Goal: Task Accomplishment & Management: Manage account settings

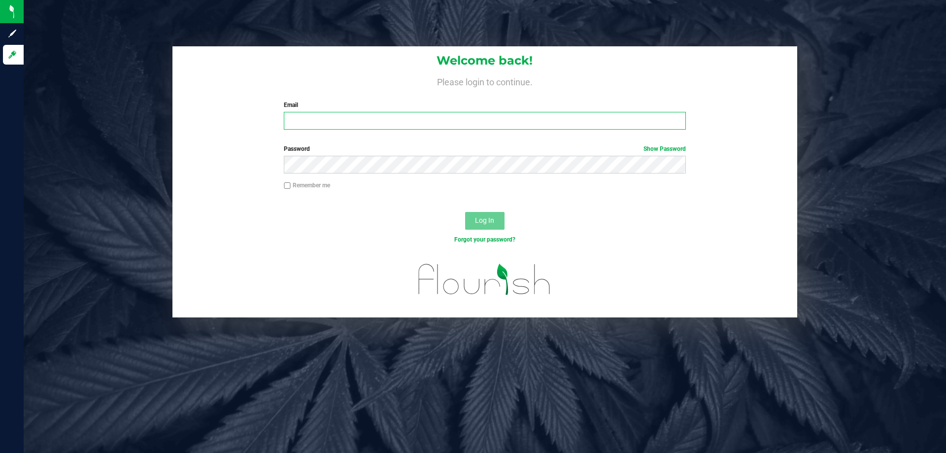
click at [338, 112] on input "Email" at bounding box center [485, 121] width 402 height 18
type input "[EMAIL_ADDRESS][DOMAIN_NAME]"
click at [465, 212] on button "Log In" at bounding box center [484, 221] width 39 height 18
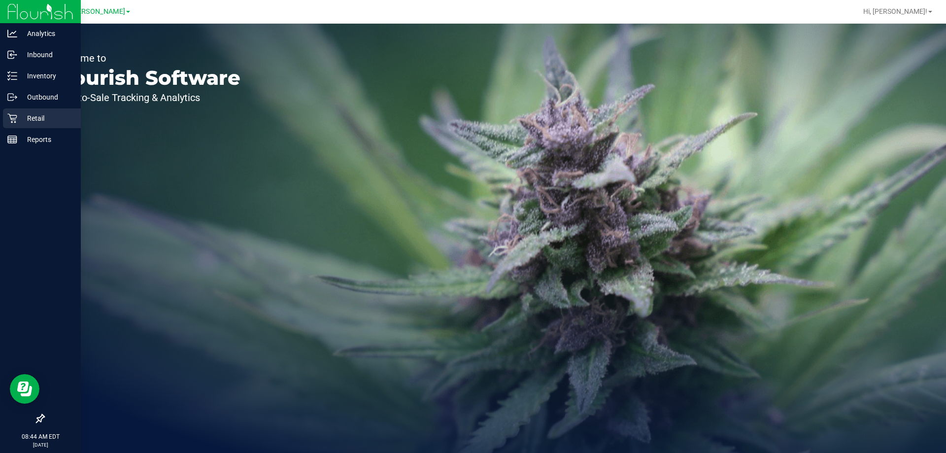
click at [18, 121] on p "Retail" at bounding box center [46, 118] width 59 height 12
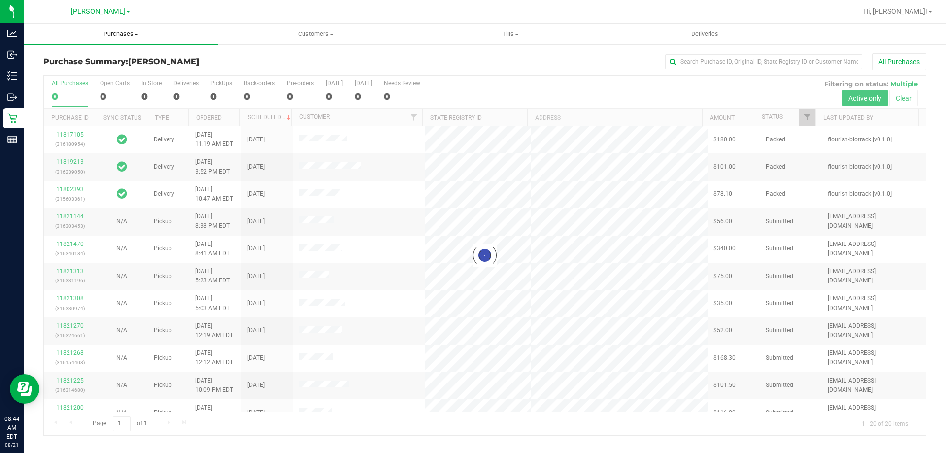
click at [127, 34] on span "Purchases" at bounding box center [121, 34] width 195 height 9
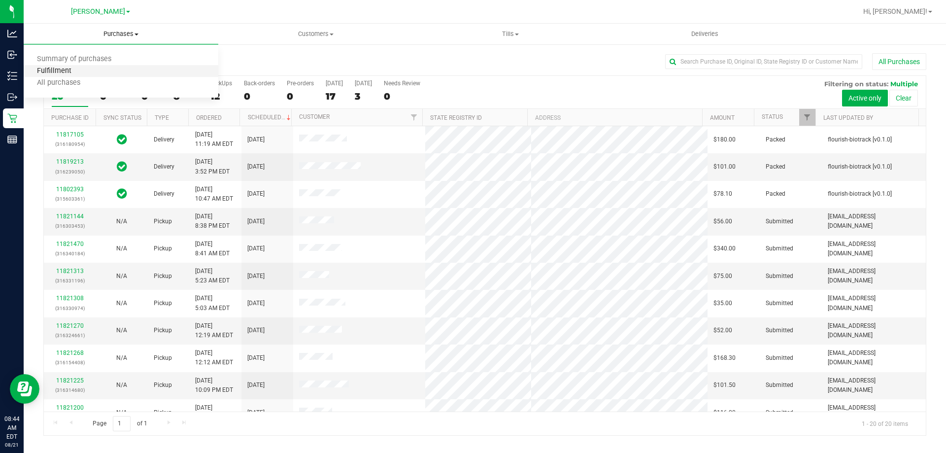
click at [82, 69] on span "Fulfillment" at bounding box center [54, 71] width 61 height 8
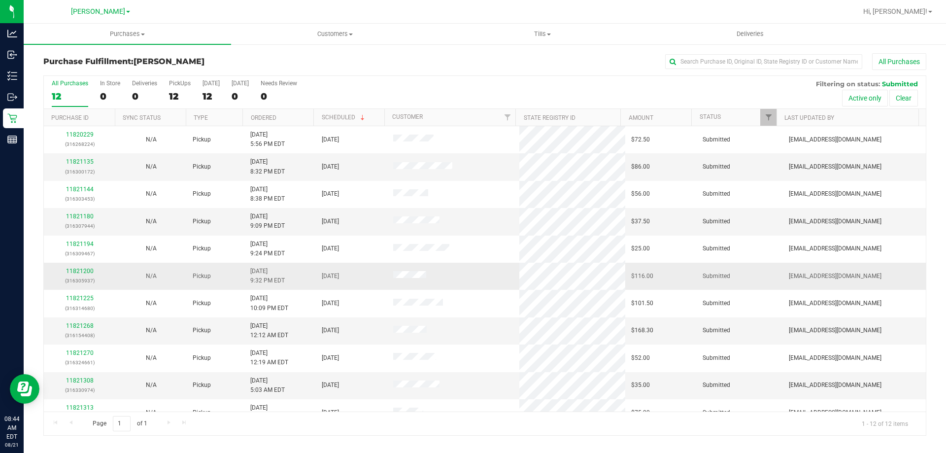
scroll to position [42, 0]
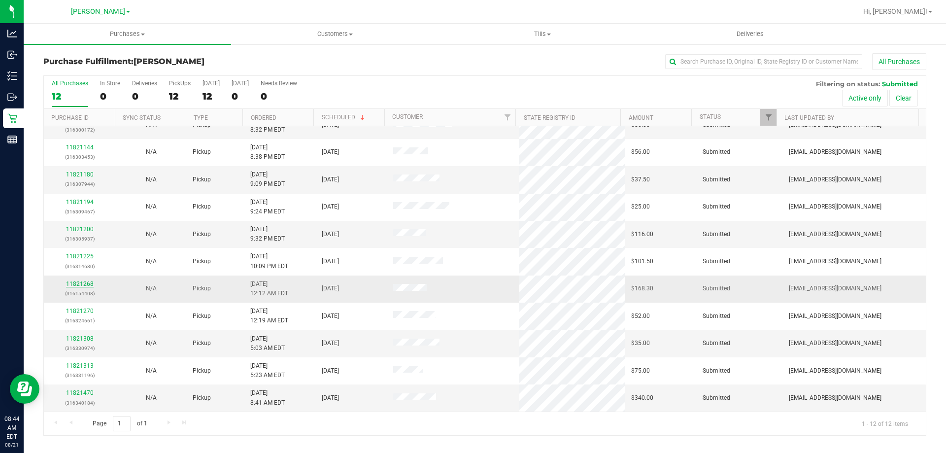
click at [78, 282] on link "11821268" at bounding box center [80, 283] width 28 height 7
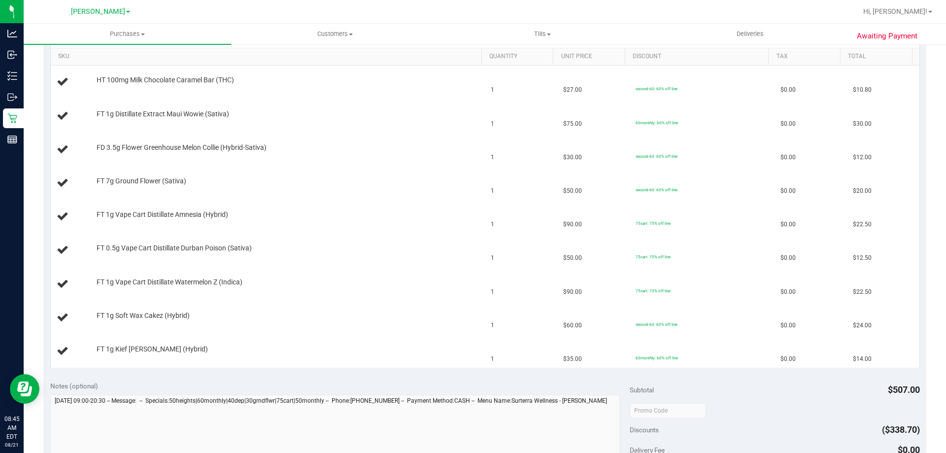
scroll to position [524, 0]
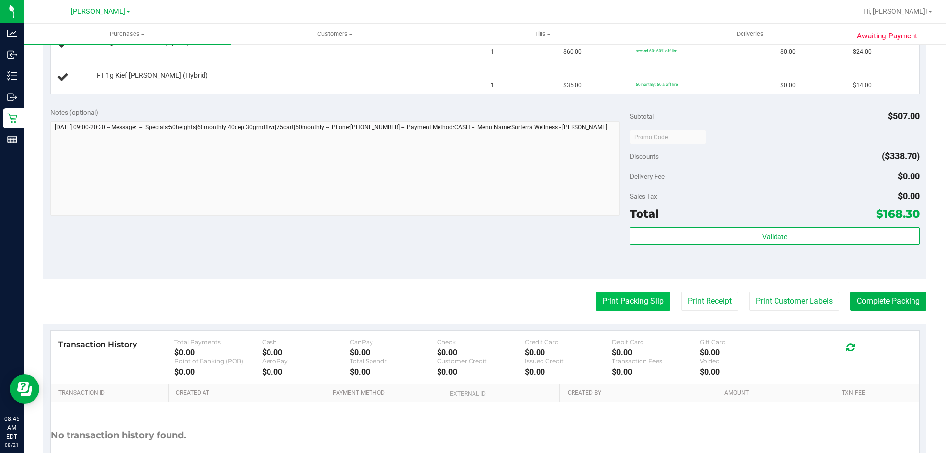
click at [625, 300] on button "Print Packing Slip" at bounding box center [633, 301] width 74 height 19
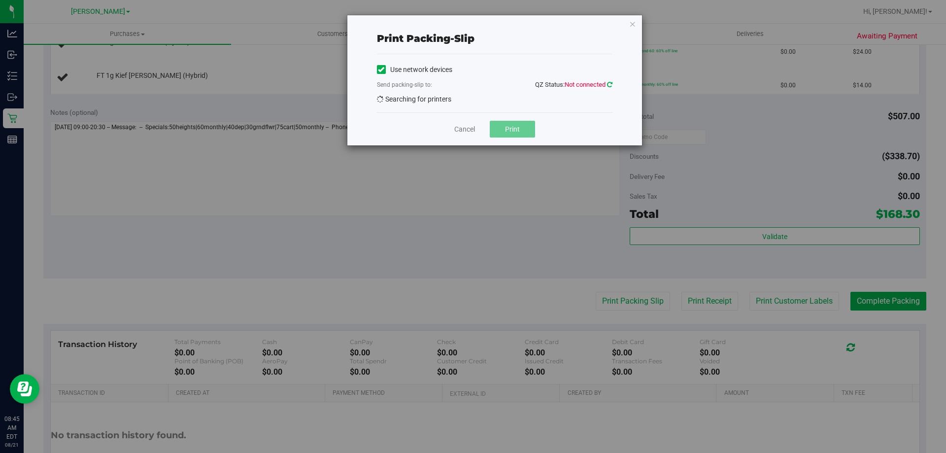
click at [608, 86] on icon at bounding box center [609, 84] width 5 height 6
click at [607, 85] on icon at bounding box center [609, 84] width 5 height 6
click at [631, 18] on icon "button" at bounding box center [632, 24] width 7 height 12
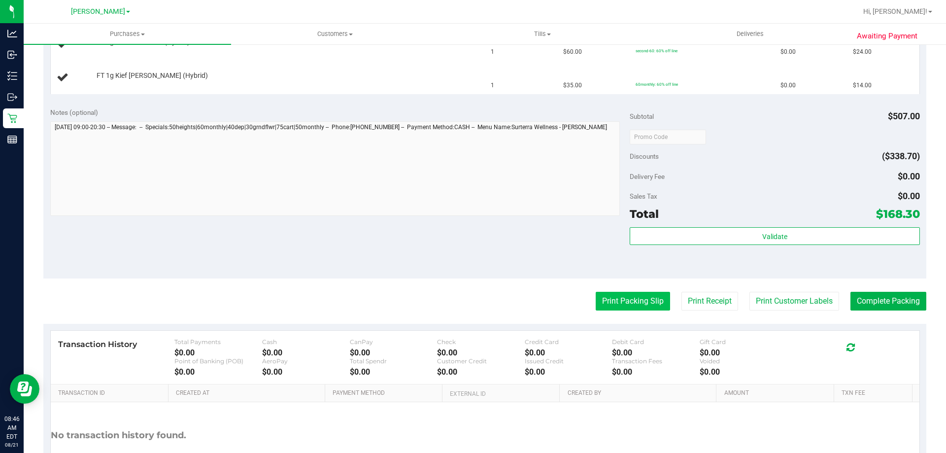
click at [615, 310] on button "Print Packing Slip" at bounding box center [633, 301] width 74 height 19
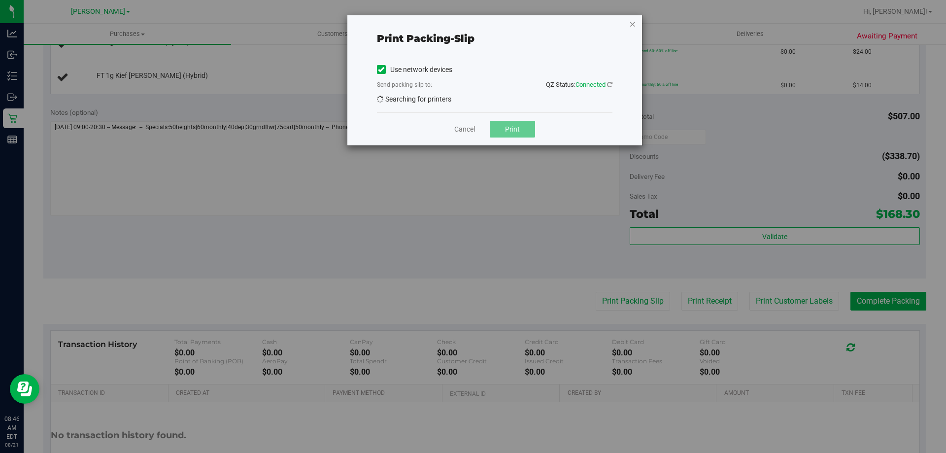
click at [629, 24] on icon "button" at bounding box center [632, 24] width 7 height 12
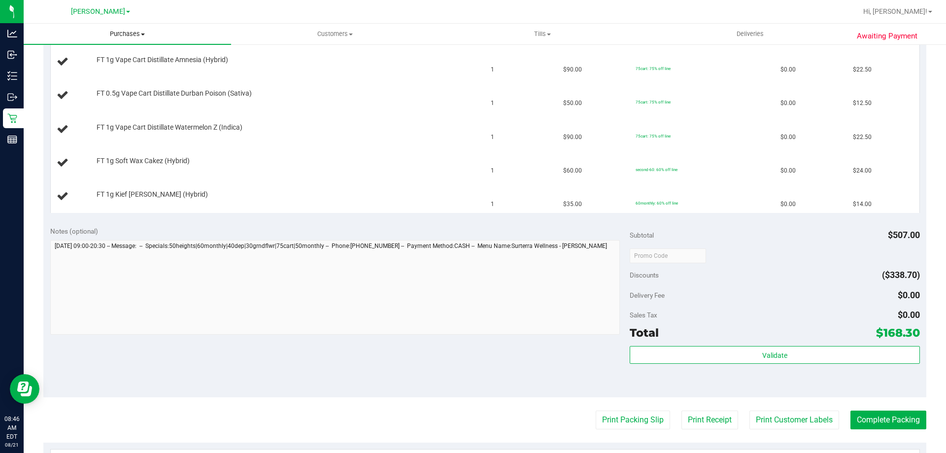
scroll to position [376, 0]
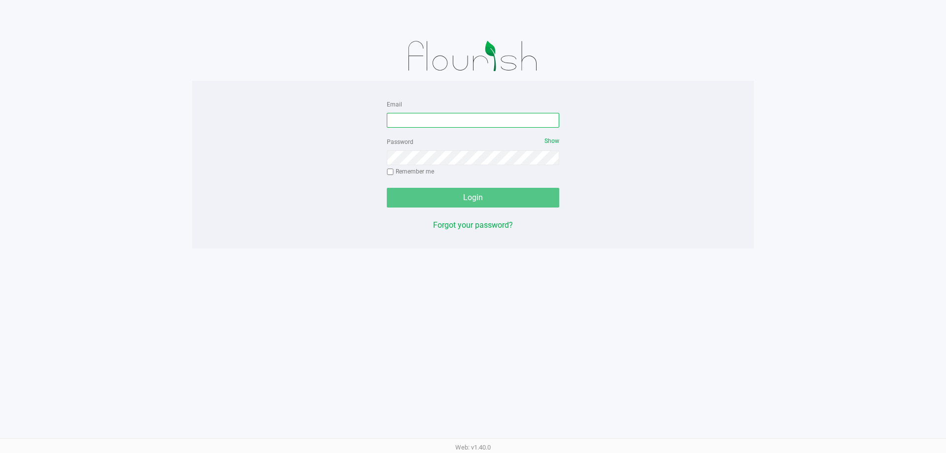
click at [431, 118] on input "Email" at bounding box center [473, 120] width 172 height 15
type input "[EMAIL_ADDRESS][DOMAIN_NAME]"
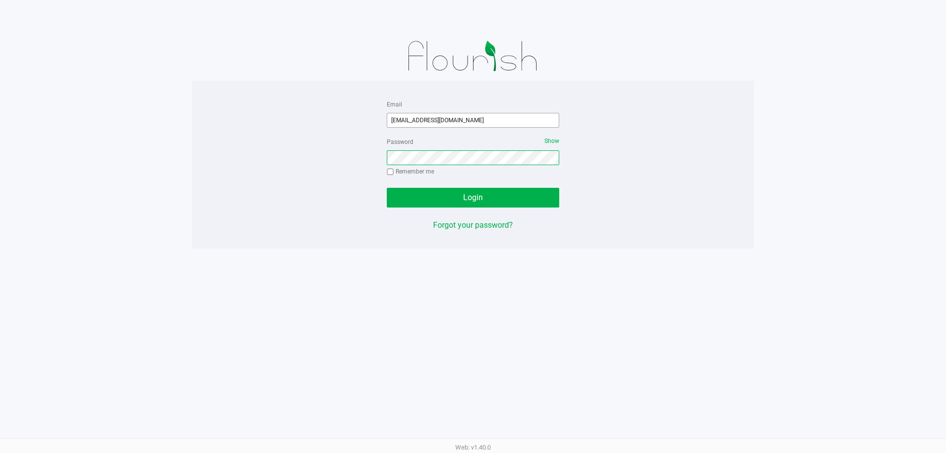
click at [387, 188] on button "Login" at bounding box center [473, 198] width 172 height 20
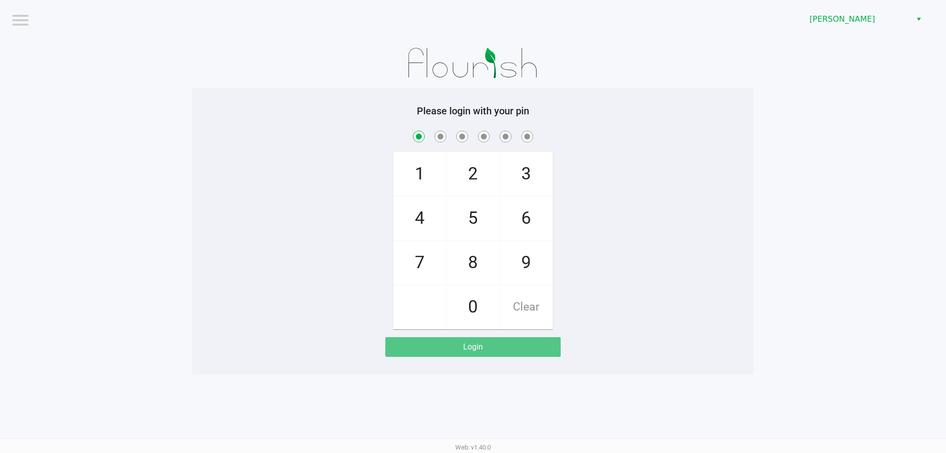
checkbox input "true"
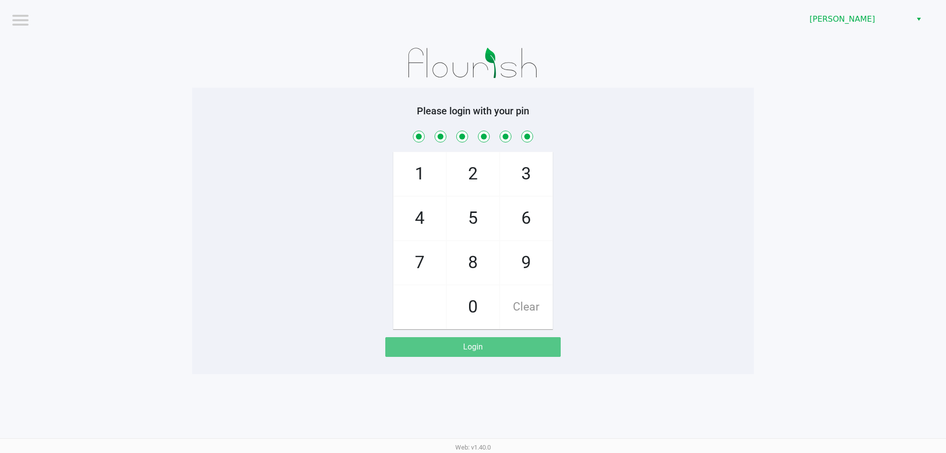
checkbox input "true"
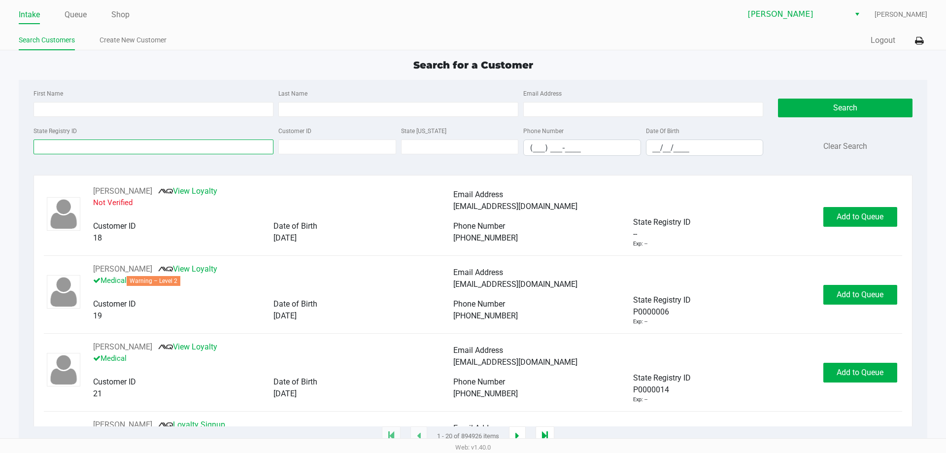
click at [149, 145] on input "State Registry ID" at bounding box center [154, 146] width 240 height 15
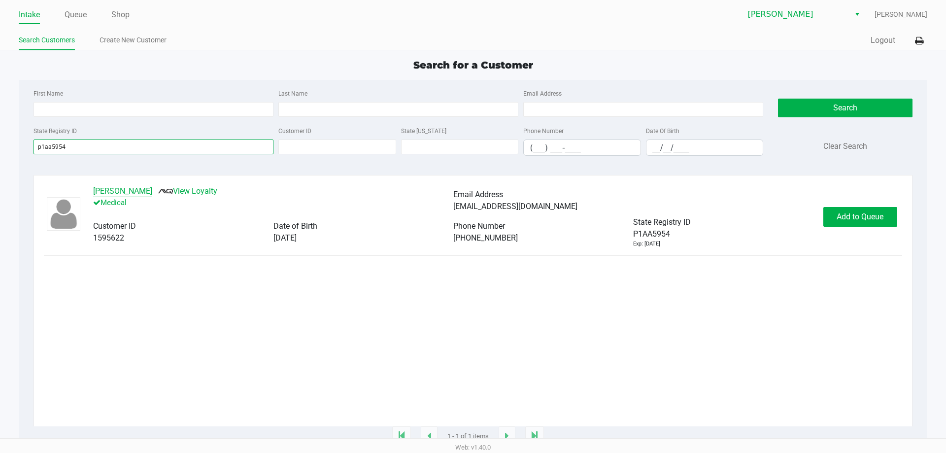
type input "p1aa5954"
click at [142, 193] on button "JORDIN FORD- RANDOLPH" at bounding box center [122, 191] width 59 height 12
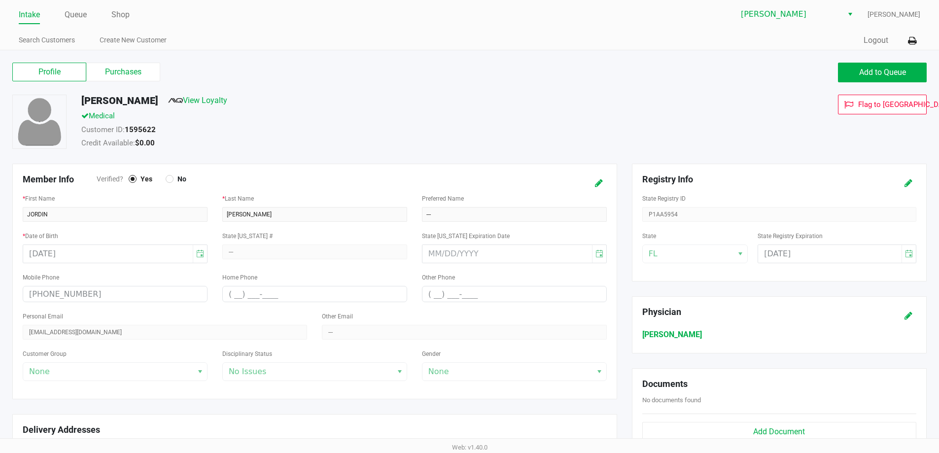
click at [118, 84] on div "Profile Purchases Add to Queue" at bounding box center [469, 77] width 929 height 34
click at [119, 71] on label "Purchases" at bounding box center [123, 72] width 74 height 19
click at [0, 0] on 1 "Purchases" at bounding box center [0, 0] width 0 height 0
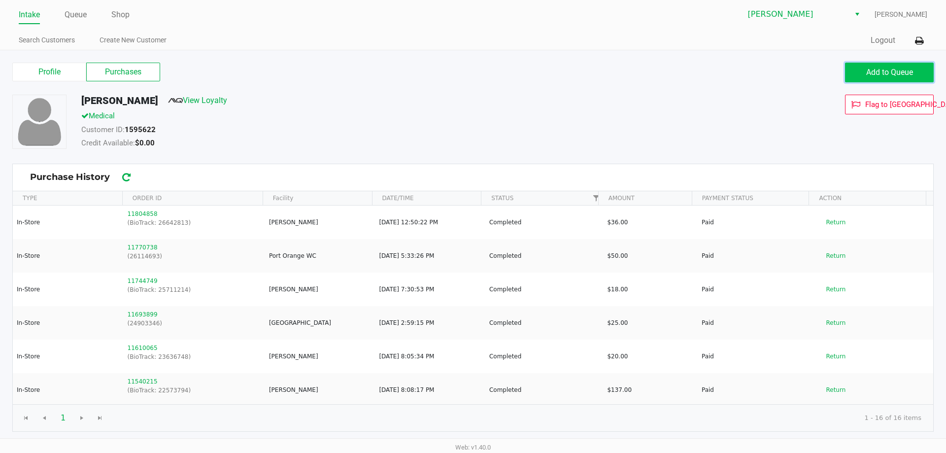
click at [906, 72] on span "Add to Queue" at bounding box center [889, 72] width 47 height 9
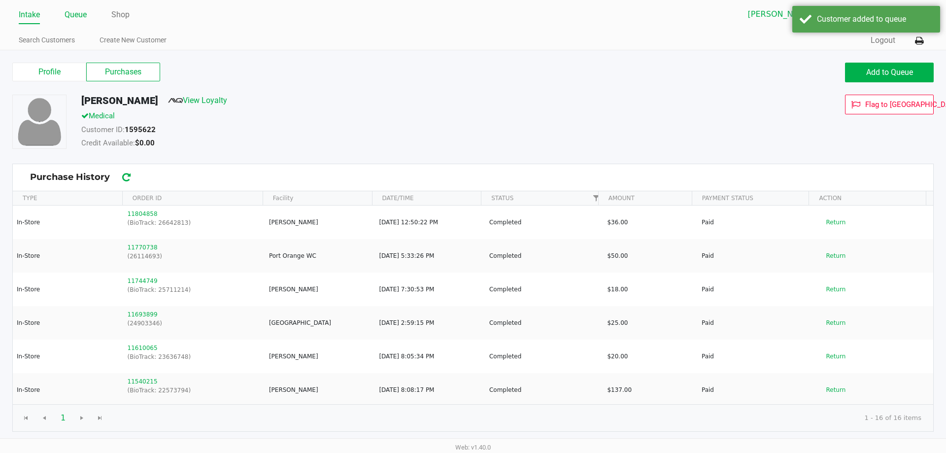
click at [84, 17] on link "Queue" at bounding box center [76, 15] width 22 height 14
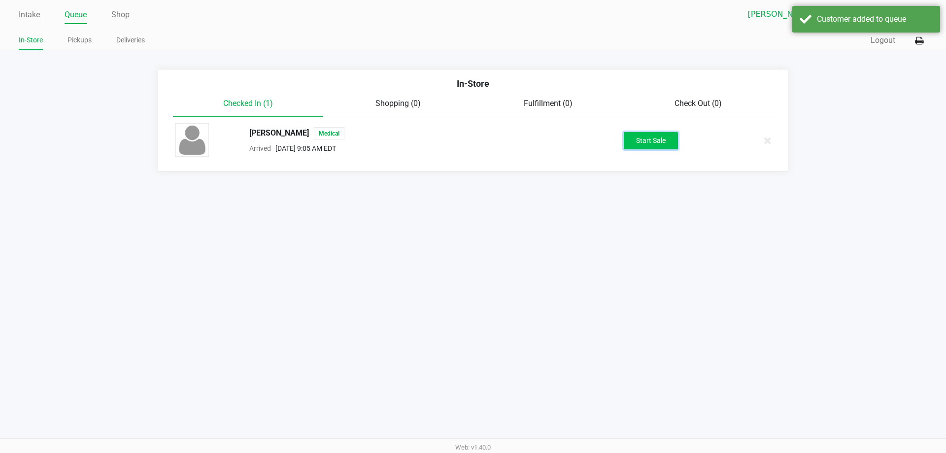
click at [647, 134] on button "Start Sale" at bounding box center [651, 140] width 54 height 17
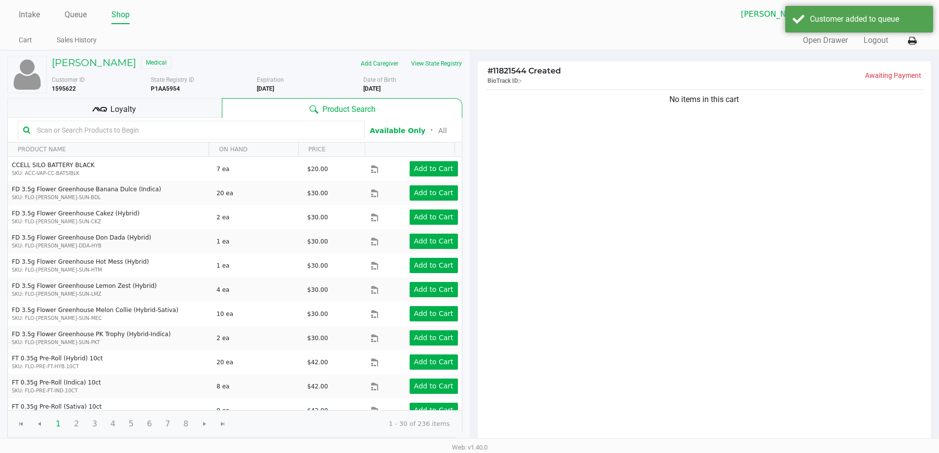
click at [511, 178] on div "No items in this cart" at bounding box center [704, 266] width 454 height 358
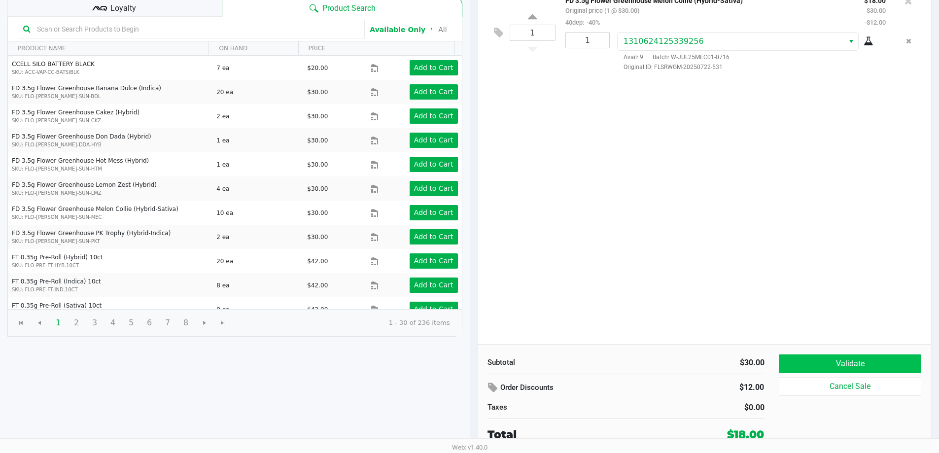
scroll to position [95, 0]
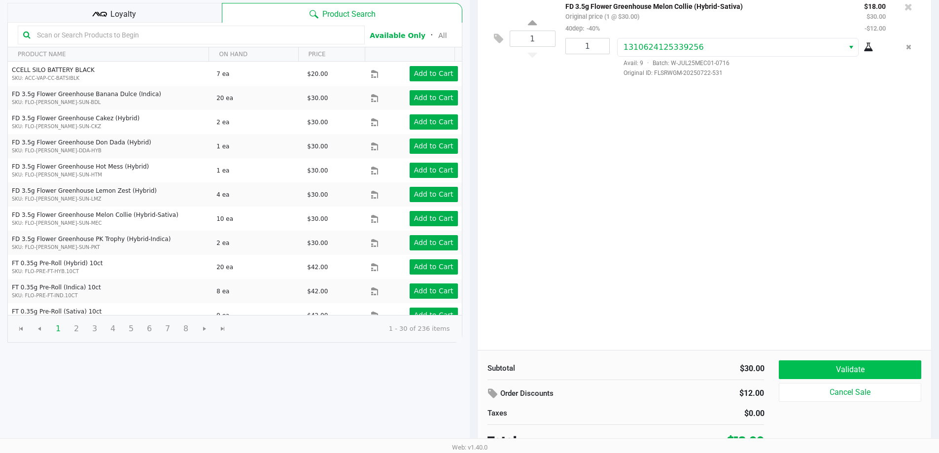
click at [842, 364] on button "Validate" at bounding box center [850, 369] width 142 height 19
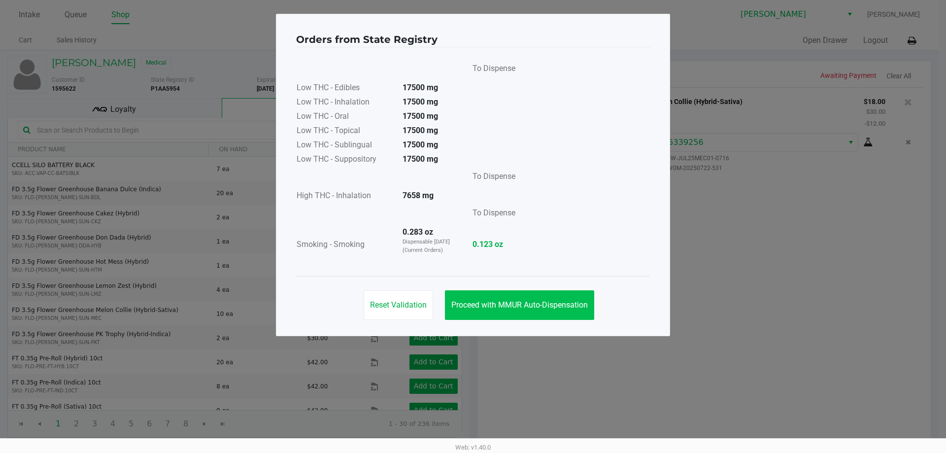
click at [523, 305] on span "Proceed with MMUR Auto-Dispensation" at bounding box center [519, 304] width 136 height 9
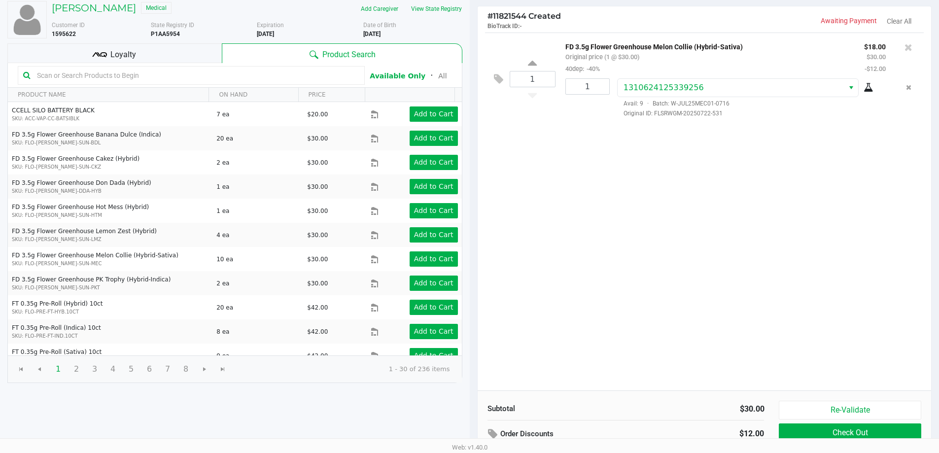
scroll to position [101, 0]
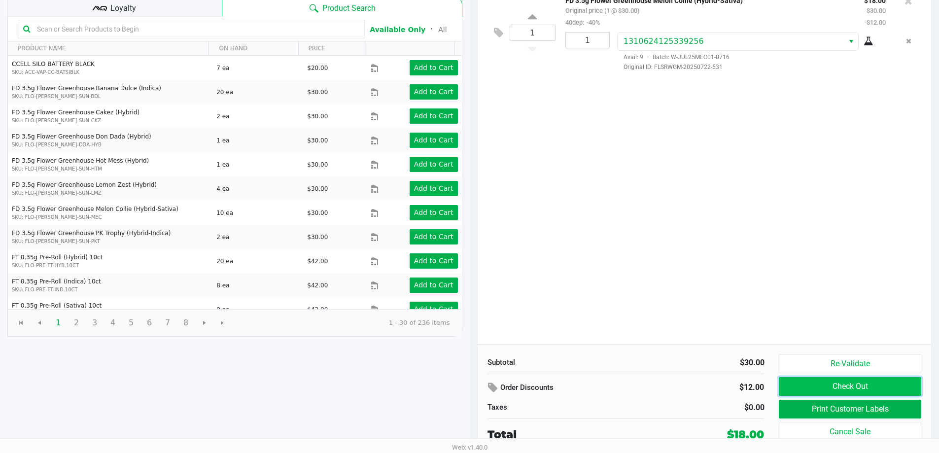
click at [843, 392] on button "Check Out" at bounding box center [850, 386] width 142 height 19
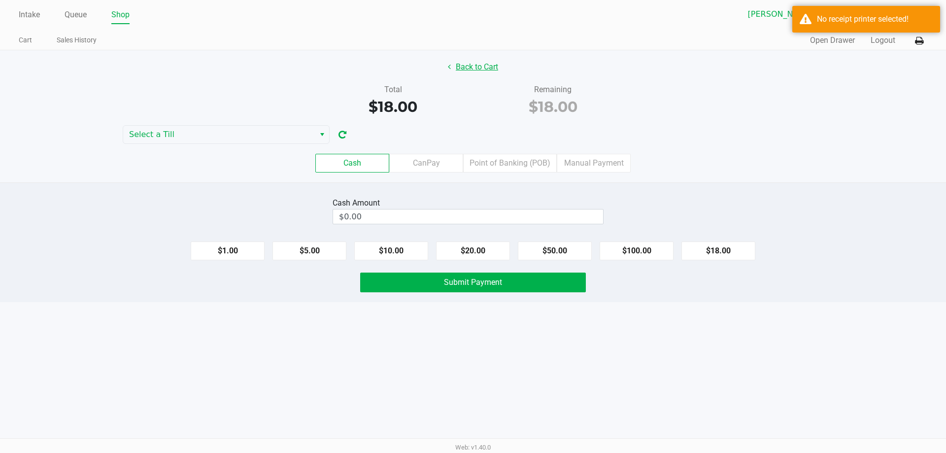
click at [480, 66] on button "Back to Cart" at bounding box center [473, 67] width 63 height 19
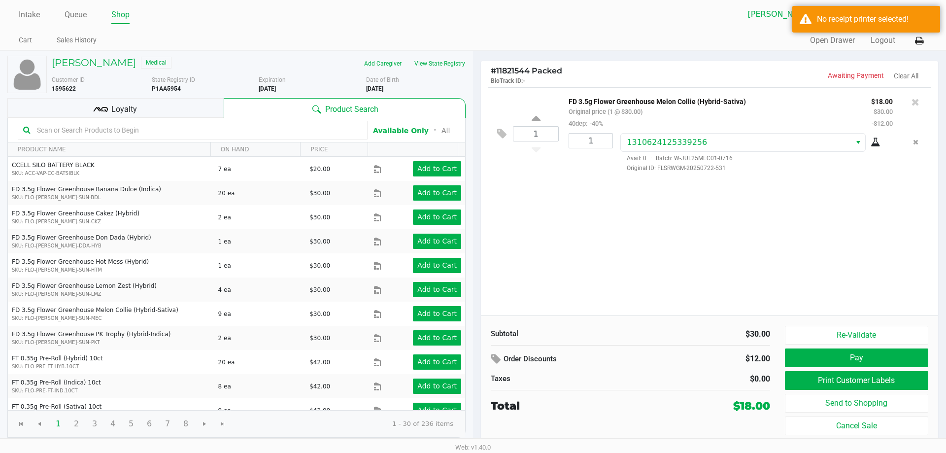
click at [172, 111] on div "Loyalty" at bounding box center [115, 108] width 216 height 20
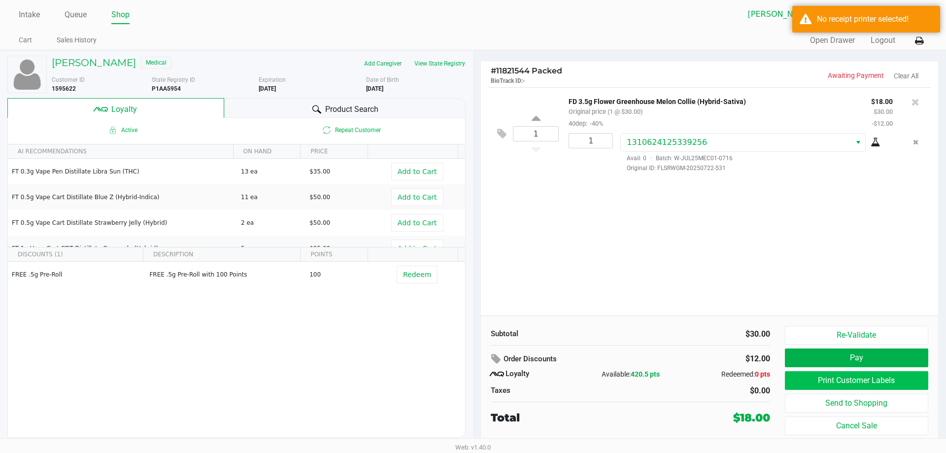
click at [829, 386] on button "Print Customer Labels" at bounding box center [856, 380] width 143 height 19
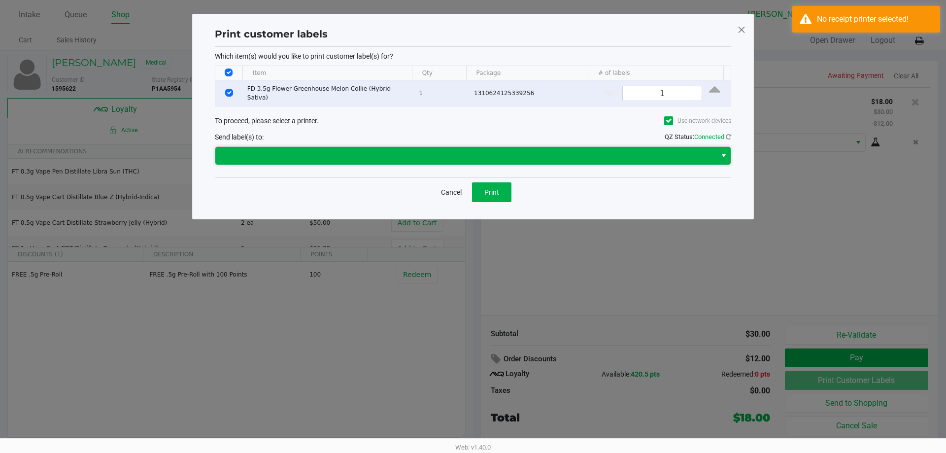
click at [460, 150] on span at bounding box center [465, 156] width 489 height 12
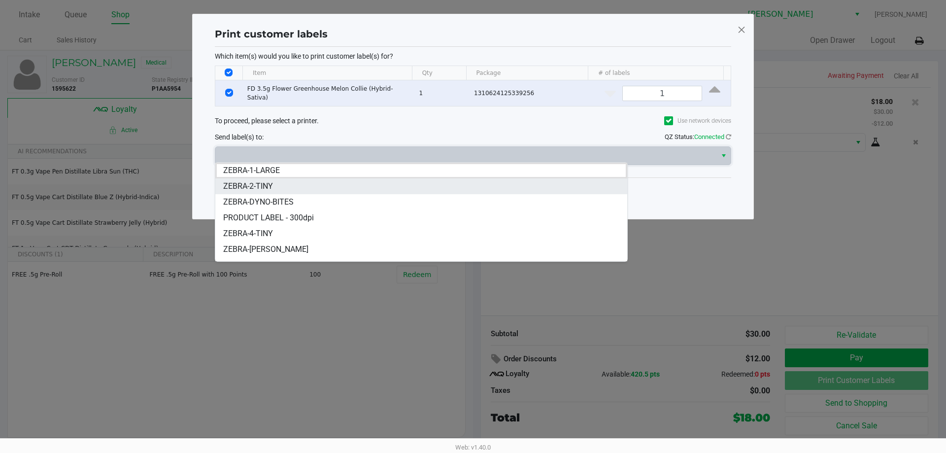
click at [328, 187] on li "ZEBRA-2-TINY" at bounding box center [421, 186] width 412 height 16
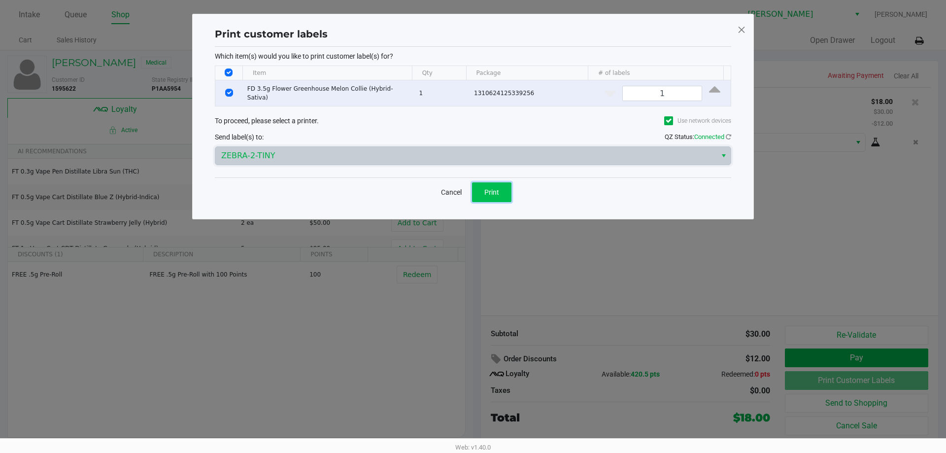
click at [497, 191] on span "Print" at bounding box center [491, 192] width 15 height 8
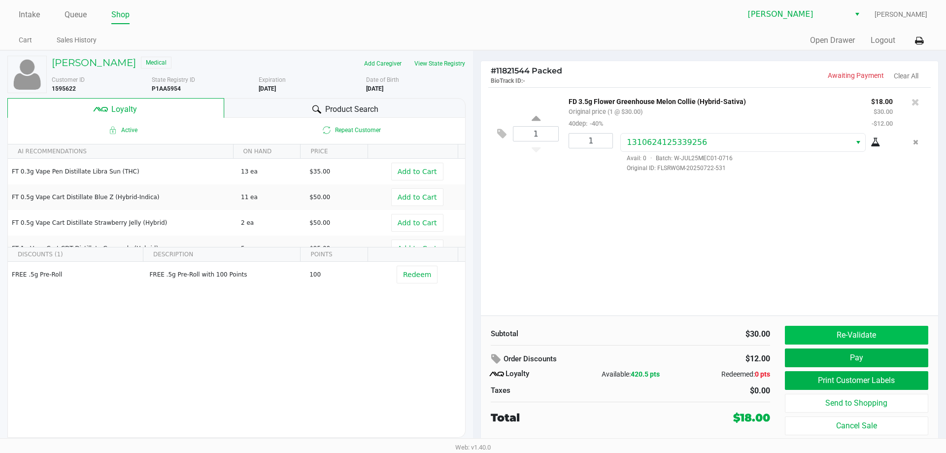
click at [841, 331] on button "Re-Validate" at bounding box center [856, 335] width 143 height 19
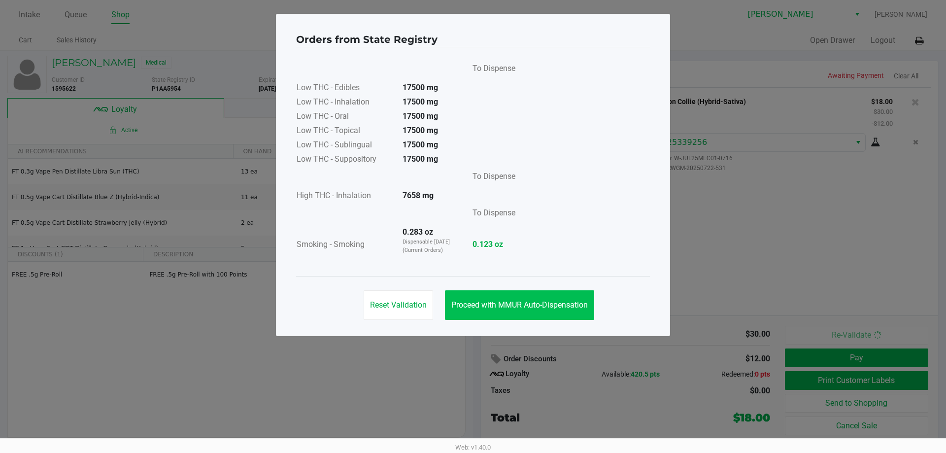
click at [523, 305] on span "Proceed with MMUR Auto-Dispensation" at bounding box center [519, 304] width 136 height 9
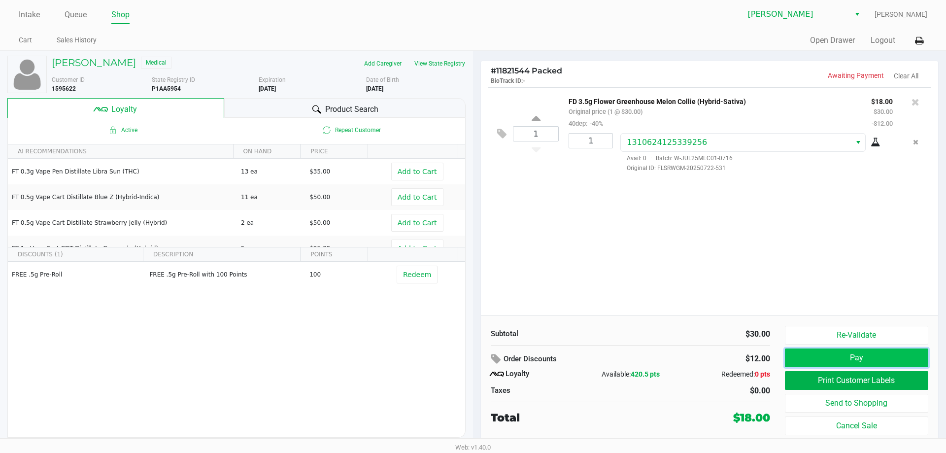
click at [876, 365] on button "Pay" at bounding box center [856, 357] width 143 height 19
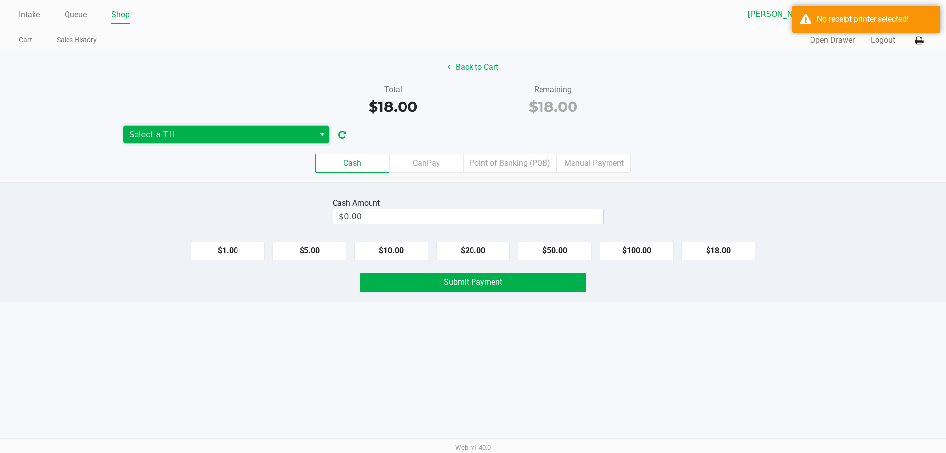
click at [233, 135] on span "Select a Till" at bounding box center [219, 135] width 180 height 12
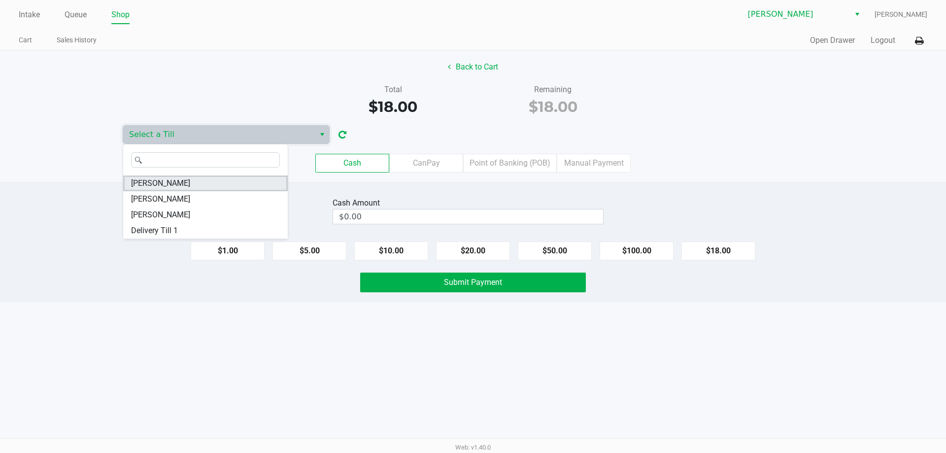
click at [182, 181] on span "CHARLIE-SIMPSON" at bounding box center [160, 183] width 59 height 12
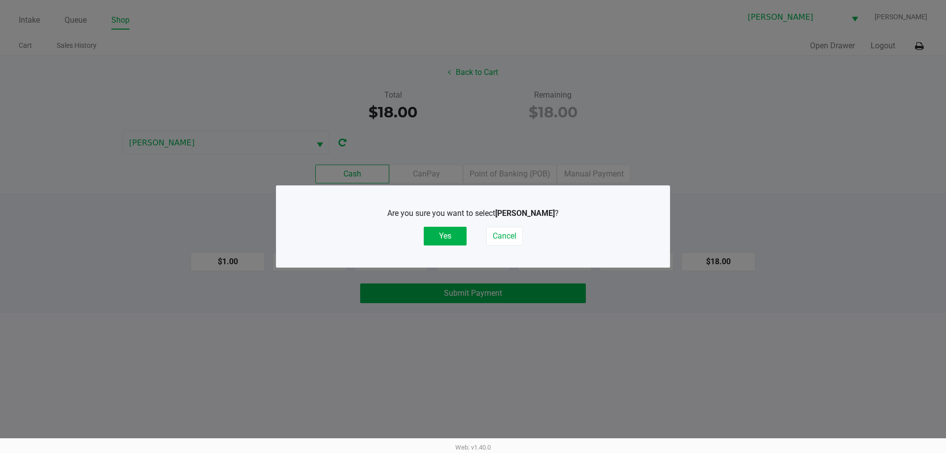
click at [447, 240] on button "Yes" at bounding box center [445, 236] width 43 height 19
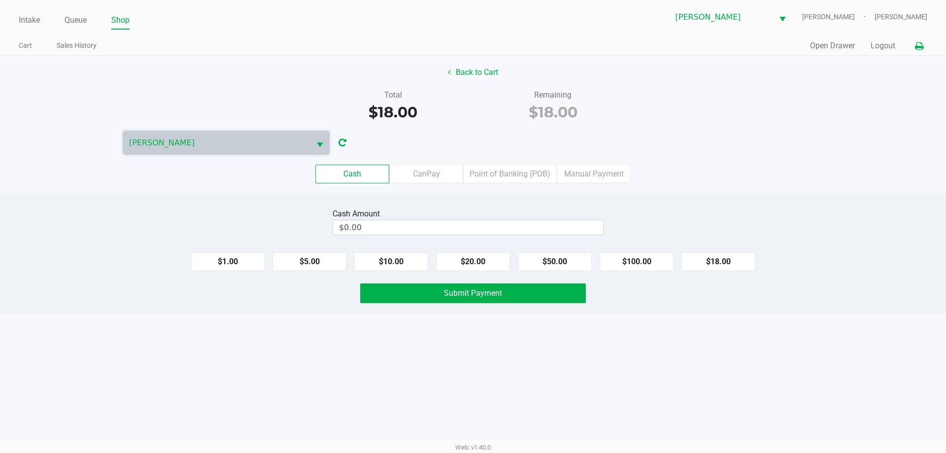
click at [916, 47] on icon at bounding box center [919, 46] width 8 height 7
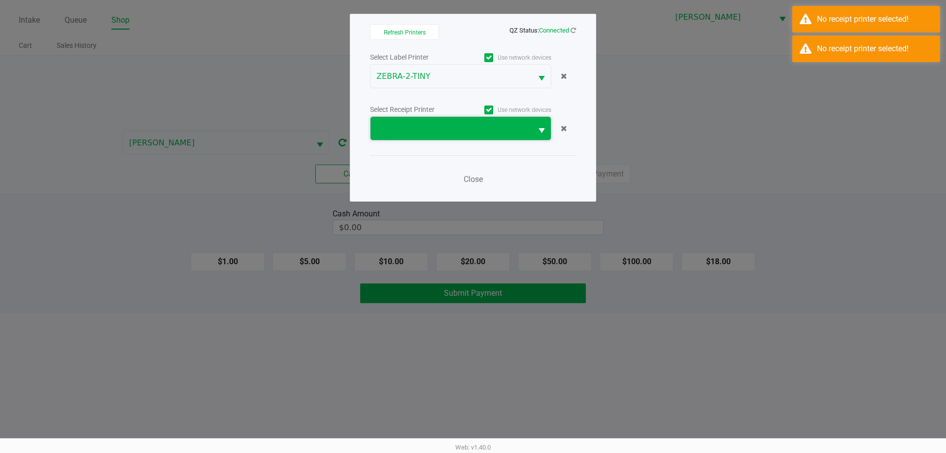
click at [470, 127] on span at bounding box center [451, 129] width 150 height 12
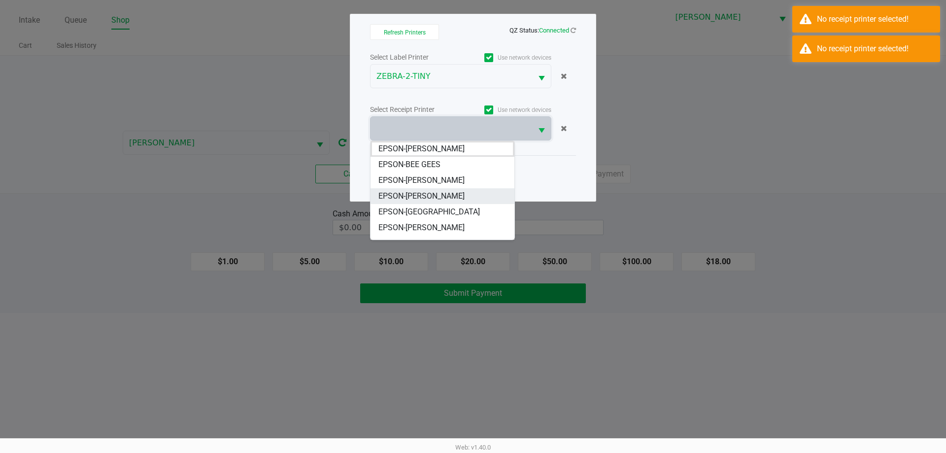
click at [432, 194] on span "EPSON-CHARLIE SIMPSON" at bounding box center [421, 196] width 86 height 12
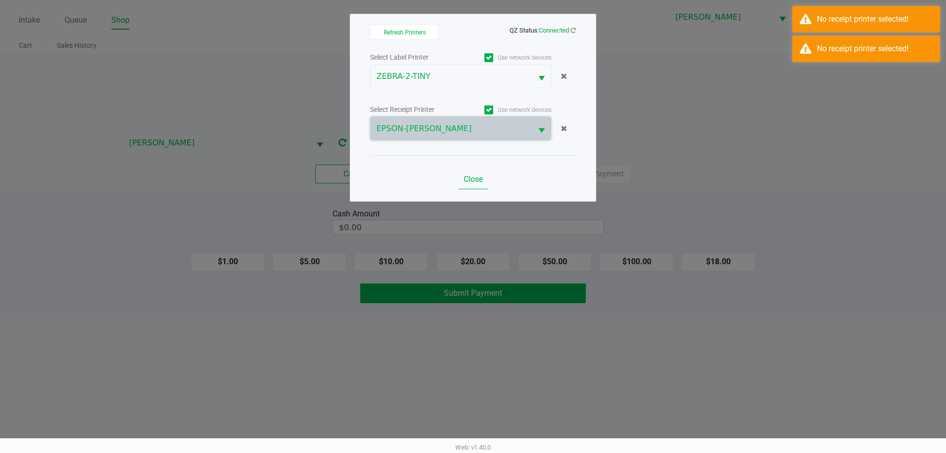
click at [470, 186] on button "Close" at bounding box center [473, 180] width 30 height 20
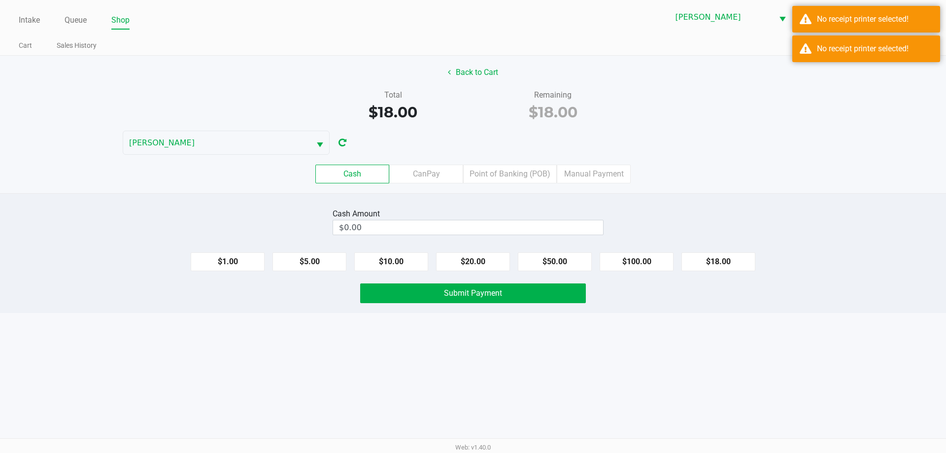
click at [739, 142] on div "Back to Cart Total $18.00 Remaining $18.00 CHARLIE-SIMPSON Cash CanPay Point of…" at bounding box center [473, 124] width 946 height 137
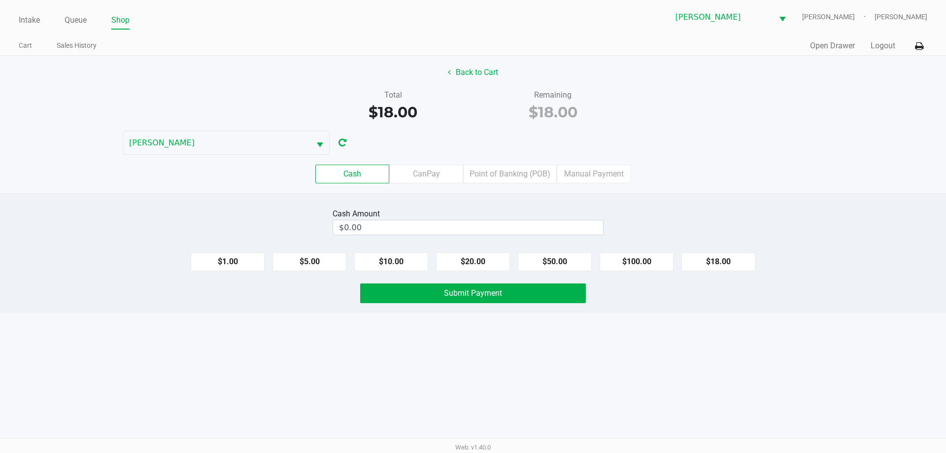
click at [505, 174] on label "Point of Banking (POB)" at bounding box center [510, 174] width 94 height 19
click at [0, 0] on 7 "Point of Banking (POB)" at bounding box center [0, 0] width 0 height 0
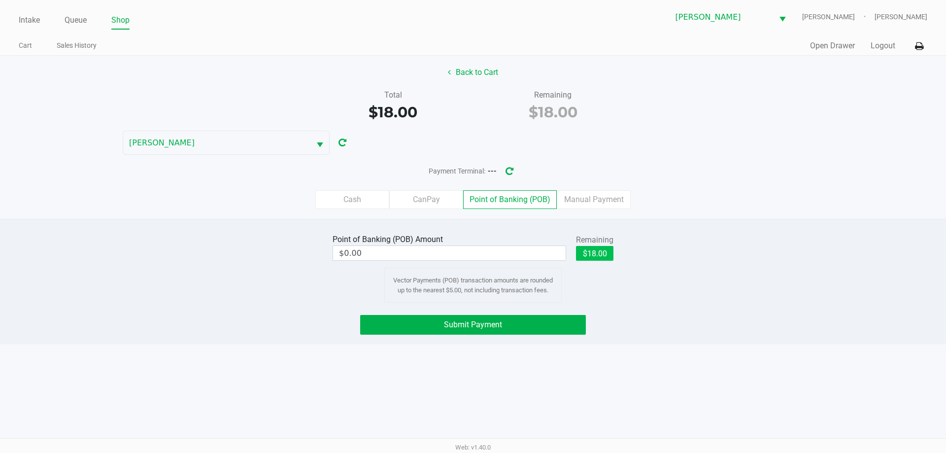
click at [593, 257] on button "$18.00" at bounding box center [594, 253] width 37 height 15
type input "$18.00"
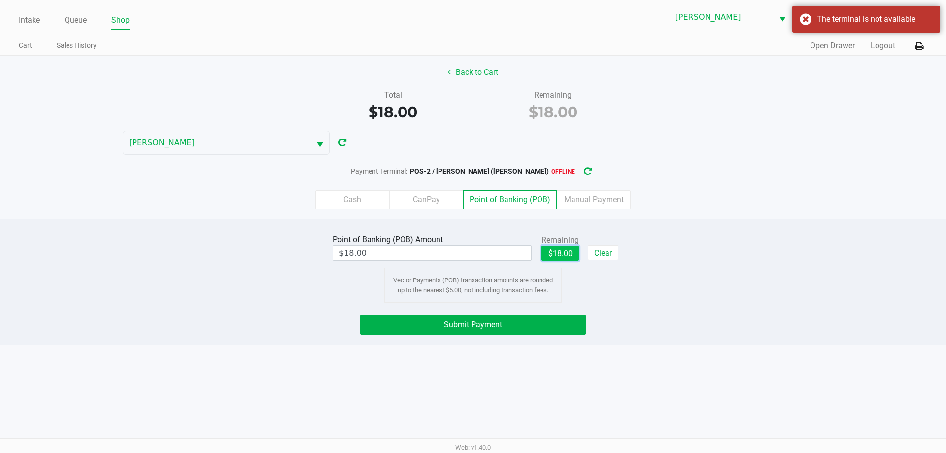
click at [582, 174] on icon "button" at bounding box center [587, 171] width 10 height 10
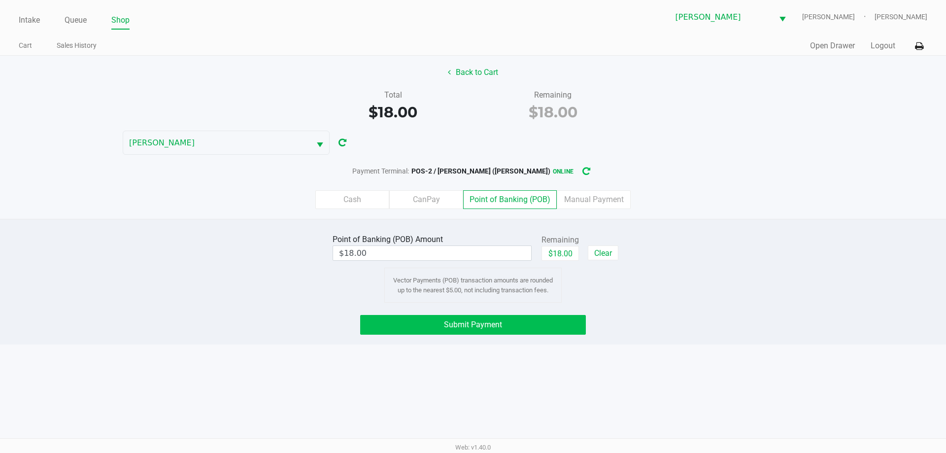
click at [499, 327] on span "Submit Payment" at bounding box center [473, 324] width 58 height 9
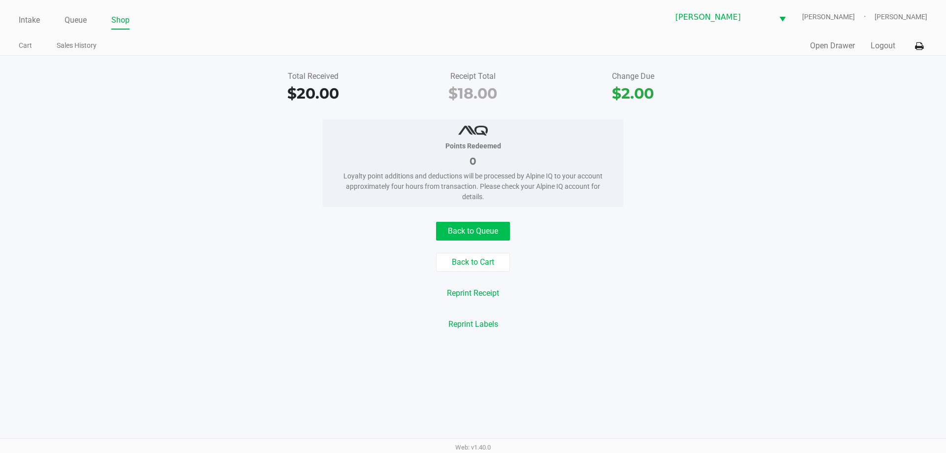
click at [472, 237] on button "Back to Queue" at bounding box center [473, 231] width 74 height 19
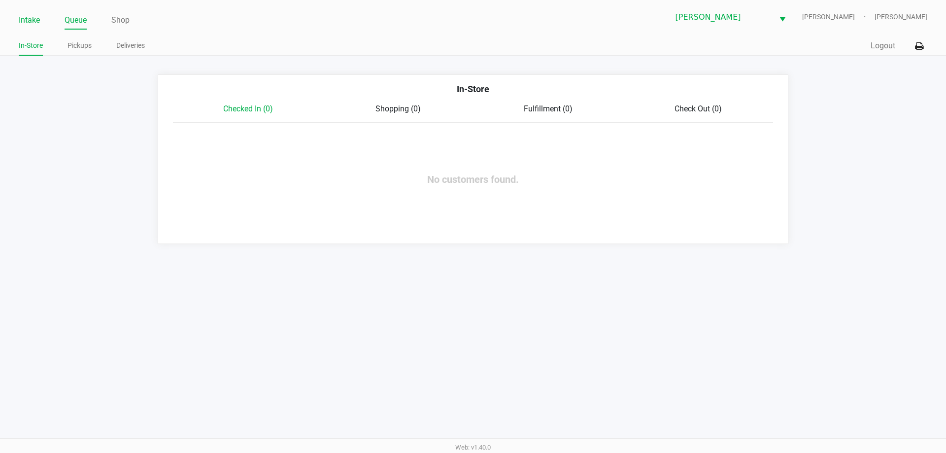
click at [33, 23] on link "Intake" at bounding box center [29, 20] width 21 height 14
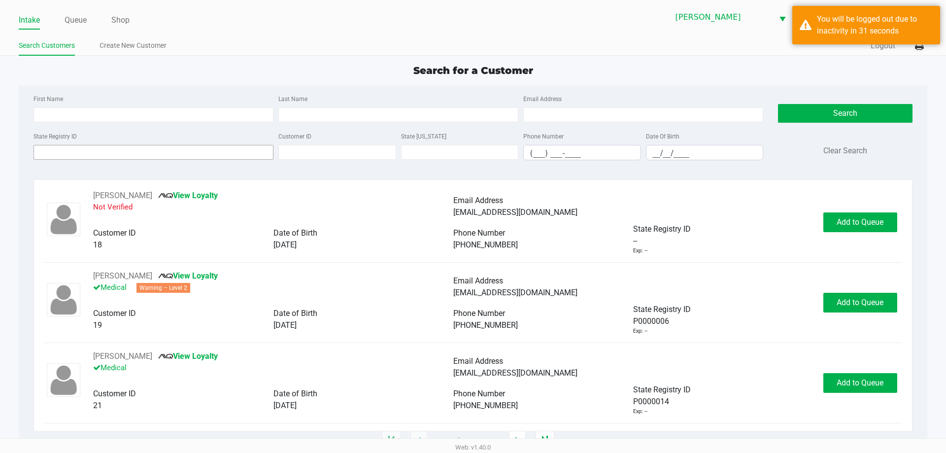
click at [183, 158] on input "State Registry ID" at bounding box center [154, 152] width 240 height 15
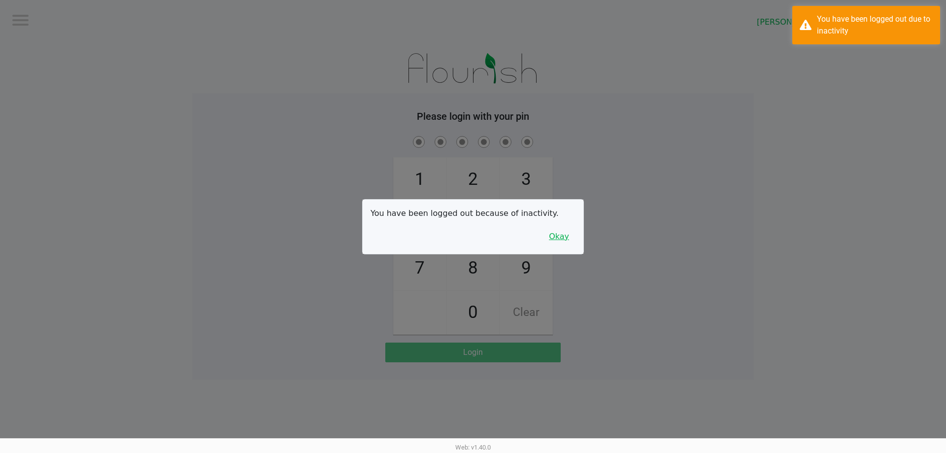
click at [568, 229] on button "Okay" at bounding box center [559, 236] width 33 height 19
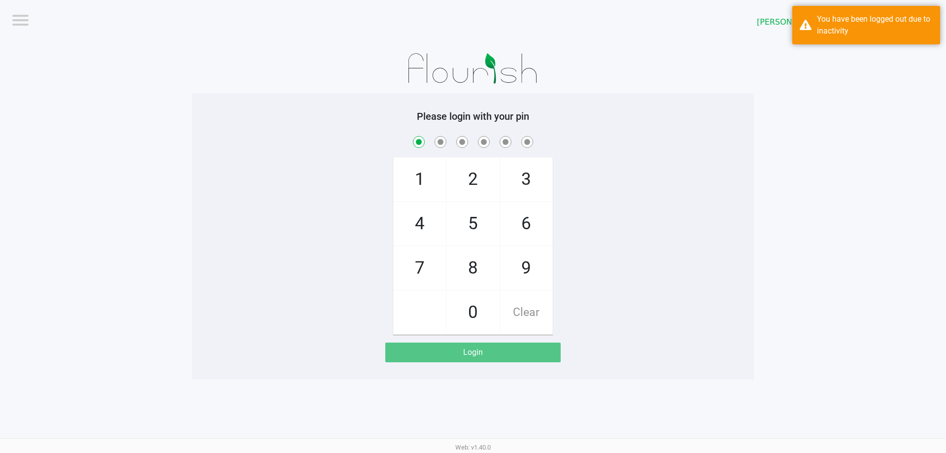
checkbox input "true"
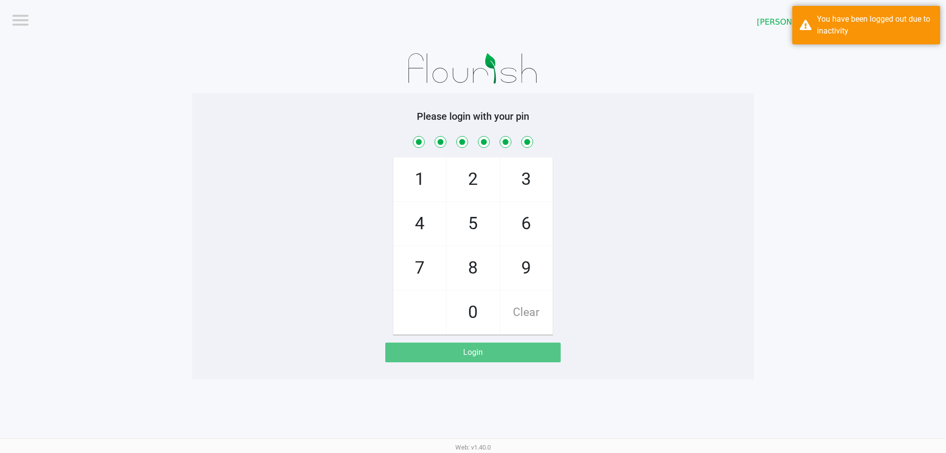
checkbox input "true"
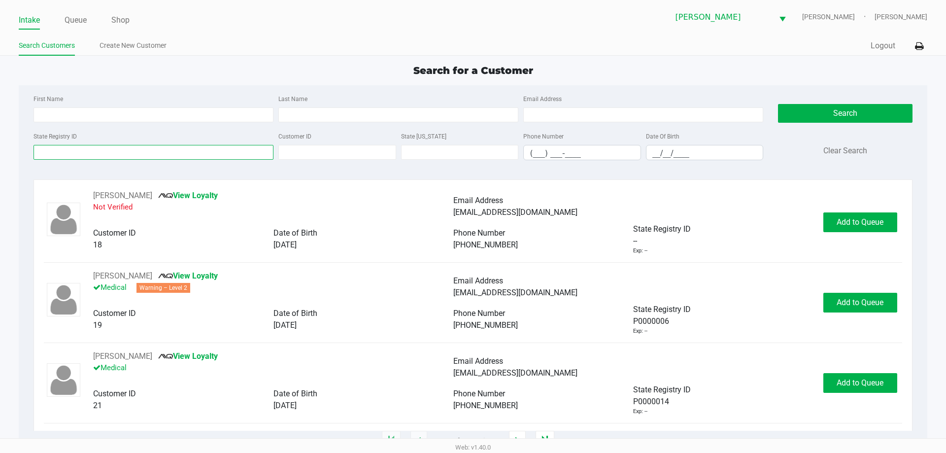
click at [144, 152] on input "State Registry ID" at bounding box center [154, 152] width 240 height 15
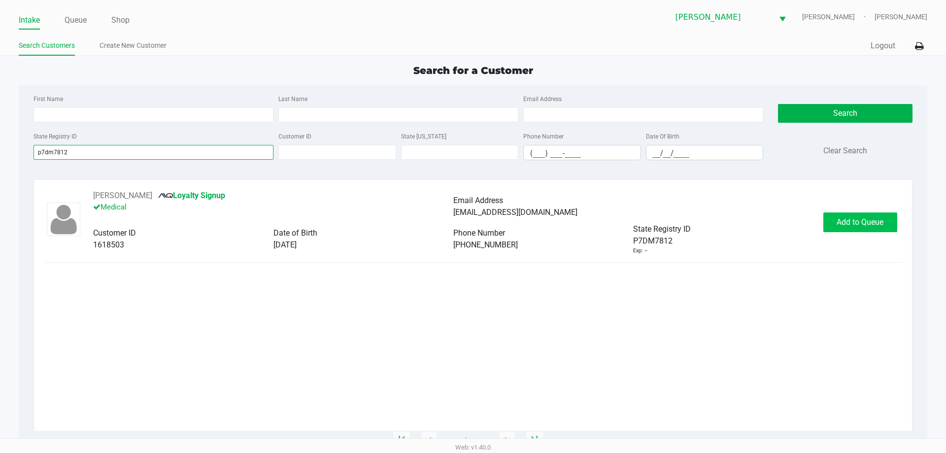
type input "p7dm7812"
click at [854, 223] on span "Add to Queue" at bounding box center [860, 221] width 47 height 9
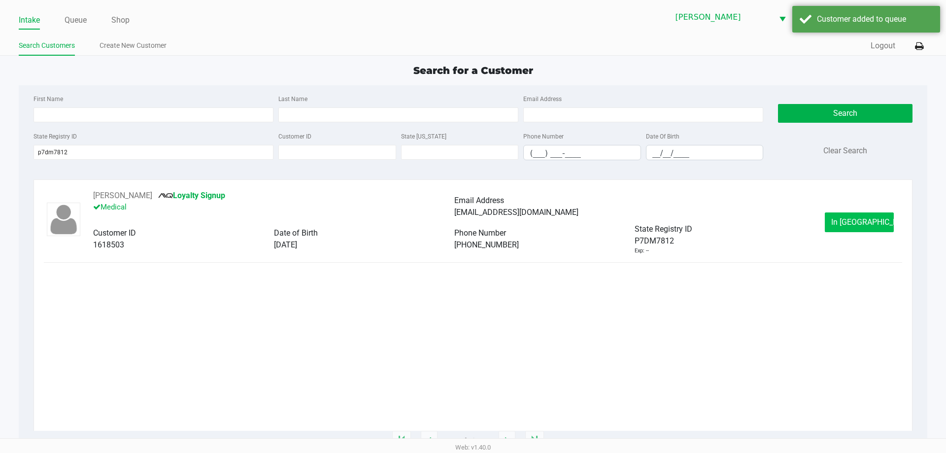
click at [852, 224] on span "In Queue" at bounding box center [872, 221] width 83 height 9
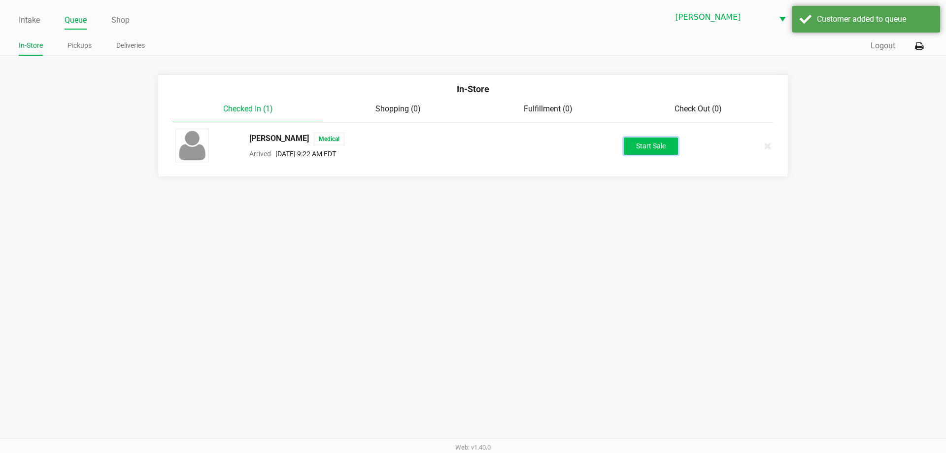
click at [659, 139] on button "Start Sale" at bounding box center [651, 145] width 54 height 17
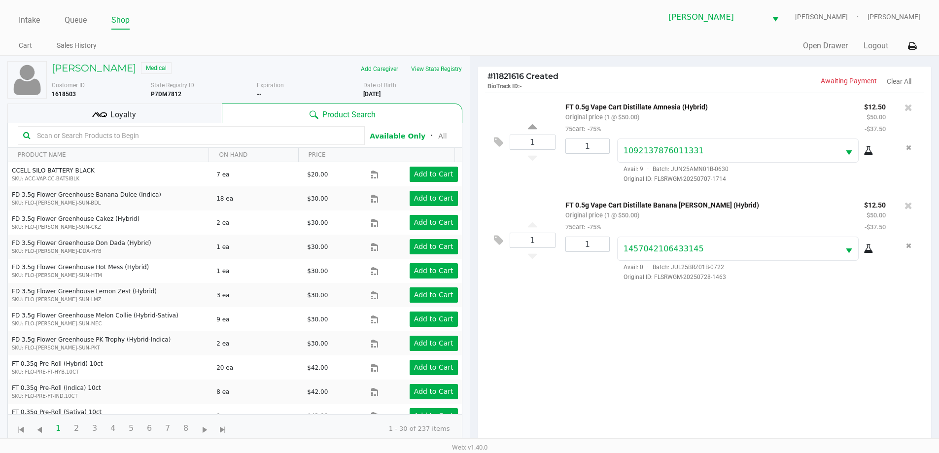
click at [105, 125] on div "Jessie Rivera Medical Add Caregiver View State Registry Customer ID 1618503 Sta…" at bounding box center [234, 252] width 455 height 392
click at [153, 122] on div "Loyalty" at bounding box center [114, 113] width 214 height 20
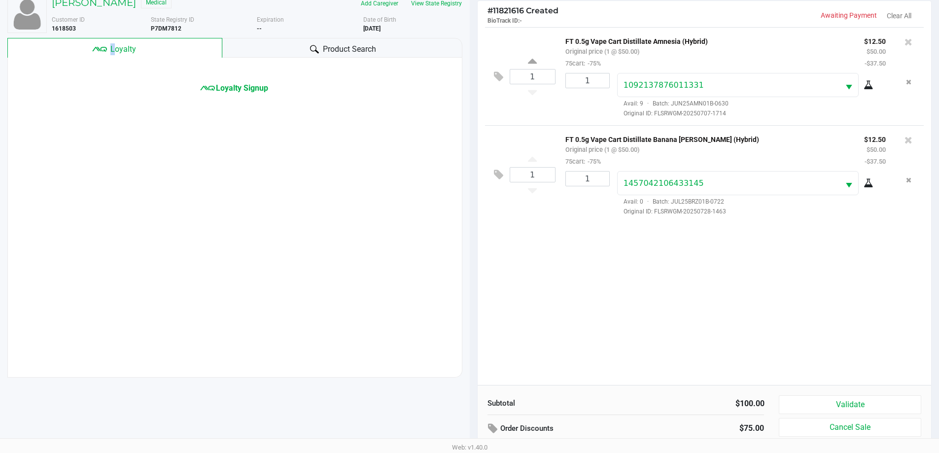
scroll to position [106, 0]
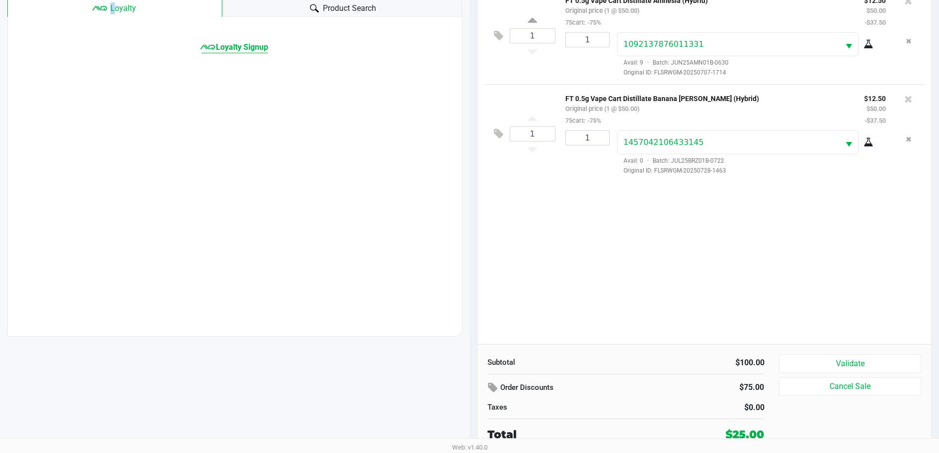
click at [240, 50] on span "Loyalty Signup" at bounding box center [242, 47] width 52 height 12
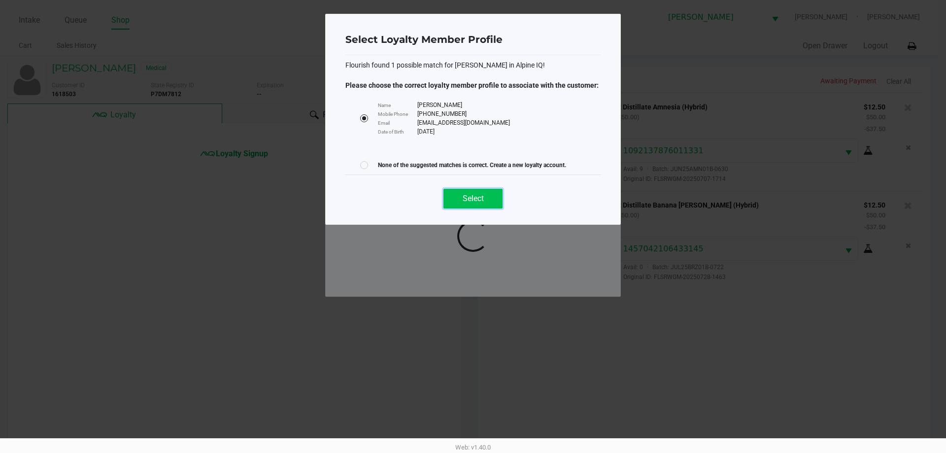
click at [485, 197] on button "Select" at bounding box center [472, 199] width 59 height 20
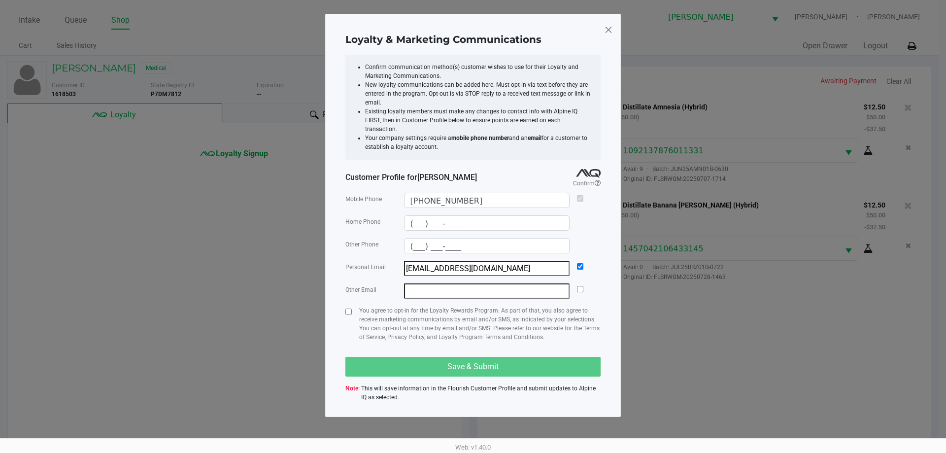
click at [348, 308] on input "checkbox" at bounding box center [348, 311] width 6 height 6
checkbox input "true"
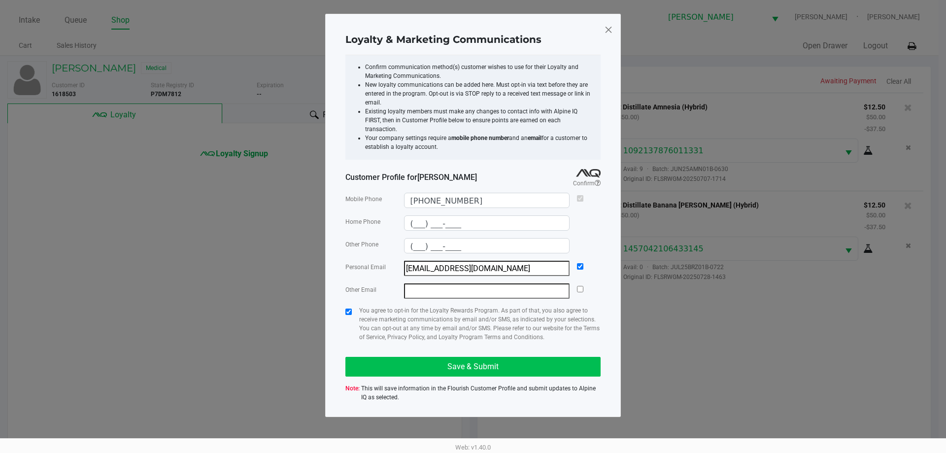
click at [451, 357] on button "Save & Submit" at bounding box center [472, 367] width 255 height 20
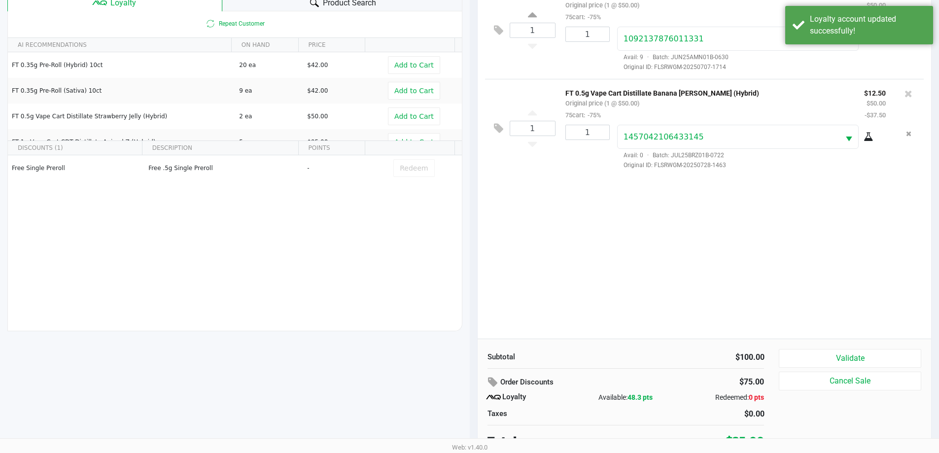
scroll to position [118, 0]
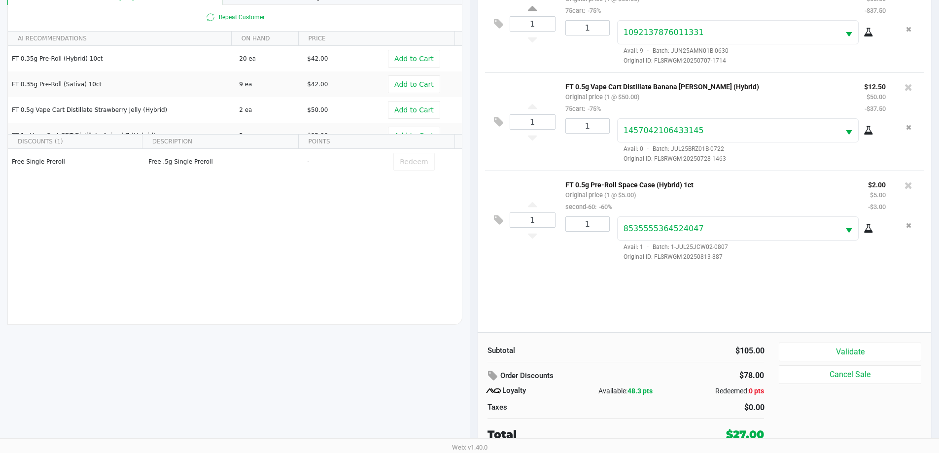
click at [475, 265] on div "# 11821616 Created BioTrack ID: - Awaiting Payment Clear All 1 FT 0.5g Vape Car…" at bounding box center [705, 195] width 470 height 515
click at [590, 282] on div "1 FT 0.5g Vape Cart Distillate Amnesia (Hybrid) Original price (1 @ $50.00) 75c…" at bounding box center [704, 153] width 454 height 358
click at [503, 218] on button at bounding box center [500, 220] width 17 height 24
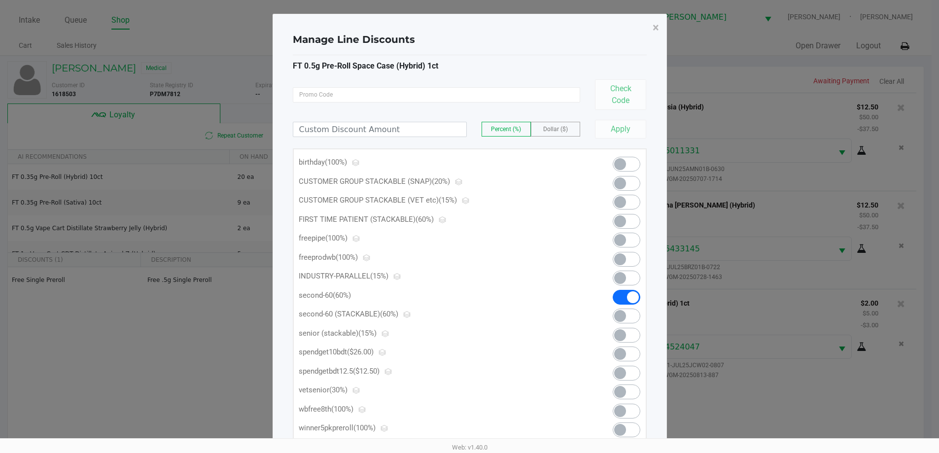
scroll to position [0, 0]
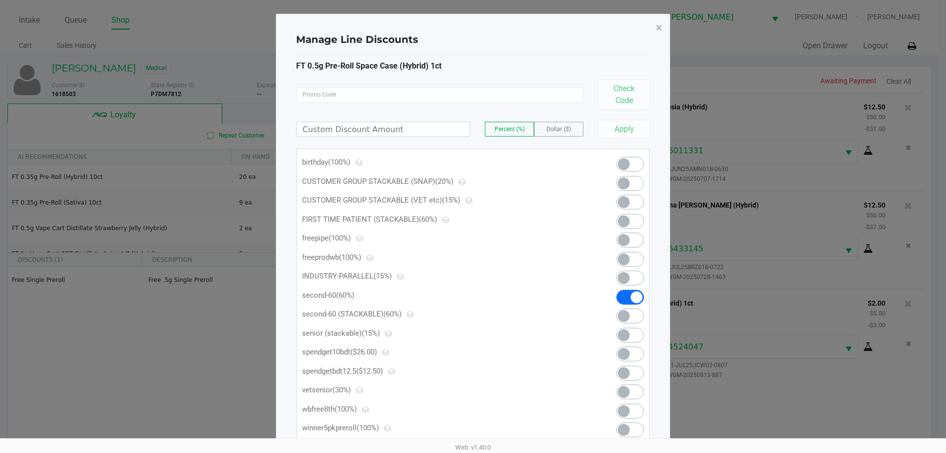
click at [633, 295] on span at bounding box center [637, 297] width 12 height 12
click at [659, 27] on span "×" at bounding box center [659, 28] width 6 height 14
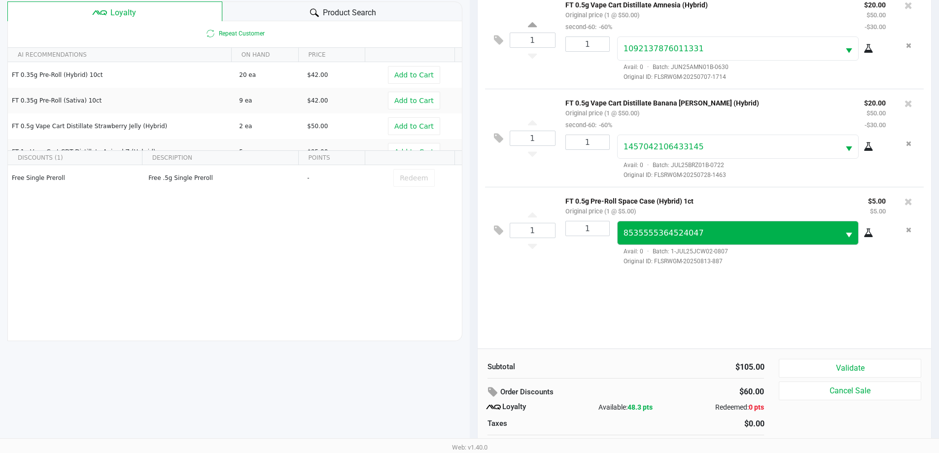
scroll to position [102, 0]
click at [840, 359] on button "Validate" at bounding box center [850, 368] width 142 height 19
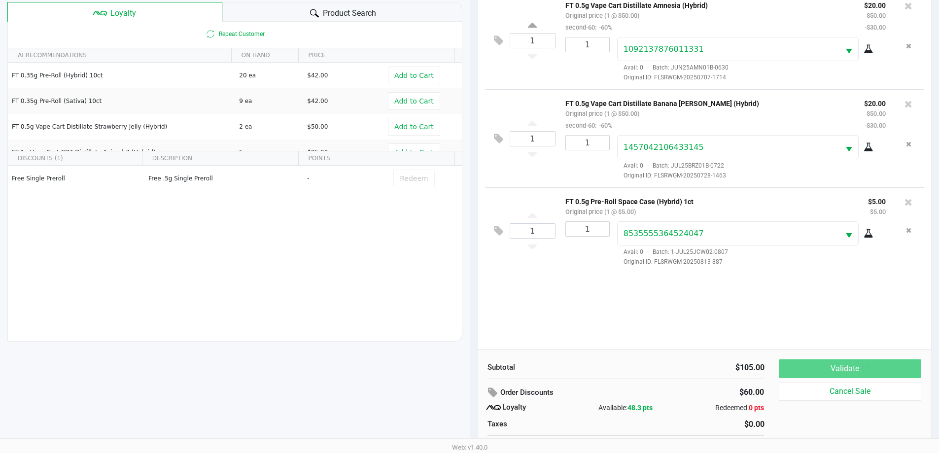
scroll to position [0, 0]
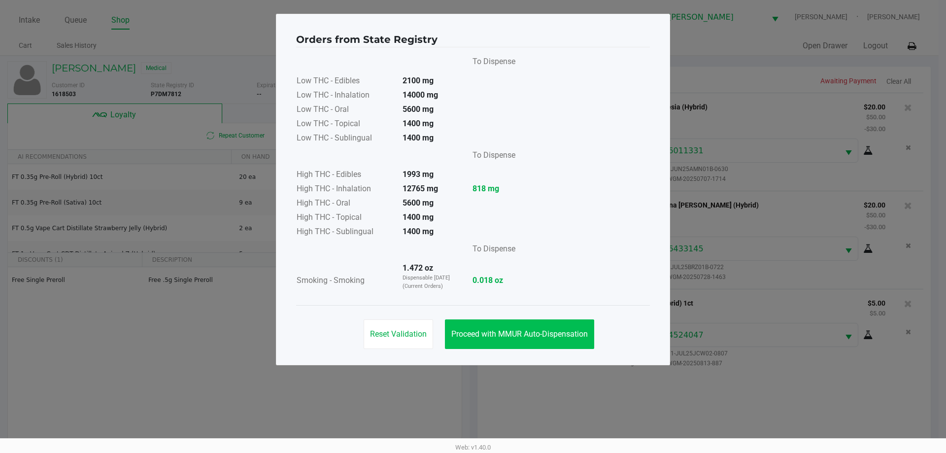
click at [521, 337] on span "Proceed with MMUR Auto-Dispensation" at bounding box center [519, 333] width 136 height 9
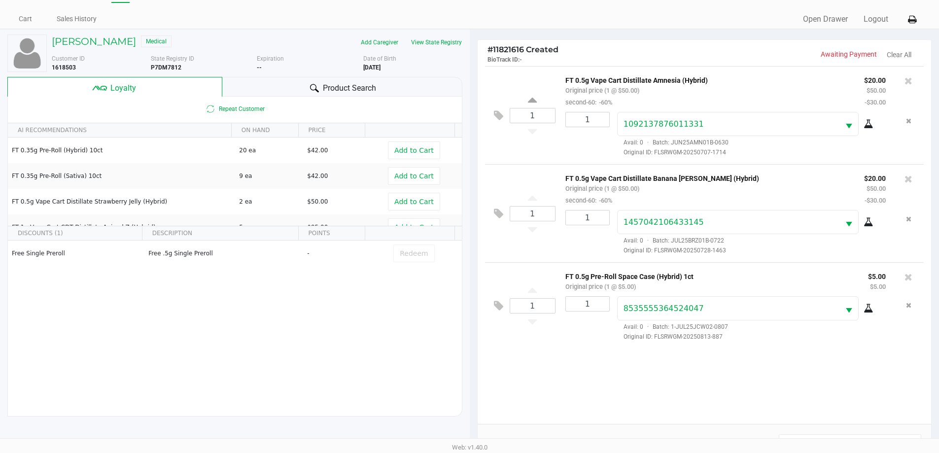
scroll to position [118, 0]
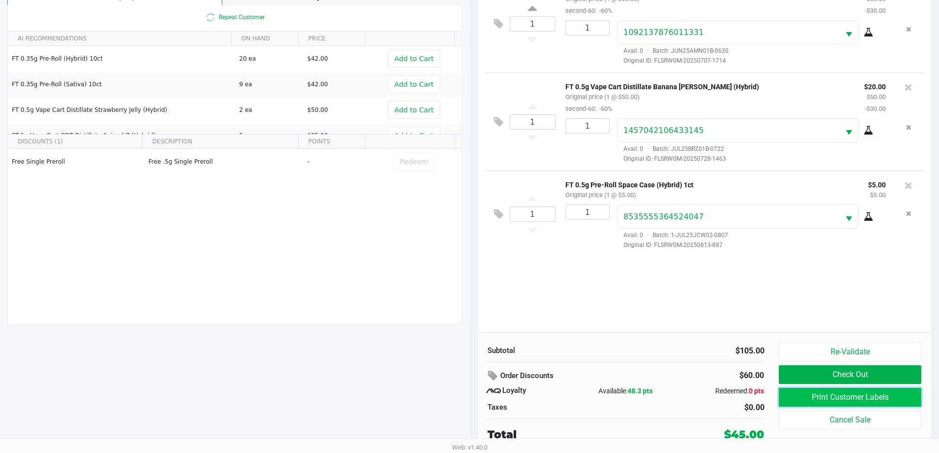
click at [876, 397] on button "Print Customer Labels" at bounding box center [850, 397] width 142 height 19
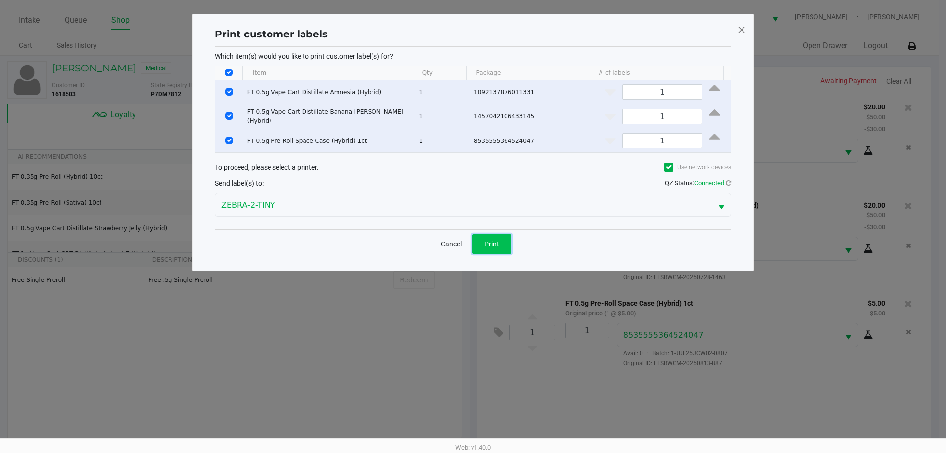
click at [496, 241] on span "Print" at bounding box center [491, 244] width 15 height 8
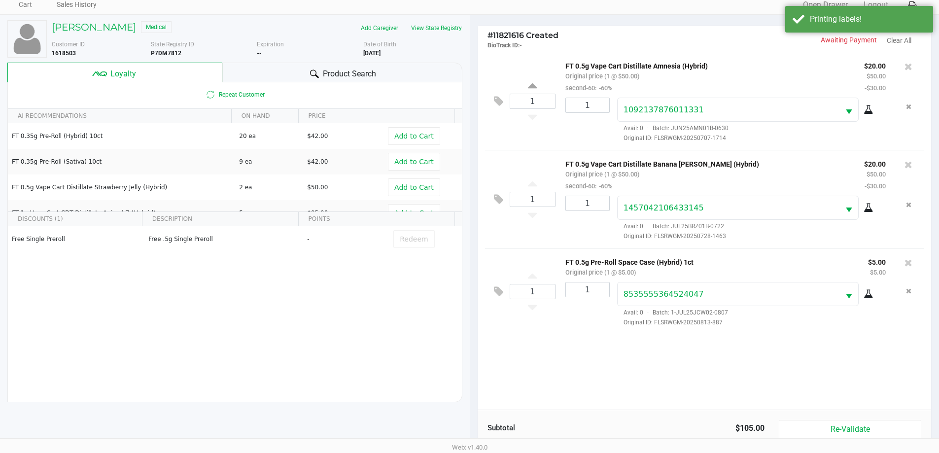
scroll to position [44, 0]
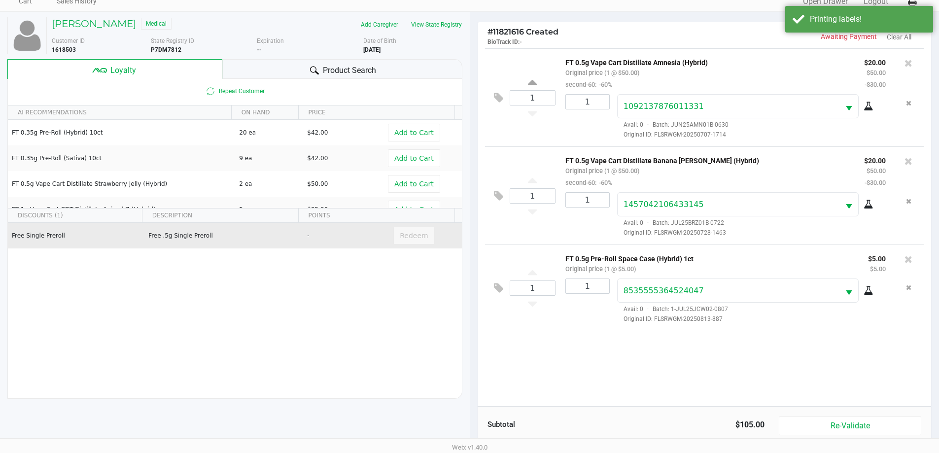
click at [407, 245] on td "Redeem" at bounding box center [416, 236] width 91 height 26
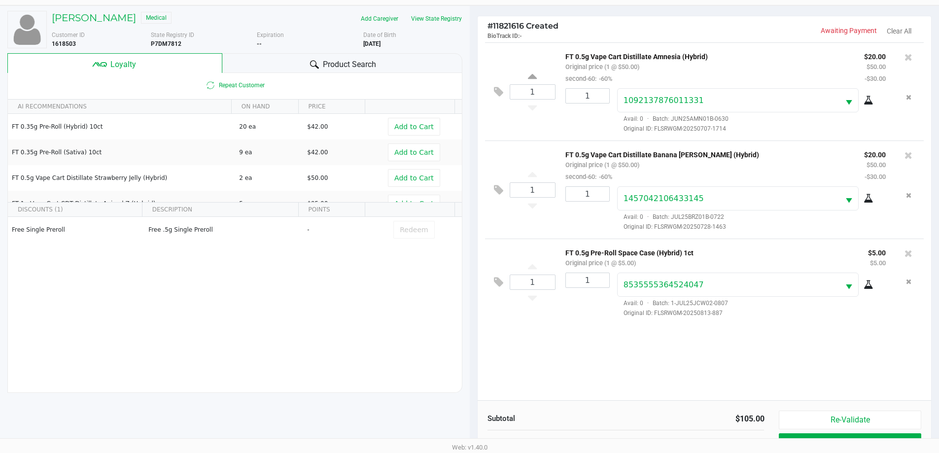
scroll to position [20, 0]
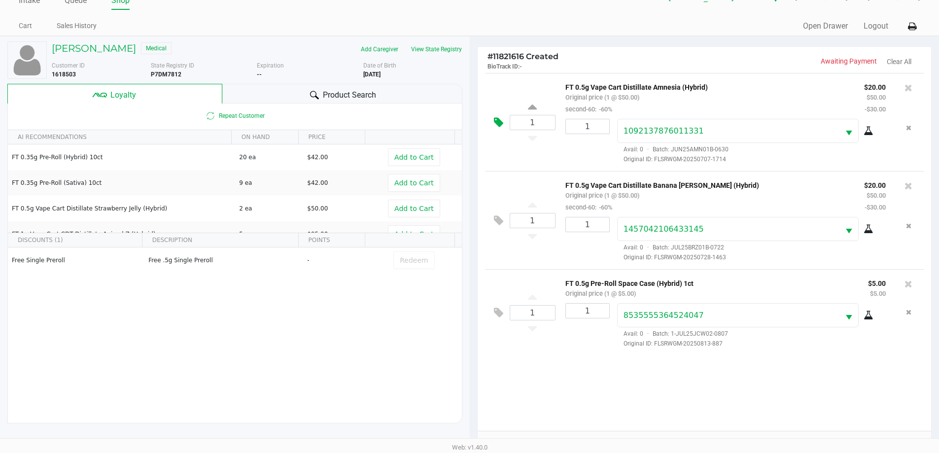
click at [496, 124] on icon at bounding box center [498, 122] width 9 height 11
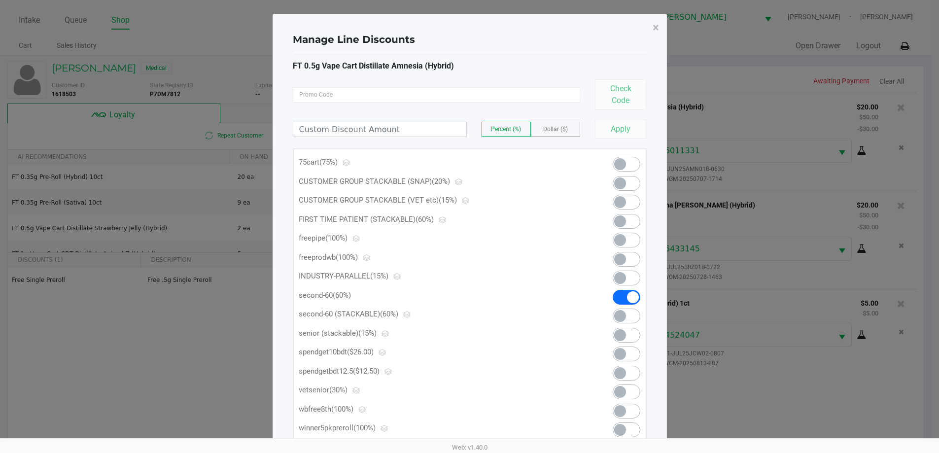
scroll to position [0, 0]
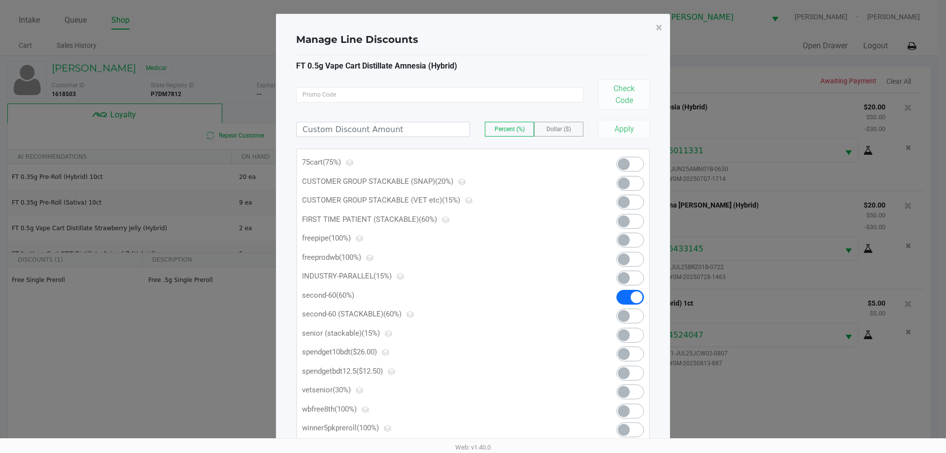
click at [634, 314] on span at bounding box center [630, 315] width 28 height 15
click at [652, 29] on button "×" at bounding box center [659, 28] width 22 height 28
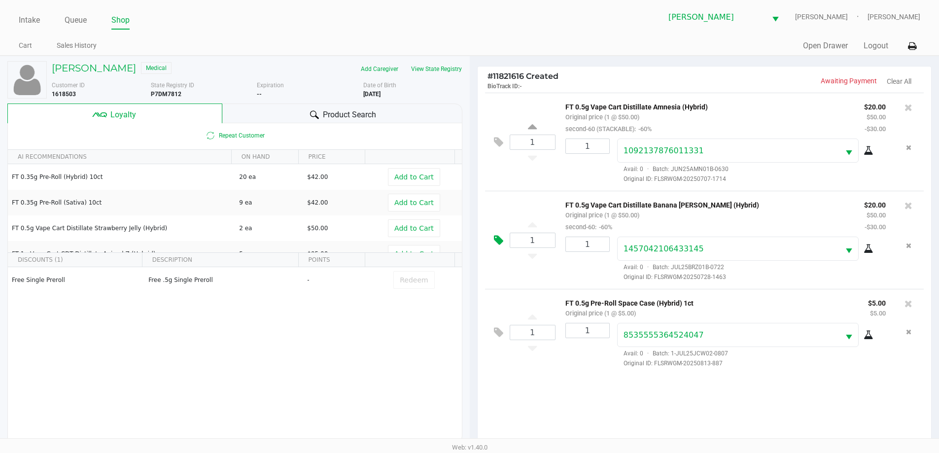
click at [504, 240] on button at bounding box center [500, 241] width 17 height 24
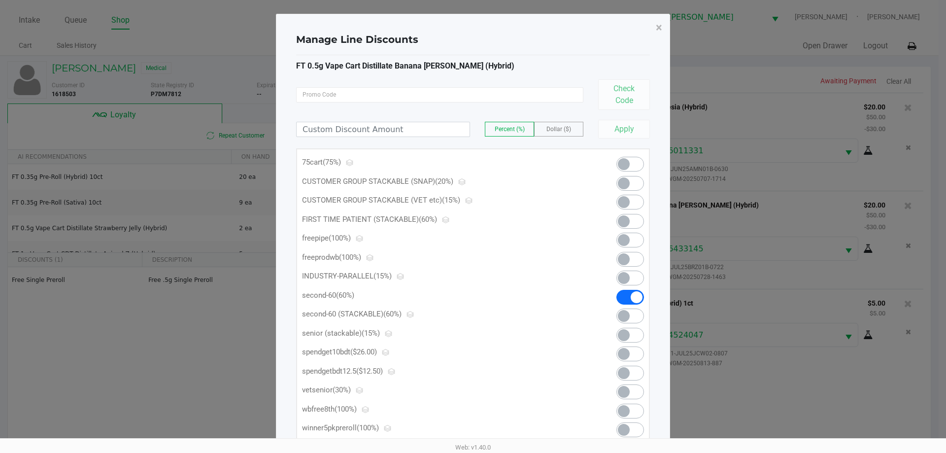
click at [625, 319] on span at bounding box center [624, 316] width 12 height 12
click at [662, 26] on button "×" at bounding box center [659, 28] width 22 height 28
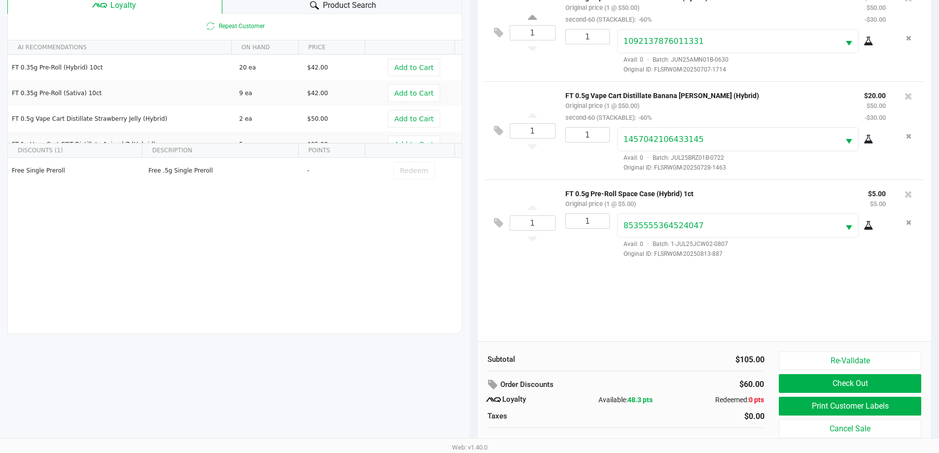
scroll to position [118, 0]
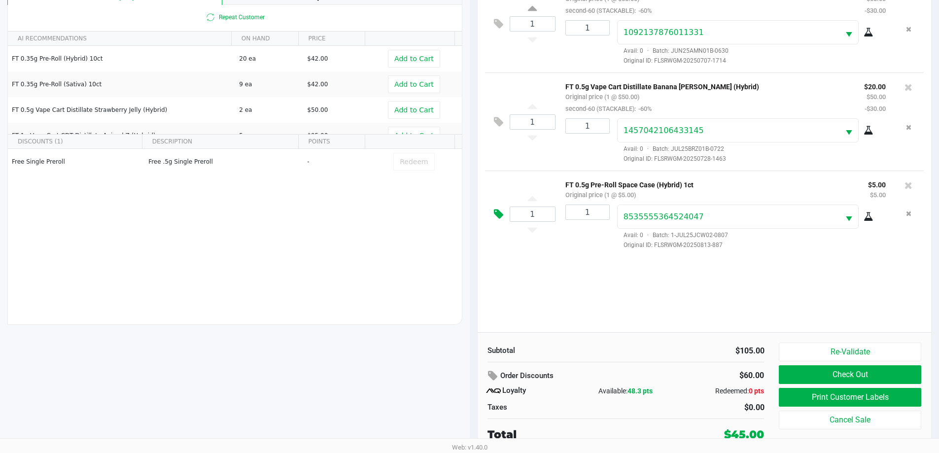
click at [493, 219] on button at bounding box center [500, 215] width 17 height 24
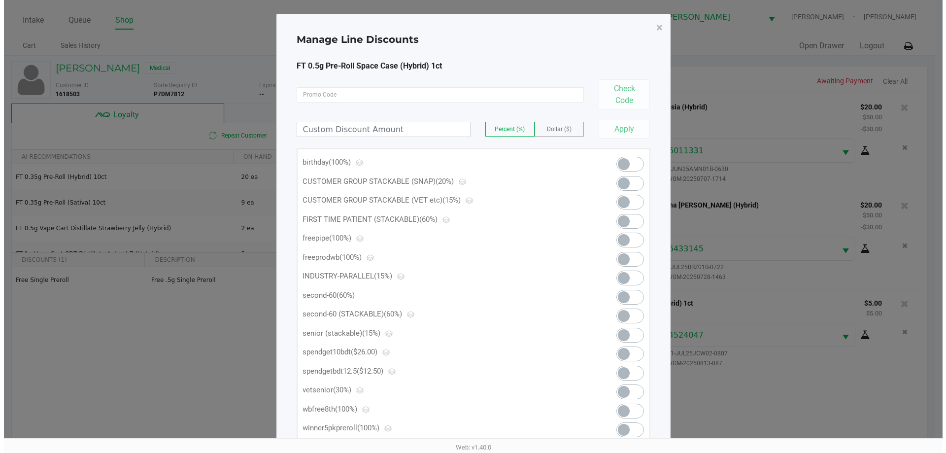
scroll to position [0, 0]
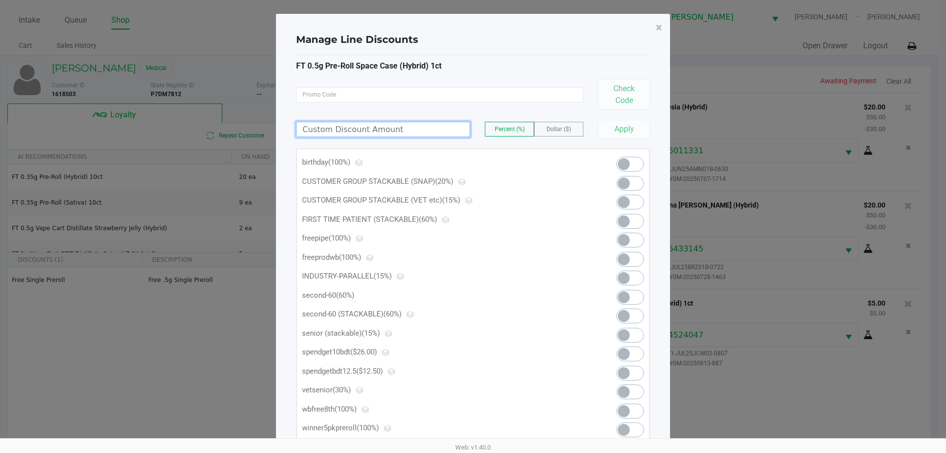
click at [427, 128] on input at bounding box center [383, 129] width 173 height 14
type input "5.00"
click at [560, 133] on label "Dollar ($)" at bounding box center [559, 129] width 48 height 14
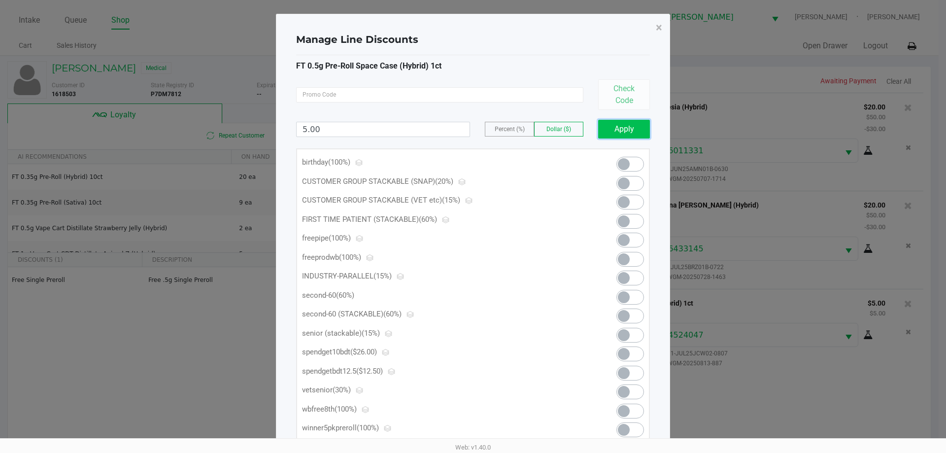
click at [634, 130] on button "Apply" at bounding box center [624, 129] width 52 height 19
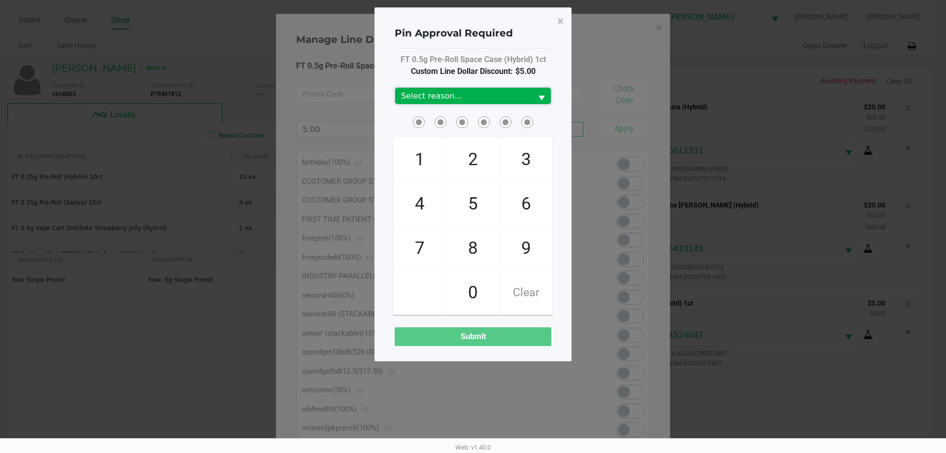
click at [415, 91] on span "Select reason..." at bounding box center [463, 96] width 125 height 12
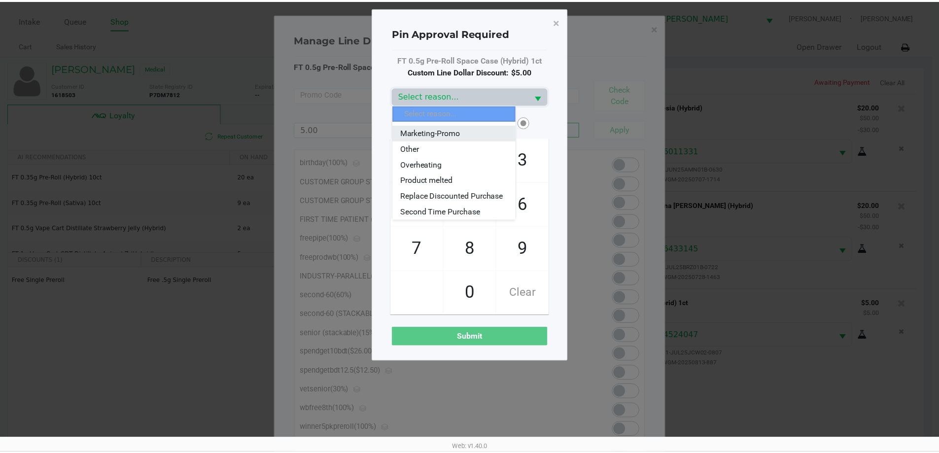
scroll to position [118, 0]
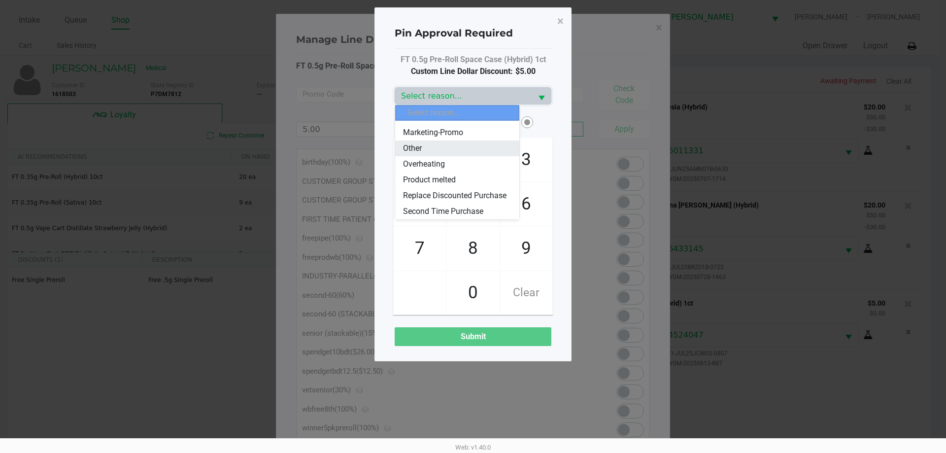
click at [441, 140] on li "Other" at bounding box center [457, 148] width 124 height 16
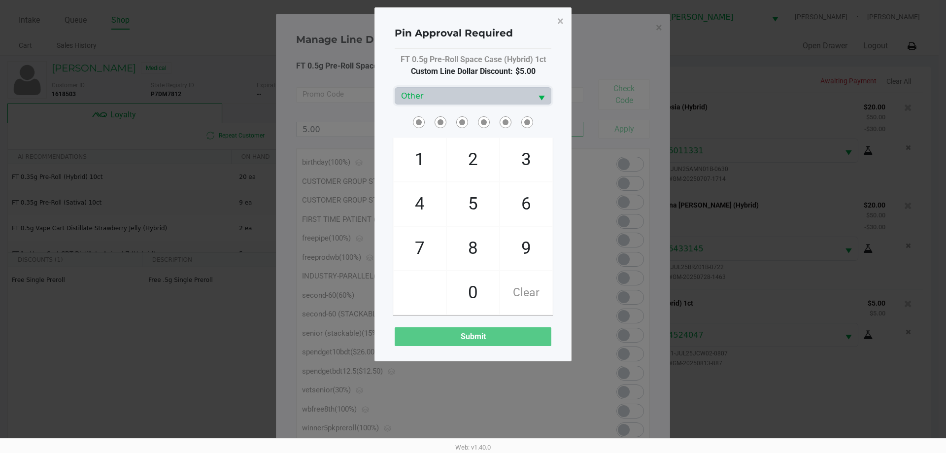
click at [390, 132] on div "1 4 7 2 5 8 0 3 6 9 Clear" at bounding box center [472, 214] width 171 height 201
checkbox input "true"
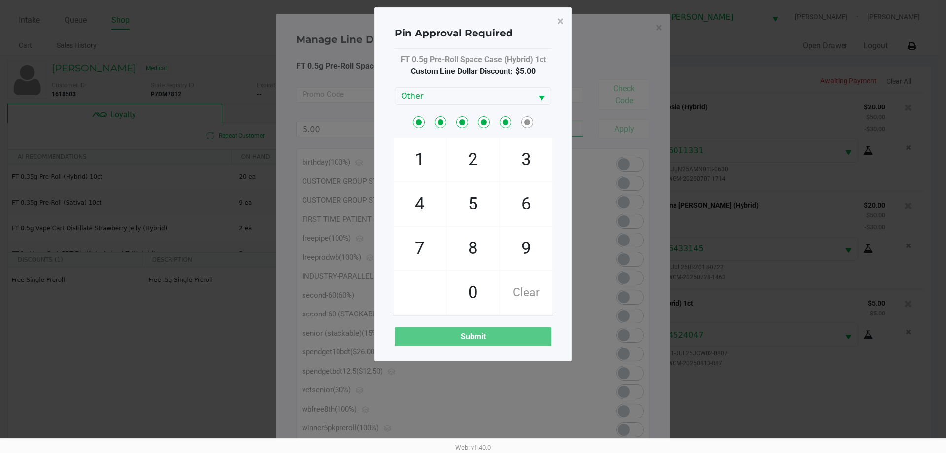
checkbox input "true"
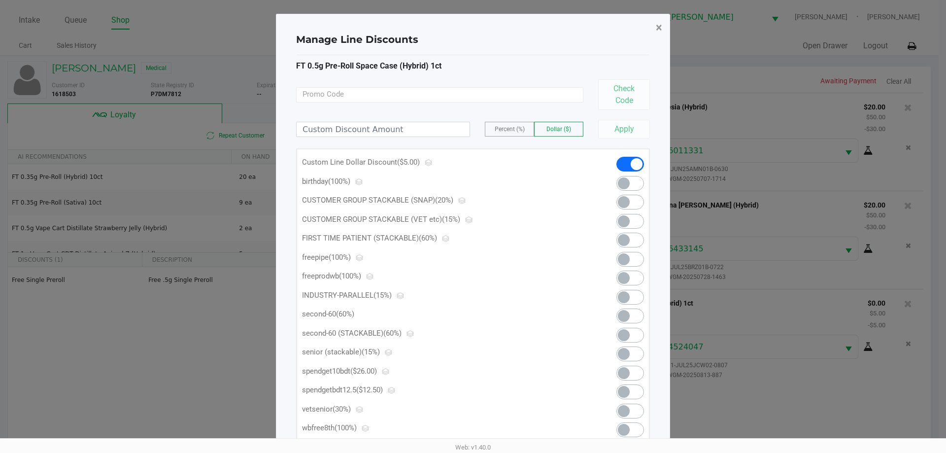
click at [658, 25] on span "×" at bounding box center [659, 28] width 6 height 14
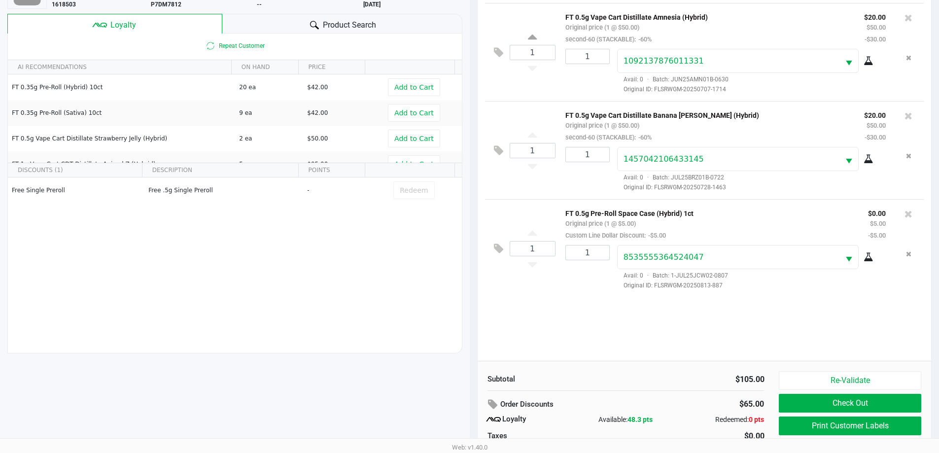
scroll to position [99, 0]
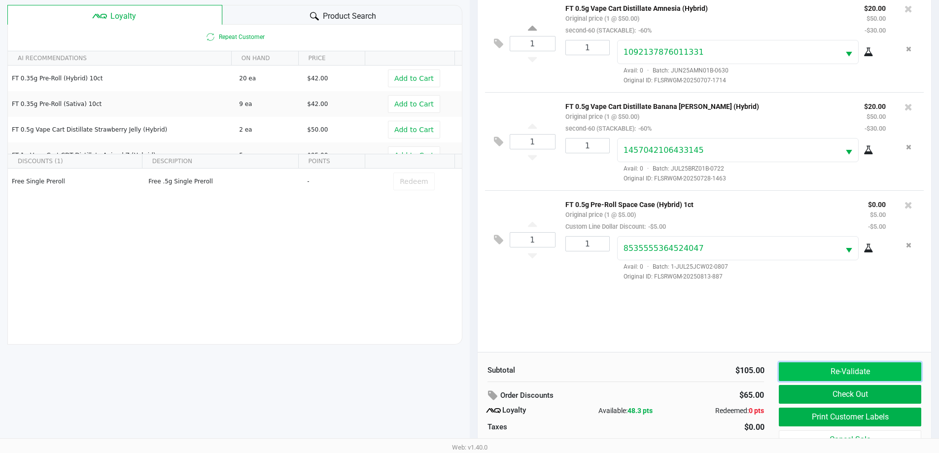
click at [836, 374] on button "Re-Validate" at bounding box center [850, 371] width 142 height 19
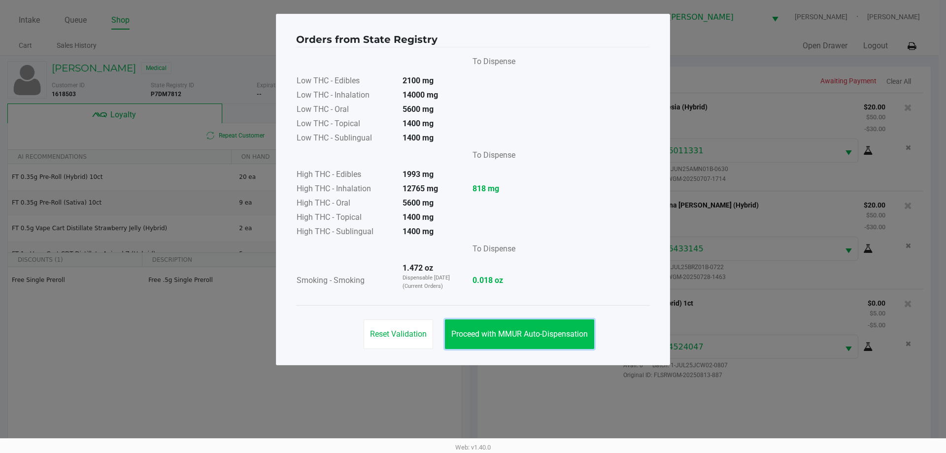
click at [533, 337] on span "Proceed with MMUR Auto-Dispensation" at bounding box center [519, 333] width 136 height 9
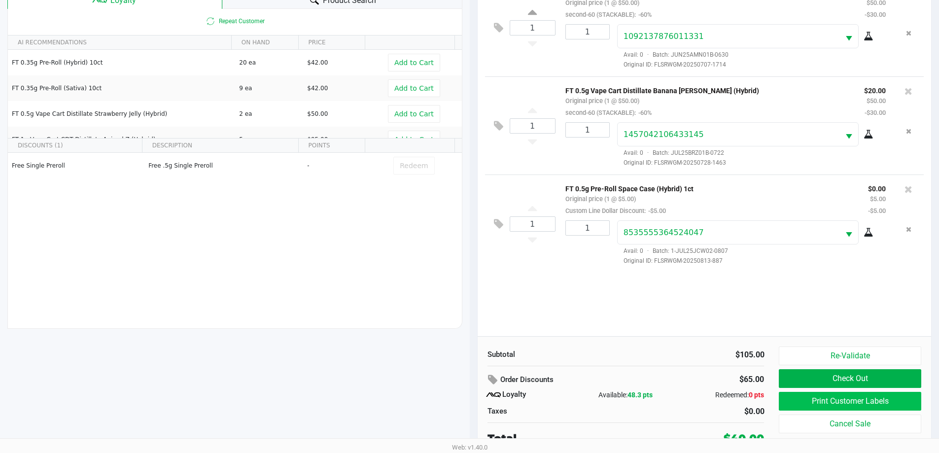
scroll to position [118, 0]
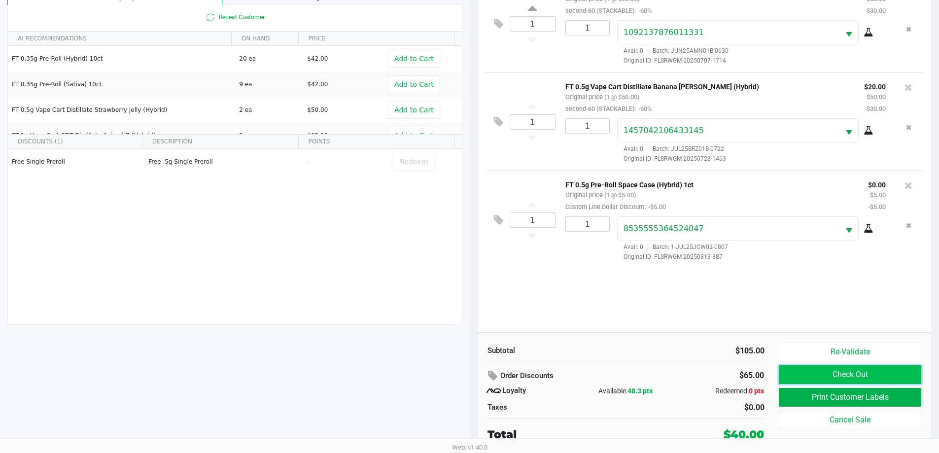
click at [840, 377] on button "Check Out" at bounding box center [850, 374] width 142 height 19
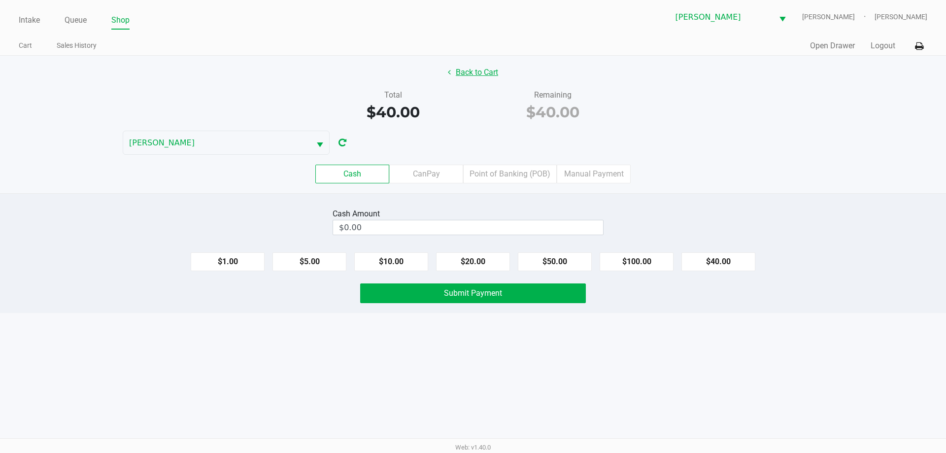
click at [484, 74] on button "Back to Cart" at bounding box center [473, 72] width 63 height 19
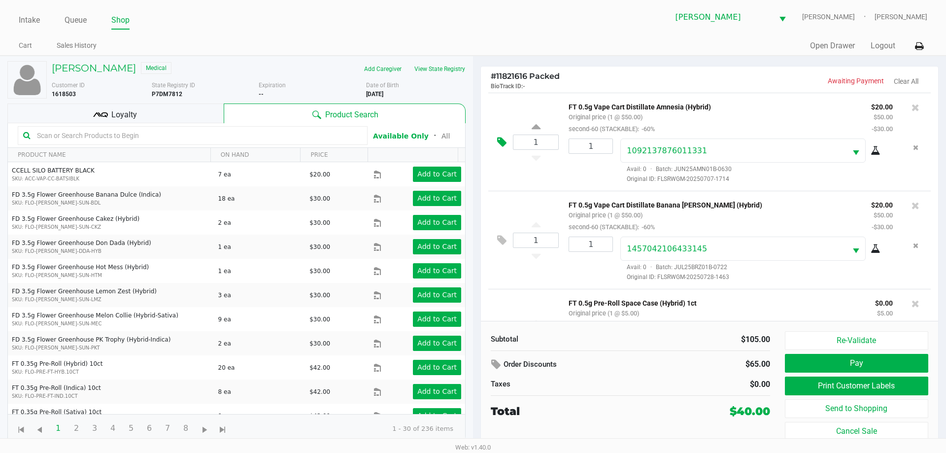
click at [502, 141] on icon at bounding box center [501, 141] width 9 height 11
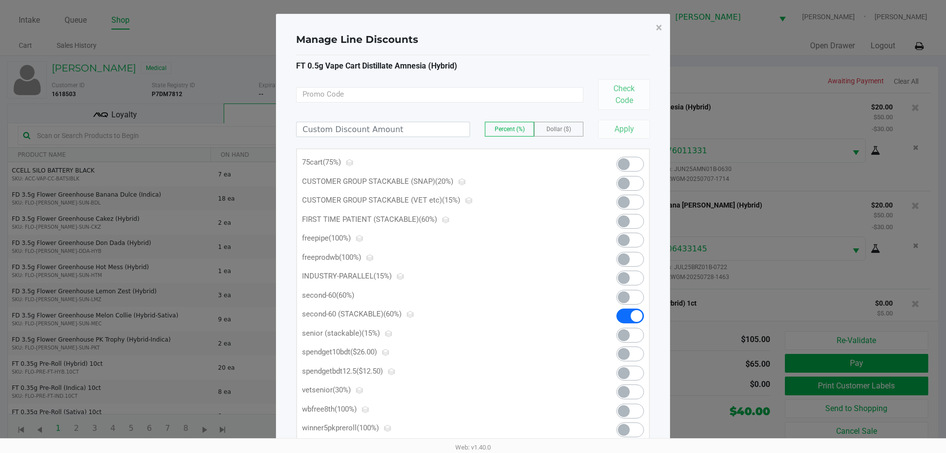
click at [635, 158] on span at bounding box center [630, 164] width 28 height 15
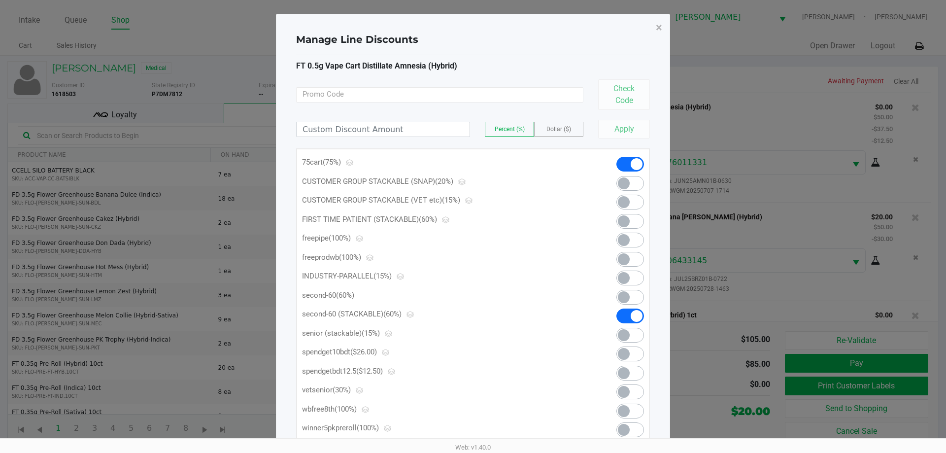
scroll to position [68, 0]
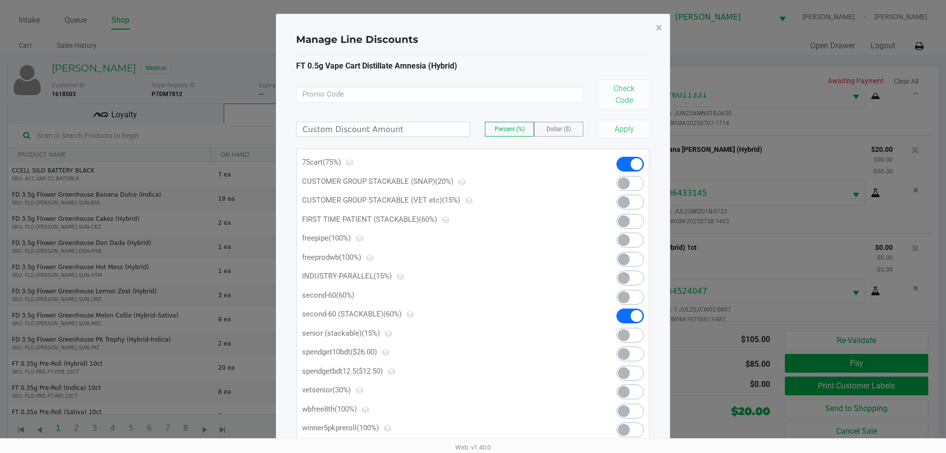
click at [630, 315] on span at bounding box center [630, 315] width 28 height 15
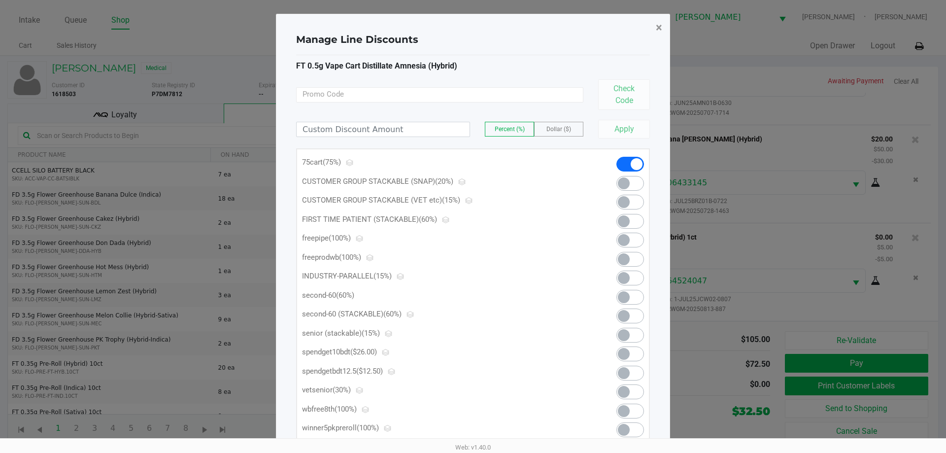
click at [658, 25] on span "×" at bounding box center [659, 28] width 6 height 14
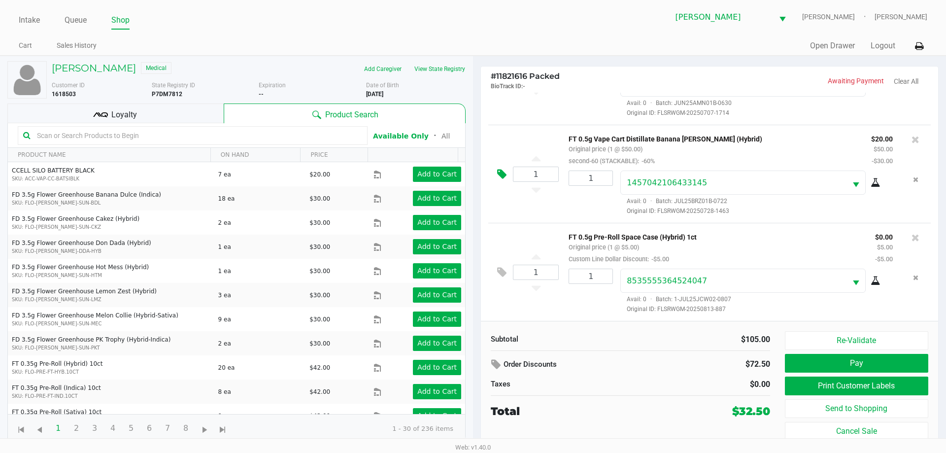
click at [502, 174] on icon at bounding box center [501, 174] width 9 height 11
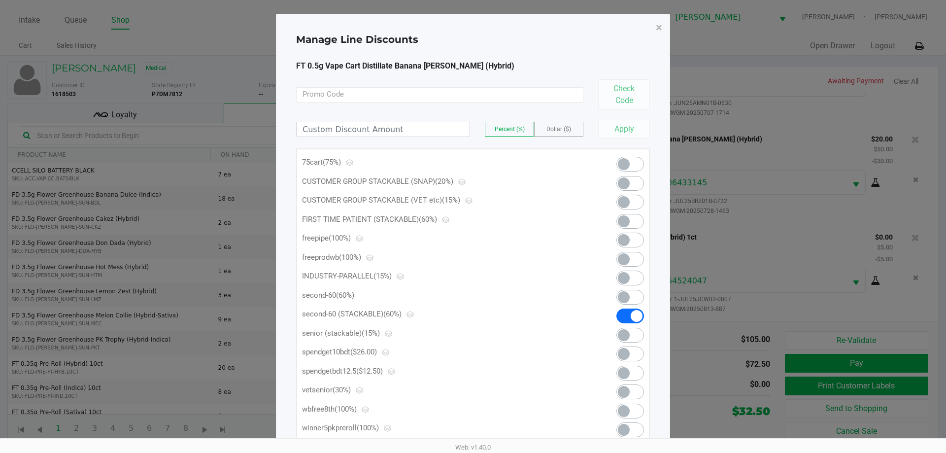
click at [628, 311] on span at bounding box center [630, 315] width 28 height 15
click at [629, 161] on span at bounding box center [624, 164] width 12 height 12
click at [663, 26] on button "×" at bounding box center [659, 28] width 22 height 28
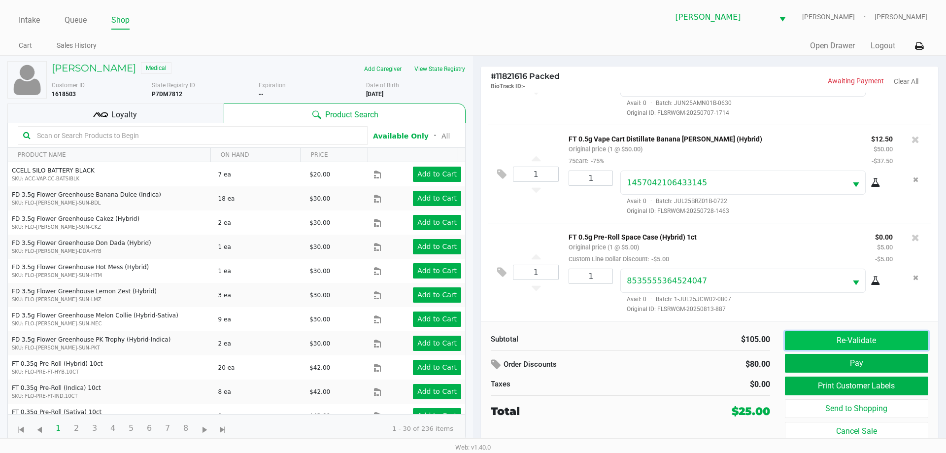
click at [821, 336] on button "Re-Validate" at bounding box center [856, 340] width 143 height 19
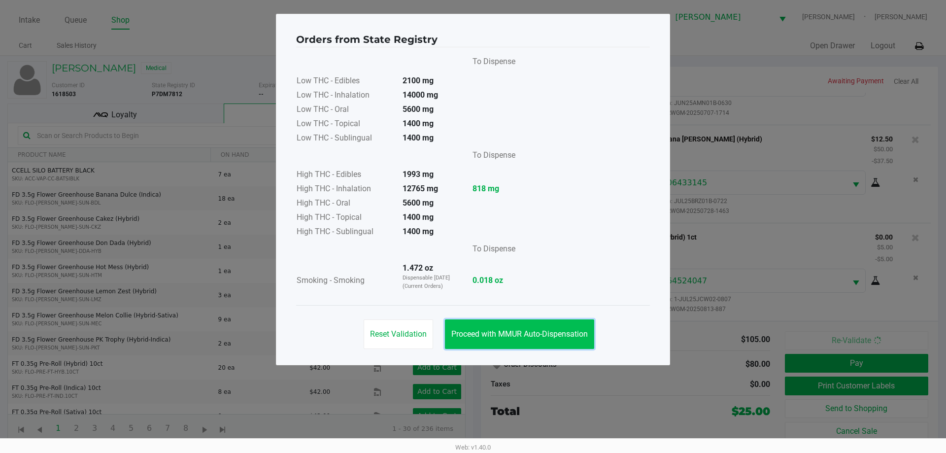
click at [565, 331] on span "Proceed with MMUR Auto-Dispensation" at bounding box center [519, 333] width 136 height 9
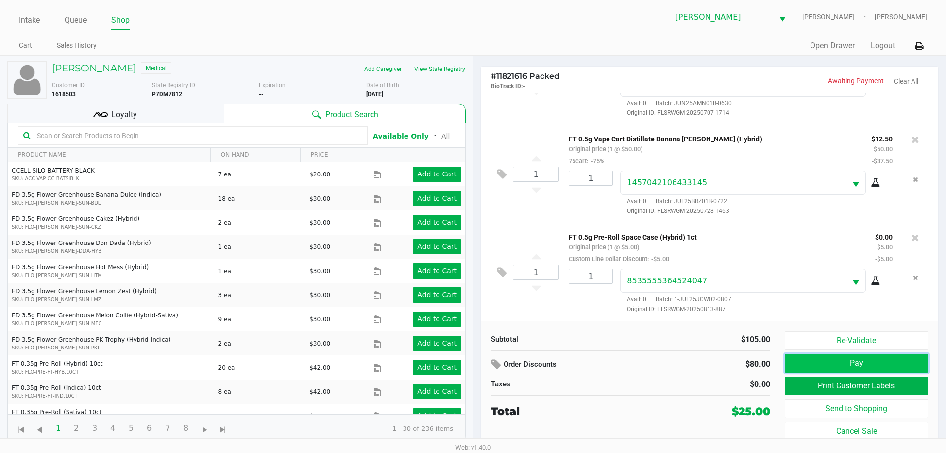
click at [849, 359] on button "Pay" at bounding box center [856, 363] width 143 height 19
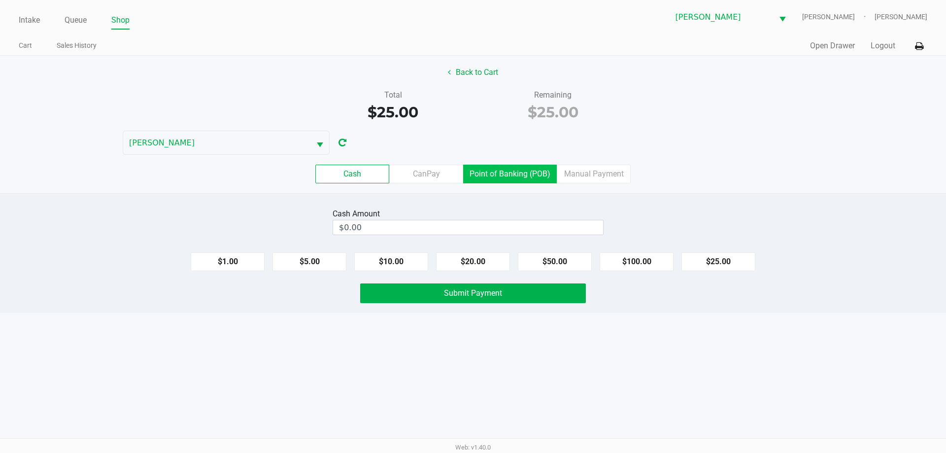
click at [501, 178] on label "Point of Banking (POB)" at bounding box center [510, 174] width 94 height 19
click at [0, 0] on 7 "Point of Banking (POB)" at bounding box center [0, 0] width 0 height 0
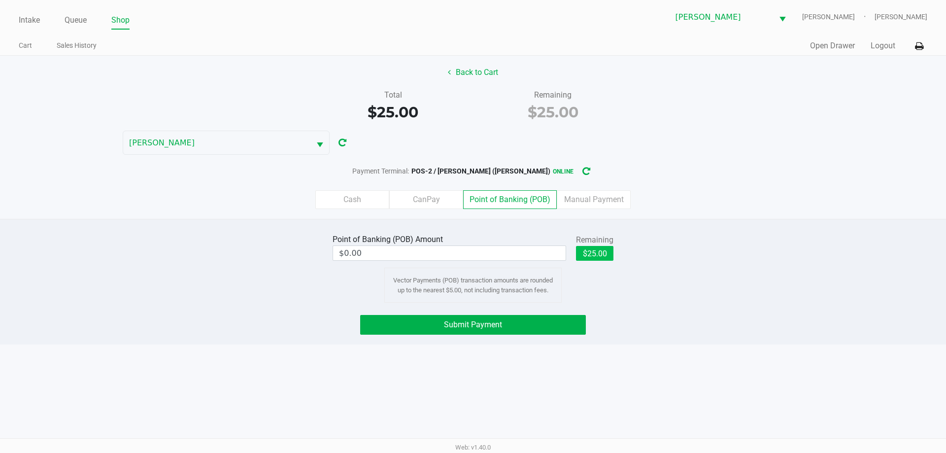
click at [595, 258] on button "$25.00" at bounding box center [594, 253] width 37 height 15
type input "$25.00"
click at [513, 317] on button "Submit Payment" at bounding box center [473, 325] width 226 height 20
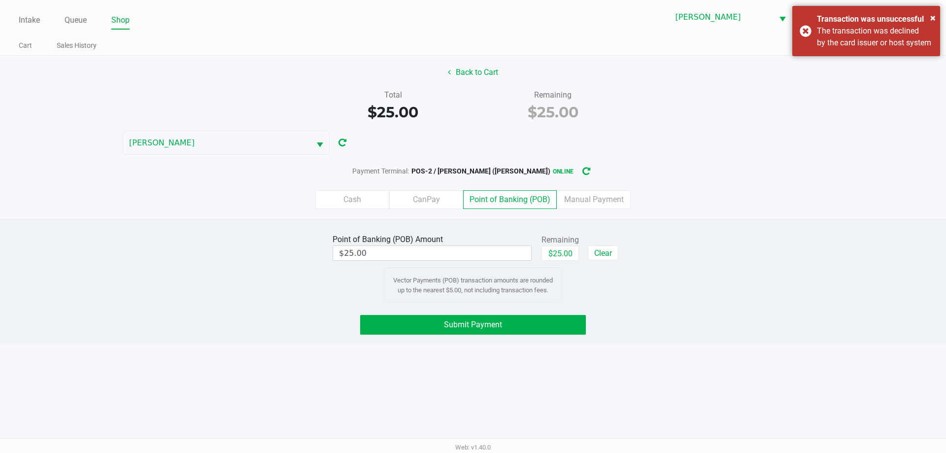
click at [708, 230] on div "Point of Banking (POB) Amount $25.00 Remaining $25.00 Clear Vector Payments (PO…" at bounding box center [473, 282] width 946 height 126
click at [528, 331] on button "Submit Payment" at bounding box center [473, 325] width 226 height 20
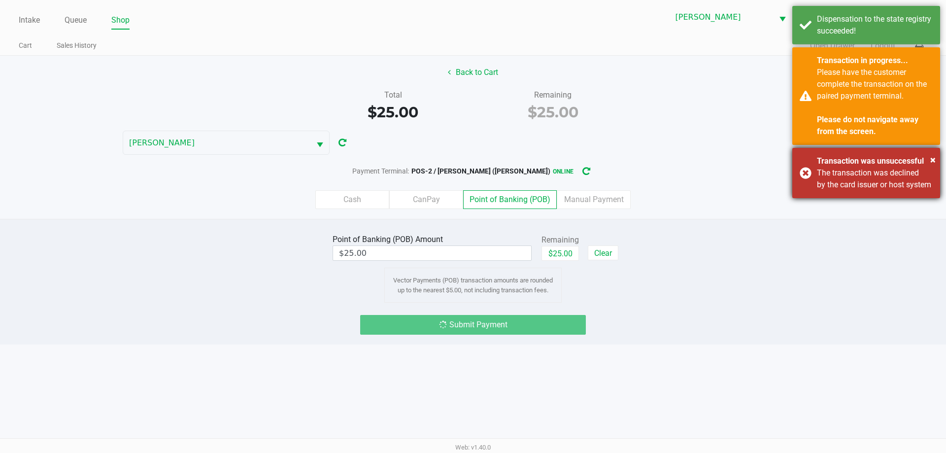
click at [794, 175] on div "× Transaction was unsuccessful The transaction was declined by the card issuer …" at bounding box center [866, 173] width 148 height 50
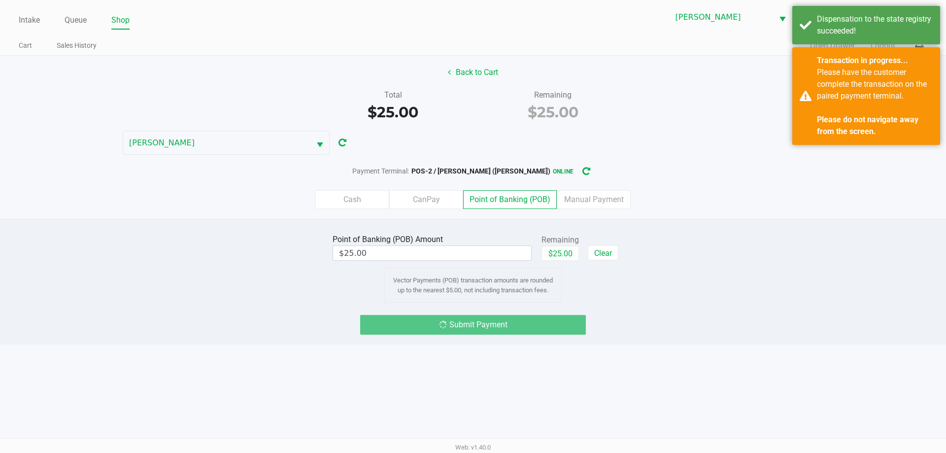
click at [702, 242] on div "Point of Banking (POB) Amount $25.00 Remaining $25.00 Clear Vector Payments (PO…" at bounding box center [473, 267] width 961 height 71
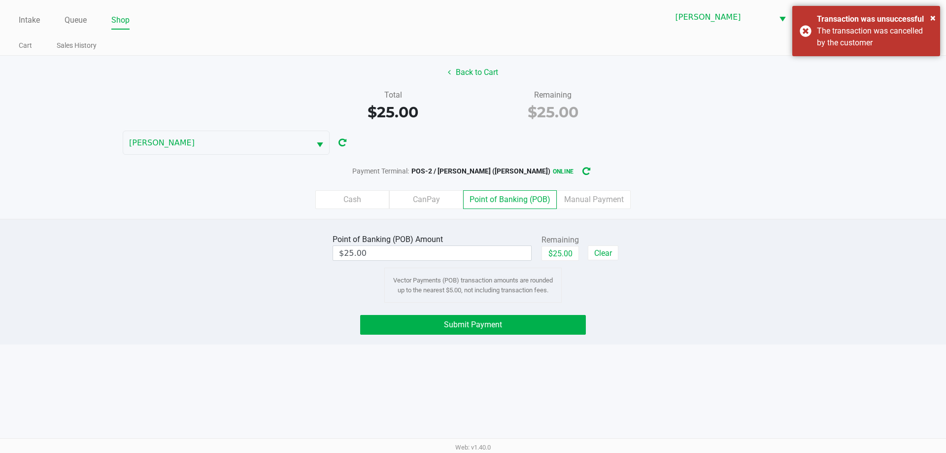
click at [530, 317] on button "Submit Payment" at bounding box center [473, 325] width 226 height 20
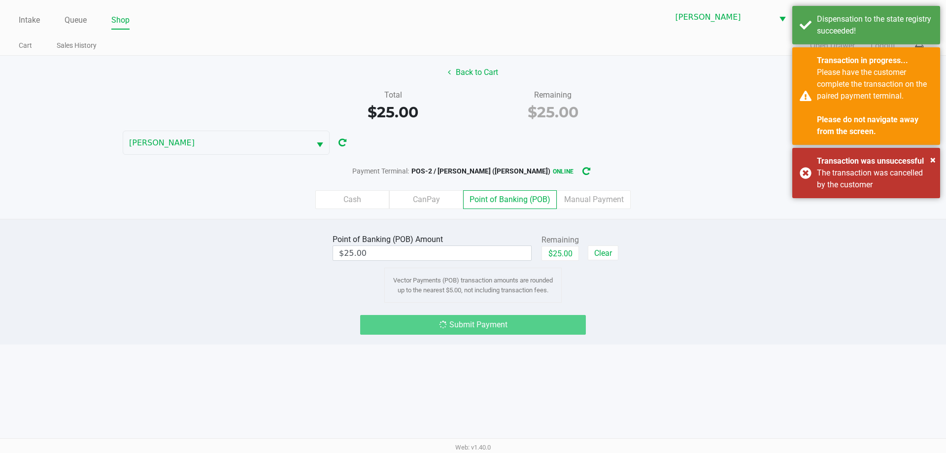
click at [801, 167] on div "× Transaction was unsuccessful The transaction was cancelled by the customer" at bounding box center [866, 173] width 148 height 50
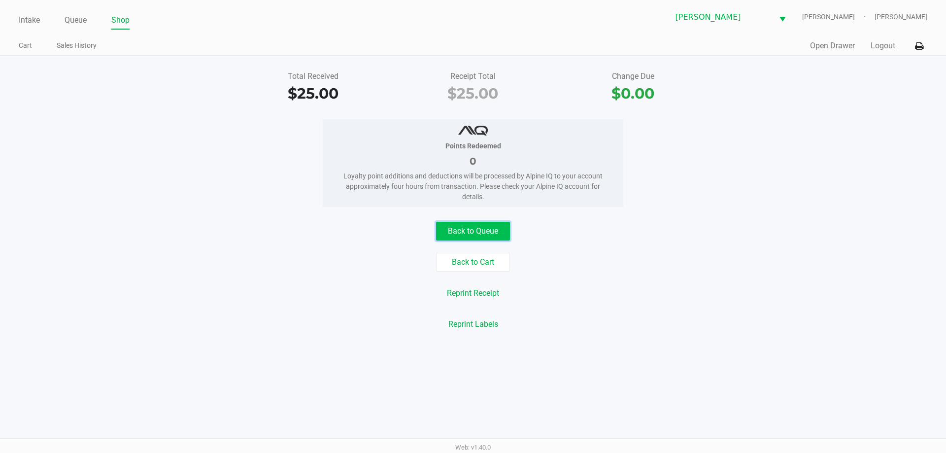
click at [470, 237] on button "Back to Queue" at bounding box center [473, 231] width 74 height 19
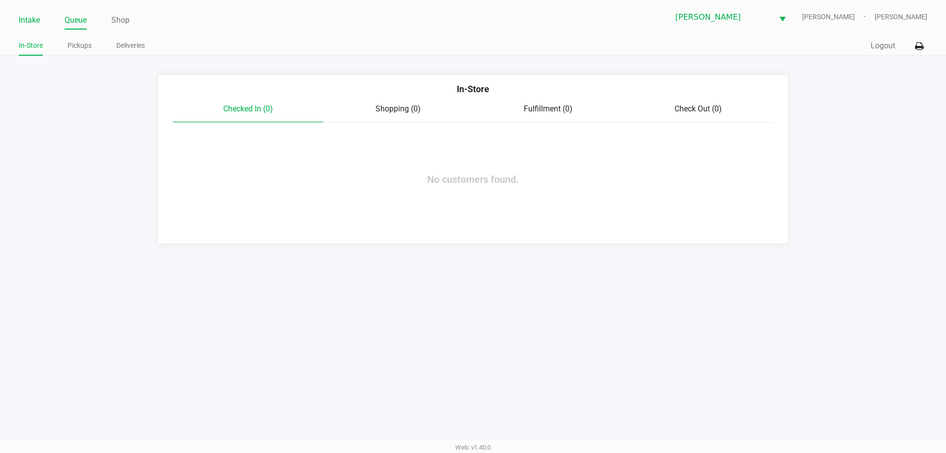
click at [30, 23] on link "Intake" at bounding box center [29, 20] width 21 height 14
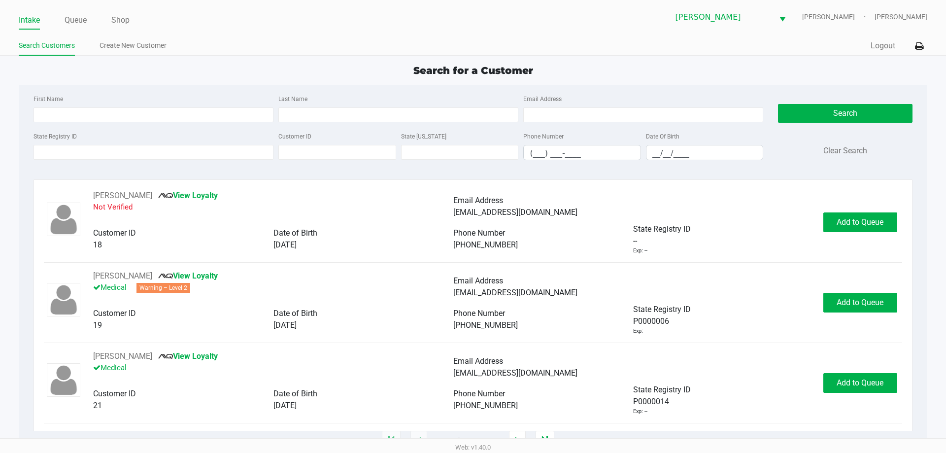
click at [280, 72] on div "Search for a Customer" at bounding box center [472, 70] width 923 height 15
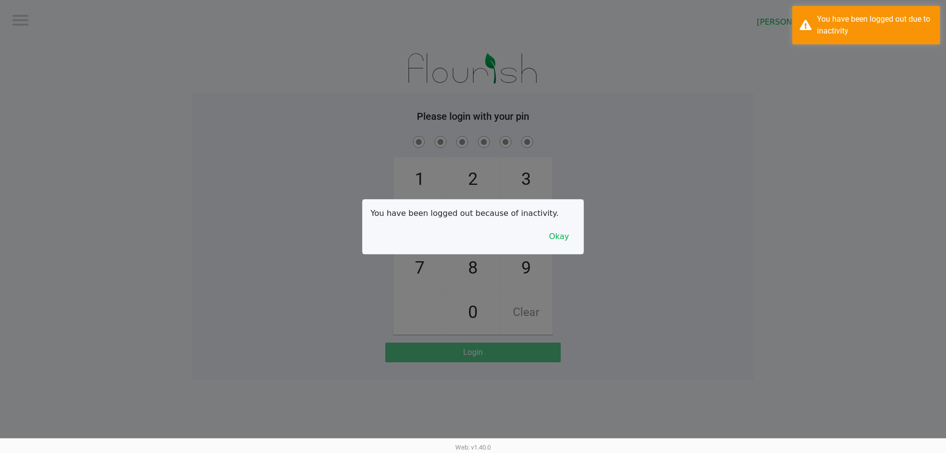
click at [562, 228] on button "Okay" at bounding box center [559, 236] width 33 height 19
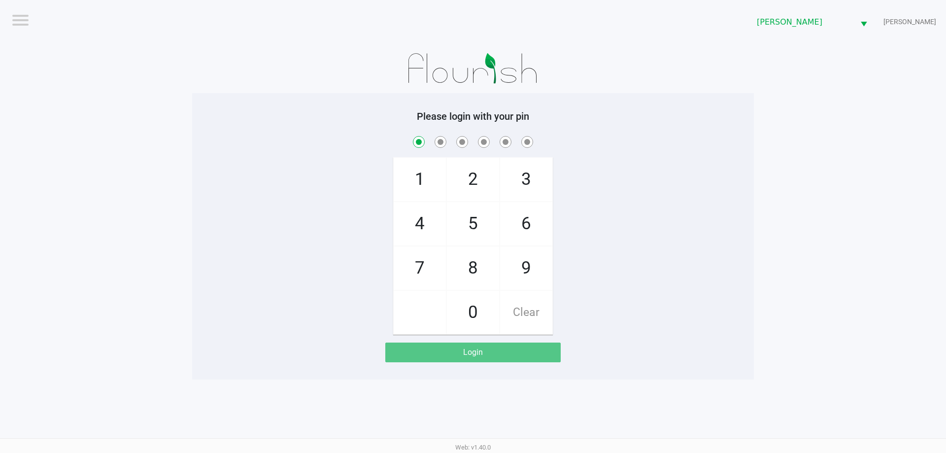
checkbox input "true"
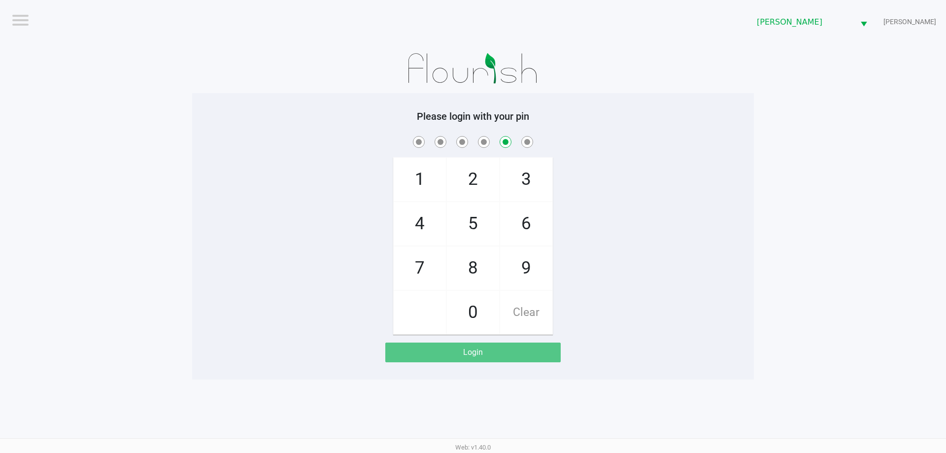
checkbox input "false"
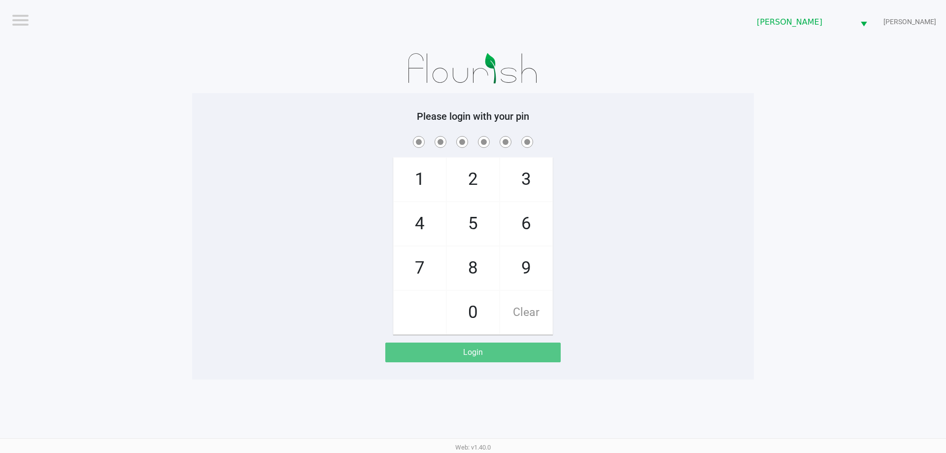
checkbox input "true"
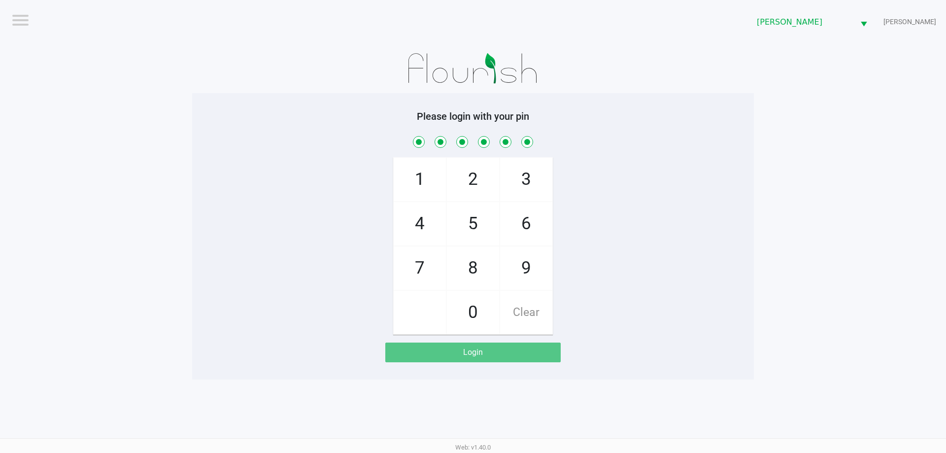
checkbox input "true"
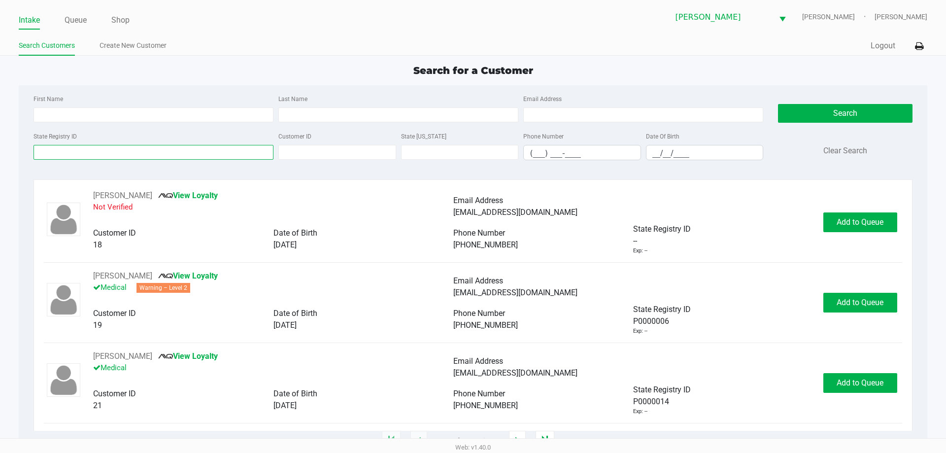
click at [113, 154] on input "State Registry ID" at bounding box center [154, 152] width 240 height 15
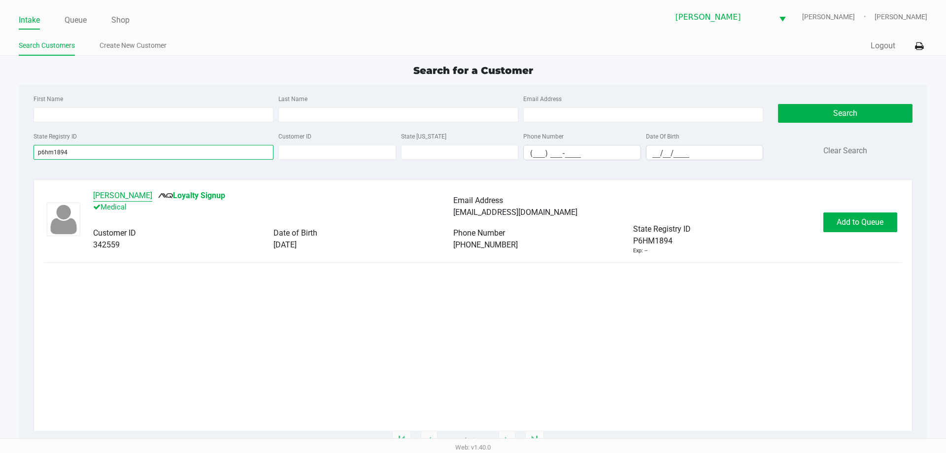
type input "p6hm1894"
click at [129, 201] on button "STEVEN REGISTER" at bounding box center [122, 196] width 59 height 12
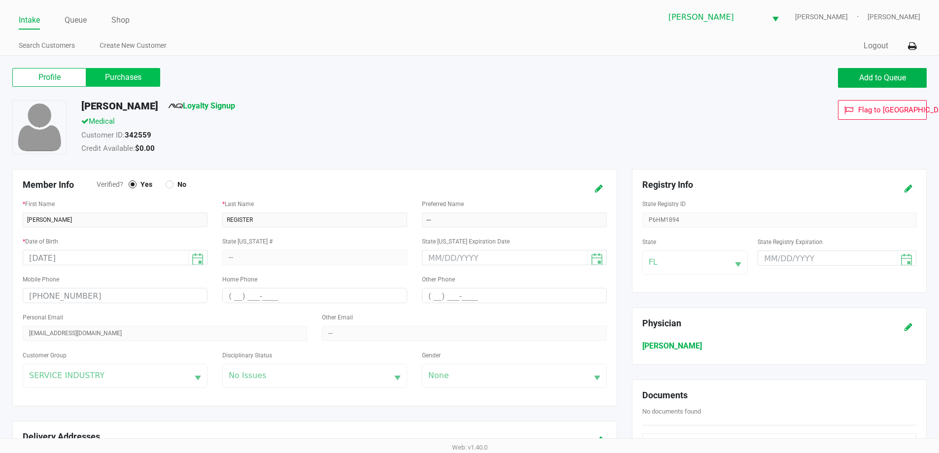
click at [134, 76] on label "Purchases" at bounding box center [123, 77] width 74 height 19
click at [0, 0] on 1 "Purchases" at bounding box center [0, 0] width 0 height 0
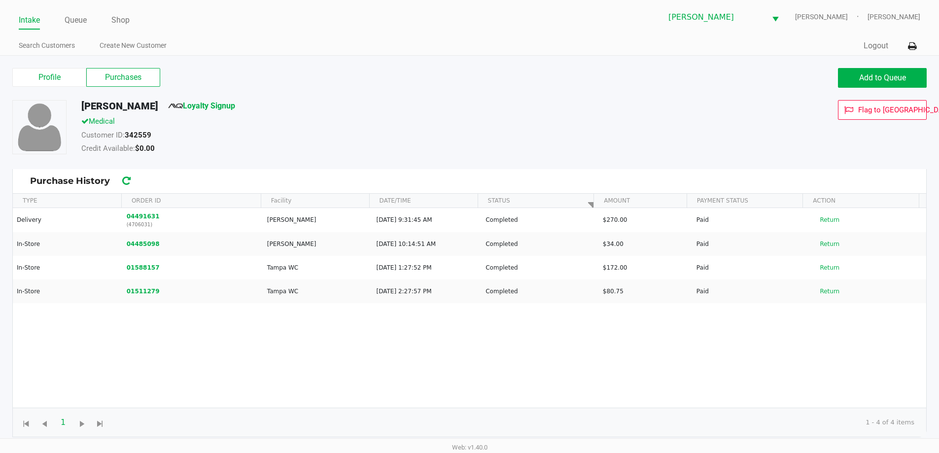
scroll to position [4, 0]
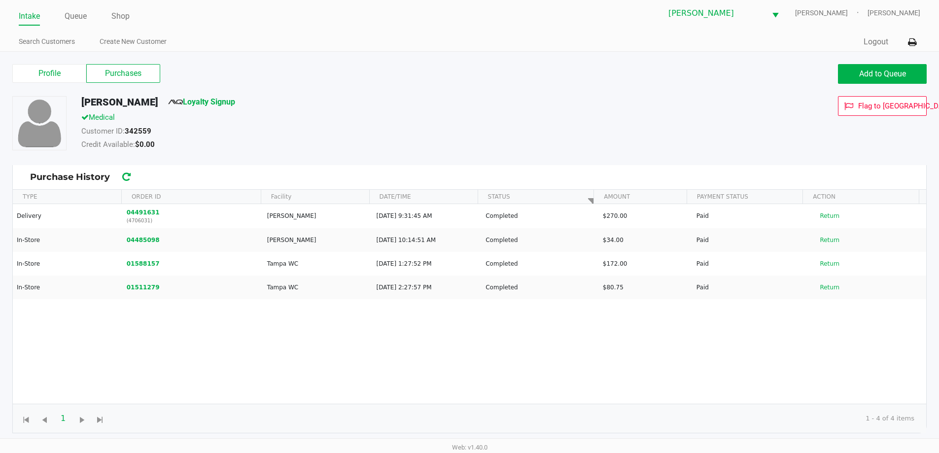
click at [58, 68] on label "Profile" at bounding box center [49, 73] width 74 height 19
click at [0, 0] on 0 "Profile" at bounding box center [0, 0] width 0 height 0
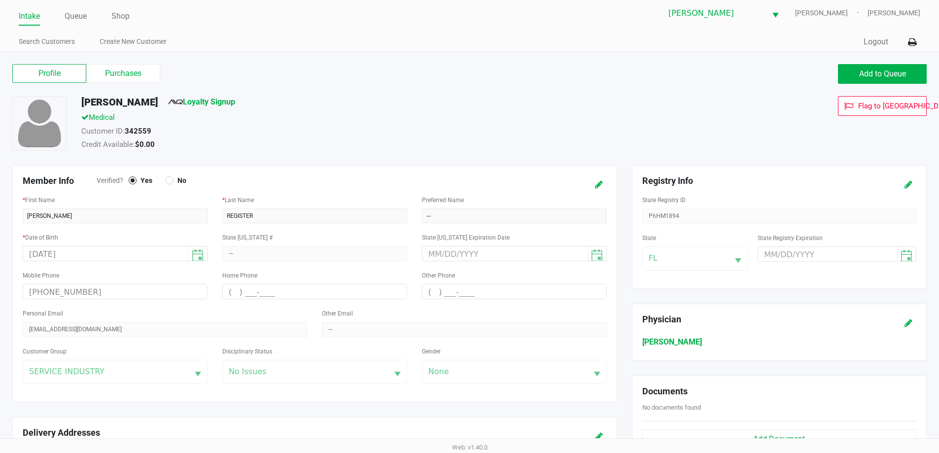
click at [137, 77] on label "Purchases" at bounding box center [123, 73] width 74 height 19
click at [0, 0] on 1 "Purchases" at bounding box center [0, 0] width 0 height 0
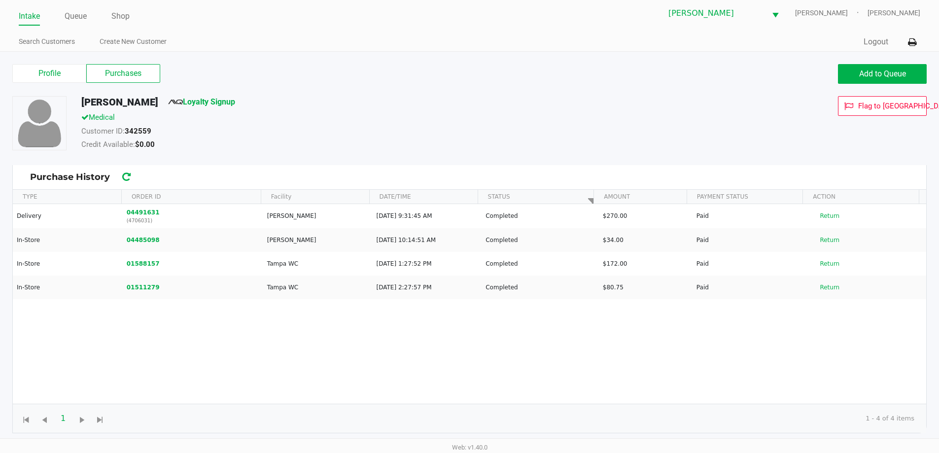
click at [881, 80] on button "Add to Queue" at bounding box center [882, 74] width 89 height 20
click at [79, 12] on link "Queue" at bounding box center [76, 16] width 22 height 14
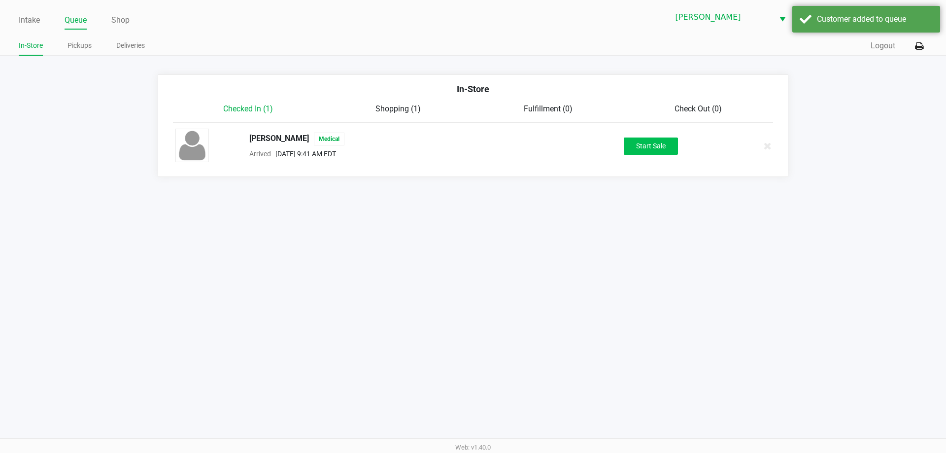
click at [641, 138] on button "Start Sale" at bounding box center [651, 145] width 54 height 17
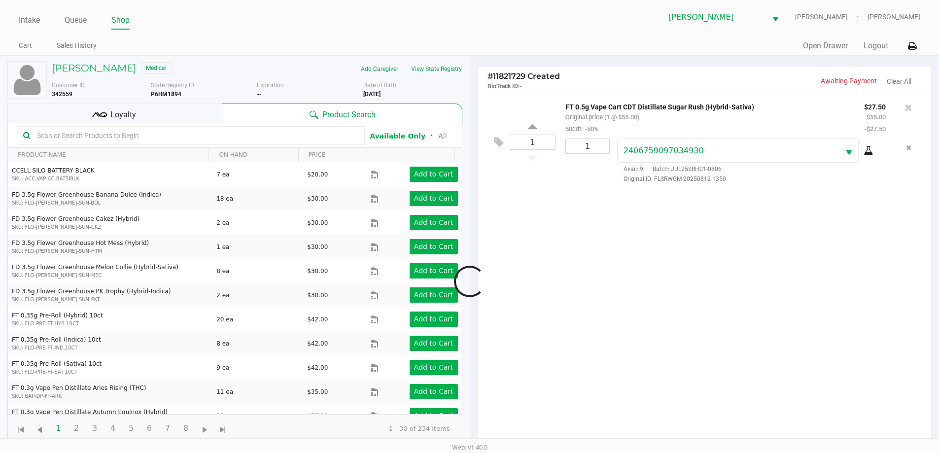
click at [152, 113] on div "Loyalty" at bounding box center [114, 113] width 214 height 20
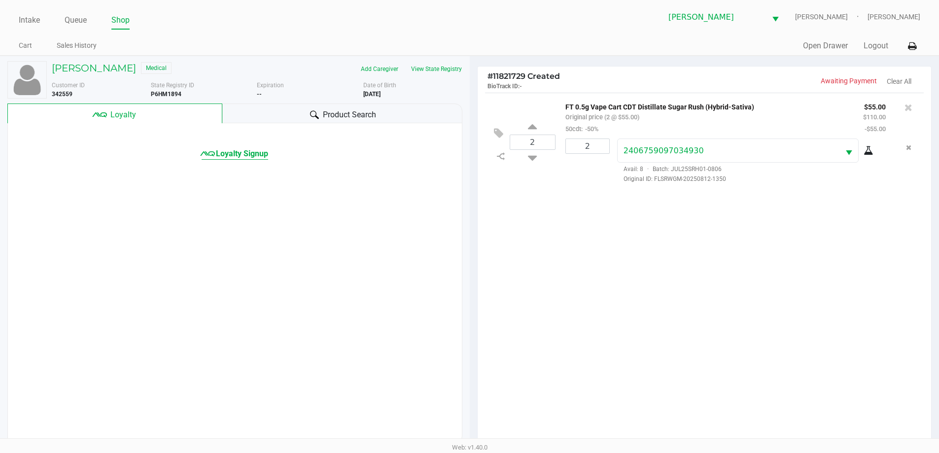
click at [234, 158] on span "Loyalty Signup" at bounding box center [242, 154] width 52 height 12
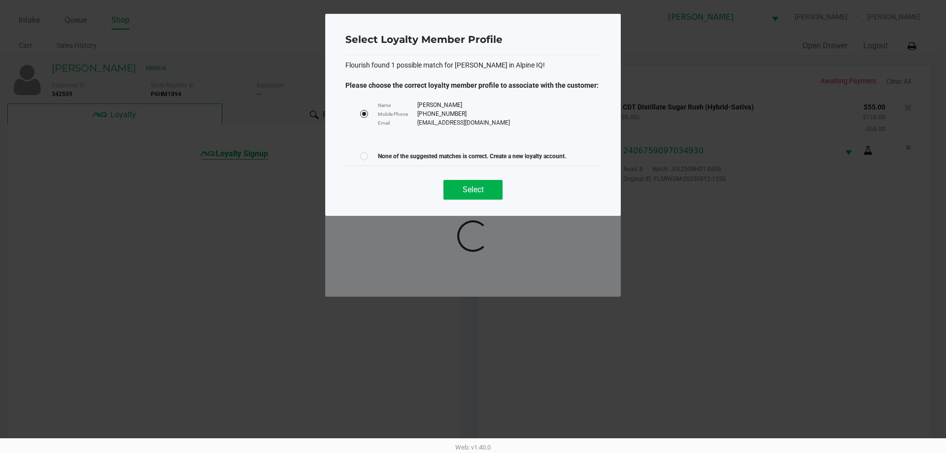
click at [471, 184] on button "Select" at bounding box center [472, 190] width 59 height 20
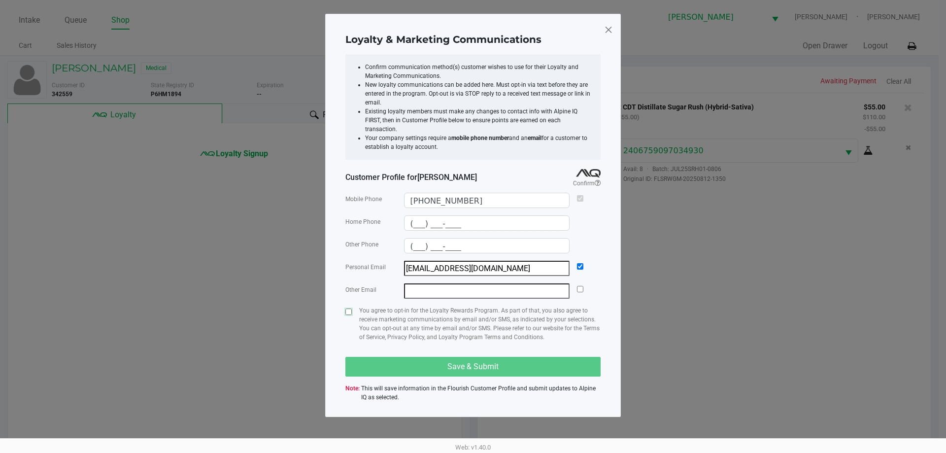
click at [348, 308] on input "checkbox" at bounding box center [348, 311] width 6 height 6
checkbox input "true"
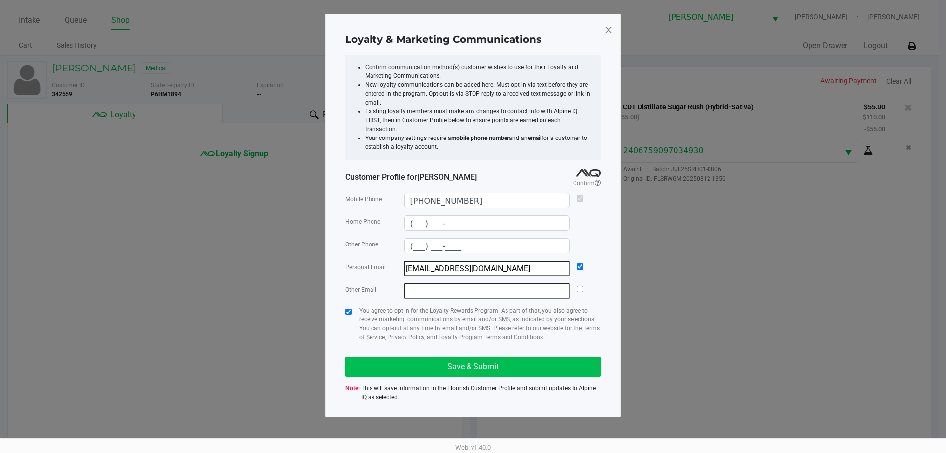
click at [465, 362] on span "Save & Submit" at bounding box center [472, 366] width 51 height 9
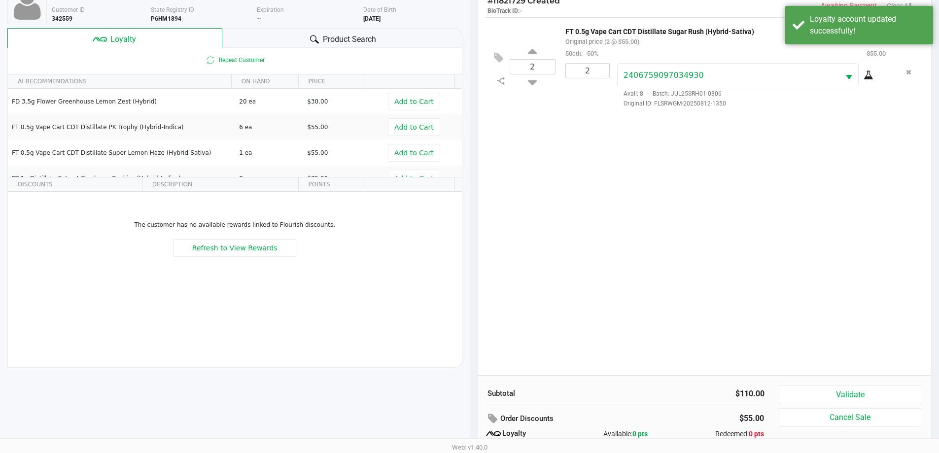
scroll to position [118, 0]
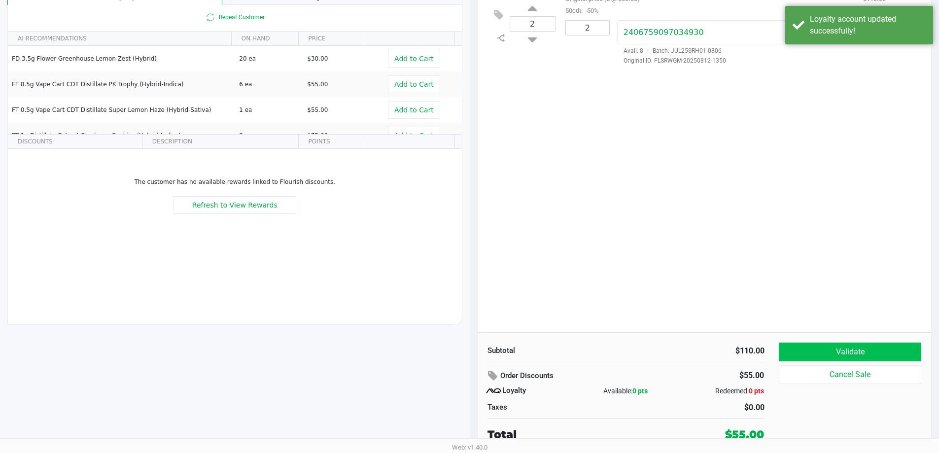
click at [857, 357] on button "Validate" at bounding box center [850, 351] width 142 height 19
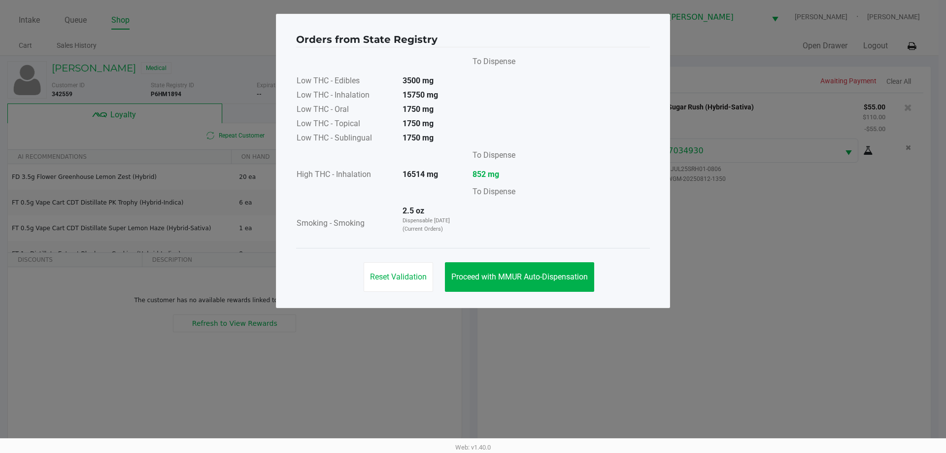
click at [537, 275] on span "Proceed with MMUR Auto-Dispensation" at bounding box center [519, 276] width 136 height 9
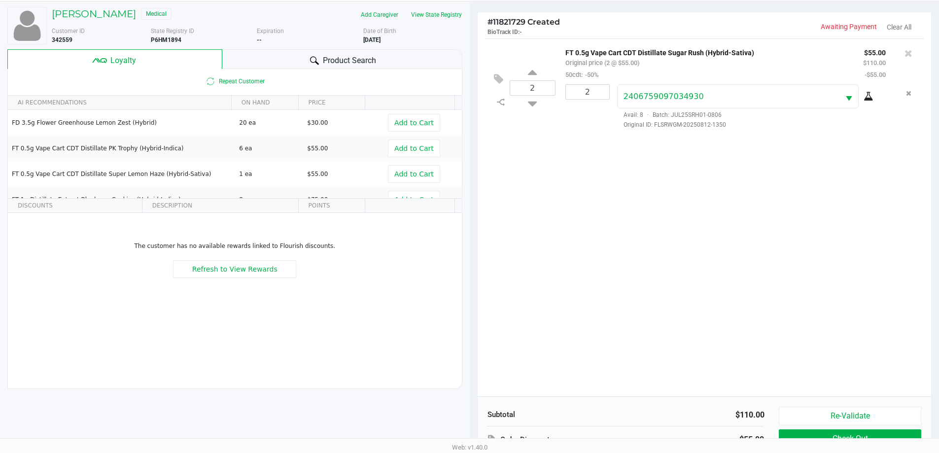
scroll to position [118, 0]
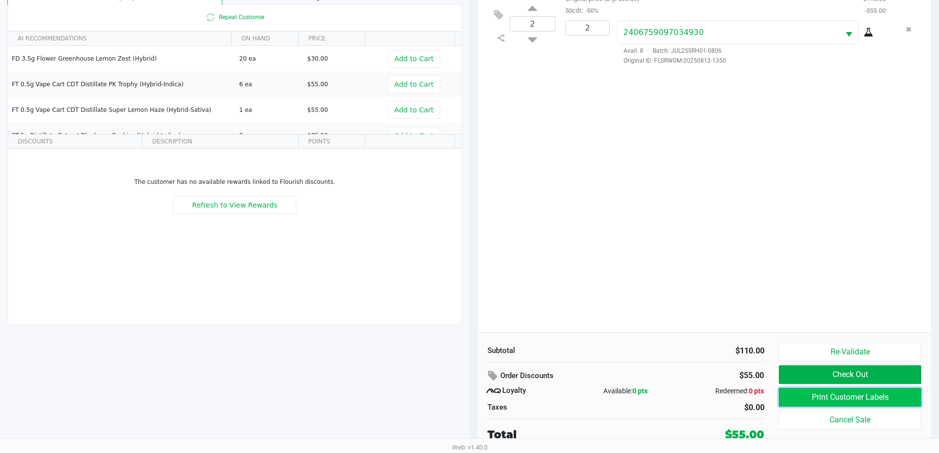
click at [835, 405] on button "Print Customer Labels" at bounding box center [850, 397] width 142 height 19
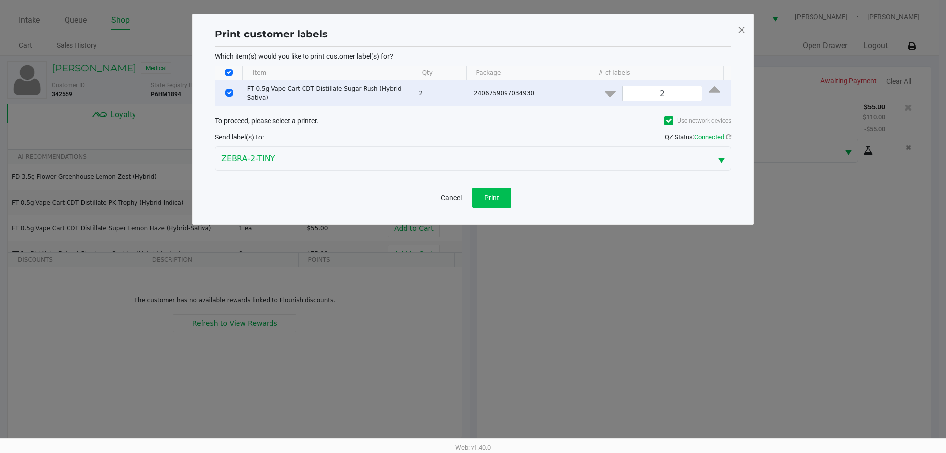
click at [508, 201] on button "Print" at bounding box center [491, 198] width 39 height 20
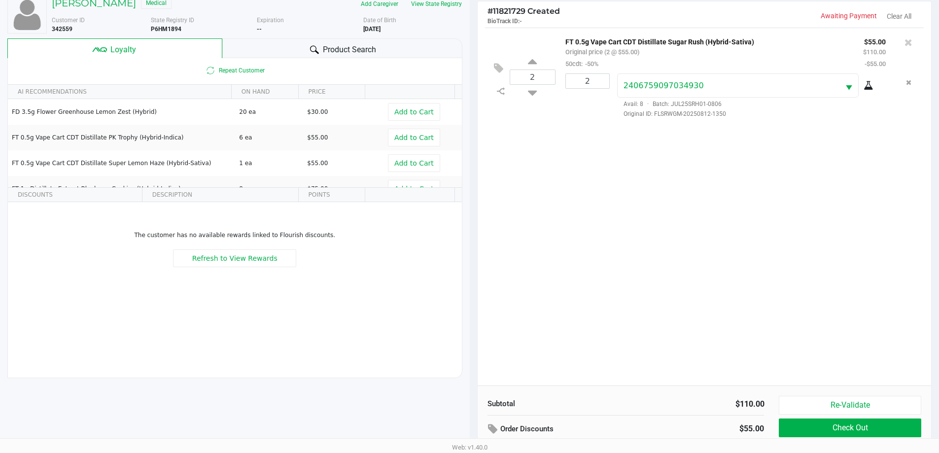
scroll to position [90, 0]
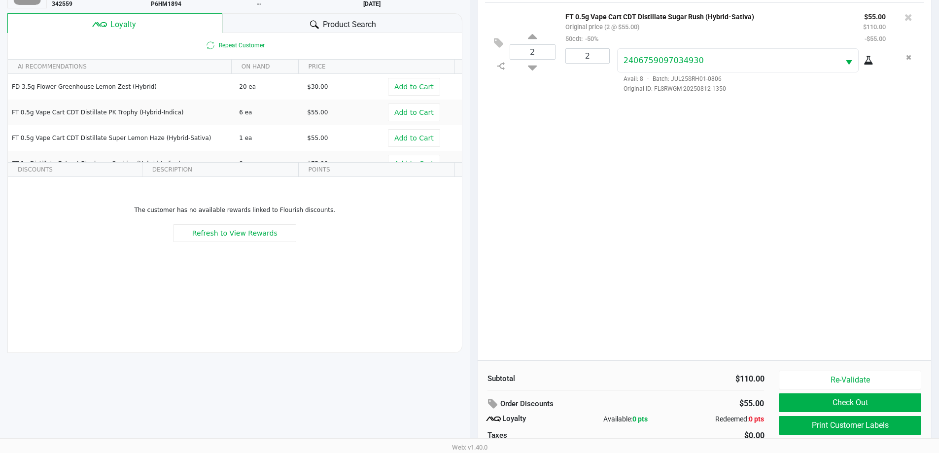
click at [633, 257] on div "2 FT 0.5g Vape Cart CDT Distillate Sugar Rush (Hybrid-Sativa) Original price (2…" at bounding box center [704, 181] width 454 height 358
click at [835, 377] on button "Re-Validate" at bounding box center [850, 380] width 142 height 19
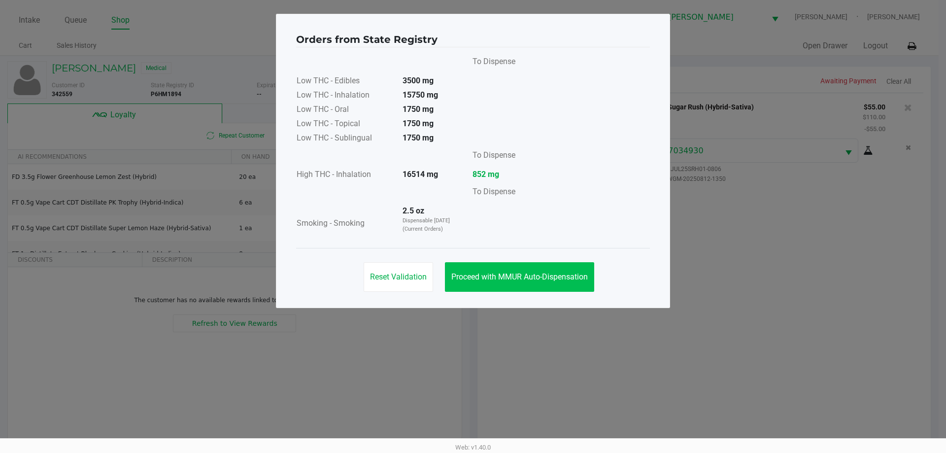
click at [512, 266] on button "Proceed with MMUR Auto-Dispensation" at bounding box center [519, 277] width 149 height 30
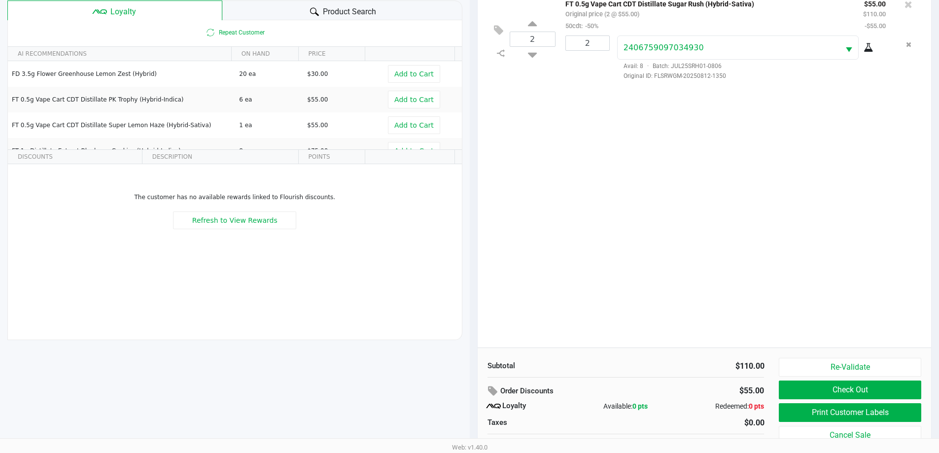
scroll to position [118, 0]
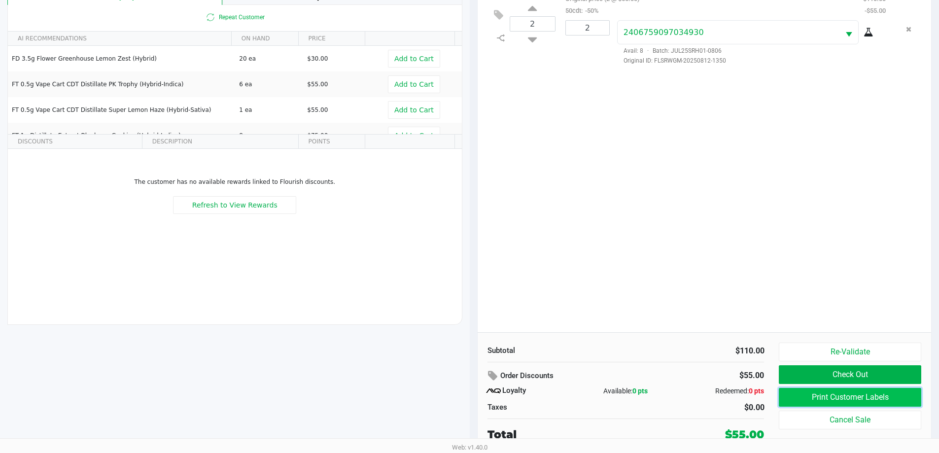
click at [828, 400] on button "Print Customer Labels" at bounding box center [850, 397] width 142 height 19
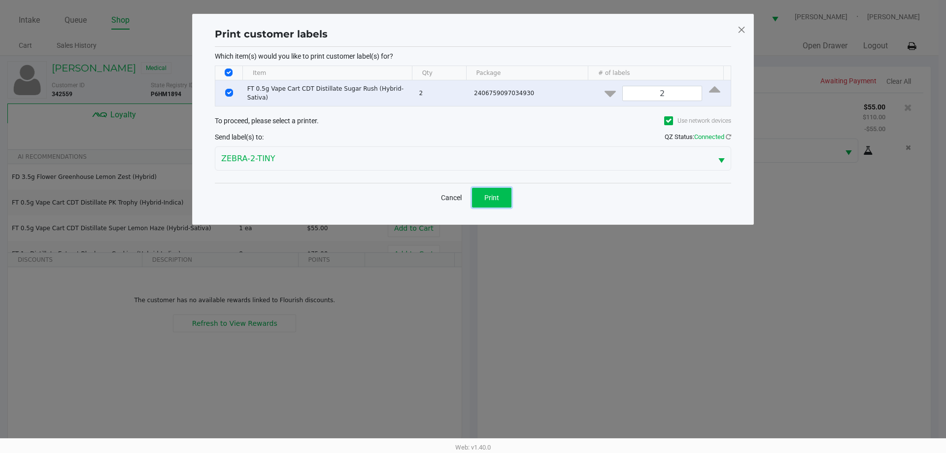
click at [499, 199] on button "Print" at bounding box center [491, 198] width 39 height 20
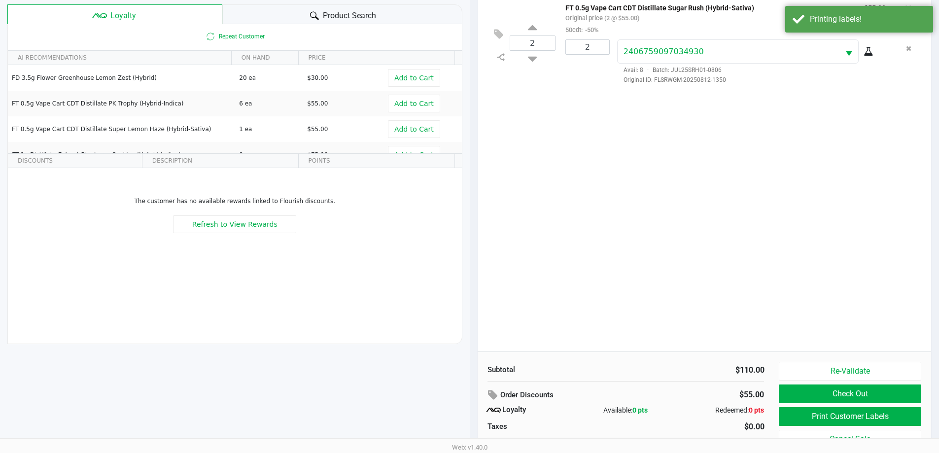
scroll to position [118, 0]
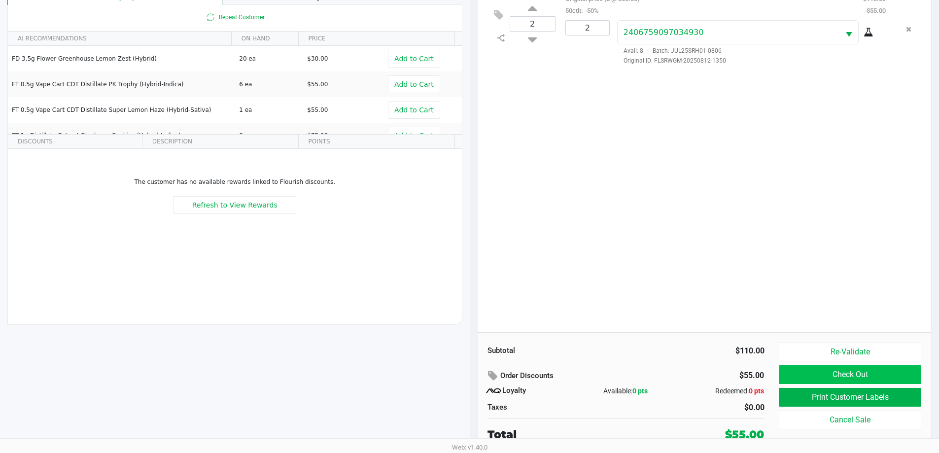
click at [846, 378] on button "Check Out" at bounding box center [850, 374] width 142 height 19
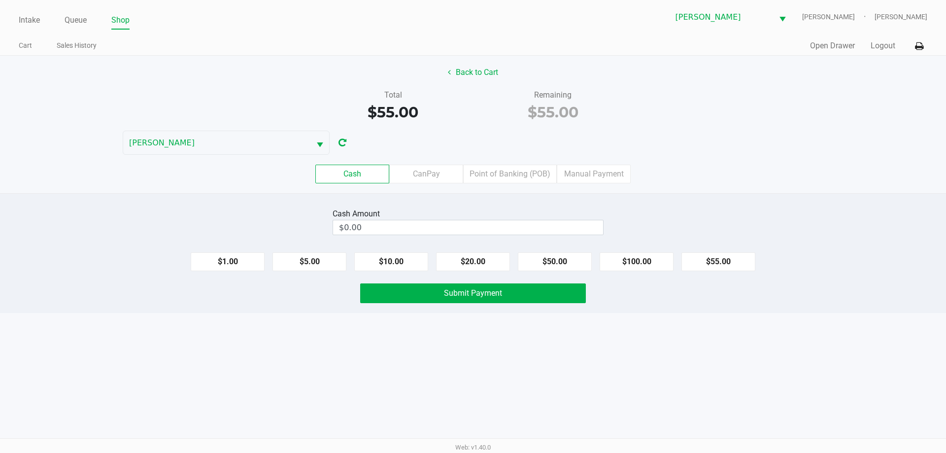
click at [506, 183] on label "Point of Banking (POB)" at bounding box center [510, 174] width 94 height 19
click at [0, 0] on 7 "Point of Banking (POB)" at bounding box center [0, 0] width 0 height 0
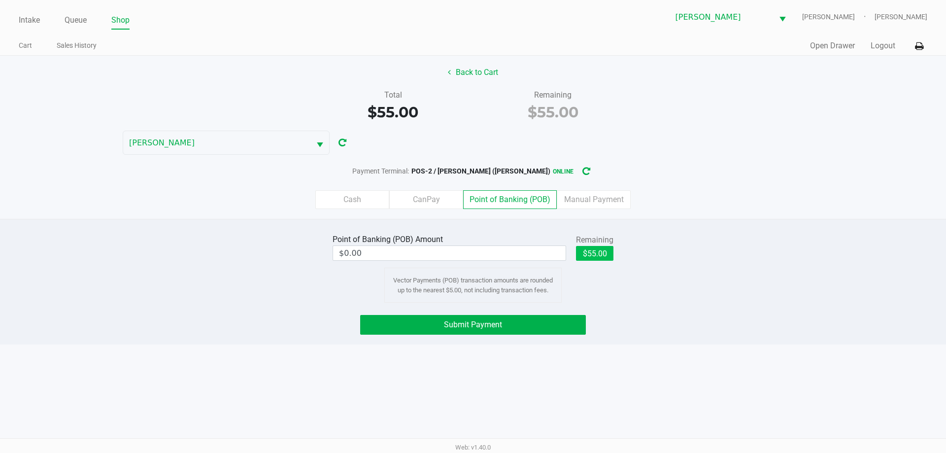
click at [595, 256] on button "$55.00" at bounding box center [594, 253] width 37 height 15
type input "$55.00"
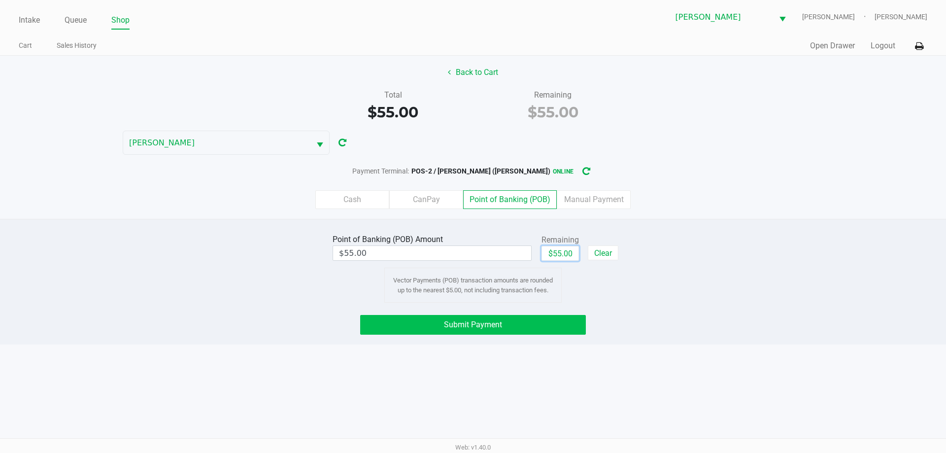
click at [463, 325] on span "Submit Payment" at bounding box center [473, 324] width 58 height 9
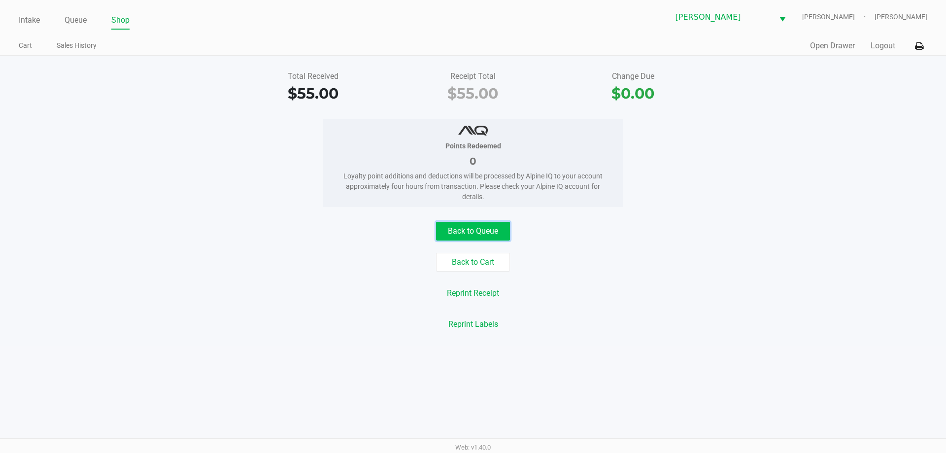
click at [463, 240] on button "Back to Queue" at bounding box center [473, 231] width 74 height 19
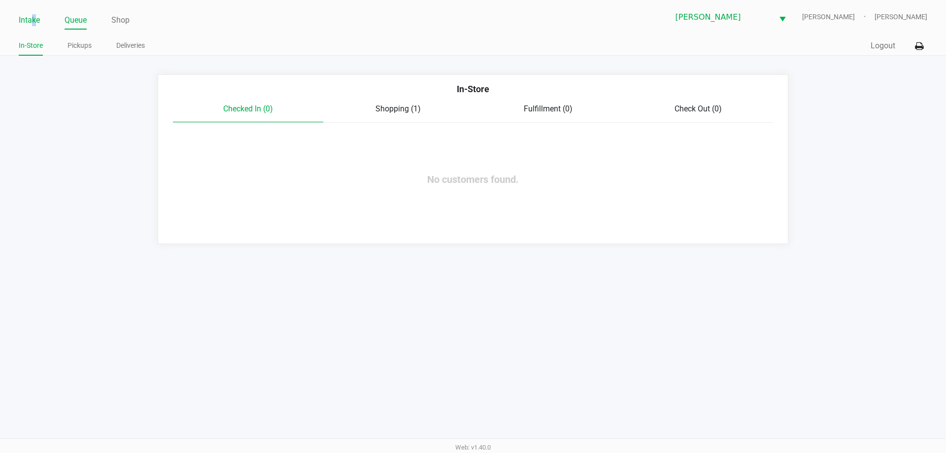
click at [32, 17] on link "Intake" at bounding box center [29, 20] width 21 height 14
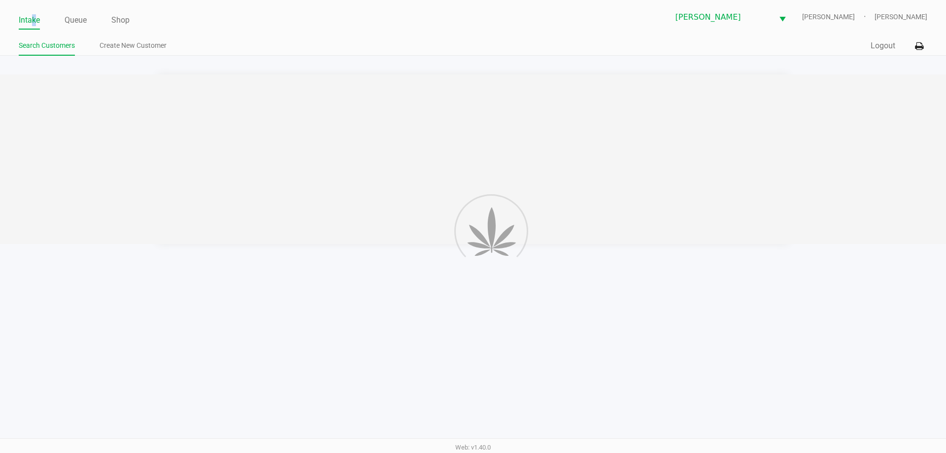
click at [33, 19] on link "Intake" at bounding box center [29, 20] width 21 height 14
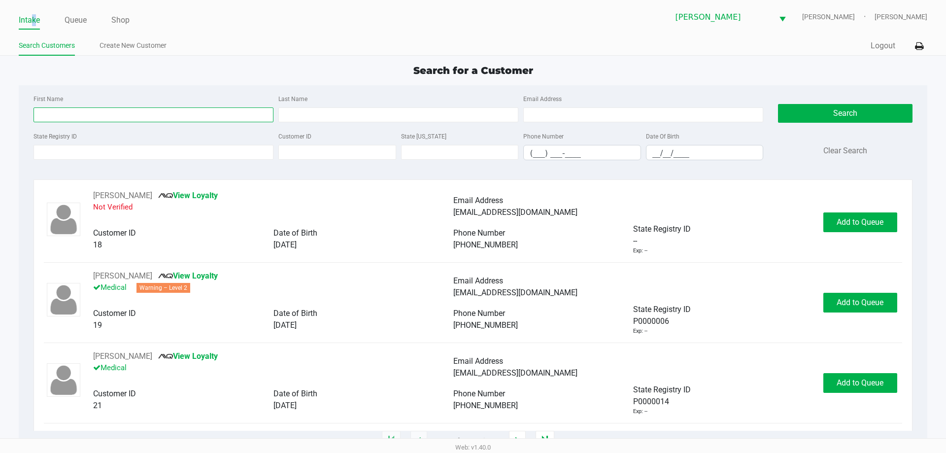
click at [110, 112] on input "First Name" at bounding box center [154, 114] width 240 height 15
type input "natalie"
click at [346, 109] on input "Last Name" at bounding box center [398, 114] width 240 height 15
type input "nunez"
click at [639, 155] on input "(___) ___-____" at bounding box center [582, 152] width 117 height 15
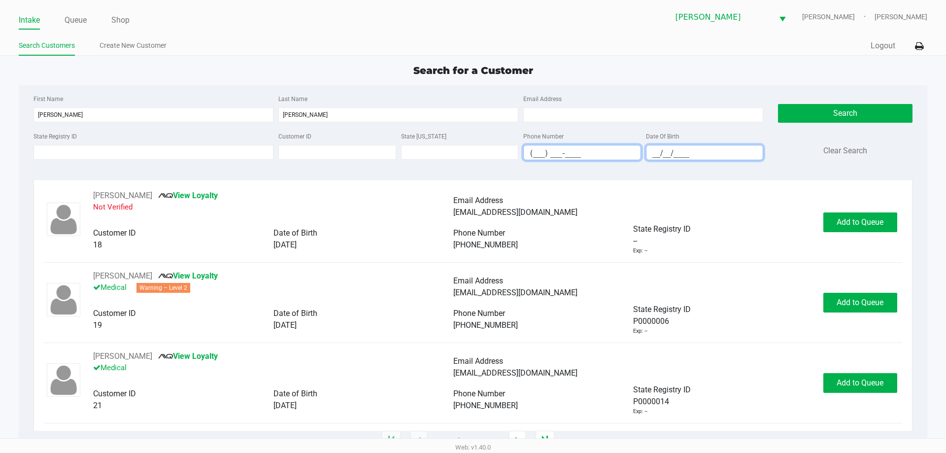
click at [654, 153] on input "__/__/____" at bounding box center [704, 152] width 117 height 15
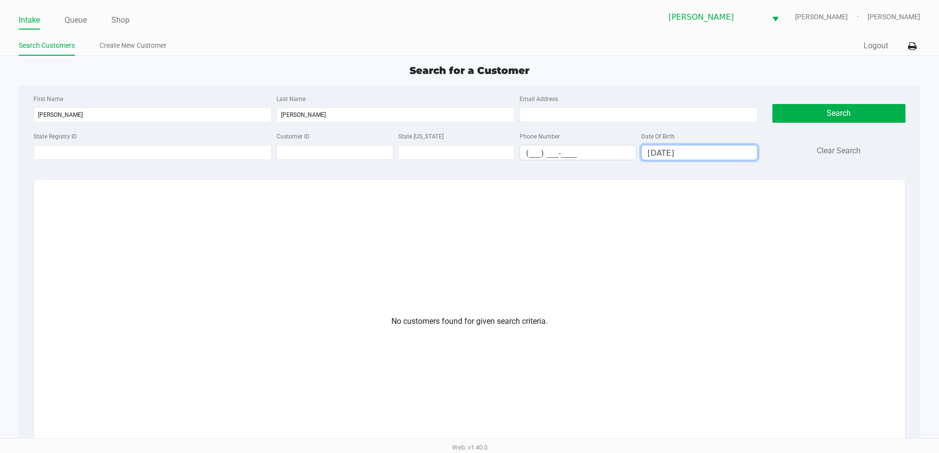
type input "12/26/2003"
click at [139, 47] on link "Create New Customer" at bounding box center [133, 45] width 67 height 12
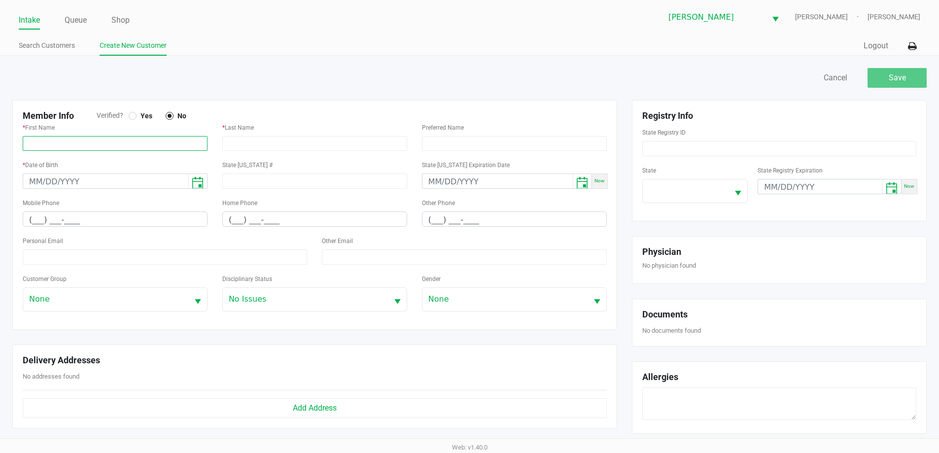
click at [51, 136] on input "text" at bounding box center [115, 143] width 185 height 15
paste input "NATALIE"
type input "NATALIE"
click at [290, 141] on input "text" at bounding box center [314, 143] width 185 height 15
paste input "NUNEZ"
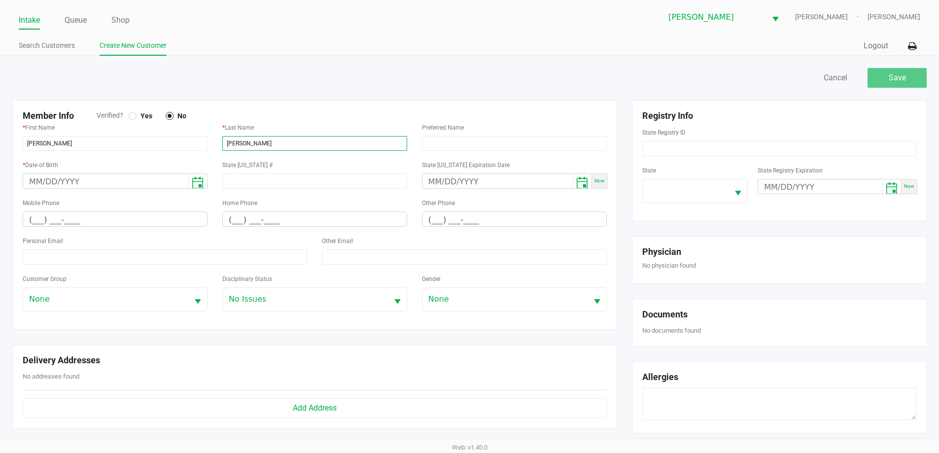
type input "NUNEZ"
click at [769, 141] on input at bounding box center [779, 148] width 274 height 15
paste input "P4VD2815"
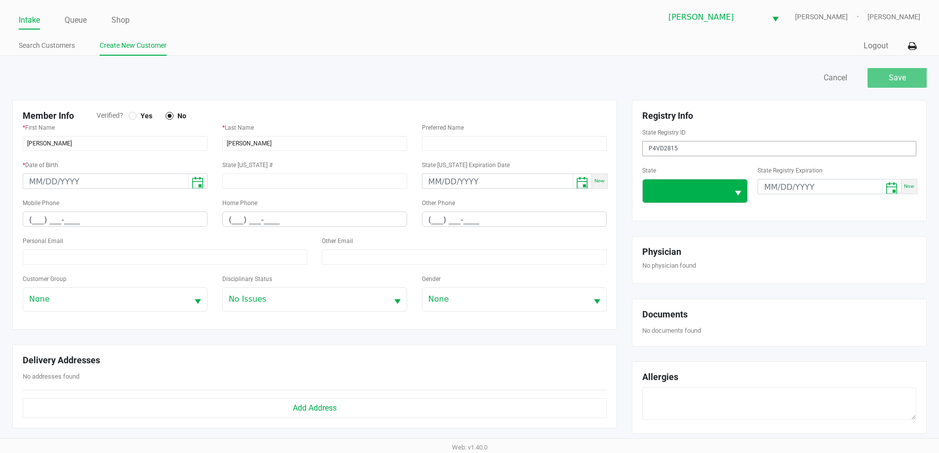
type input "P4VD2815"
click at [689, 189] on span at bounding box center [685, 191] width 74 height 12
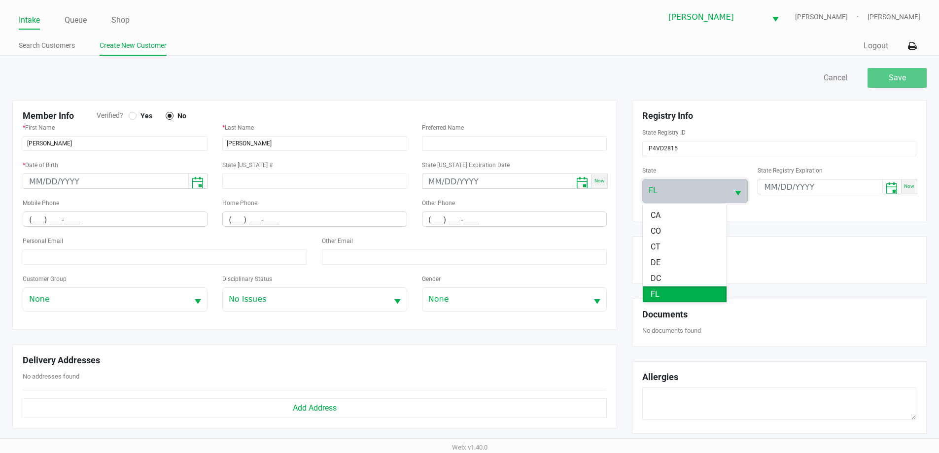
click at [661, 298] on li "FL" at bounding box center [685, 294] width 84 height 16
click at [538, 70] on div "Save Cancel" at bounding box center [702, 78] width 465 height 20
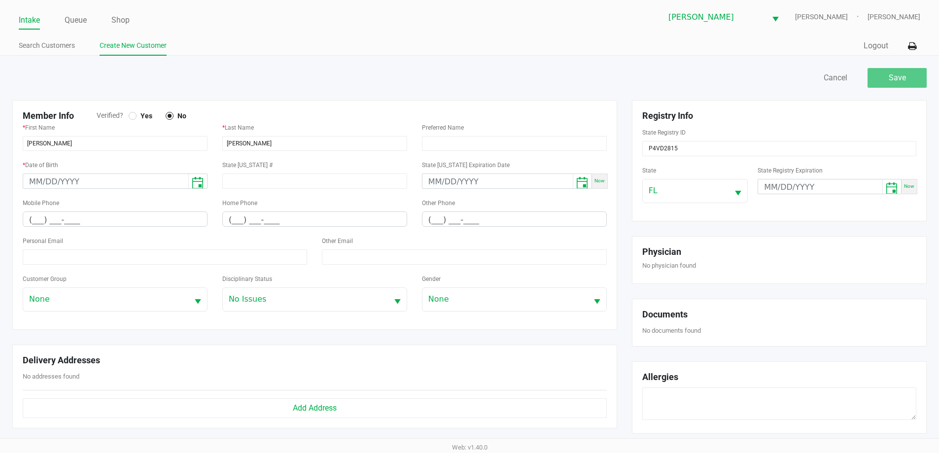
click at [132, 115] on div at bounding box center [133, 116] width 4 height 4
click at [34, 177] on input "month/day/year" at bounding box center [105, 181] width 165 height 15
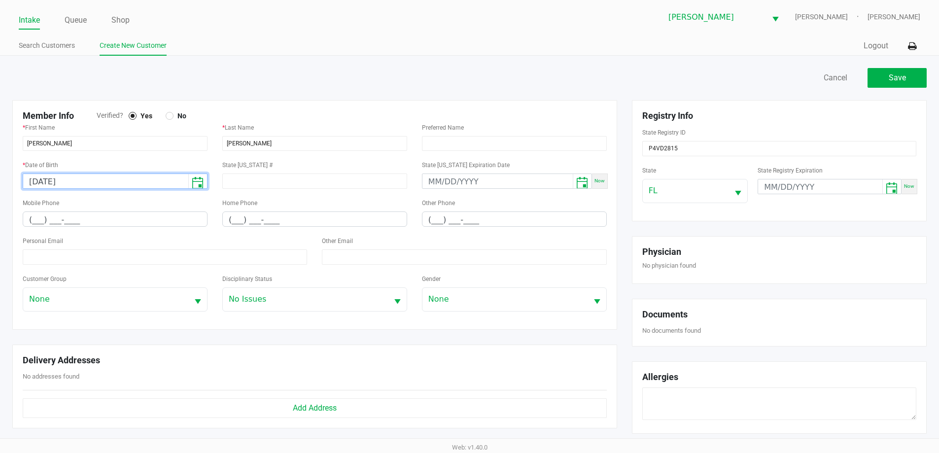
type input "12/26/2003"
click at [261, 67] on div "Save Cancel" at bounding box center [469, 83] width 929 height 34
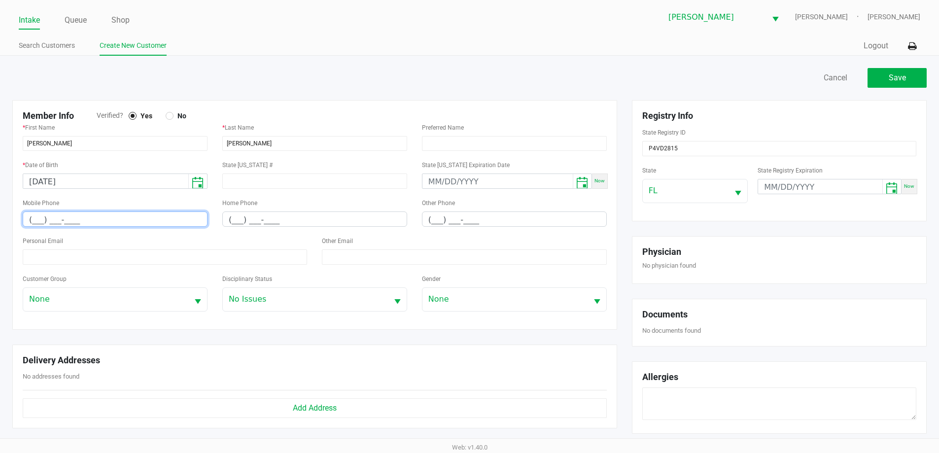
click at [33, 220] on input "(___) ___-____" at bounding box center [115, 219] width 184 height 15
paste input "813) 957-0365"
type input "(813) 957-0365"
click at [93, 252] on input at bounding box center [165, 256] width 284 height 15
paste input "natjnunez@gmail.com"
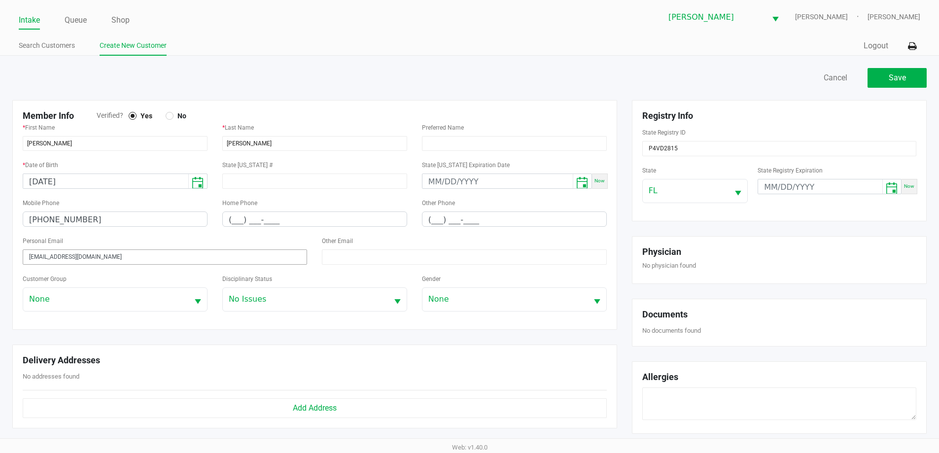
type input "natjnunez@gmail.com"
click at [247, 53] on ul "Search Customers Create New Customer" at bounding box center [244, 46] width 450 height 17
click at [887, 77] on button "Save" at bounding box center [896, 78] width 59 height 20
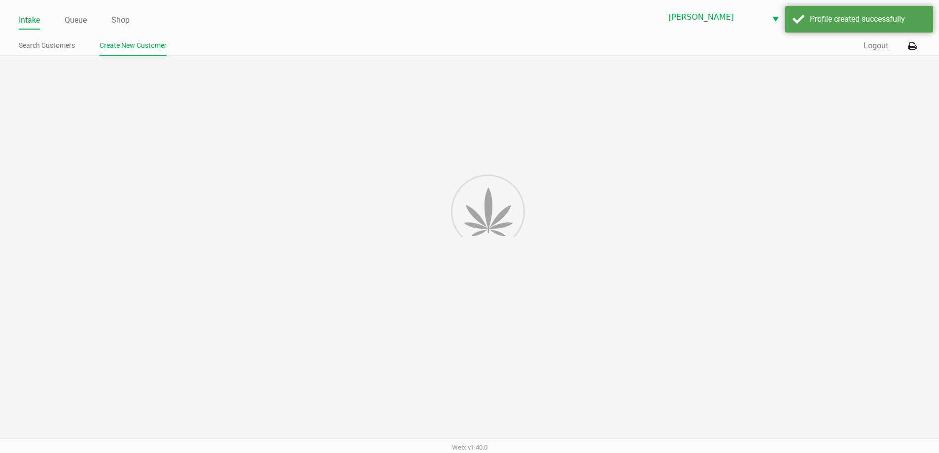
type input "---"
type input "( __) ___-____"
type input "---"
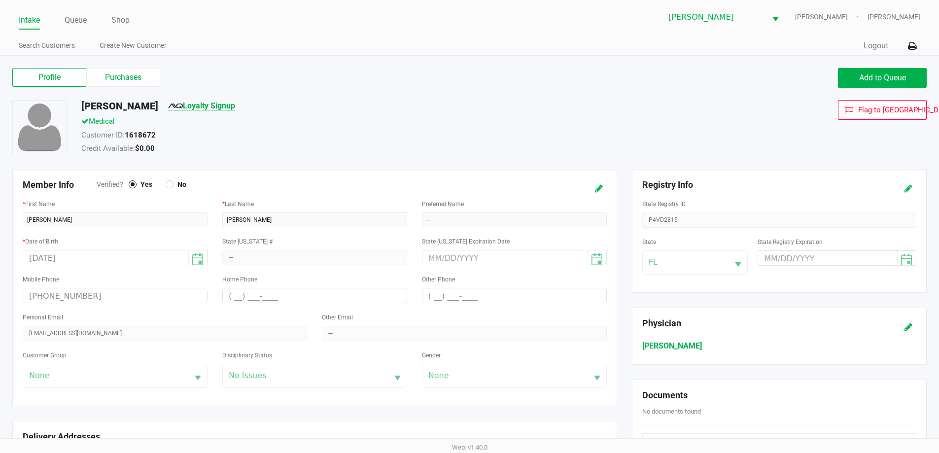
click at [213, 107] on link "Loyalty Signup" at bounding box center [201, 105] width 67 height 9
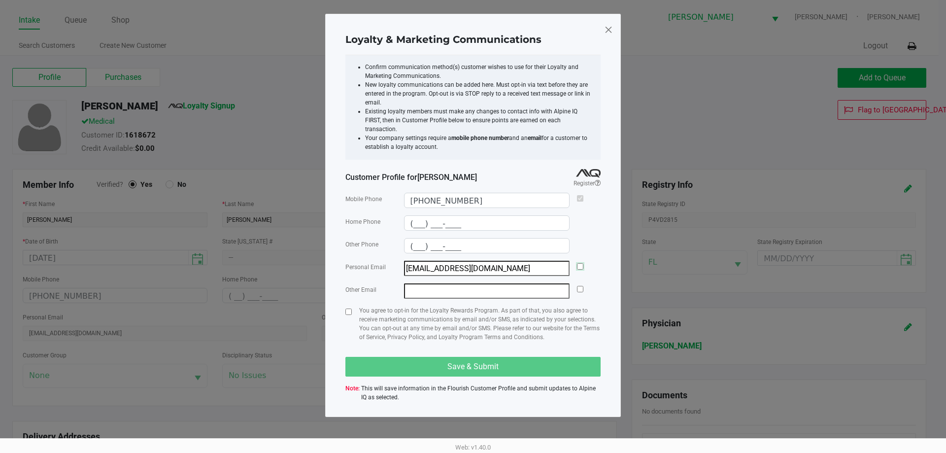
click at [579, 263] on input "checkbox" at bounding box center [580, 266] width 6 height 6
checkbox input "true"
drag, startPoint x: 346, startPoint y: 304, endPoint x: 368, endPoint y: 316, distance: 25.4
click at [346, 308] on input "checkbox" at bounding box center [348, 311] width 6 height 6
checkbox input "true"
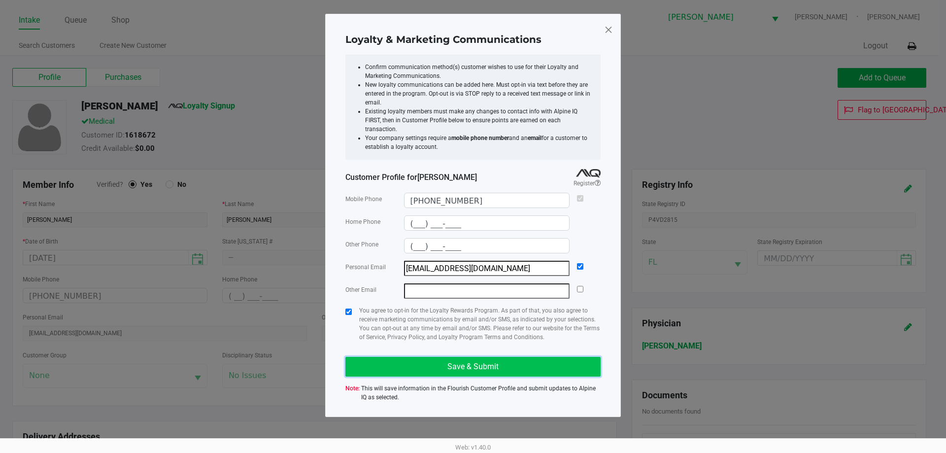
click at [421, 357] on button "Save & Submit" at bounding box center [472, 367] width 255 height 20
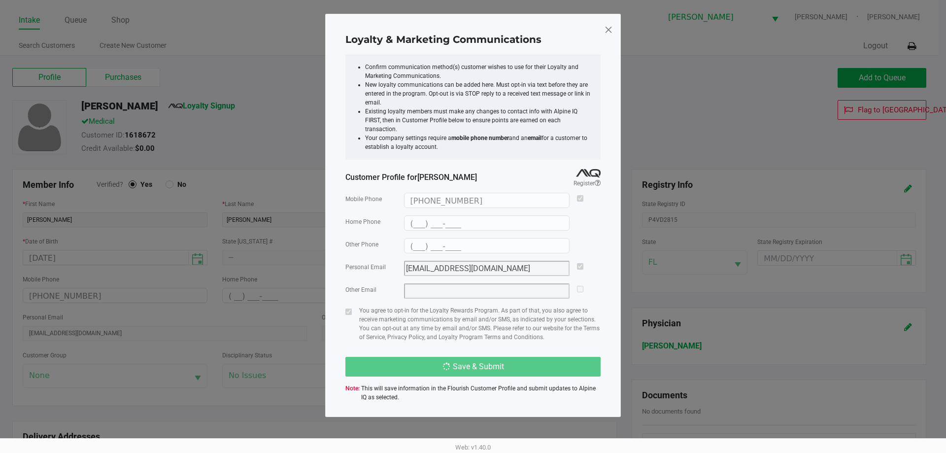
type input "(___) ___-____"
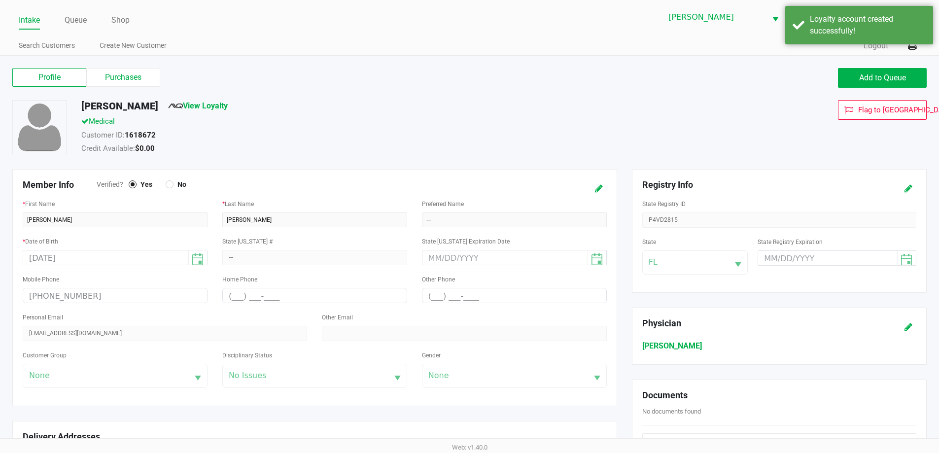
click at [412, 142] on div "Customer ID: 1618672" at bounding box center [360, 137] width 573 height 14
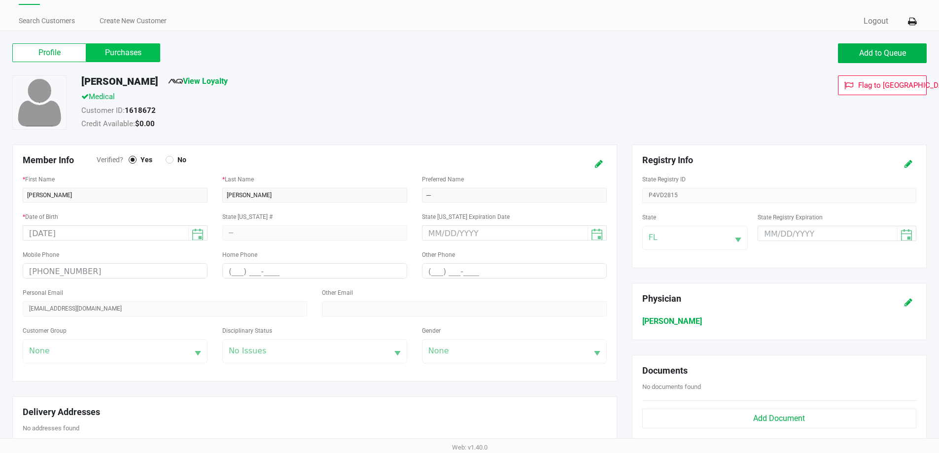
scroll to position [22, 0]
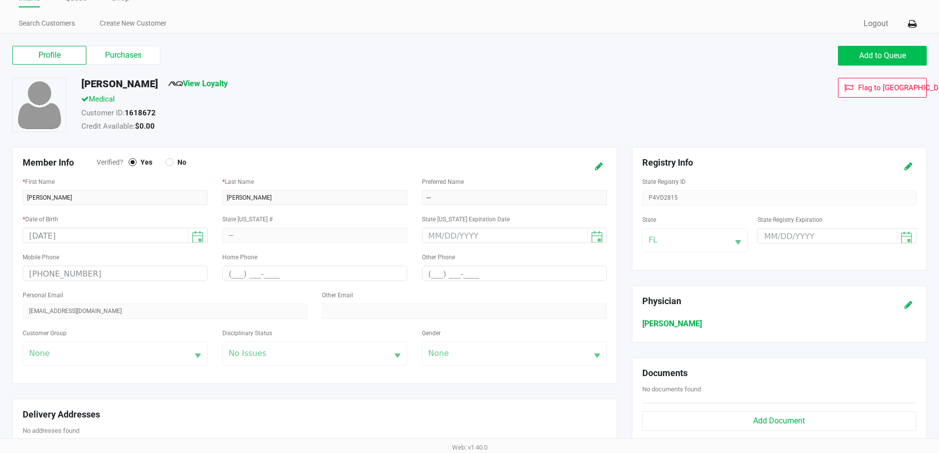
click at [886, 58] on span "Add to Queue" at bounding box center [882, 55] width 47 height 9
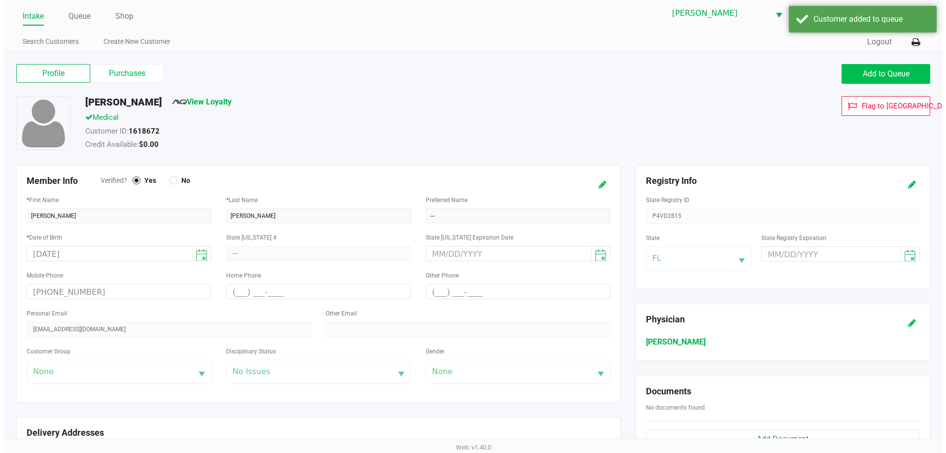
scroll to position [0, 0]
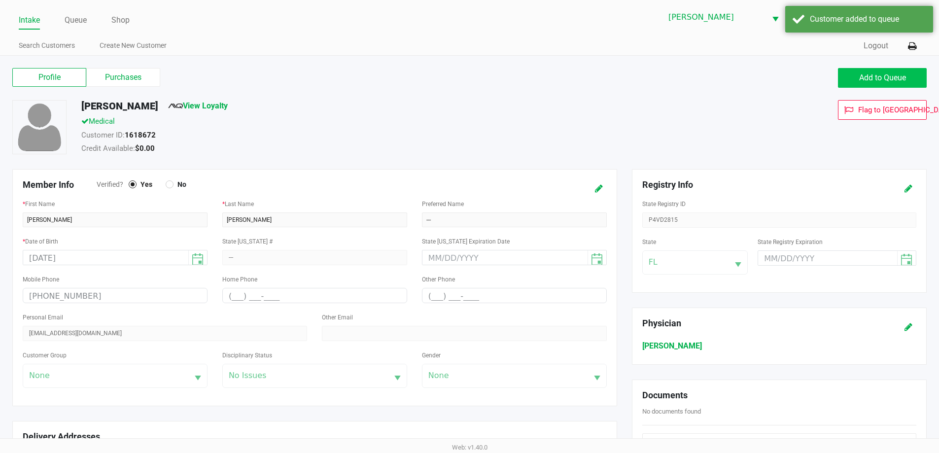
click at [69, 22] on link "Queue" at bounding box center [76, 20] width 22 height 14
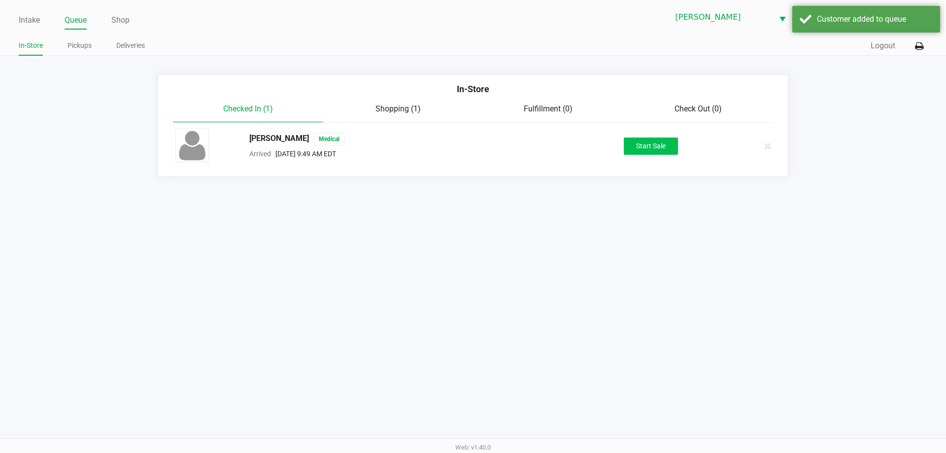
click at [646, 148] on button "Start Sale" at bounding box center [651, 145] width 54 height 17
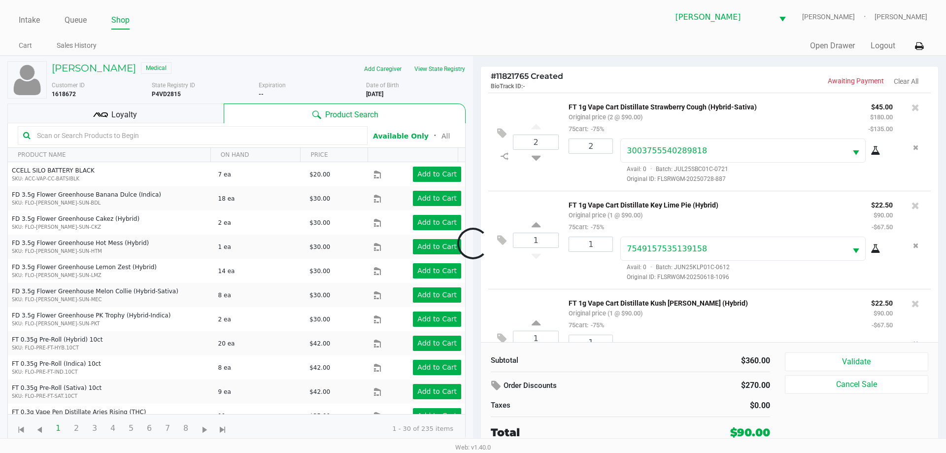
scroll to position [46, 0]
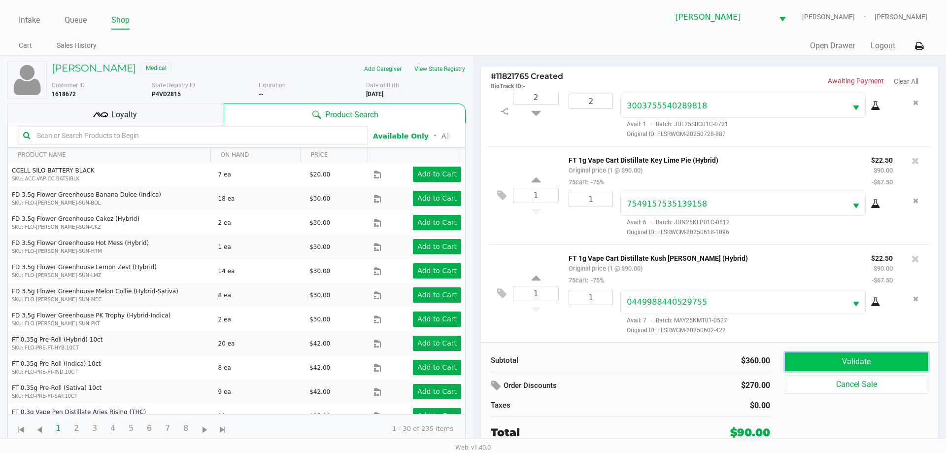
click at [855, 367] on button "Validate" at bounding box center [856, 361] width 143 height 19
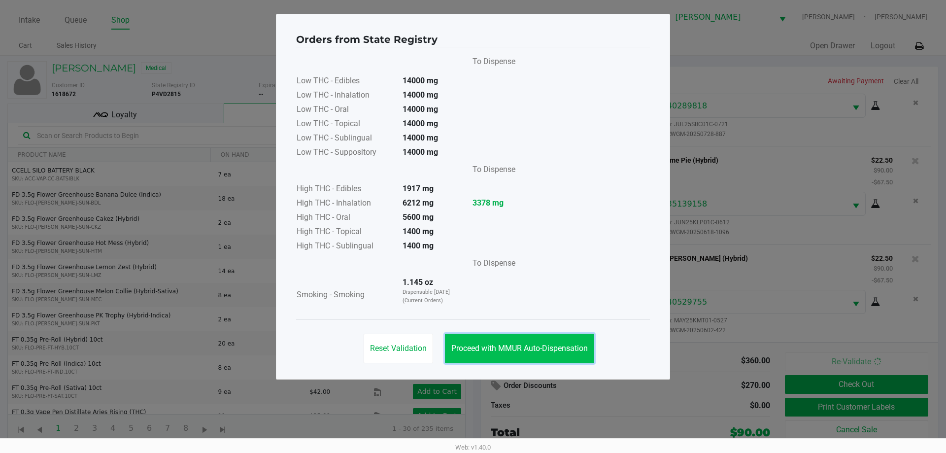
click at [488, 338] on button "Proceed with MMUR Auto-Dispensation" at bounding box center [519, 349] width 149 height 30
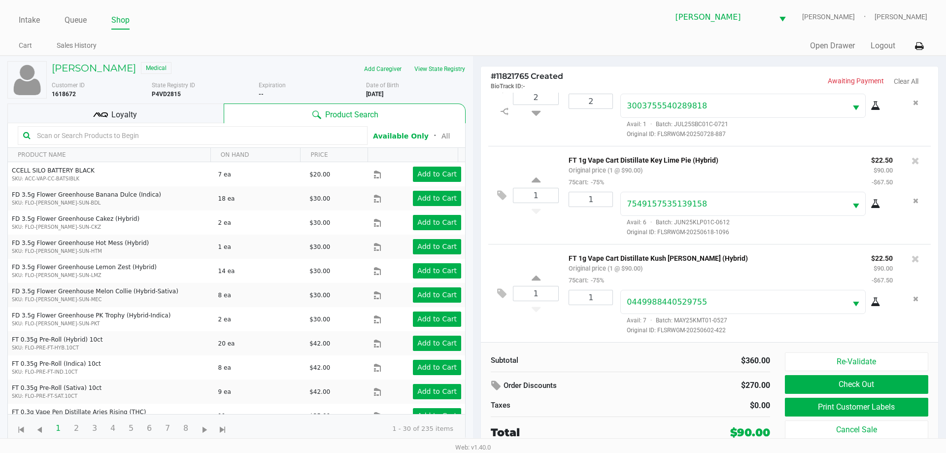
click at [148, 107] on div "Loyalty" at bounding box center [115, 113] width 216 height 20
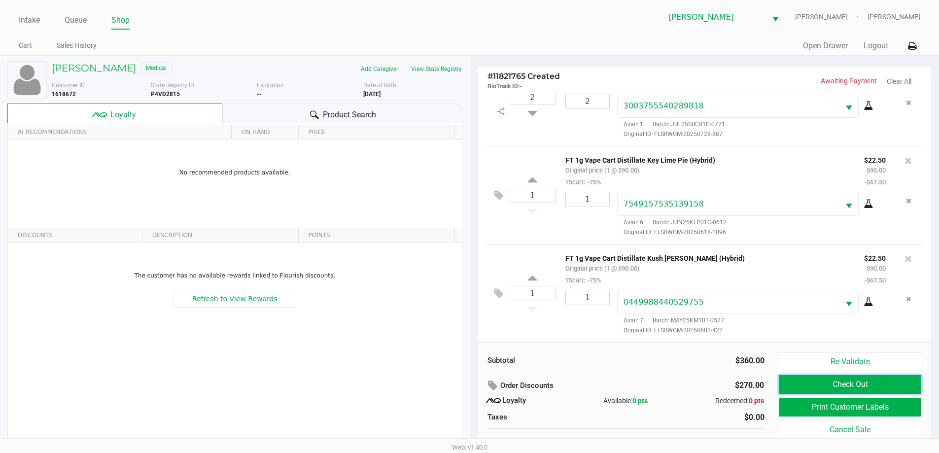
drag, startPoint x: 841, startPoint y: 382, endPoint x: 854, endPoint y: 397, distance: 19.9
click at [844, 384] on button "Check Out" at bounding box center [850, 384] width 142 height 19
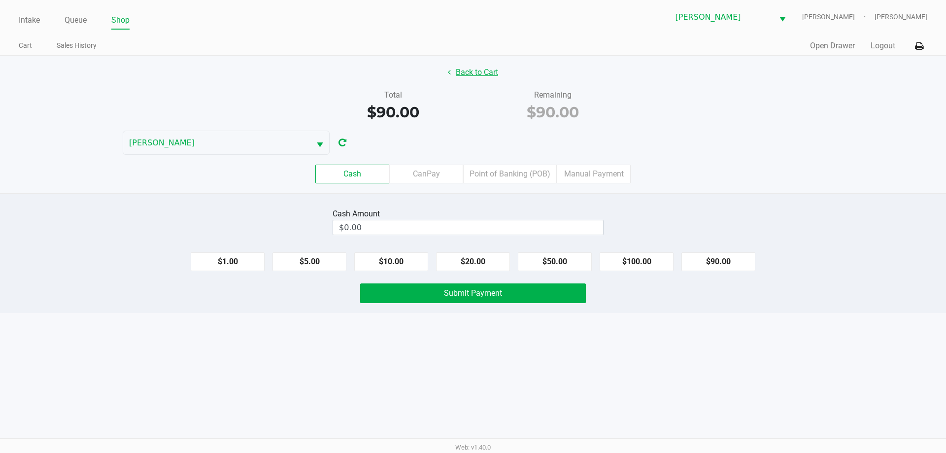
click at [467, 71] on button "Back to Cart" at bounding box center [473, 72] width 63 height 19
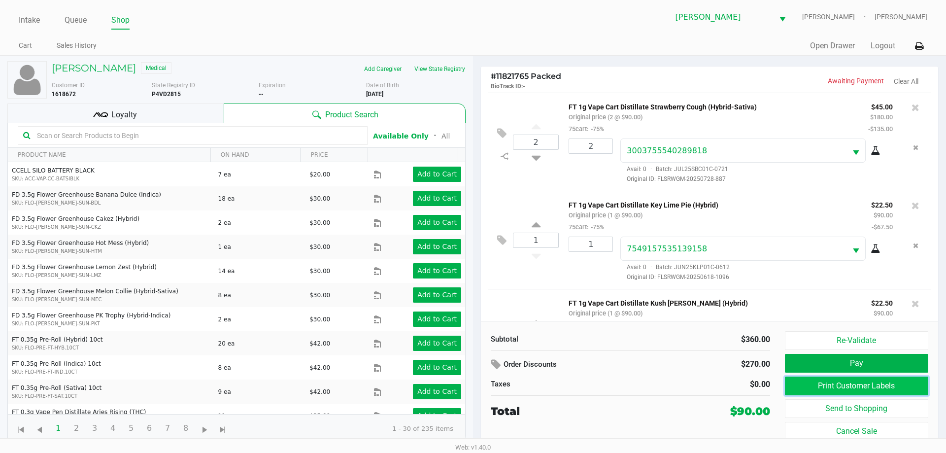
click at [867, 390] on button "Print Customer Labels" at bounding box center [856, 385] width 143 height 19
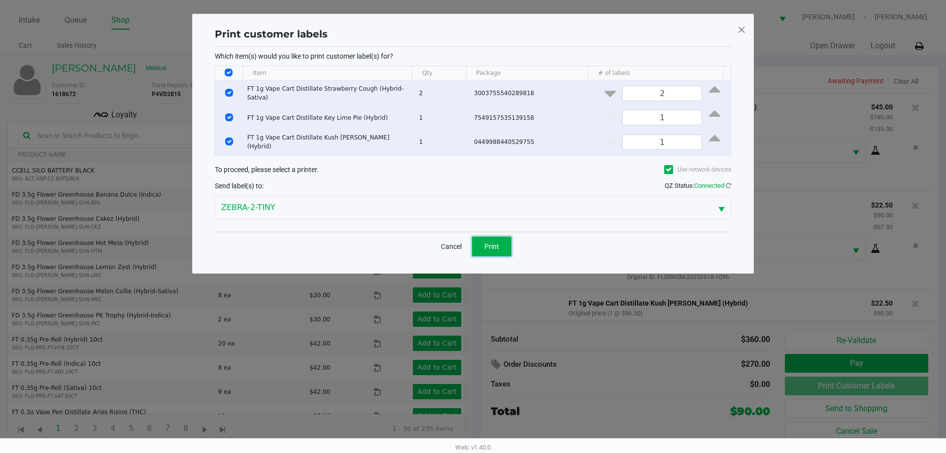
click at [491, 242] on span "Print" at bounding box center [491, 246] width 15 height 8
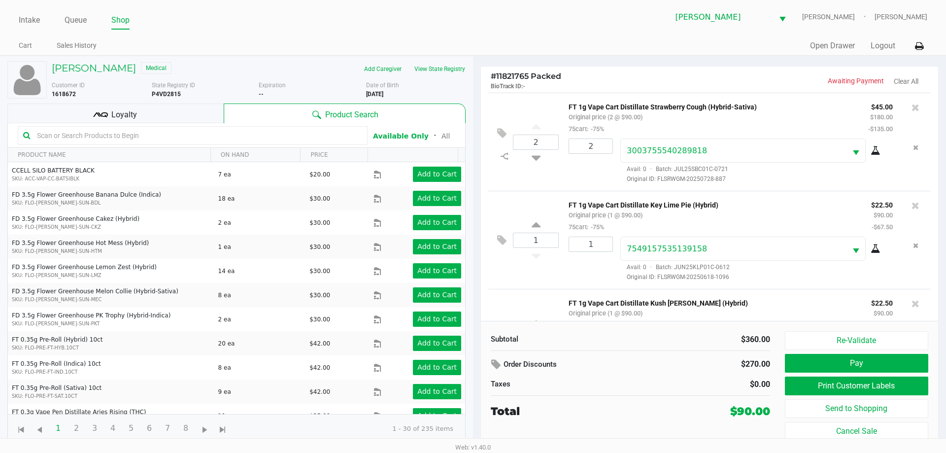
click at [551, 187] on div "2 FT 1g Vape Cart Distillate Strawberry Cough (Hybrid-Sativa) Original price (2…" at bounding box center [709, 142] width 442 height 98
drag, startPoint x: 156, startPoint y: 114, endPoint x: 171, endPoint y: 105, distance: 17.9
click at [156, 114] on div "Loyalty" at bounding box center [115, 113] width 216 height 20
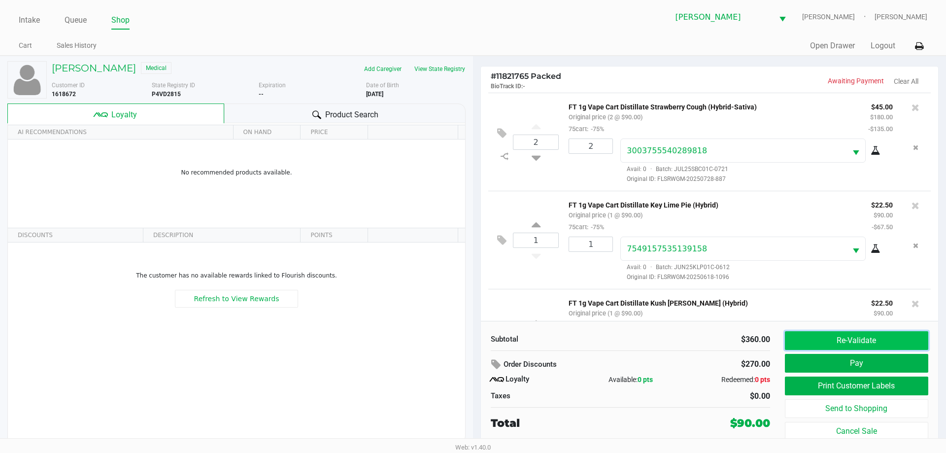
click at [832, 338] on button "Re-Validate" at bounding box center [856, 340] width 143 height 19
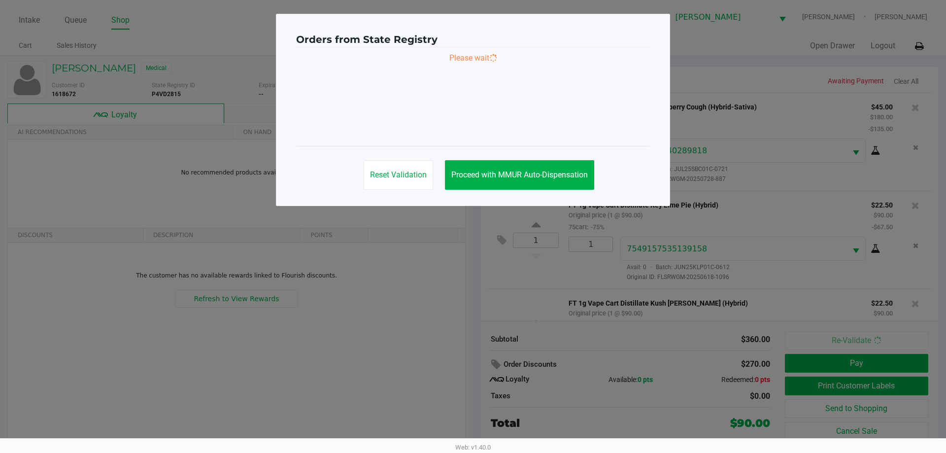
scroll to position [68, 0]
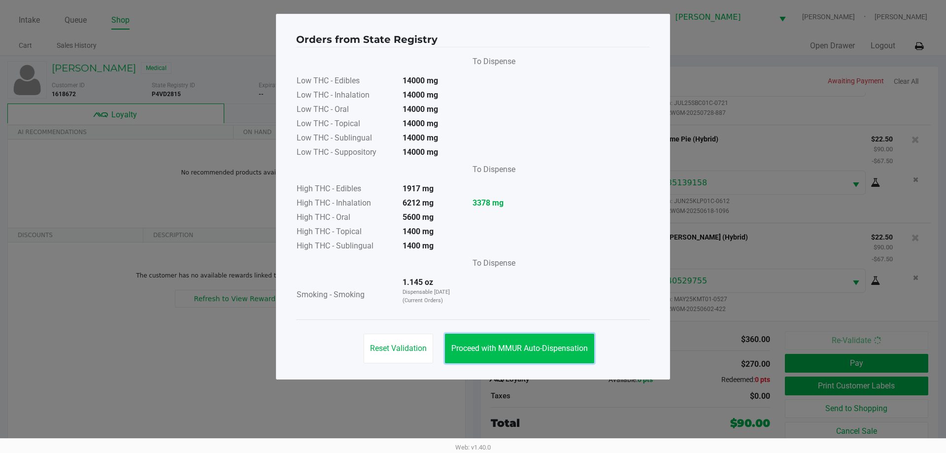
click at [496, 352] on span "Proceed with MMUR Auto-Dispensation" at bounding box center [519, 347] width 136 height 9
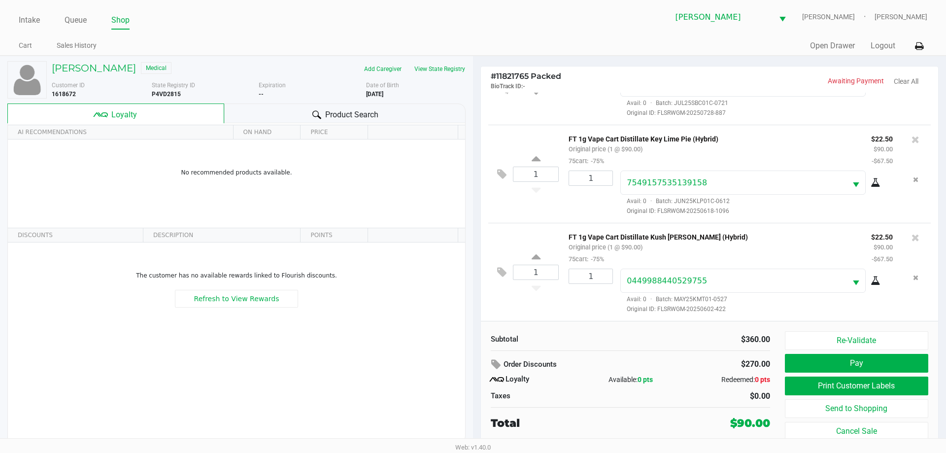
click at [104, 76] on div "NATALIE NUNEZ Medical" at bounding box center [151, 69] width 214 height 16
click at [81, 71] on h5 "NATALIE NUNEZ" at bounding box center [94, 68] width 84 height 12
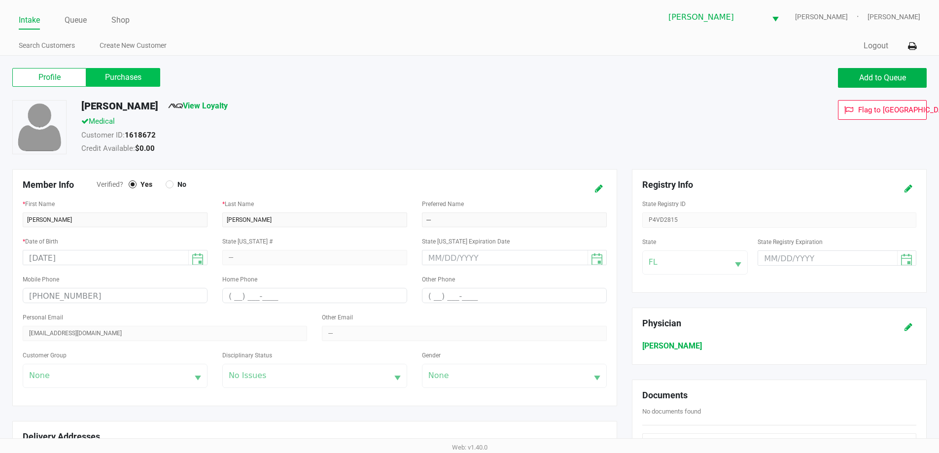
click at [116, 79] on label "Purchases" at bounding box center [123, 77] width 74 height 19
click at [0, 0] on 1 "Purchases" at bounding box center [0, 0] width 0 height 0
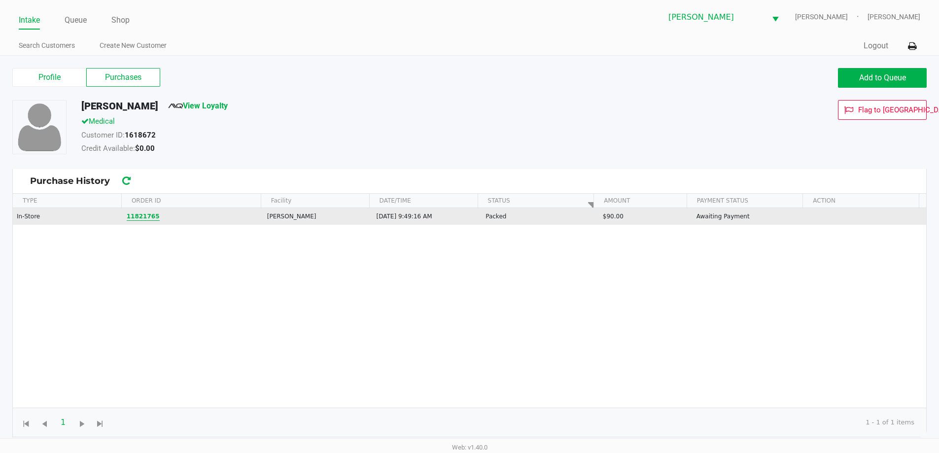
click at [139, 216] on button "11821765" at bounding box center [143, 216] width 33 height 9
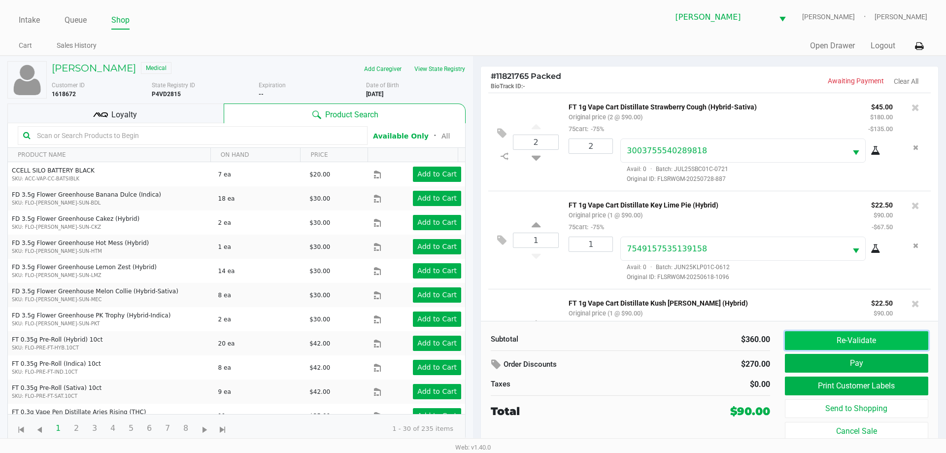
click at [845, 341] on button "Re-Validate" at bounding box center [856, 340] width 143 height 19
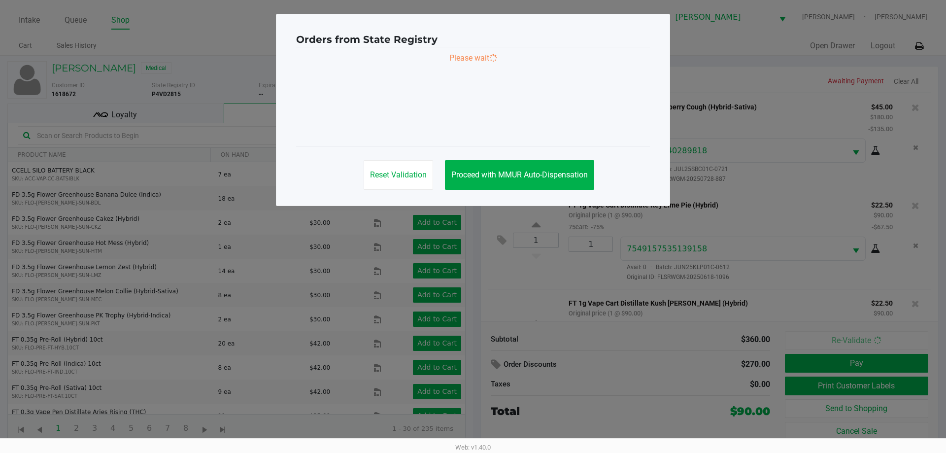
scroll to position [68, 0]
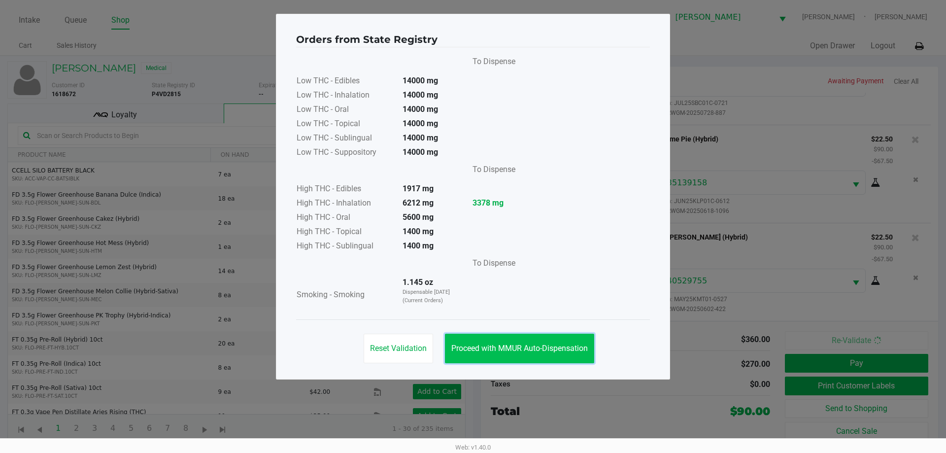
click at [563, 355] on button "Proceed with MMUR Auto-Dispensation" at bounding box center [519, 349] width 149 height 30
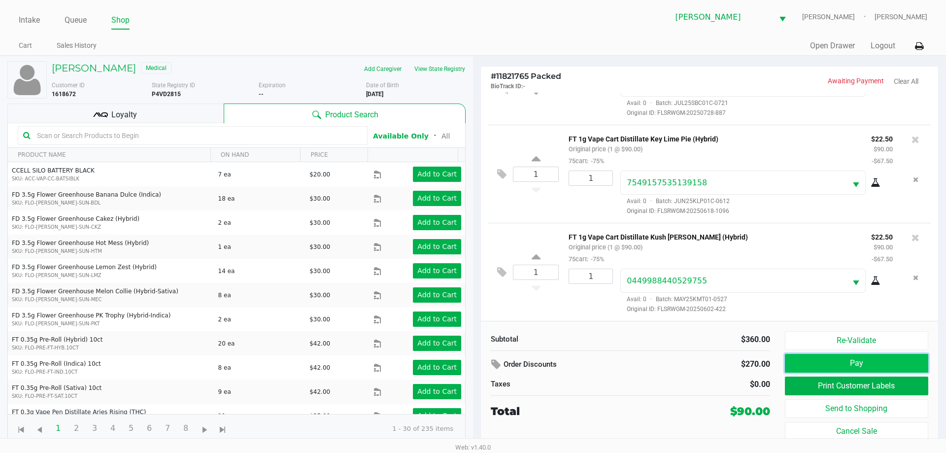
click at [846, 365] on button "Pay" at bounding box center [856, 363] width 143 height 19
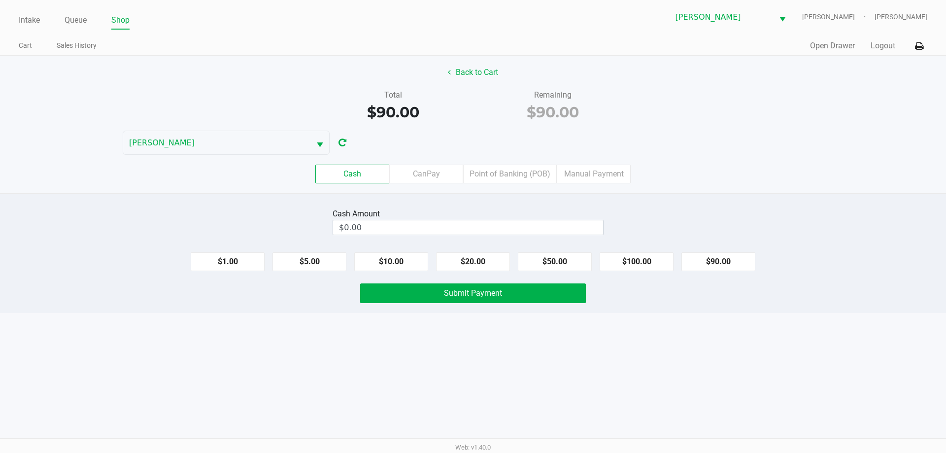
click at [648, 123] on div "Back to Cart Total $90.00 Remaining $90.00 CHARLIE-SIMPSON Cash CanPay Point of…" at bounding box center [473, 124] width 946 height 137
click at [737, 258] on button "$90.00" at bounding box center [718, 261] width 74 height 19
type input "$90.00"
click at [504, 287] on button "Submit Payment" at bounding box center [473, 293] width 226 height 20
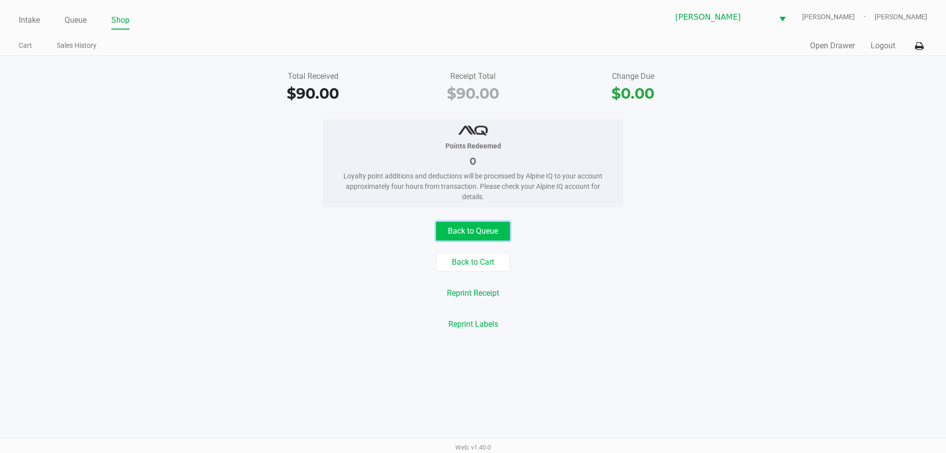
click at [487, 231] on button "Back to Queue" at bounding box center [473, 231] width 74 height 19
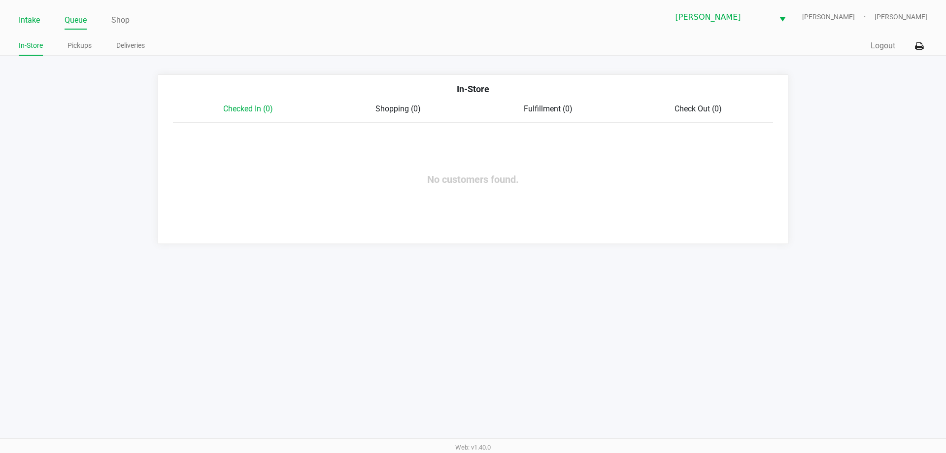
click at [23, 18] on link "Intake" at bounding box center [29, 20] width 21 height 14
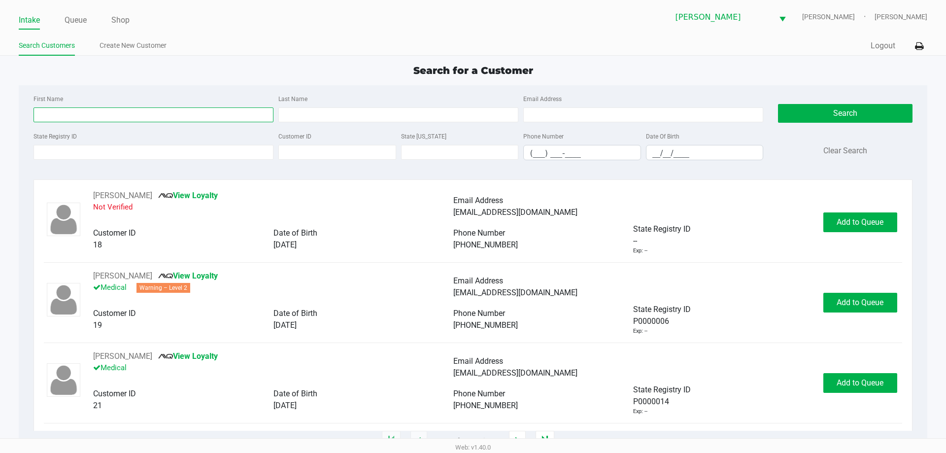
click at [98, 117] on input "First Name" at bounding box center [154, 114] width 240 height 15
type input "john"
click at [358, 113] on input "Last Name" at bounding box center [398, 114] width 240 height 15
type input "morris"
click at [652, 156] on input "__/__/____" at bounding box center [704, 152] width 117 height 15
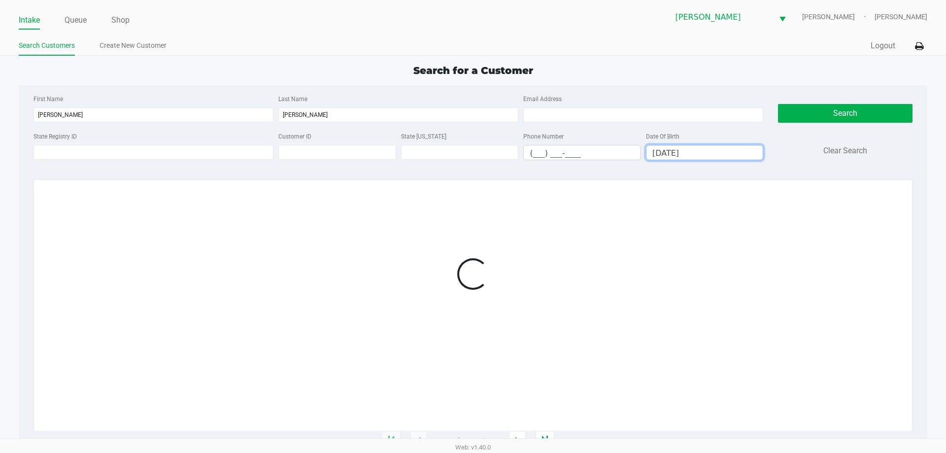
type input "03/10/1973"
click at [176, 76] on div "Search for a Customer" at bounding box center [472, 70] width 923 height 15
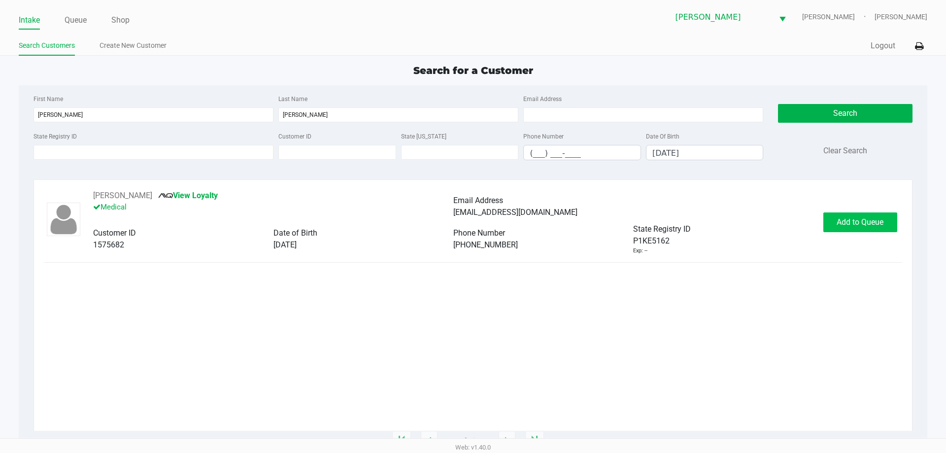
click at [863, 223] on span "Add to Queue" at bounding box center [860, 221] width 47 height 9
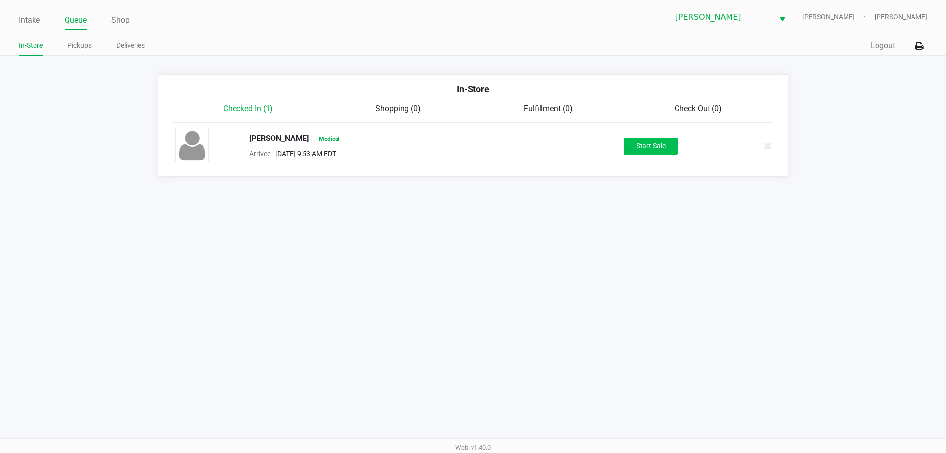
click at [654, 141] on button "Start Sale" at bounding box center [651, 145] width 54 height 17
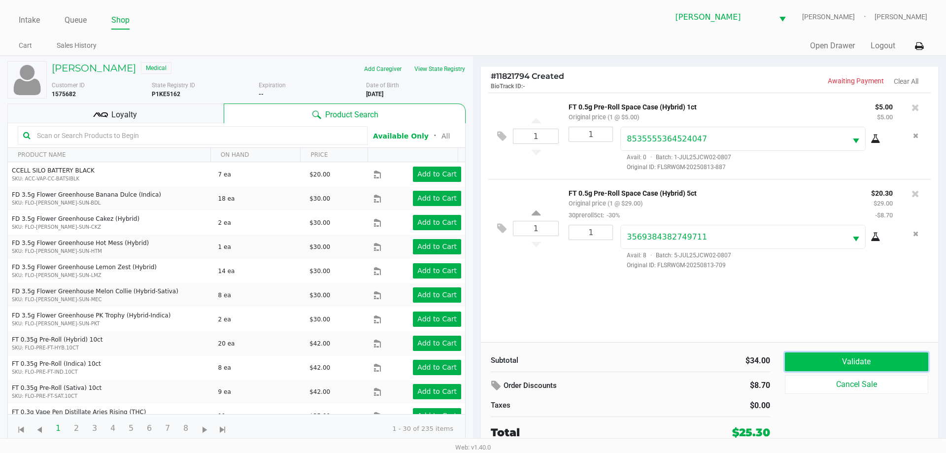
click at [834, 366] on button "Validate" at bounding box center [856, 361] width 143 height 19
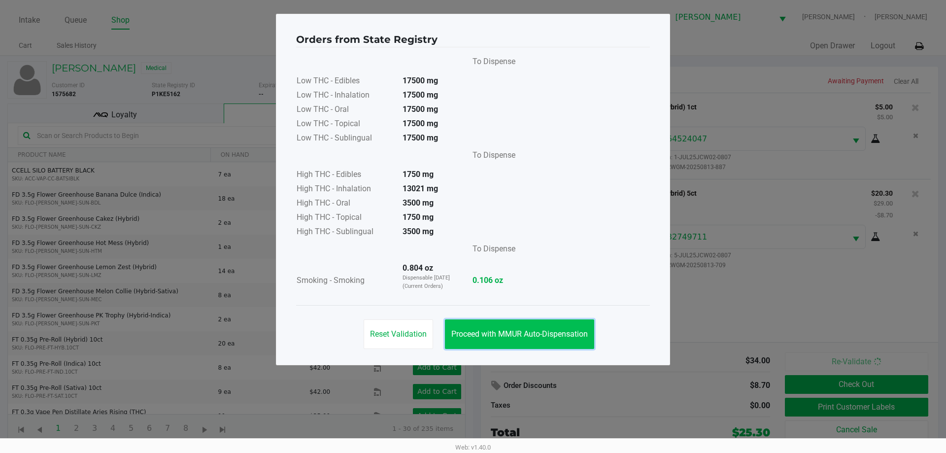
click at [515, 333] on span "Proceed with MMUR Auto-Dispensation" at bounding box center [519, 333] width 136 height 9
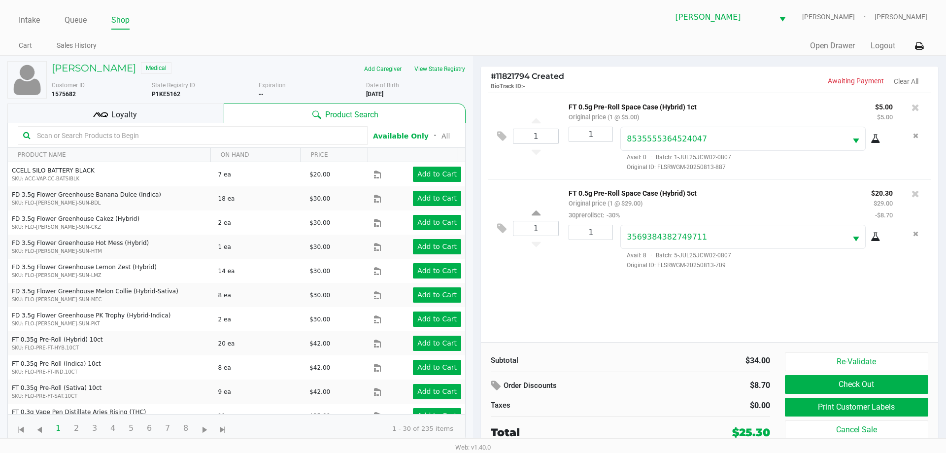
click at [130, 107] on div "Loyalty" at bounding box center [115, 113] width 216 height 20
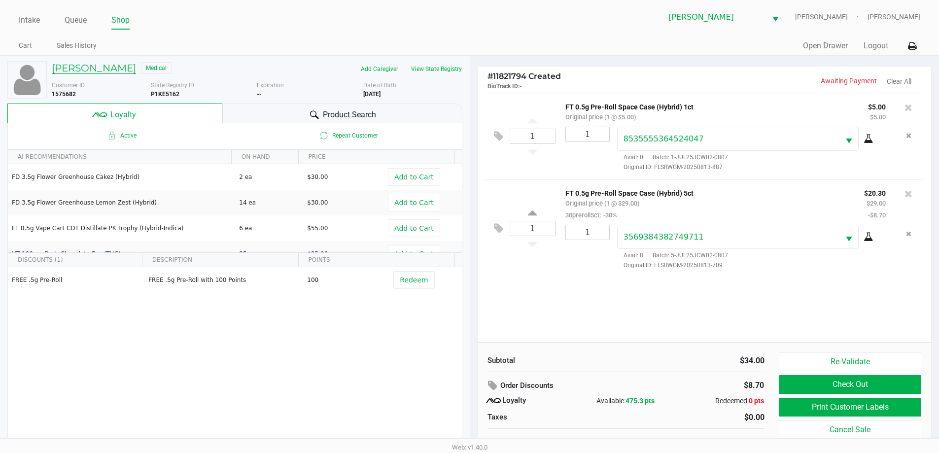
click at [107, 68] on h5 "JOHN MORRIS" at bounding box center [94, 68] width 84 height 12
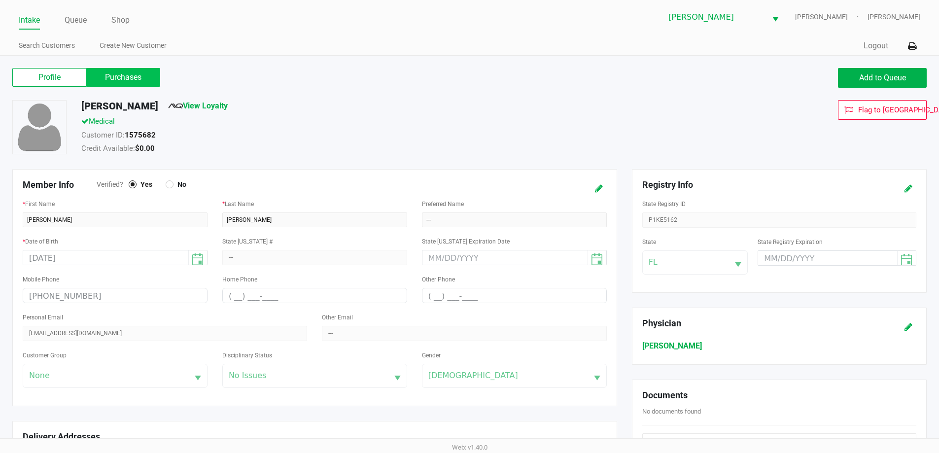
click at [133, 74] on label "Purchases" at bounding box center [123, 77] width 74 height 19
click at [0, 0] on 1 "Purchases" at bounding box center [0, 0] width 0 height 0
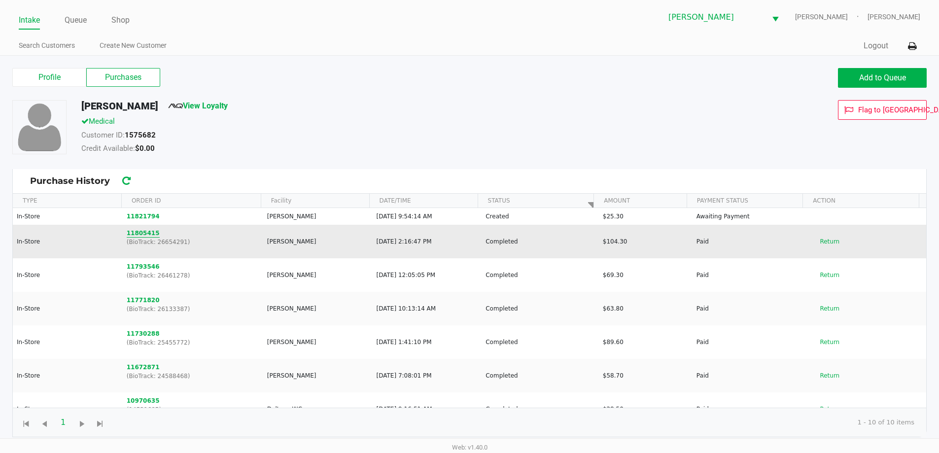
click at [143, 235] on button "11805415" at bounding box center [143, 233] width 33 height 9
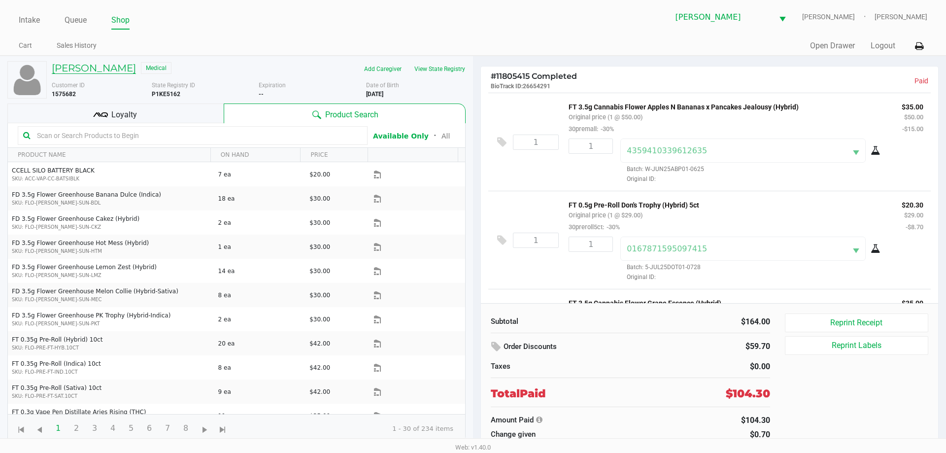
click at [93, 64] on h5 "JOHN MORRIS" at bounding box center [94, 68] width 84 height 12
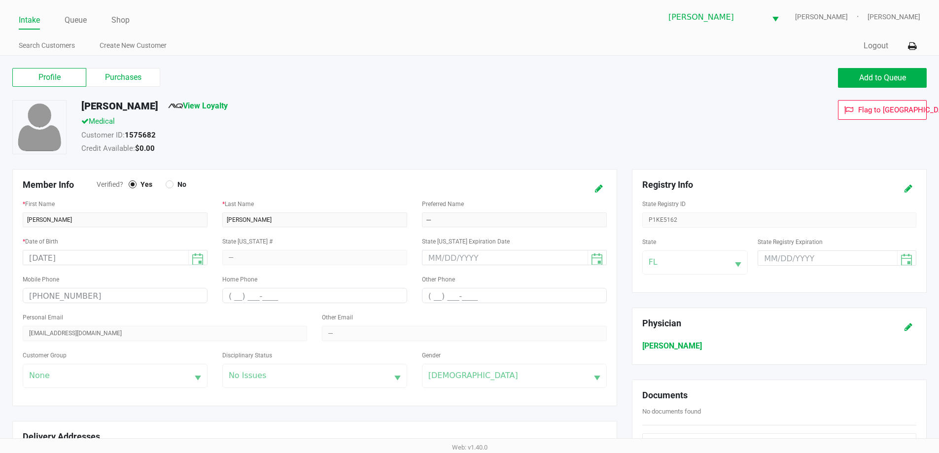
click at [141, 80] on label "Purchases" at bounding box center [123, 77] width 74 height 19
click at [0, 0] on 1 "Purchases" at bounding box center [0, 0] width 0 height 0
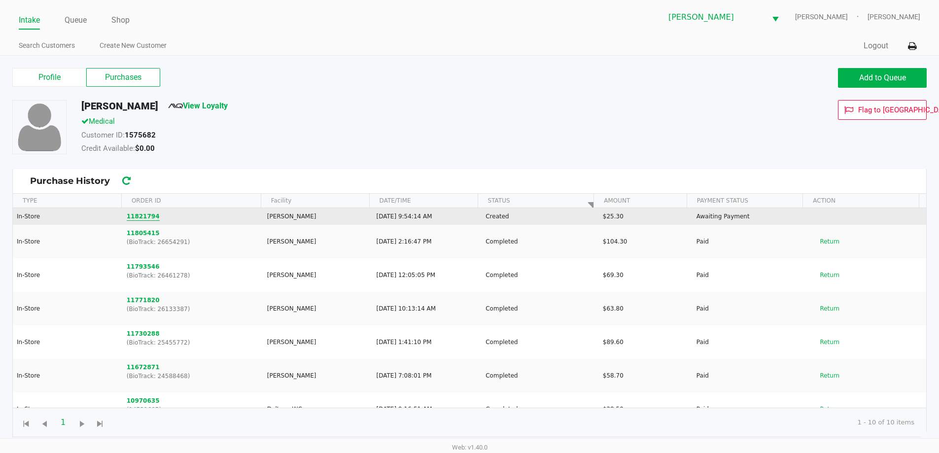
click at [138, 215] on button "11821794" at bounding box center [143, 216] width 33 height 9
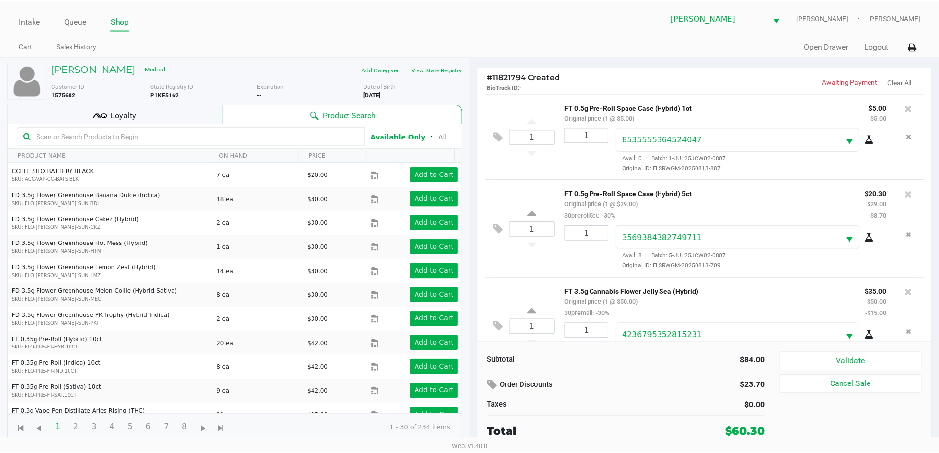
scroll to position [34, 0]
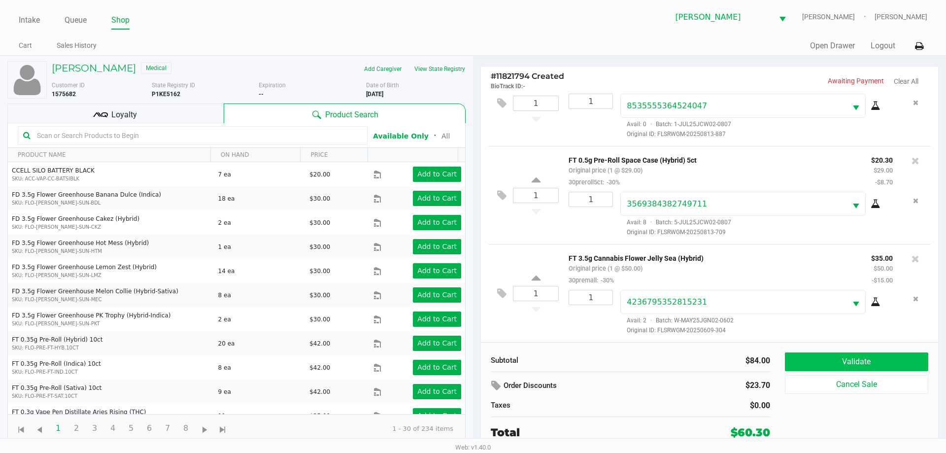
click at [850, 366] on button "Validate" at bounding box center [856, 361] width 143 height 19
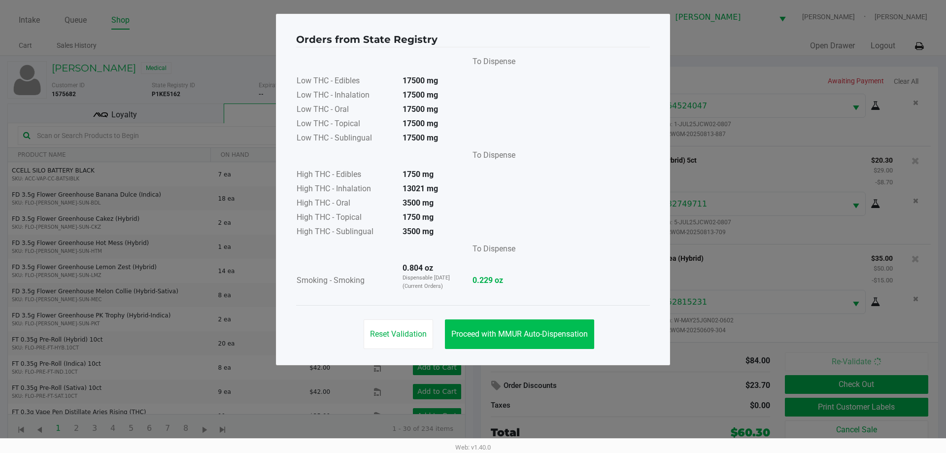
click at [534, 330] on span "Proceed with MMUR Auto-Dispensation" at bounding box center [519, 333] width 136 height 9
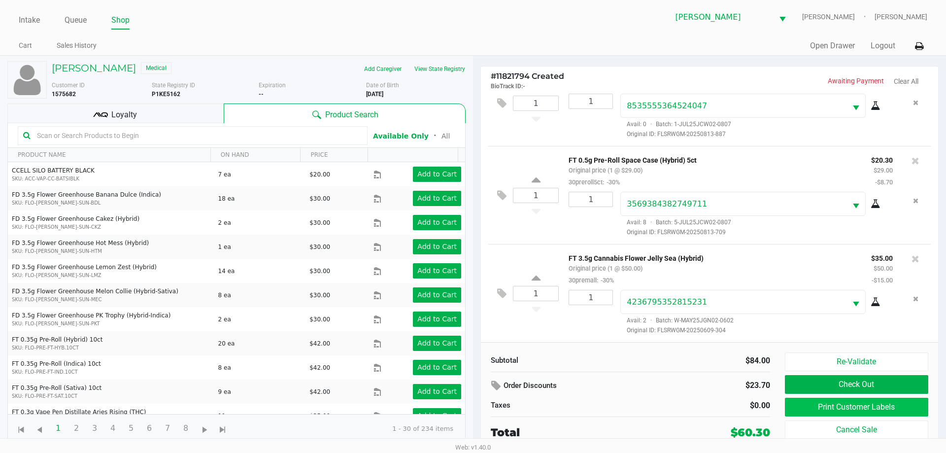
click at [830, 406] on button "Print Customer Labels" at bounding box center [856, 407] width 143 height 19
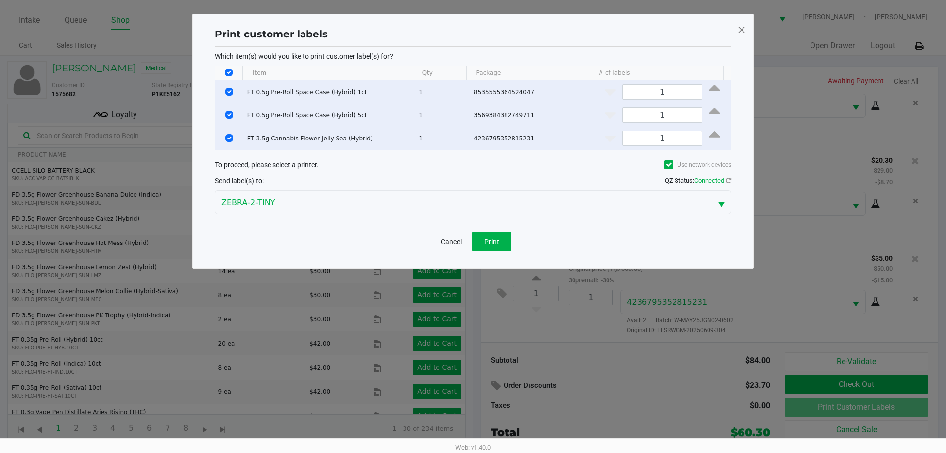
click at [487, 243] on span "Print" at bounding box center [491, 242] width 15 height 8
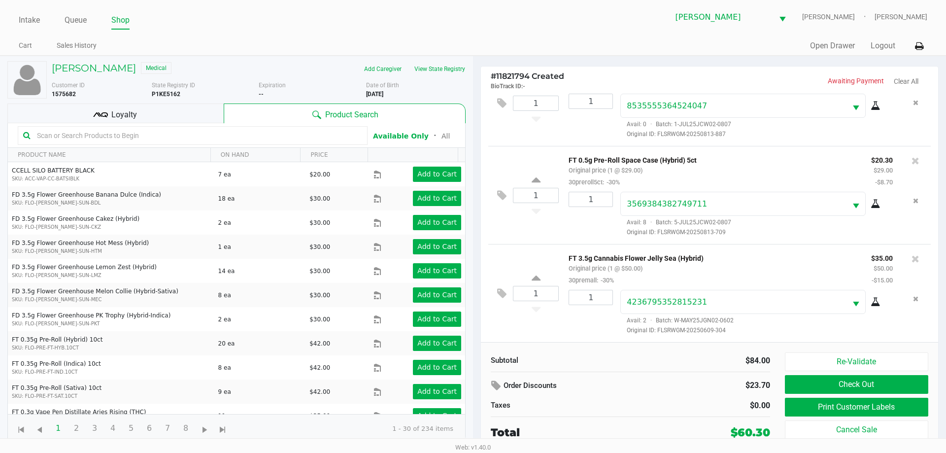
click at [157, 122] on div "Loyalty" at bounding box center [115, 113] width 216 height 20
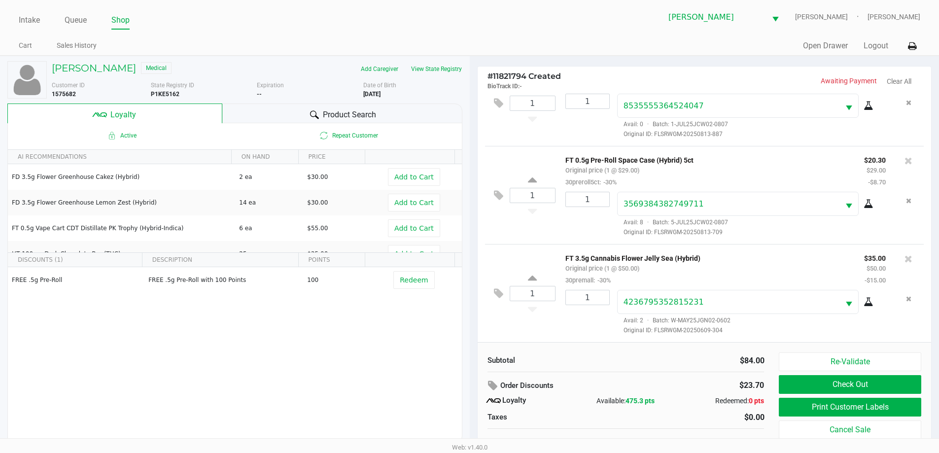
scroll to position [10, 0]
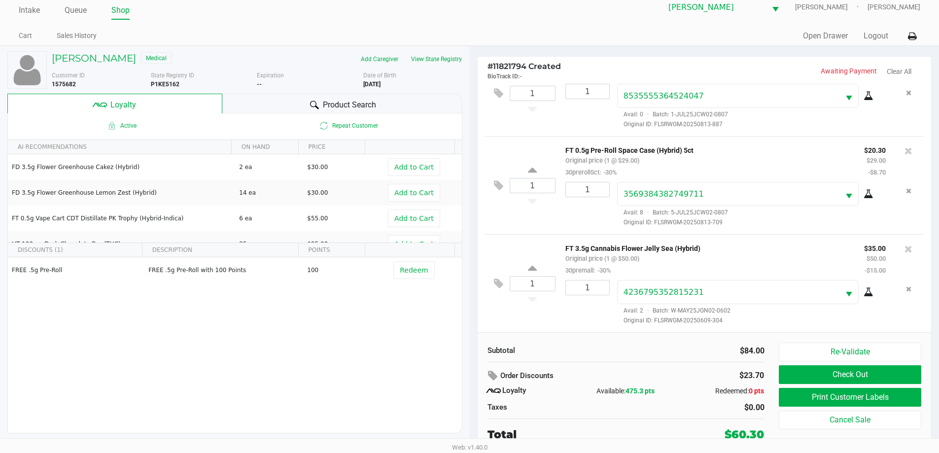
click at [847, 357] on button "Re-Validate" at bounding box center [850, 351] width 142 height 19
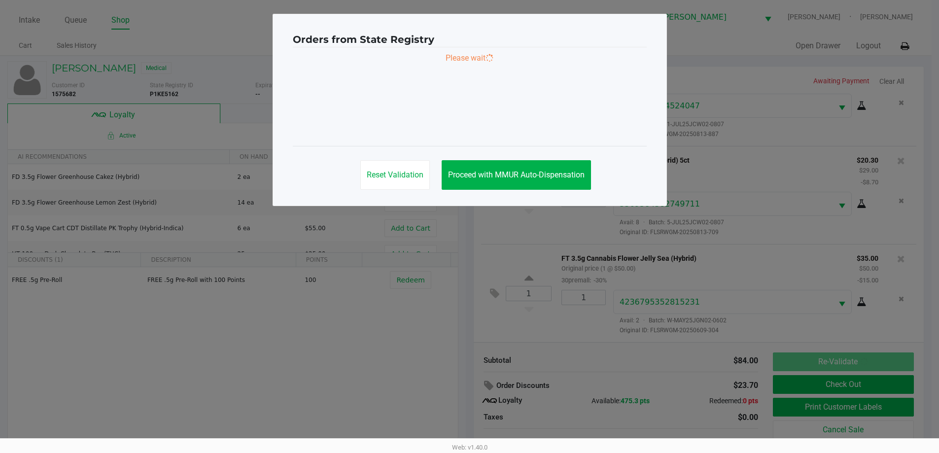
scroll to position [0, 0]
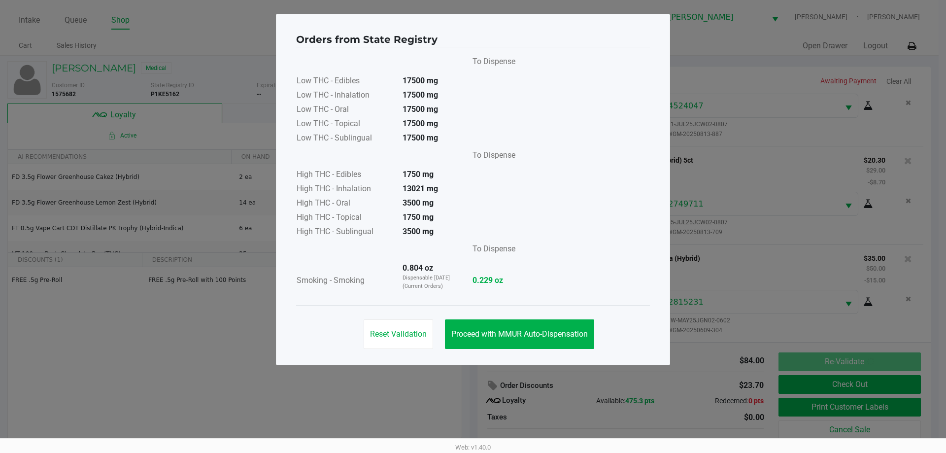
click at [533, 335] on span "Proceed with MMUR Auto-Dispensation" at bounding box center [519, 333] width 136 height 9
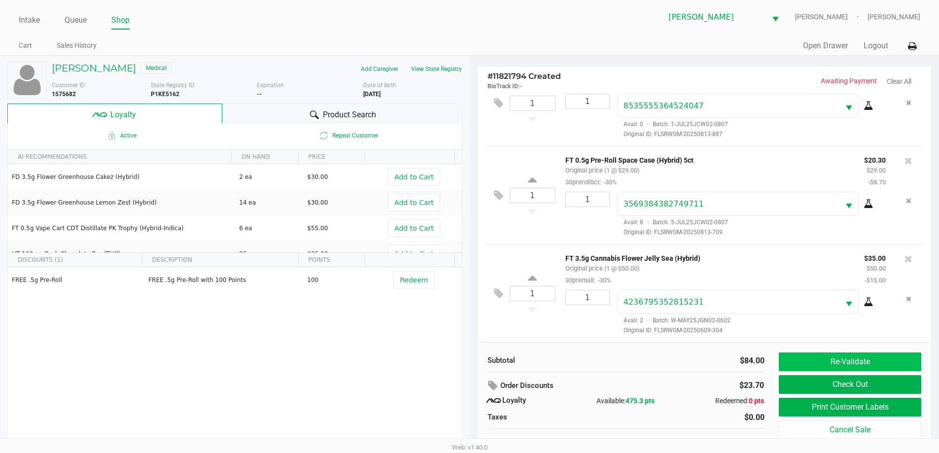
click at [815, 360] on button "Re-Validate" at bounding box center [850, 361] width 142 height 19
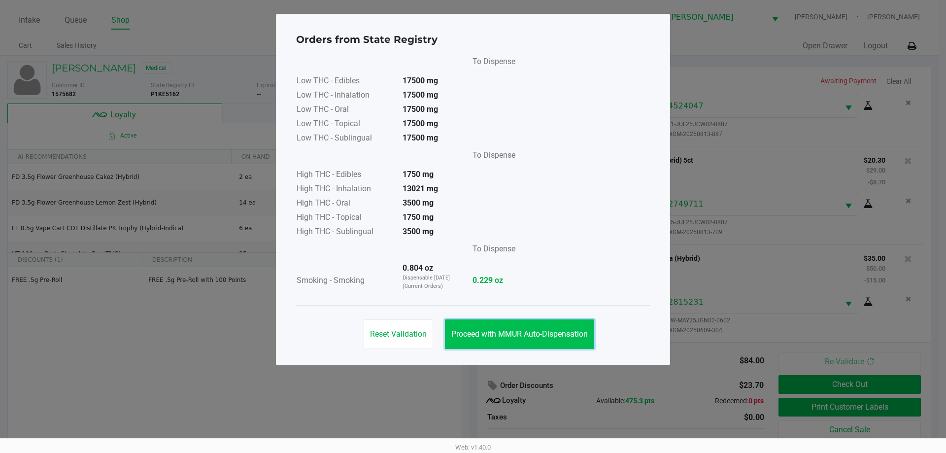
click at [510, 337] on span "Proceed with MMUR Auto-Dispensation" at bounding box center [519, 333] width 136 height 9
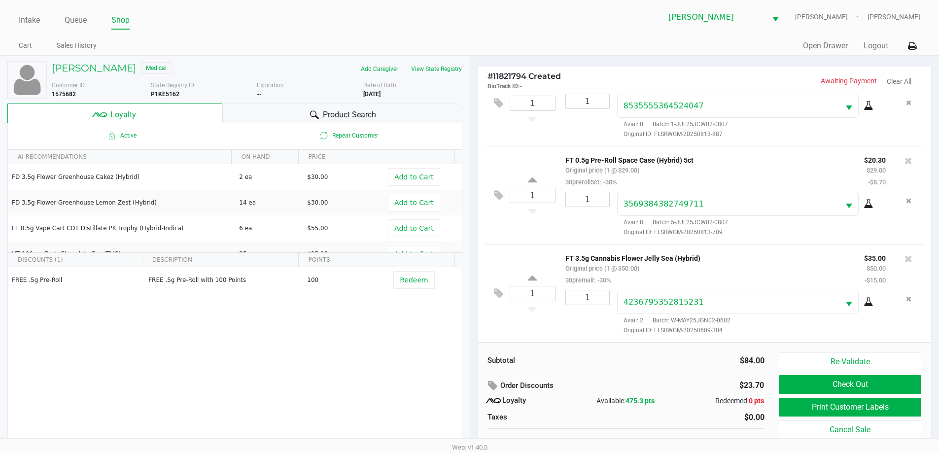
click at [386, 337] on div "FREE .5g Pre-Roll FREE .5g Pre-Roll with 100 Points 100 Redeem" at bounding box center [235, 341] width 454 height 148
click at [350, 113] on span "Product Search" at bounding box center [349, 115] width 53 height 12
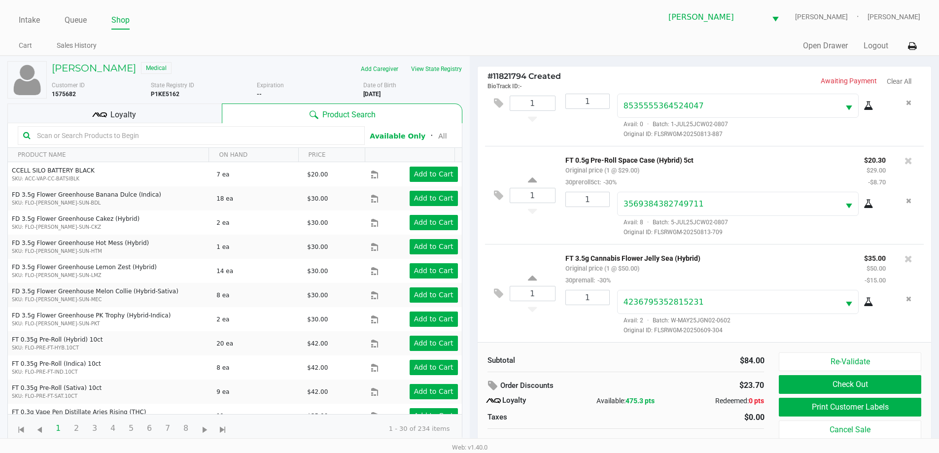
click at [441, 27] on ul "Intake Queue Shop" at bounding box center [244, 20] width 450 height 17
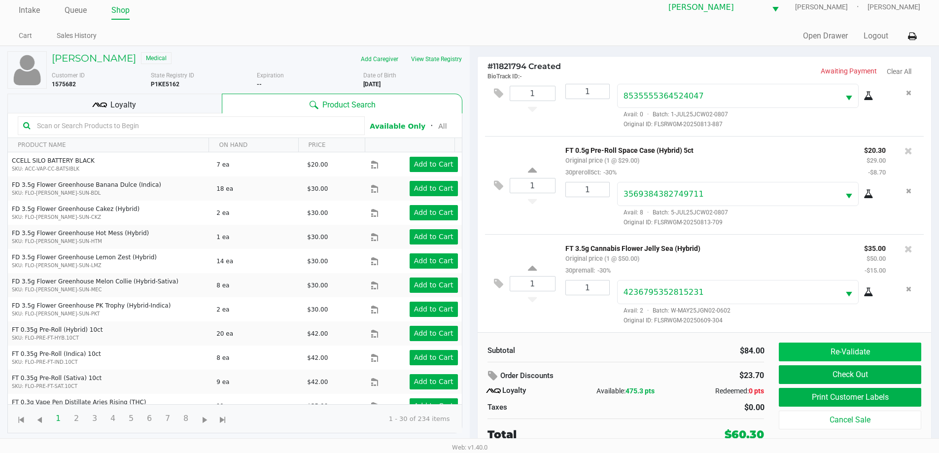
click at [859, 345] on button "Re-Validate" at bounding box center [850, 351] width 142 height 19
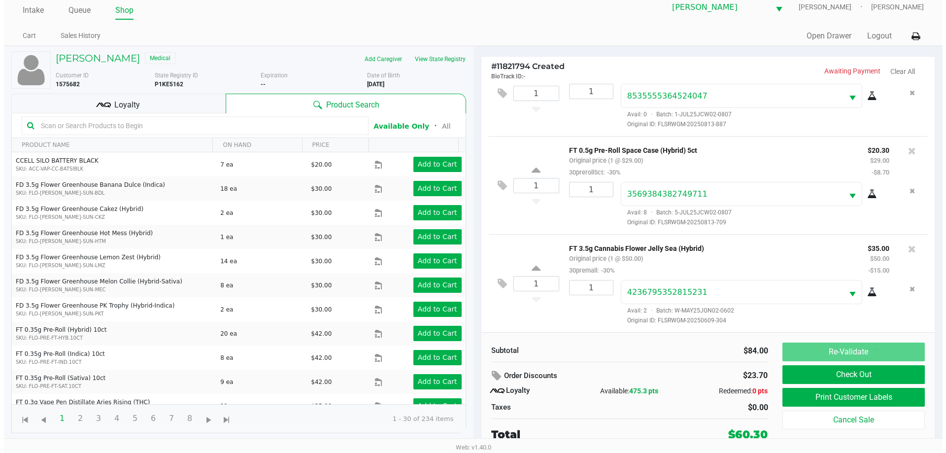
scroll to position [0, 0]
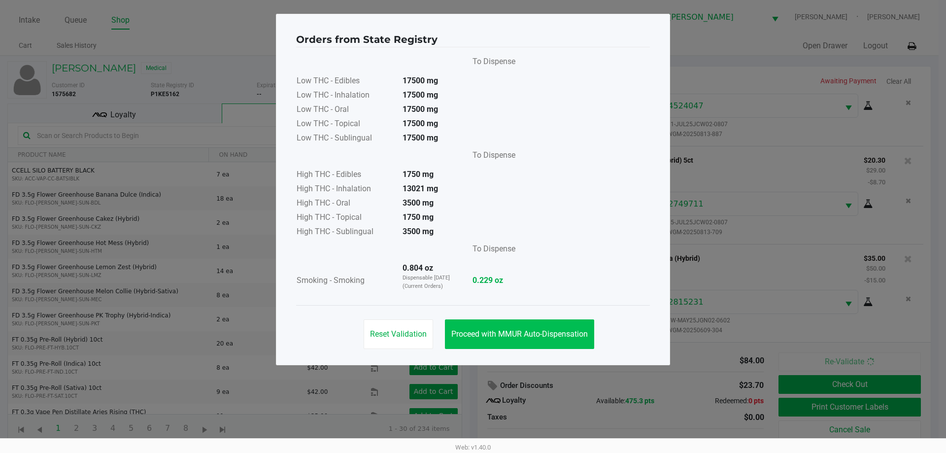
click at [517, 323] on button "Proceed with MMUR Auto-Dispensation" at bounding box center [519, 334] width 149 height 30
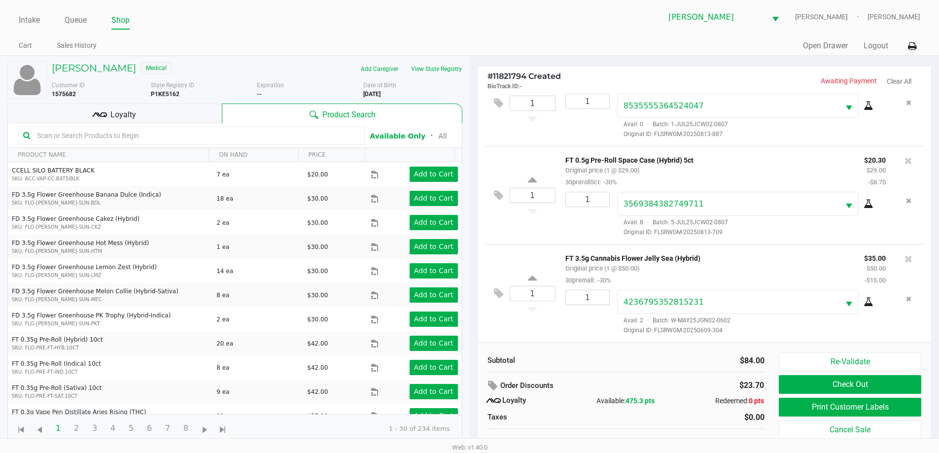
click at [853, 378] on button "Check Out" at bounding box center [850, 384] width 142 height 19
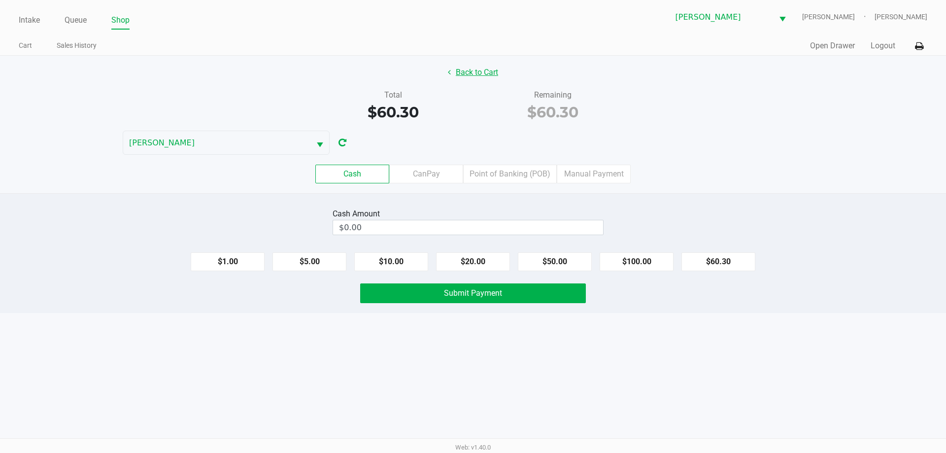
click at [473, 72] on button "Back to Cart" at bounding box center [473, 72] width 63 height 19
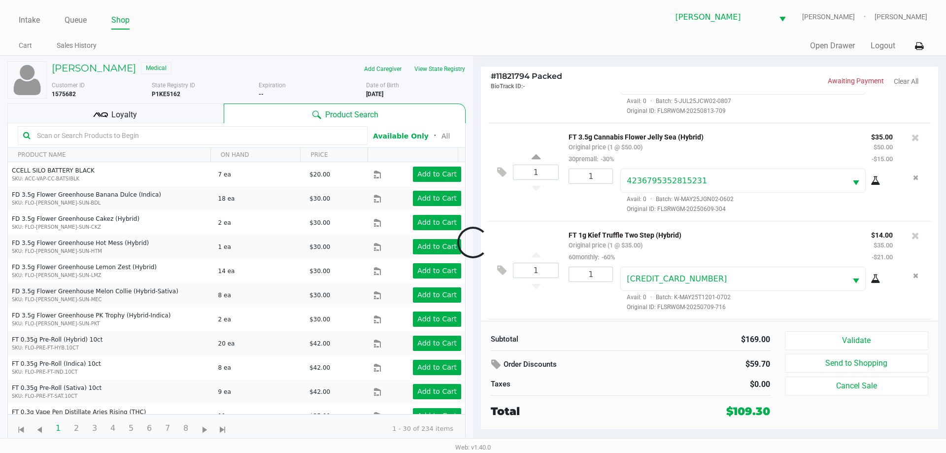
scroll to position [253, 0]
click at [156, 119] on div "Loyalty" at bounding box center [115, 113] width 216 height 20
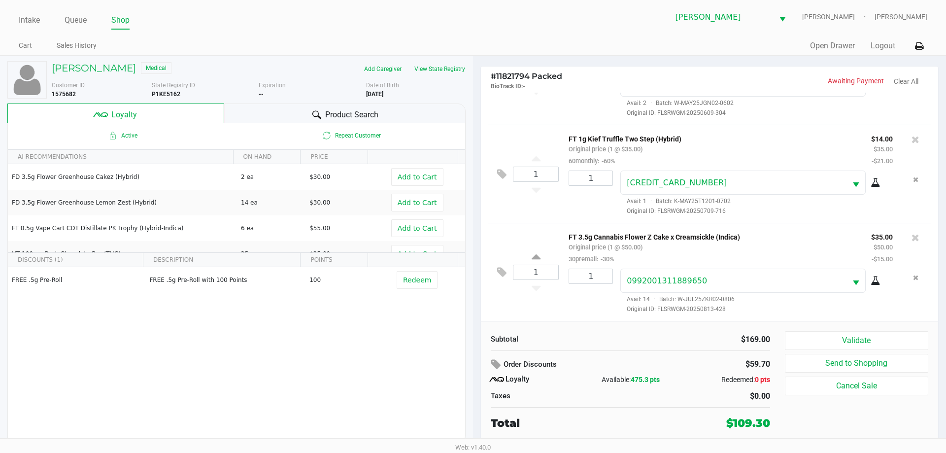
click at [854, 335] on button "Validate" at bounding box center [856, 340] width 143 height 19
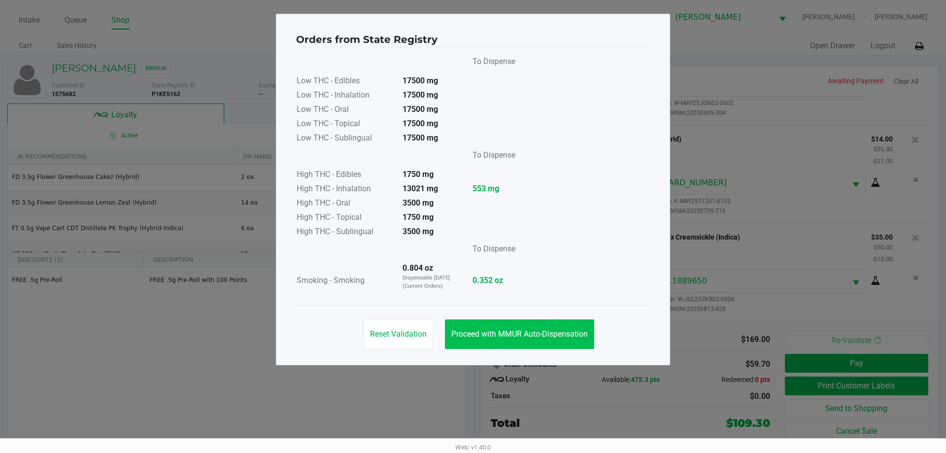
click at [498, 346] on button "Proceed with MMUR Auto-Dispensation" at bounding box center [519, 334] width 149 height 30
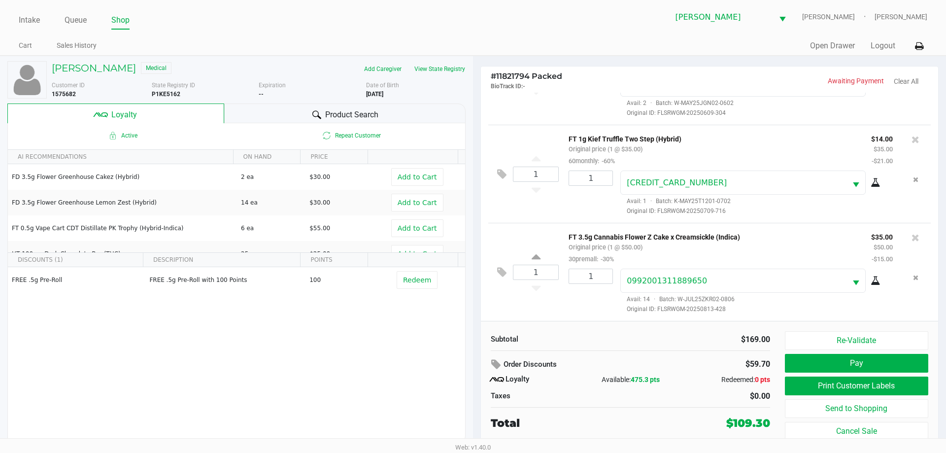
click at [872, 381] on button "Print Customer Labels" at bounding box center [856, 385] width 143 height 19
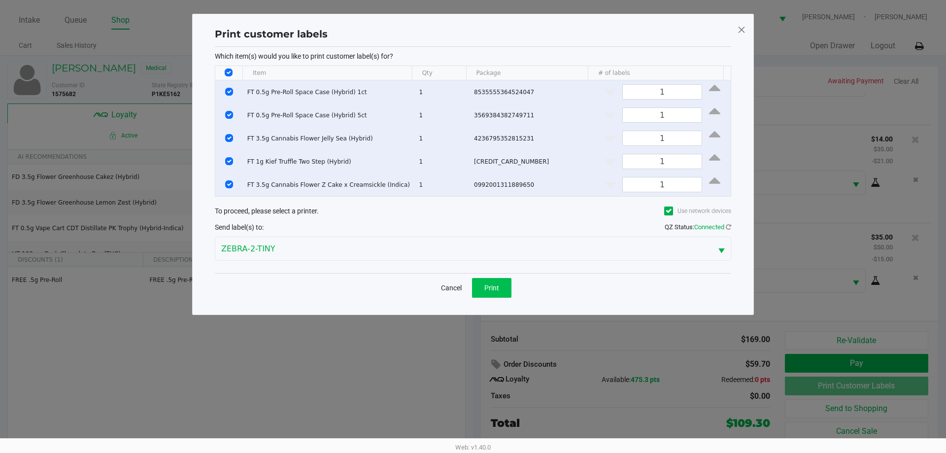
click at [490, 295] on button "Print" at bounding box center [491, 288] width 39 height 20
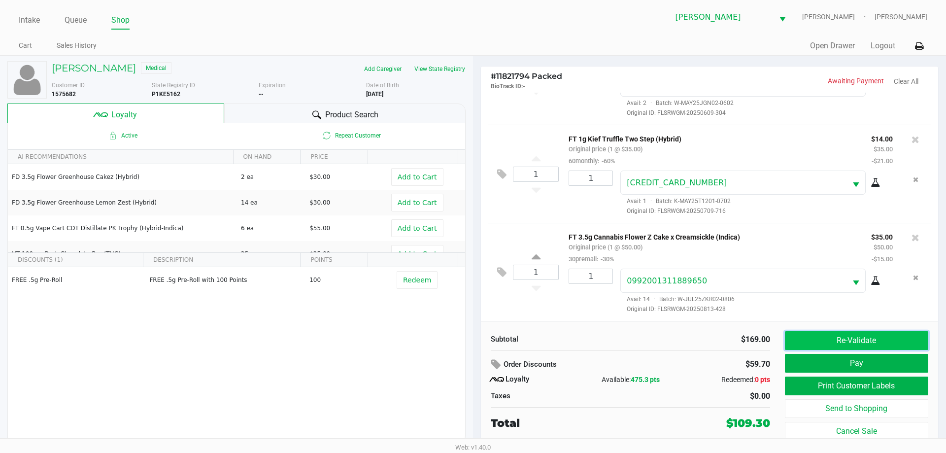
click at [849, 341] on button "Re-Validate" at bounding box center [856, 340] width 143 height 19
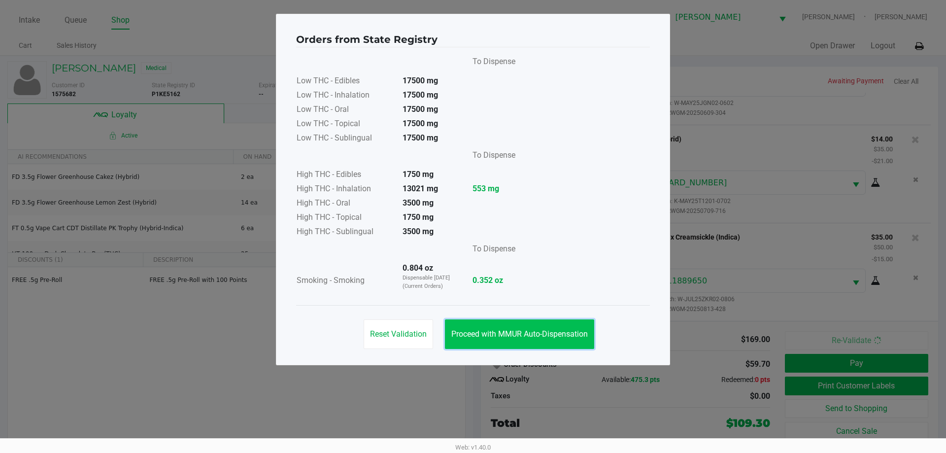
click at [509, 331] on span "Proceed with MMUR Auto-Dispensation" at bounding box center [519, 333] width 136 height 9
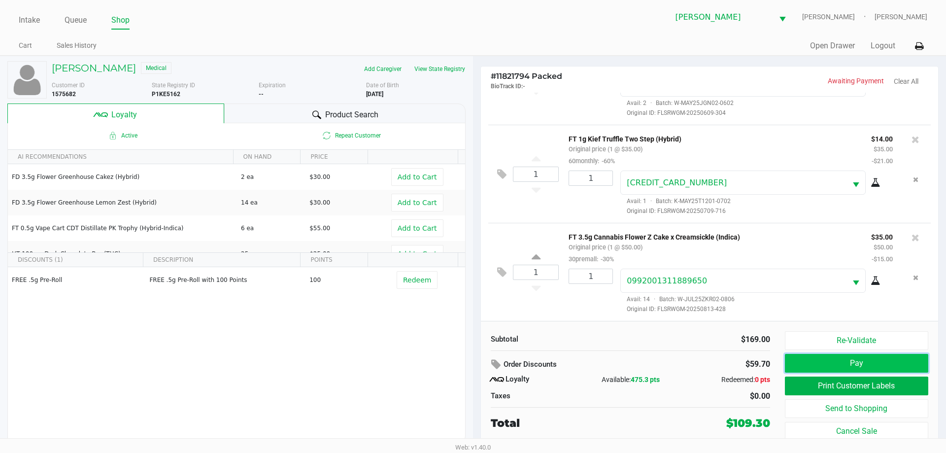
click at [817, 356] on button "Pay" at bounding box center [856, 363] width 143 height 19
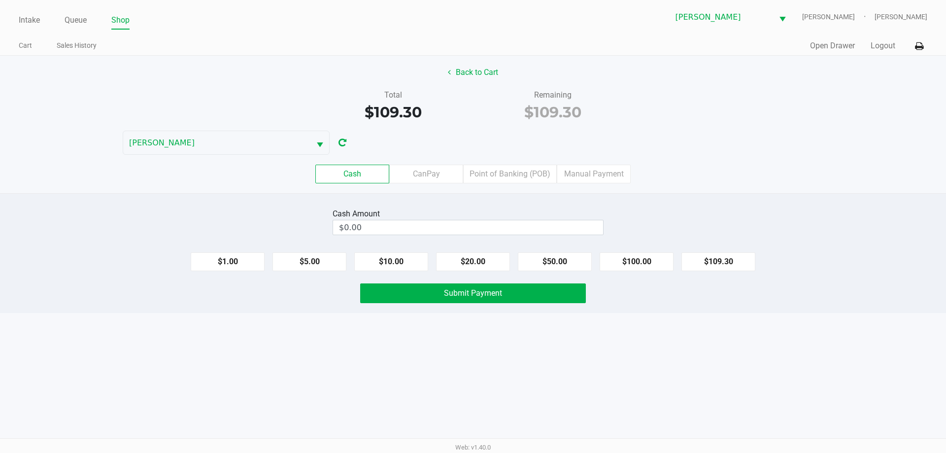
click at [636, 78] on div "Back to Cart" at bounding box center [473, 72] width 961 height 19
click at [467, 73] on button "Back to Cart" at bounding box center [473, 72] width 63 height 19
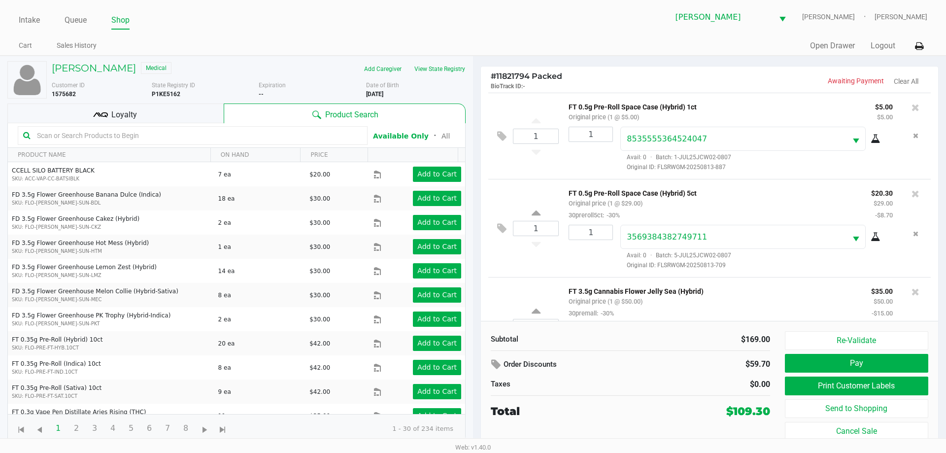
click at [167, 125] on kendo-grid-toolbar "Available Only ᛫ All" at bounding box center [236, 135] width 457 height 25
click at [178, 111] on div "Loyalty" at bounding box center [115, 113] width 216 height 20
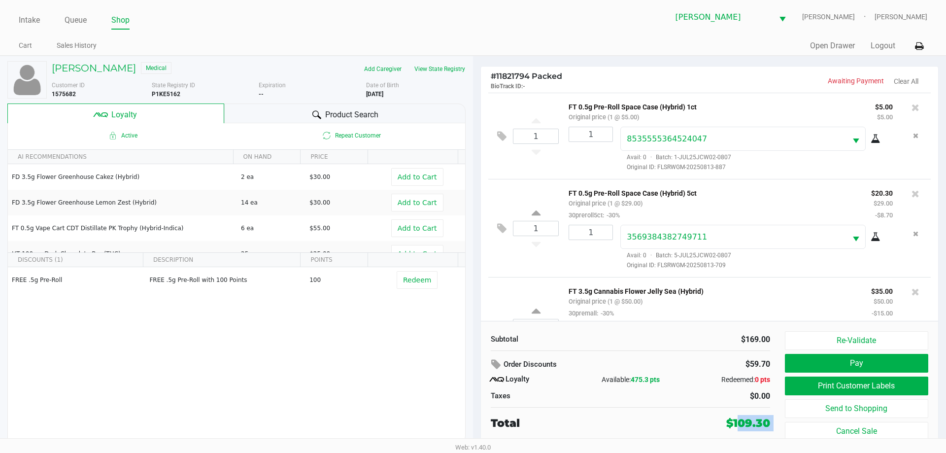
drag, startPoint x: 734, startPoint y: 419, endPoint x: 792, endPoint y: 419, distance: 58.1
click at [792, 419] on div "Subtotal $169.00 Order Discounts $59.70 Loyalty Available: 475.3 pts Redeemed: …" at bounding box center [709, 386] width 457 height 130
drag, startPoint x: 633, startPoint y: 380, endPoint x: 655, endPoint y: 379, distance: 22.7
click at [655, 379] on span "475.3 pts" at bounding box center [645, 379] width 29 height 8
click at [646, 380] on span "475.3 pts" at bounding box center [645, 379] width 29 height 8
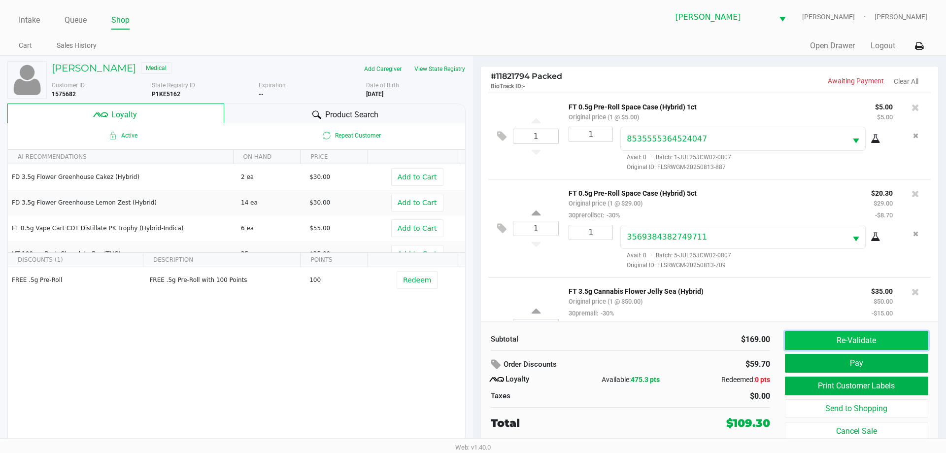
click at [855, 344] on button "Re-Validate" at bounding box center [856, 340] width 143 height 19
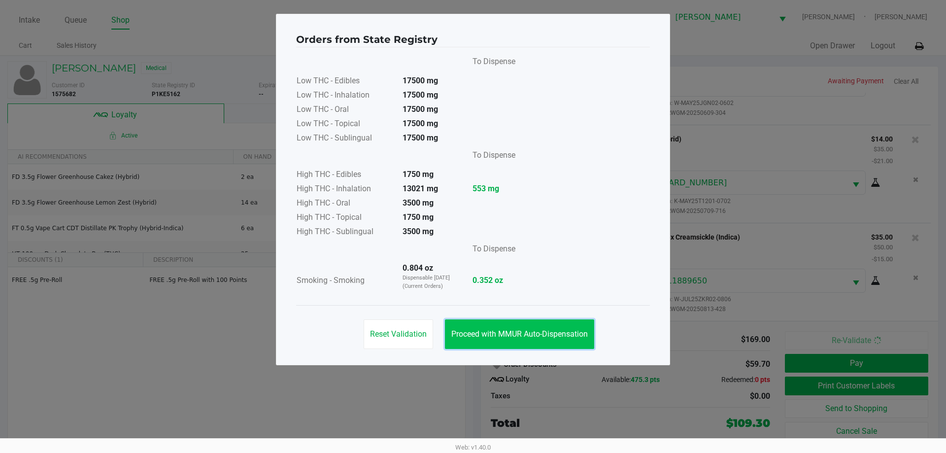
click at [515, 339] on button "Proceed with MMUR Auto-Dispensation" at bounding box center [519, 334] width 149 height 30
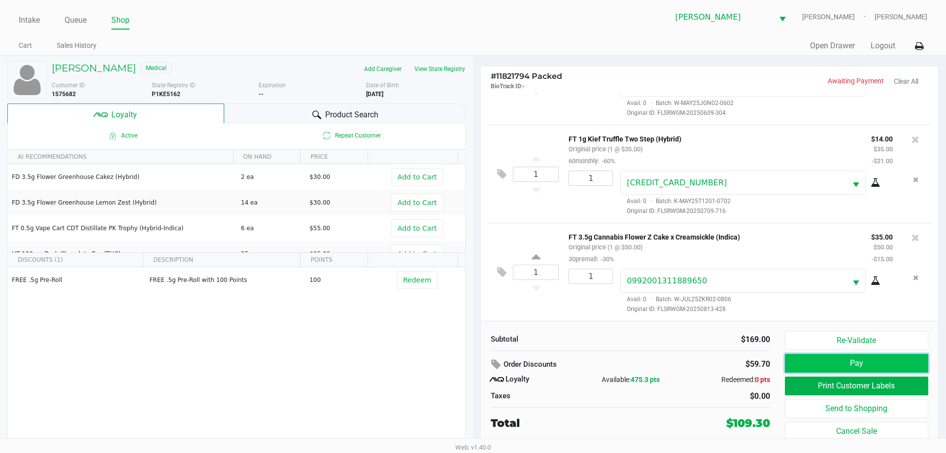
click at [822, 358] on button "Pay" at bounding box center [856, 363] width 143 height 19
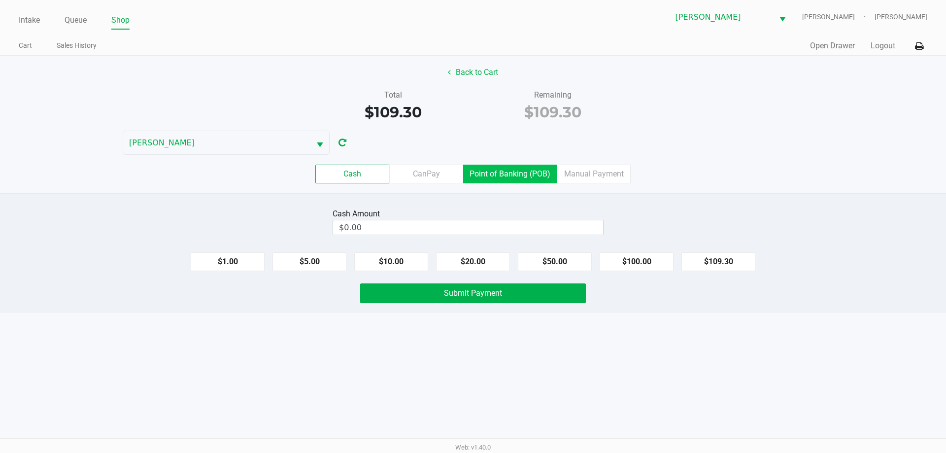
drag, startPoint x: 494, startPoint y: 174, endPoint x: 524, endPoint y: 221, distance: 55.9
click at [494, 174] on label "Point of Banking (POB)" at bounding box center [510, 174] width 94 height 19
click at [0, 0] on 7 "Point of Banking (POB)" at bounding box center [0, 0] width 0 height 0
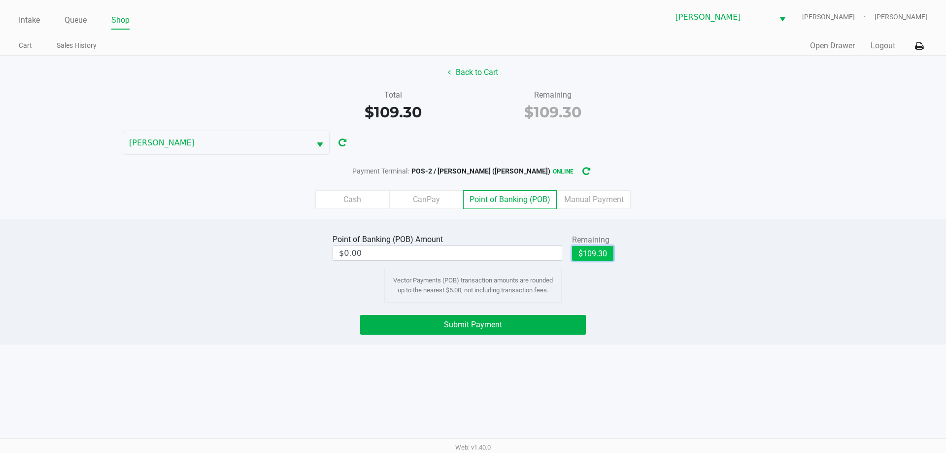
click at [592, 257] on button "$109.30" at bounding box center [592, 253] width 41 height 15
type input "$109.30"
click at [525, 318] on button "Submit Payment" at bounding box center [473, 325] width 226 height 20
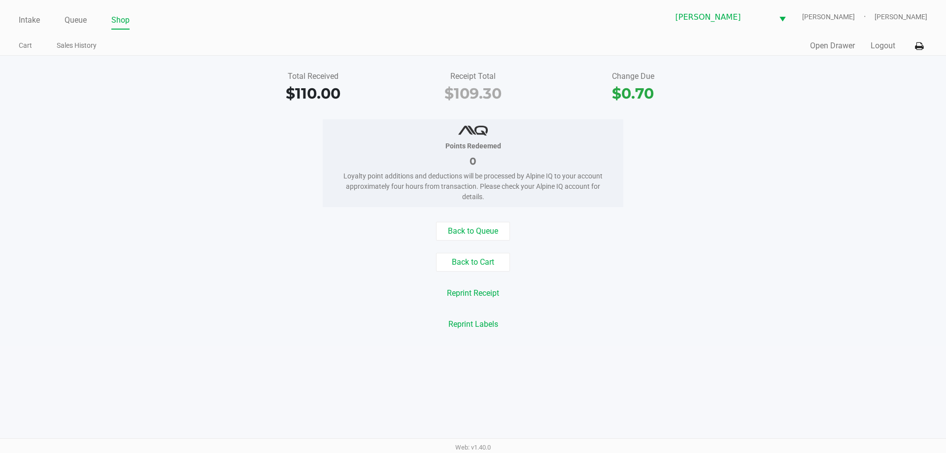
click at [250, 279] on div "Back to Queue Back to Cart Reprint Receipt Reprint Labels" at bounding box center [473, 278] width 961 height 112
click at [479, 235] on button "Back to Queue" at bounding box center [473, 231] width 74 height 19
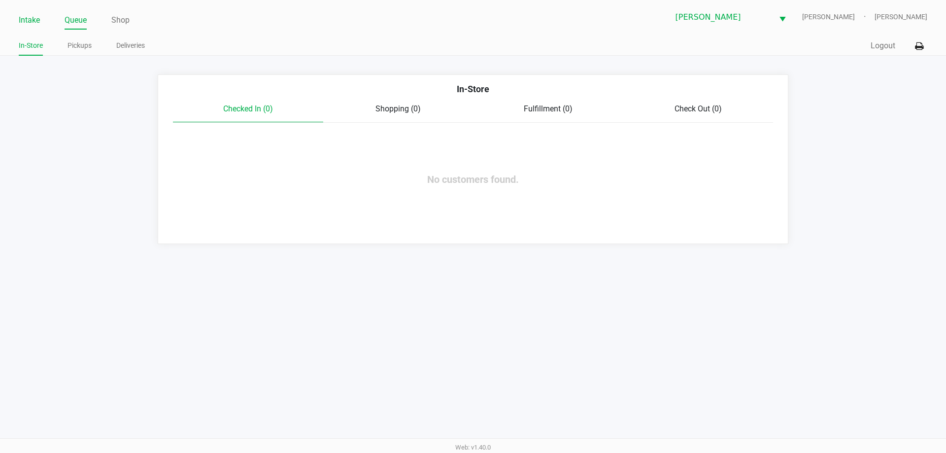
click at [29, 18] on link "Intake" at bounding box center [29, 20] width 21 height 14
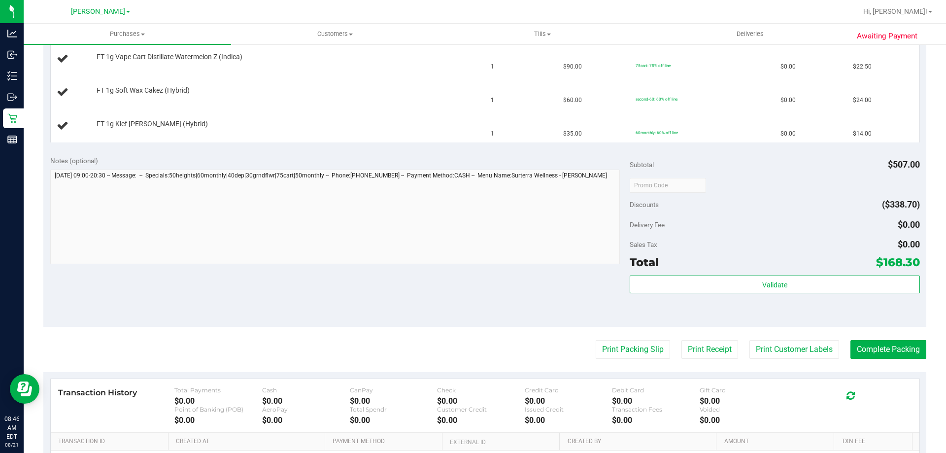
scroll to position [493, 0]
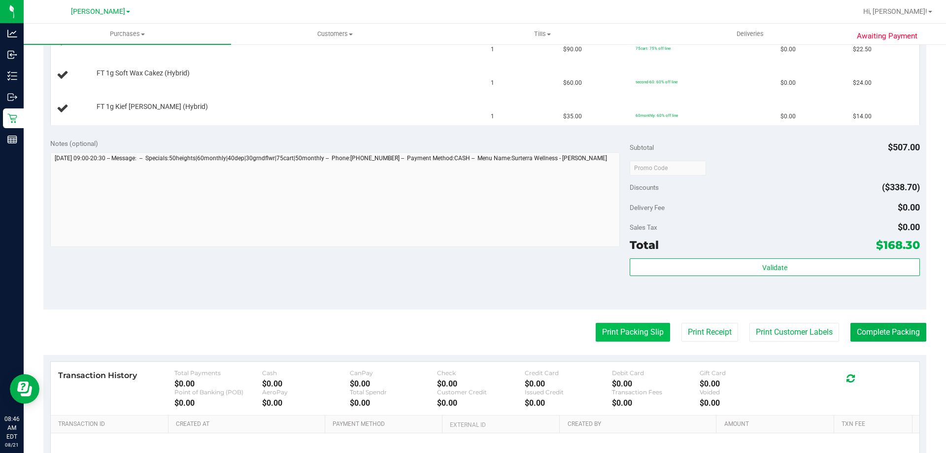
click at [628, 339] on button "Print Packing Slip" at bounding box center [633, 332] width 74 height 19
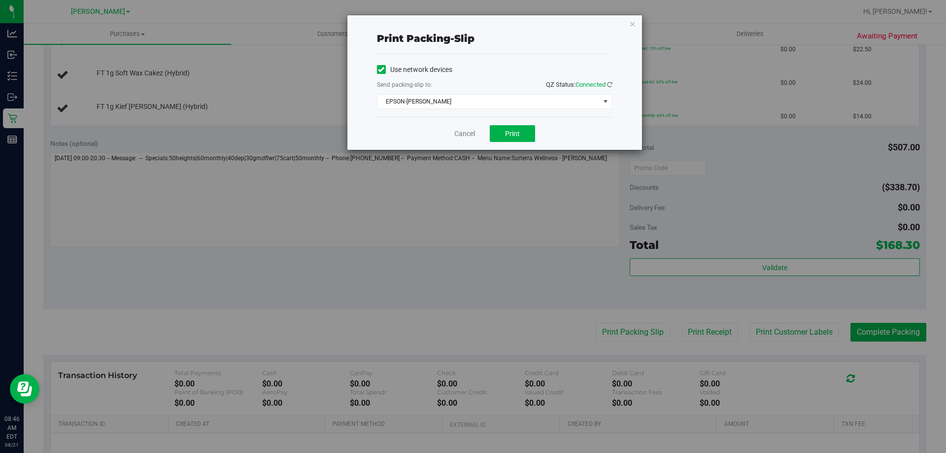
click at [515, 149] on div "Cancel Print" at bounding box center [495, 133] width 236 height 33
click at [502, 101] on span "EPSON-BECK" at bounding box center [488, 102] width 222 height 14
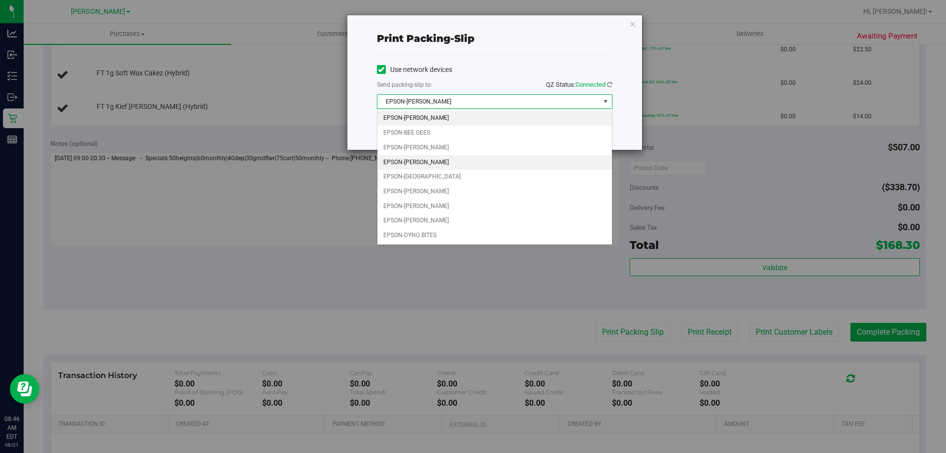
click at [493, 162] on li "EPSON-CHARLIE SIMPSON" at bounding box center [494, 162] width 235 height 15
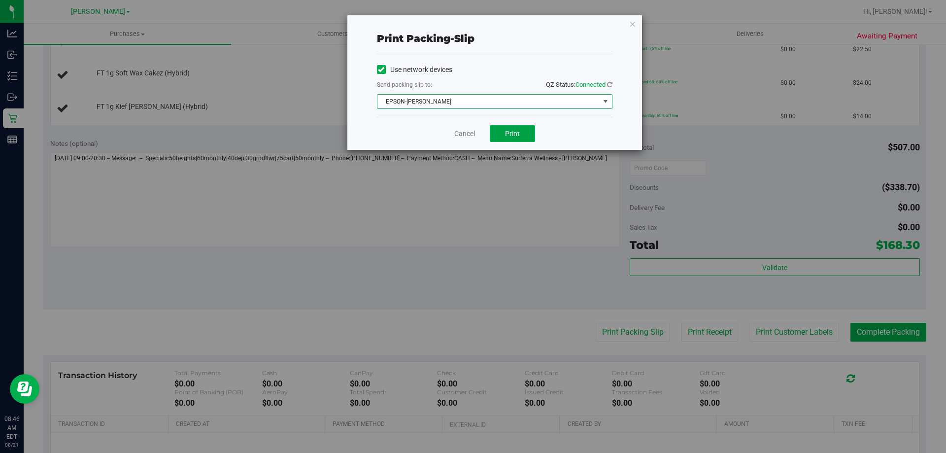
click at [504, 141] on button "Print" at bounding box center [512, 133] width 45 height 17
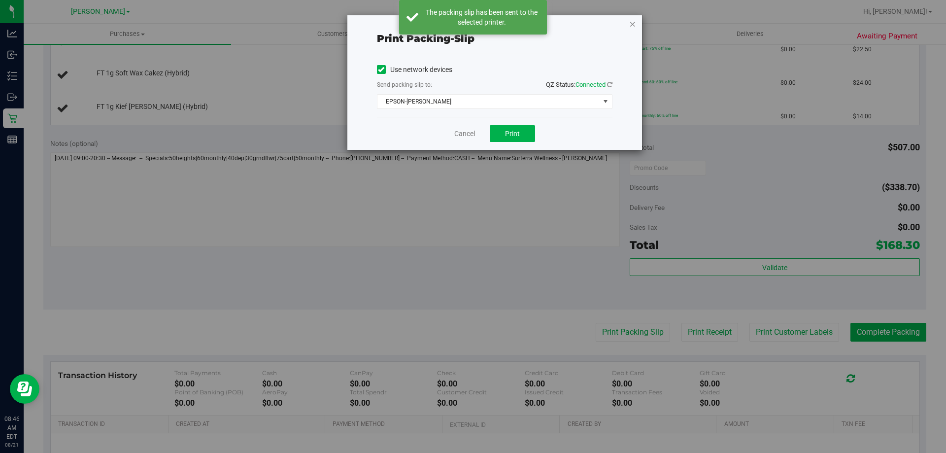
click at [635, 24] on icon "button" at bounding box center [632, 24] width 7 height 12
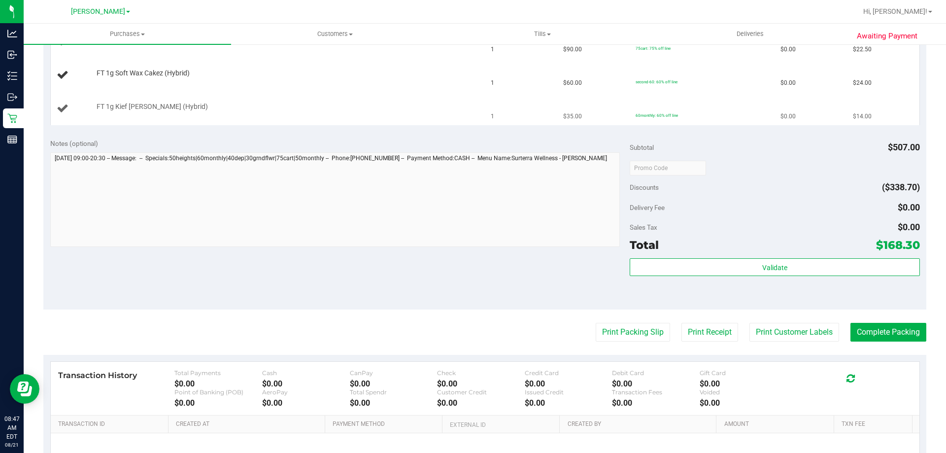
click at [596, 323] on button "Print Packing Slip" at bounding box center [633, 332] width 74 height 19
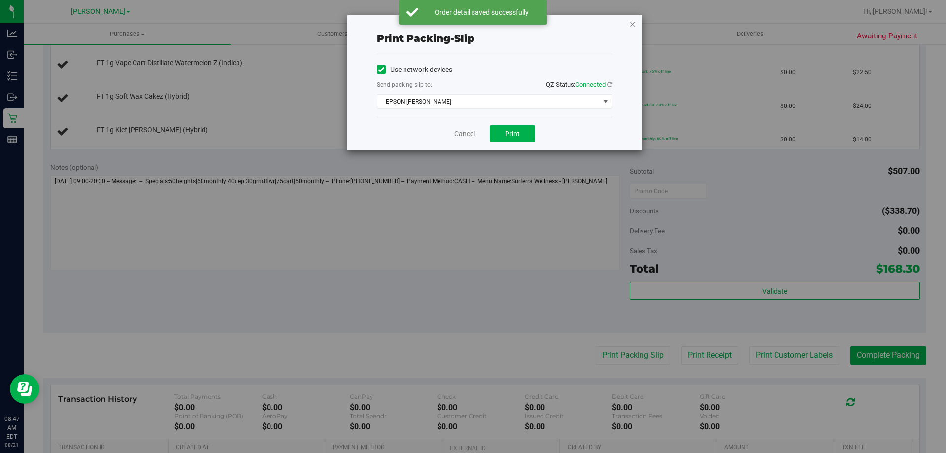
click at [632, 25] on icon "button" at bounding box center [632, 24] width 7 height 12
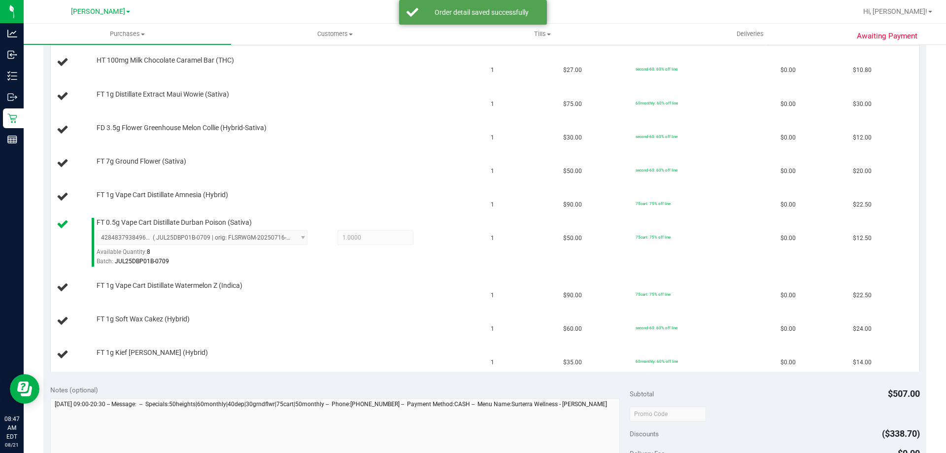
scroll to position [266, 0]
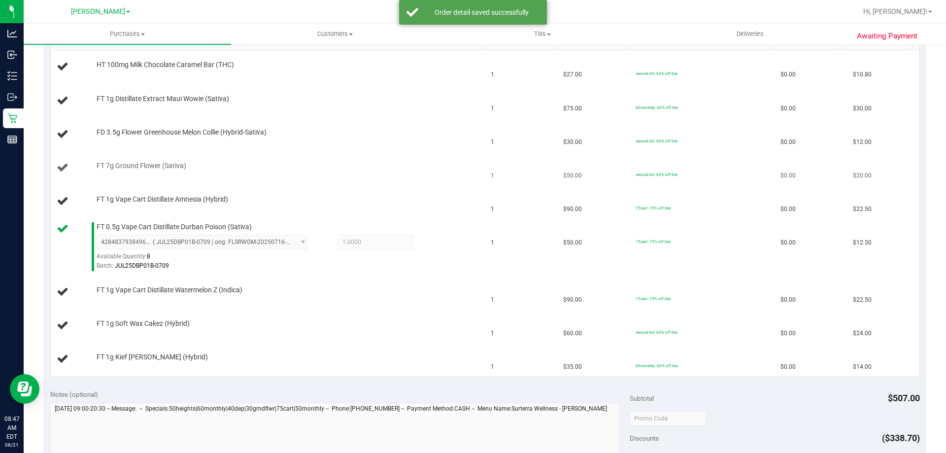
click at [394, 184] on td "FT 7g Ground Flower (Sativa)" at bounding box center [268, 168] width 435 height 34
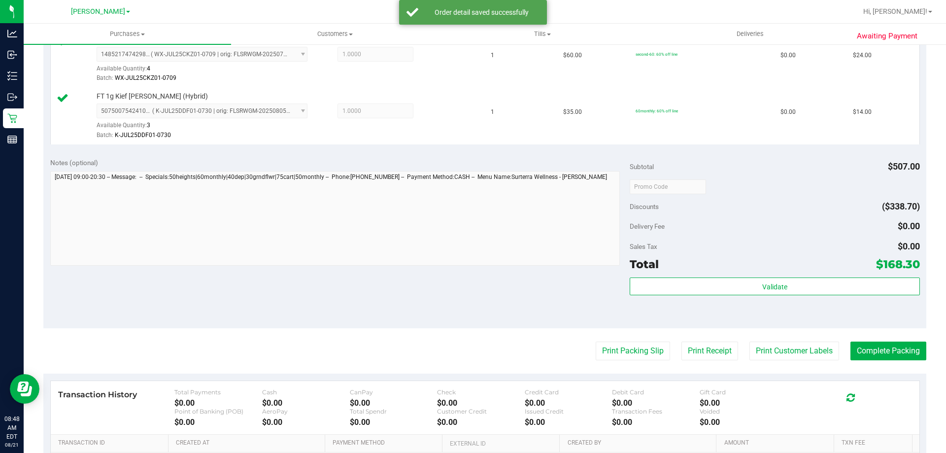
scroll to position [699, 0]
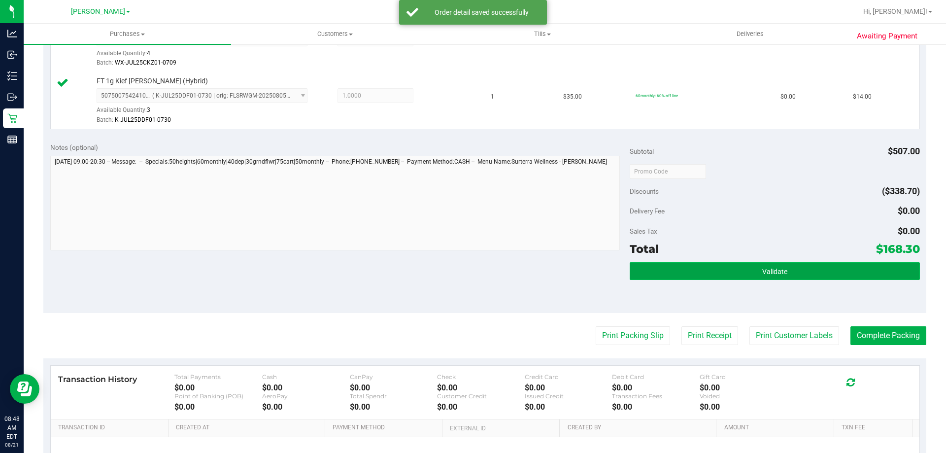
click at [764, 276] on button "Validate" at bounding box center [775, 271] width 290 height 18
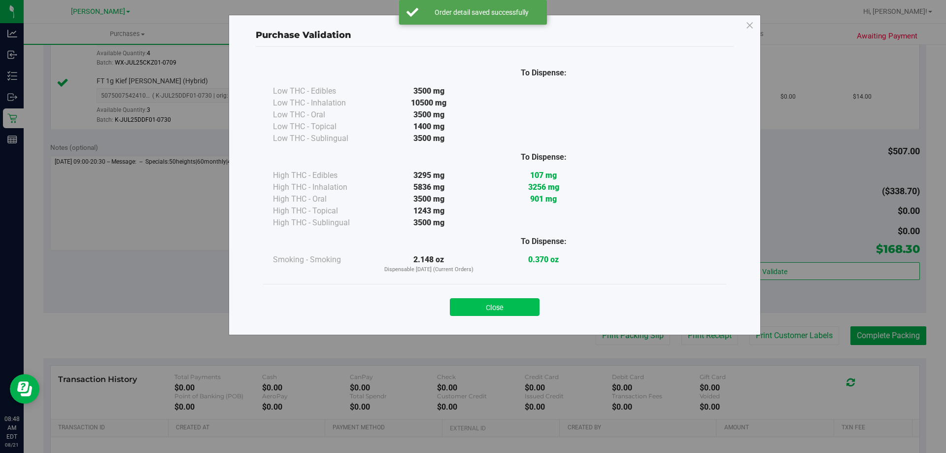
click at [485, 308] on button "Close" at bounding box center [495, 307] width 90 height 18
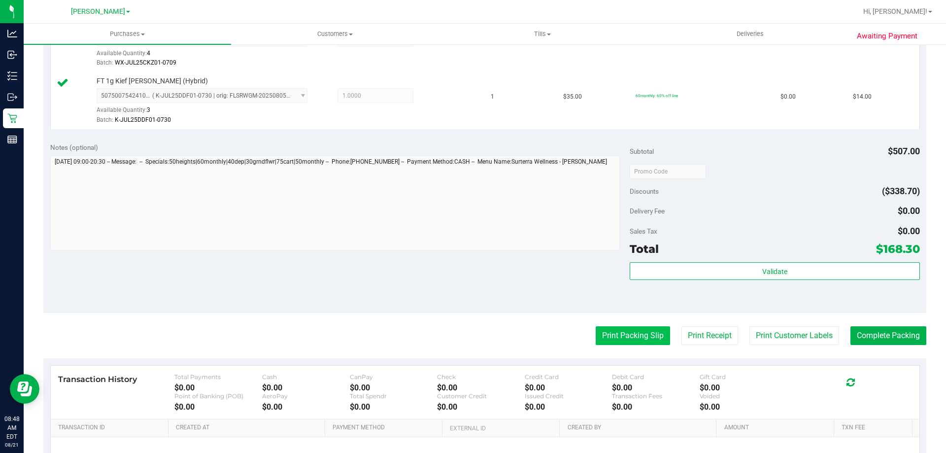
click at [625, 331] on button "Print Packing Slip" at bounding box center [633, 335] width 74 height 19
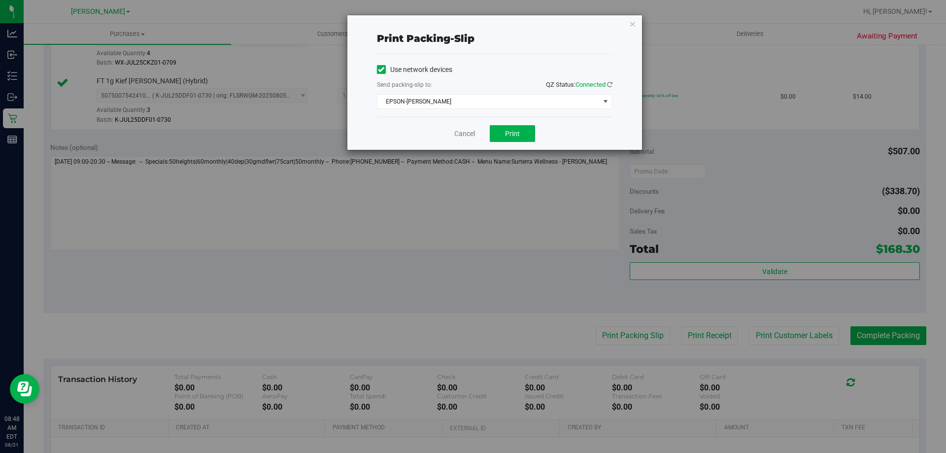
click at [508, 125] on div "Cancel Print" at bounding box center [495, 133] width 236 height 33
click at [517, 132] on span "Print" at bounding box center [512, 134] width 15 height 8
click at [635, 24] on icon "button" at bounding box center [632, 24] width 7 height 12
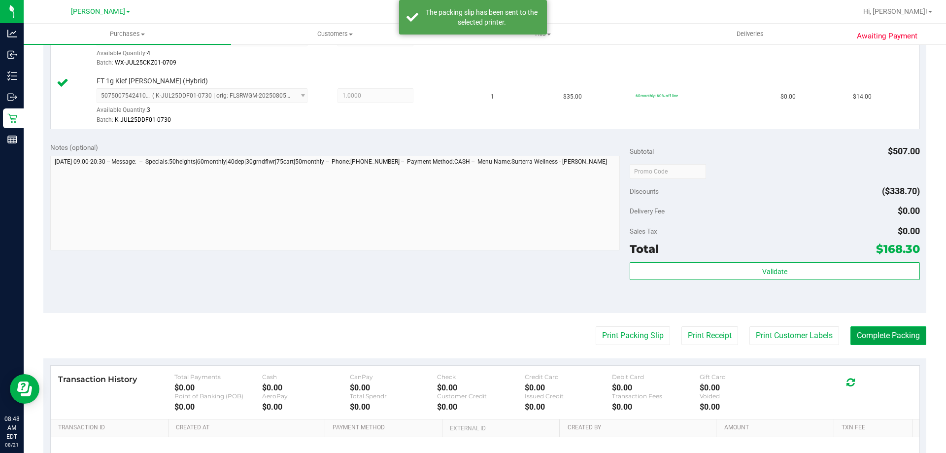
click at [876, 337] on button "Complete Packing" at bounding box center [888, 335] width 76 height 19
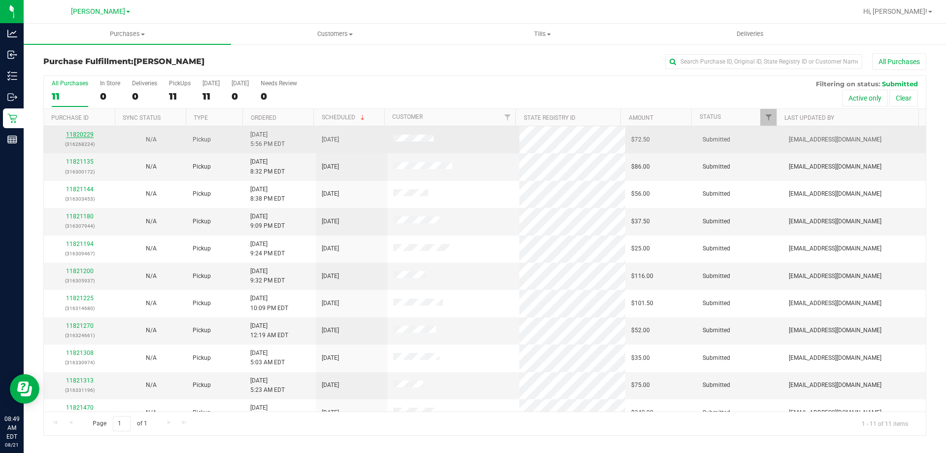
click at [76, 135] on link "11820229" at bounding box center [80, 134] width 28 height 7
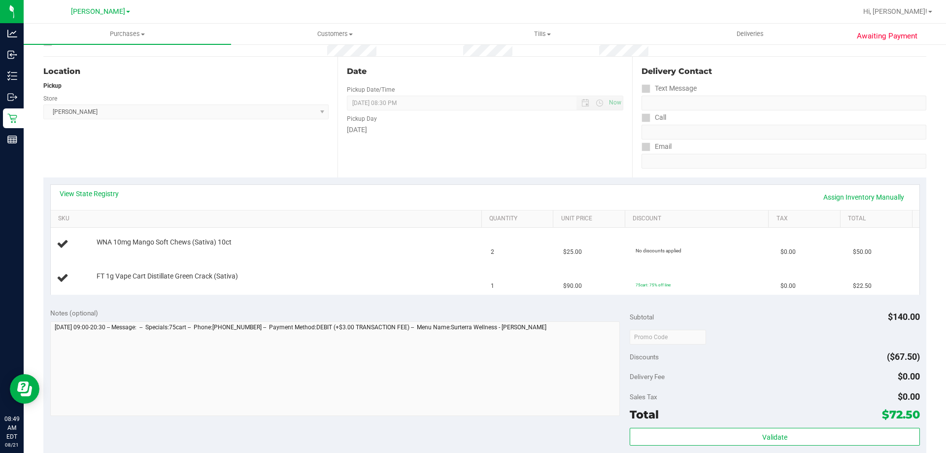
scroll to position [99, 0]
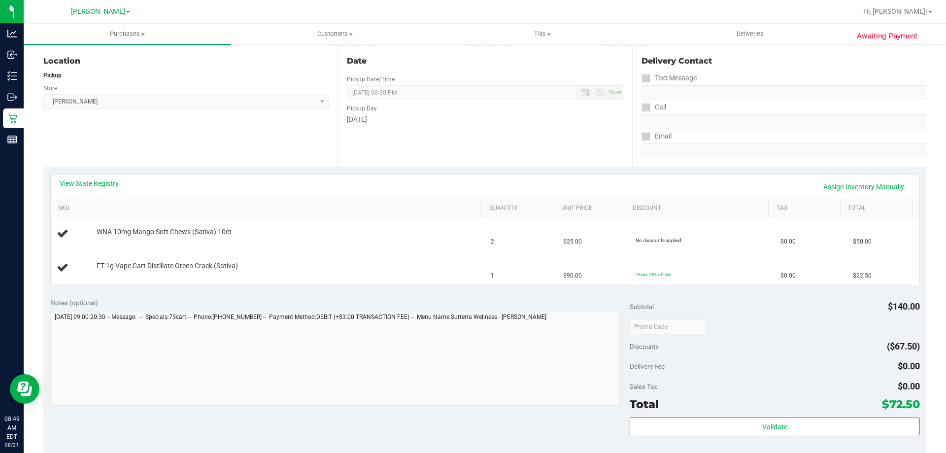
click at [416, 183] on div "View State Registry Assign Inventory Manually" at bounding box center [485, 186] width 851 height 17
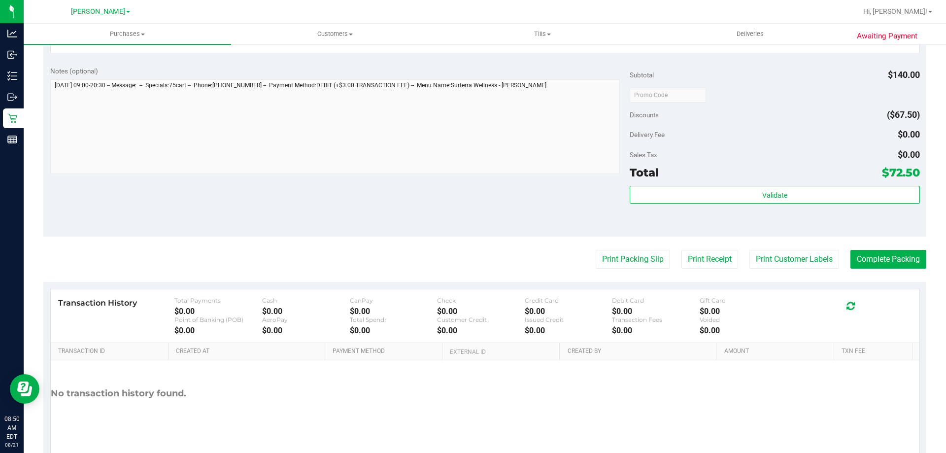
scroll to position [410, 0]
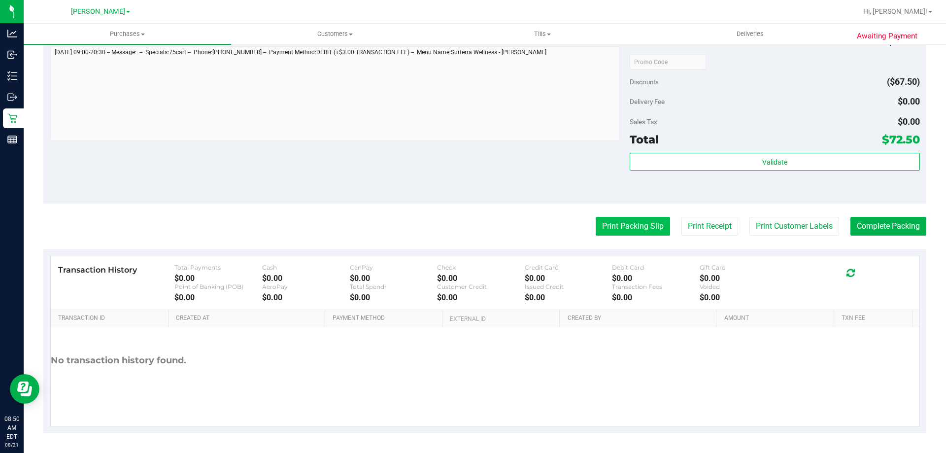
click at [618, 225] on button "Print Packing Slip" at bounding box center [633, 226] width 74 height 19
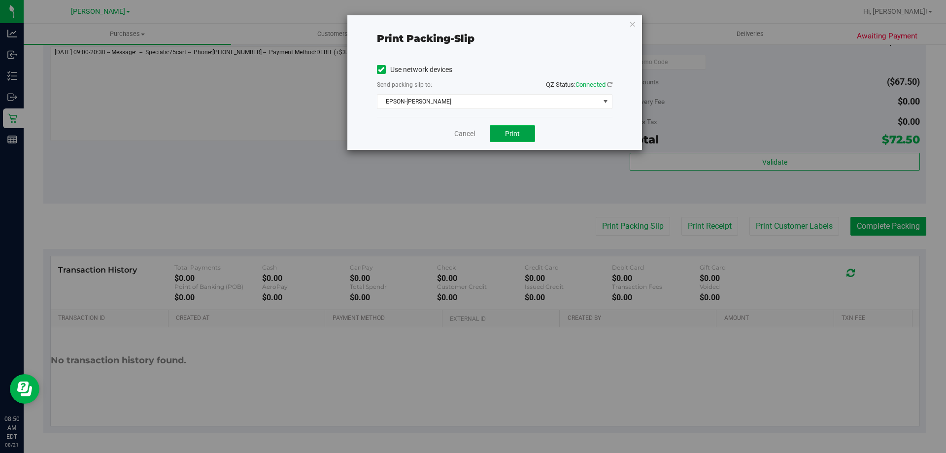
click at [513, 136] on span "Print" at bounding box center [512, 134] width 15 height 8
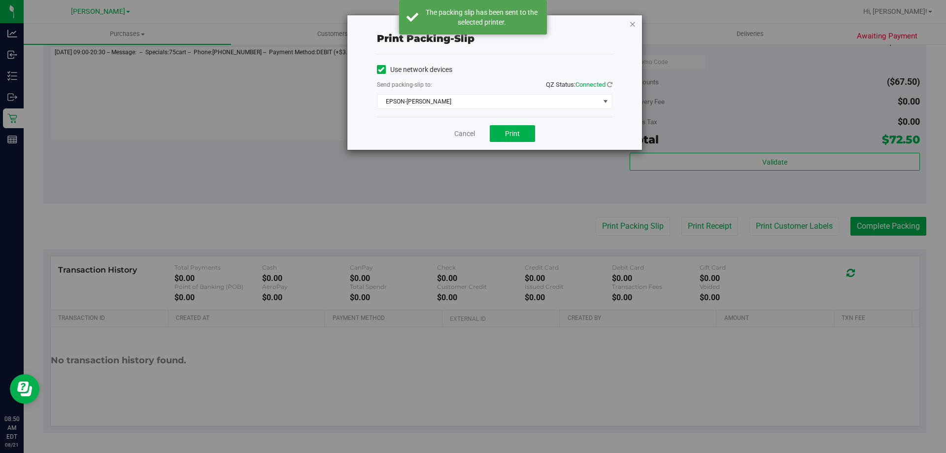
click at [633, 23] on icon "button" at bounding box center [632, 24] width 7 height 12
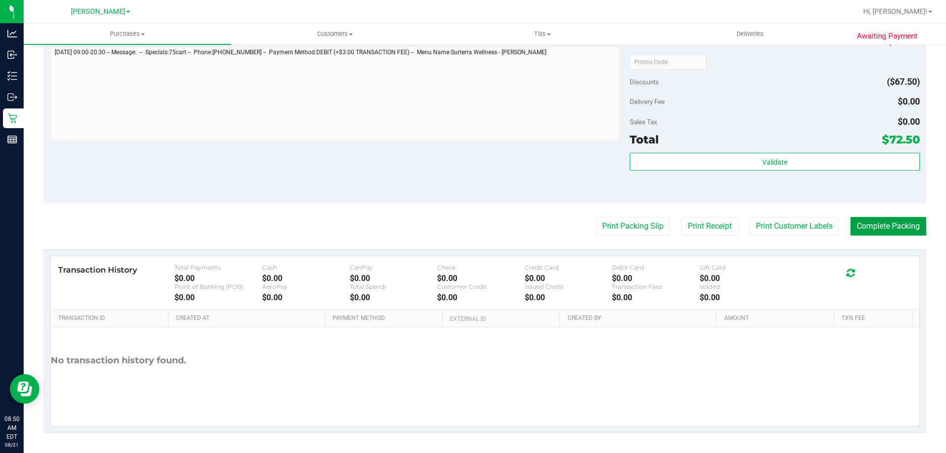
click at [885, 235] on button "Complete Packing" at bounding box center [888, 226] width 76 height 19
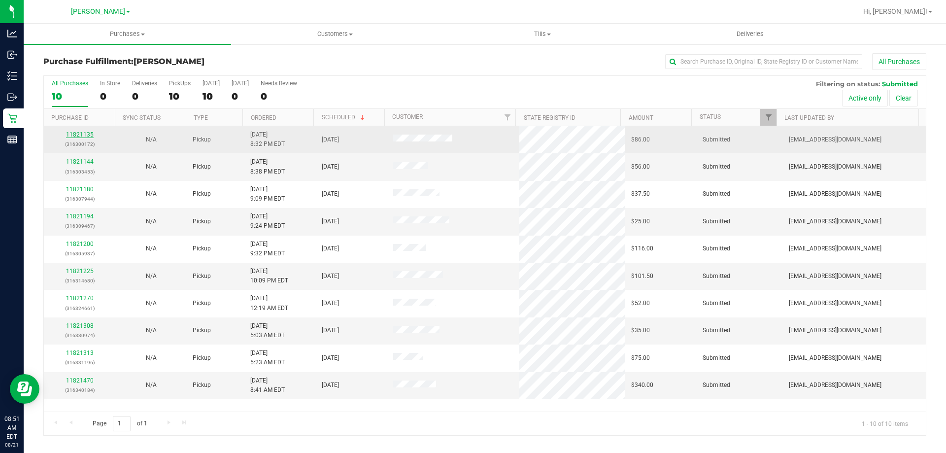
click at [76, 136] on link "11821135" at bounding box center [80, 134] width 28 height 7
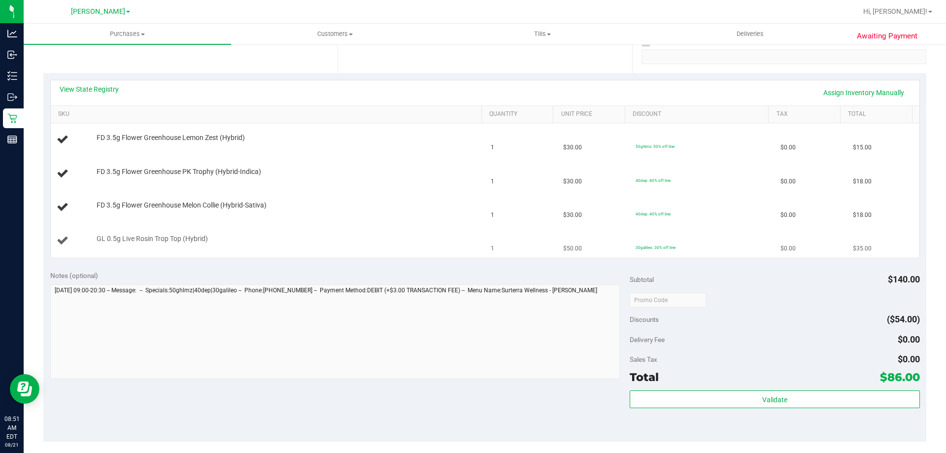
scroll to position [197, 0]
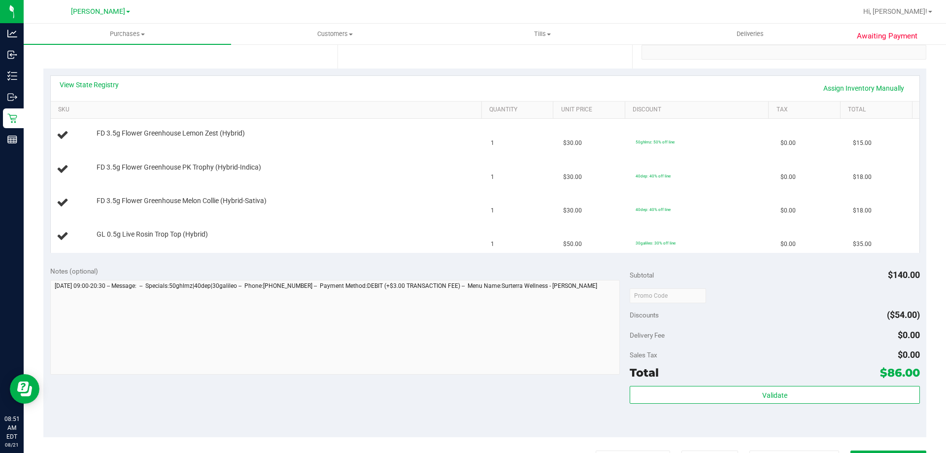
click at [304, 84] on div "View State Registry Assign Inventory Manually" at bounding box center [485, 88] width 851 height 17
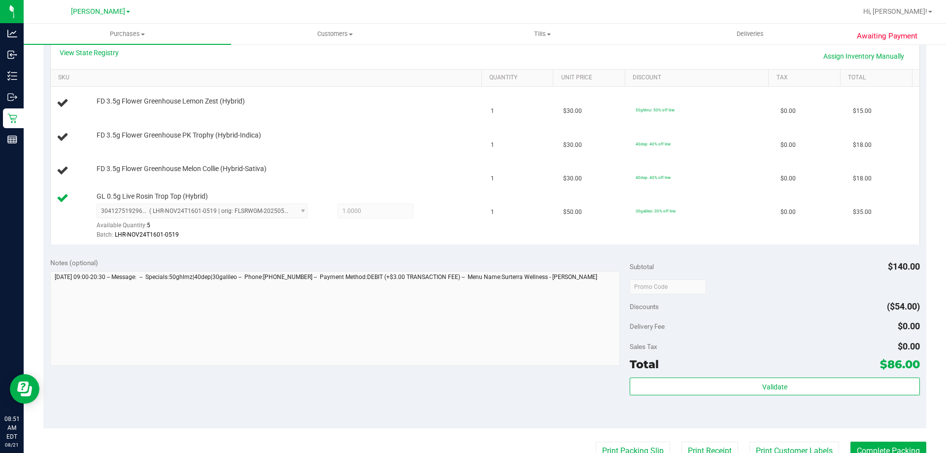
scroll to position [246, 0]
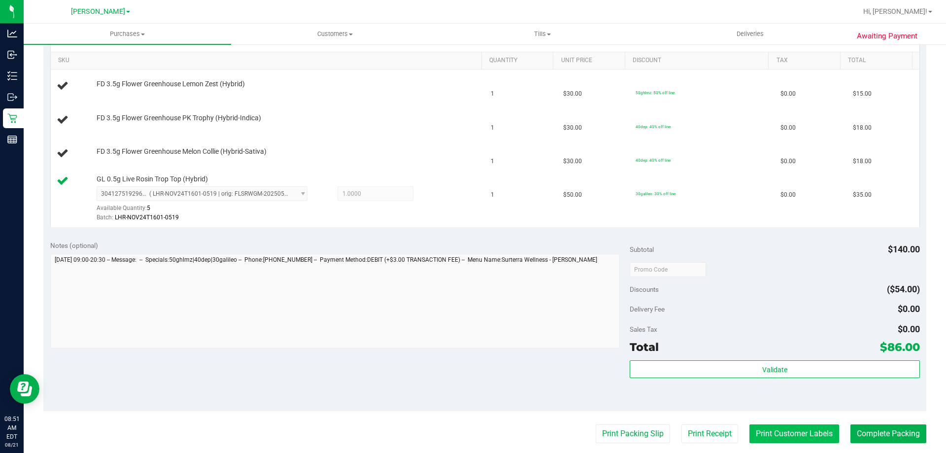
click at [792, 440] on button "Print Customer Labels" at bounding box center [794, 433] width 90 height 19
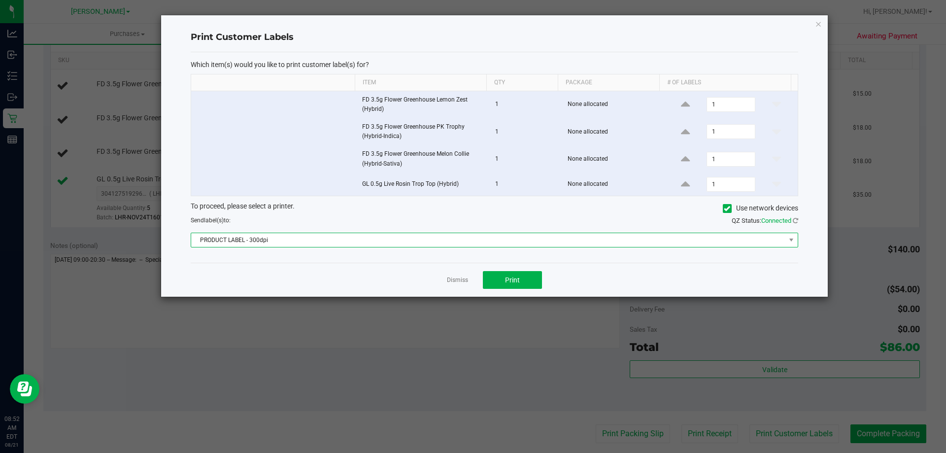
click at [663, 244] on span "PRODUCT LABEL - 300dpi" at bounding box center [488, 240] width 594 height 14
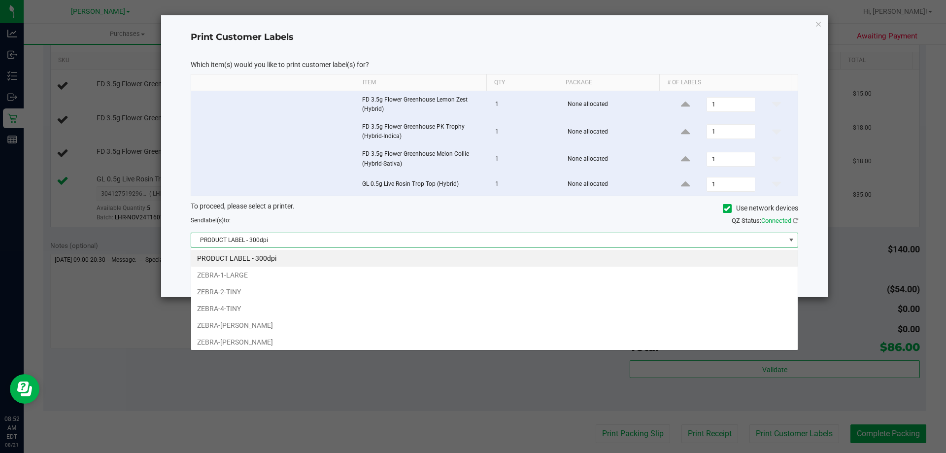
scroll to position [15, 607]
click at [425, 291] on li "ZEBRA-2-TINY" at bounding box center [494, 291] width 607 height 17
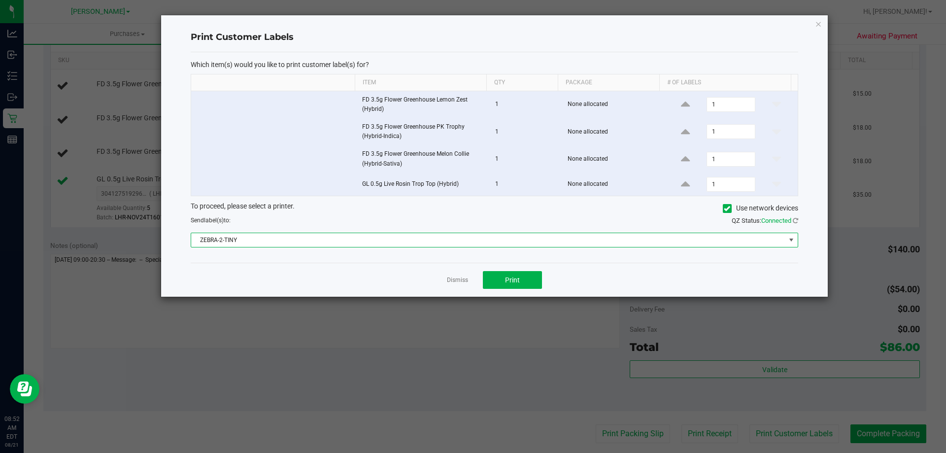
click at [549, 272] on div "Dismiss Print" at bounding box center [495, 280] width 608 height 34
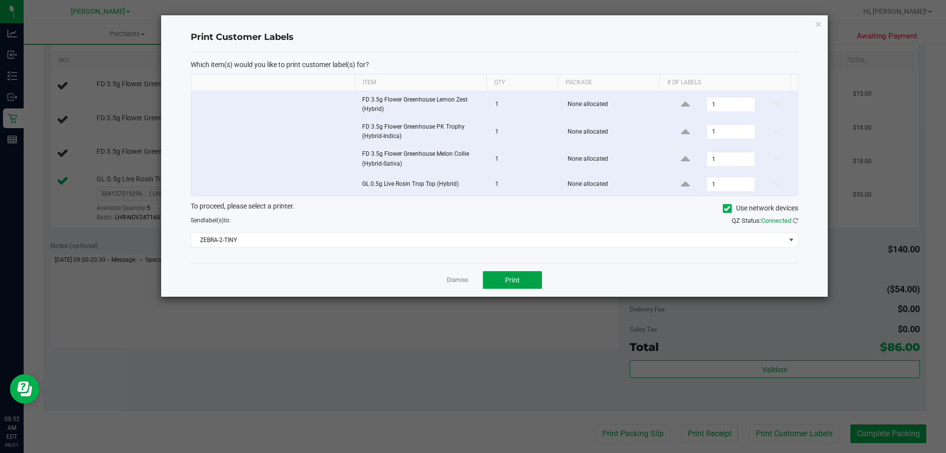
click at [515, 277] on span "Print" at bounding box center [512, 280] width 15 height 8
click at [823, 27] on div "Print Customer Labels Which item(s) would you like to print customer label(s) f…" at bounding box center [494, 155] width 667 height 281
click at [818, 26] on icon "button" at bounding box center [818, 24] width 7 height 12
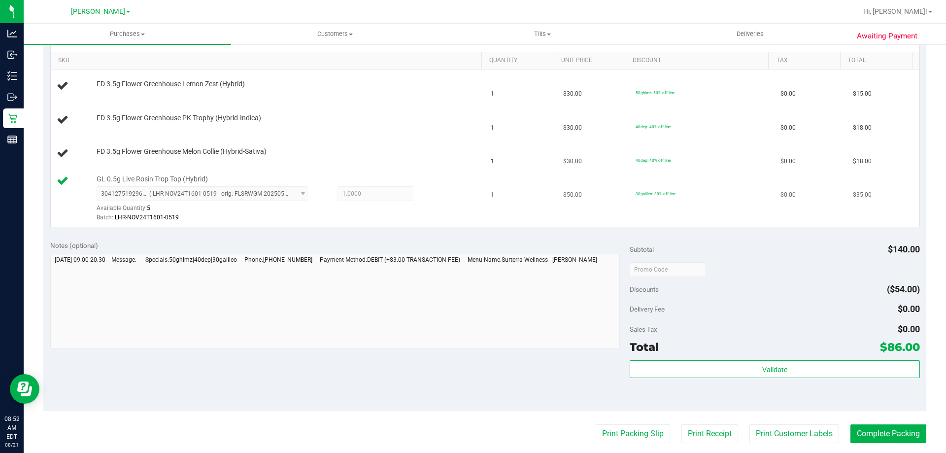
click at [513, 191] on td "1" at bounding box center [521, 198] width 72 height 57
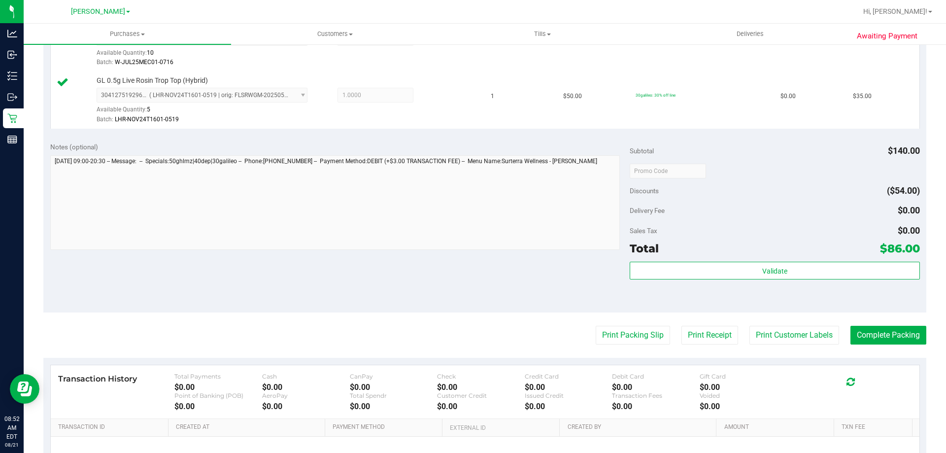
scroll to position [419, 0]
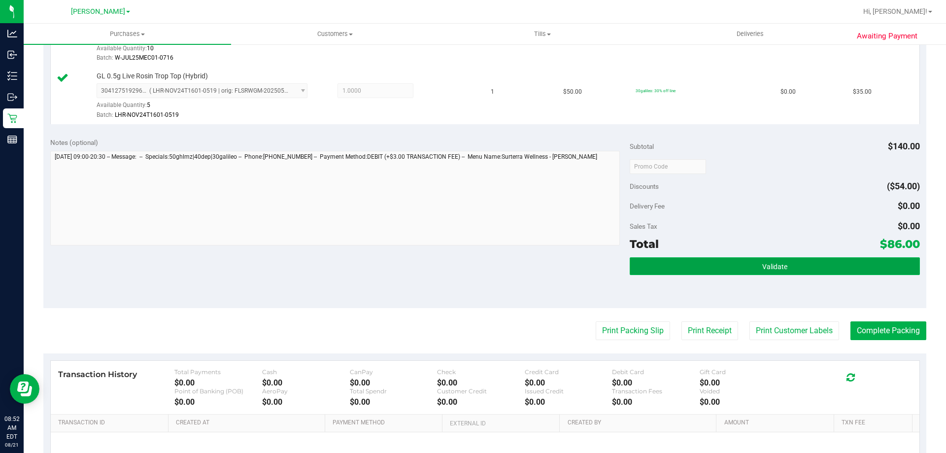
click at [745, 267] on button "Validate" at bounding box center [775, 266] width 290 height 18
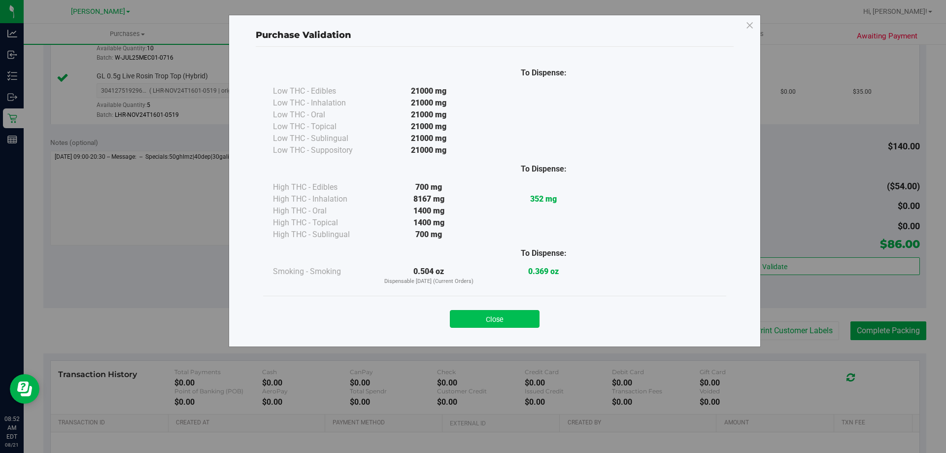
click at [509, 315] on button "Close" at bounding box center [495, 319] width 90 height 18
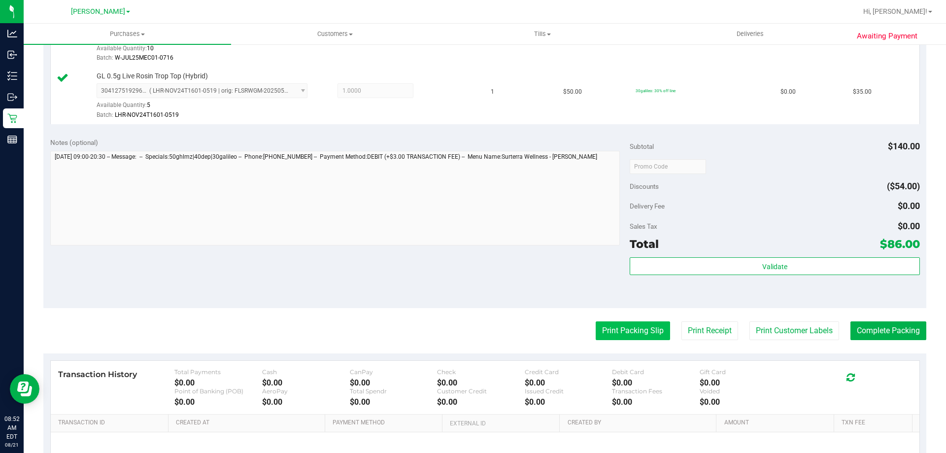
click at [596, 328] on button "Print Packing Slip" at bounding box center [633, 330] width 74 height 19
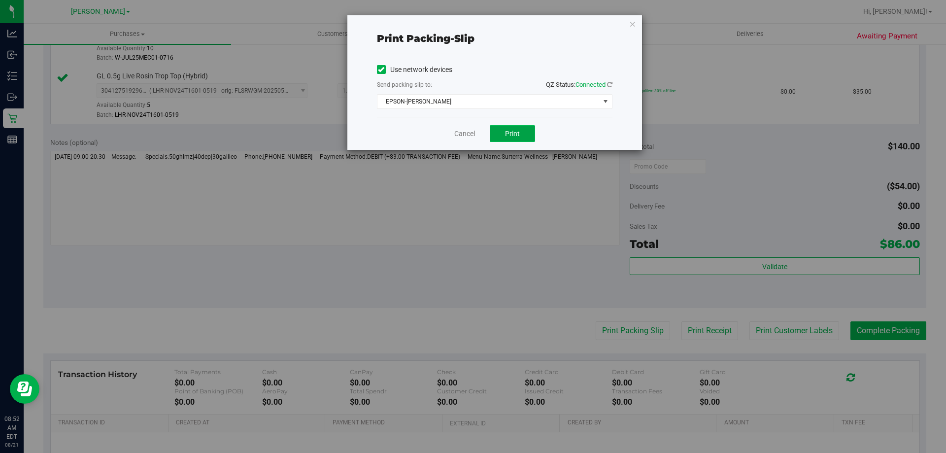
click at [514, 140] on button "Print" at bounding box center [512, 133] width 45 height 17
click at [631, 23] on icon "button" at bounding box center [632, 24] width 7 height 12
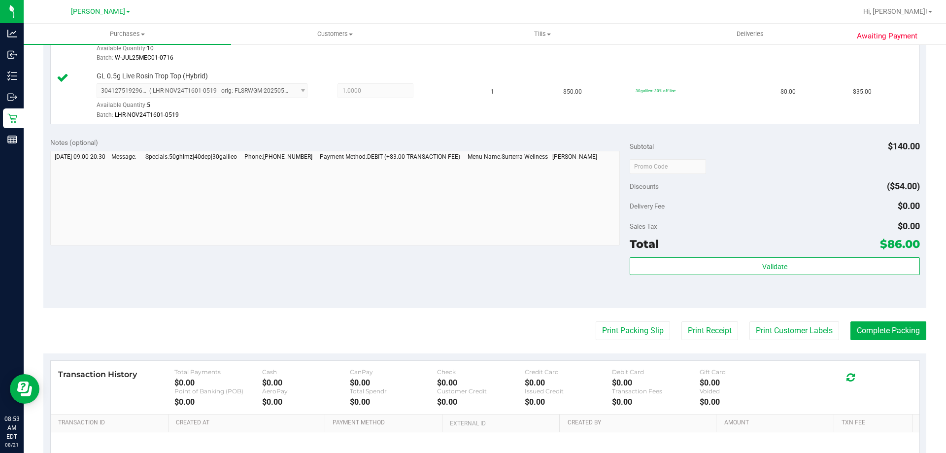
click at [863, 321] on purchase-details "Back Edit Purchase Cancel Purchase View Profile # 11821135 BioTrack ID: - Submi…" at bounding box center [484, 86] width 883 height 904
click at [895, 324] on button "Complete Packing" at bounding box center [888, 330] width 76 height 19
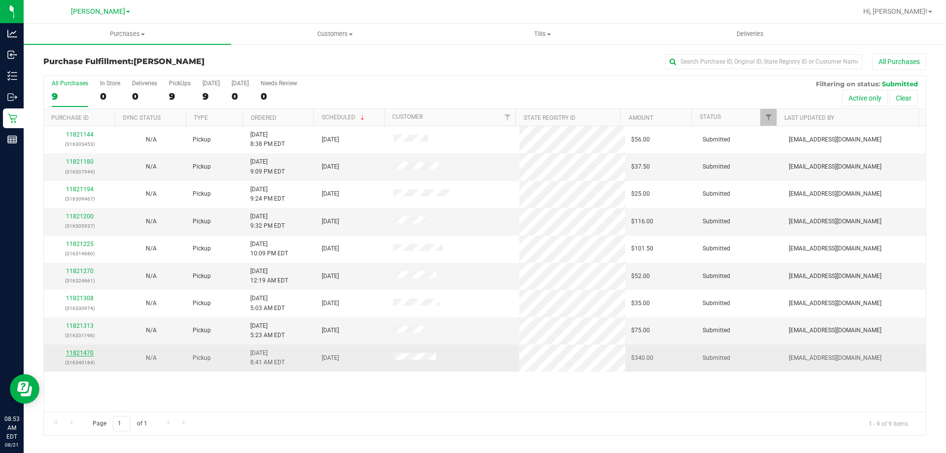
click at [86, 353] on link "11821470" at bounding box center [80, 352] width 28 height 7
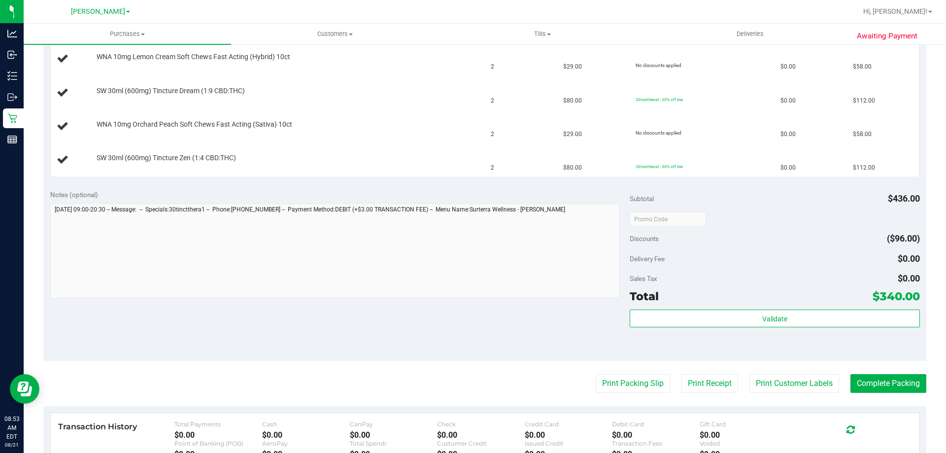
scroll to position [282, 0]
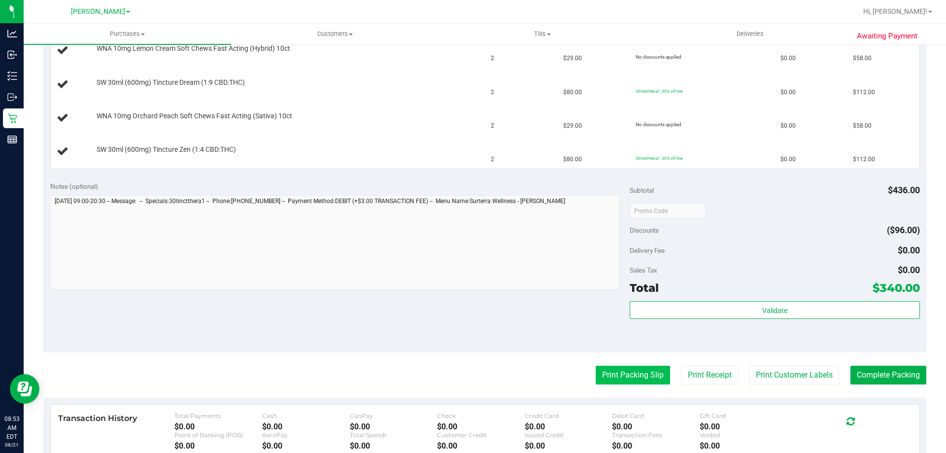
click at [631, 372] on button "Print Packing Slip" at bounding box center [633, 375] width 74 height 19
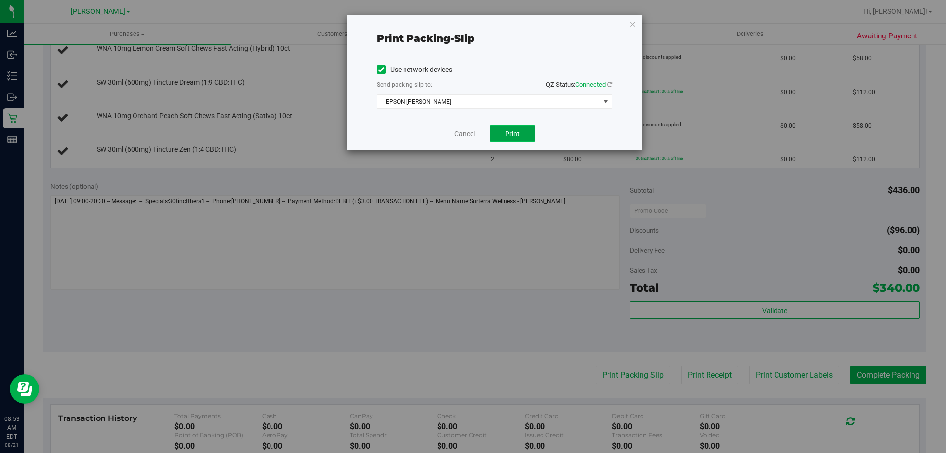
click at [517, 138] on button "Print" at bounding box center [512, 133] width 45 height 17
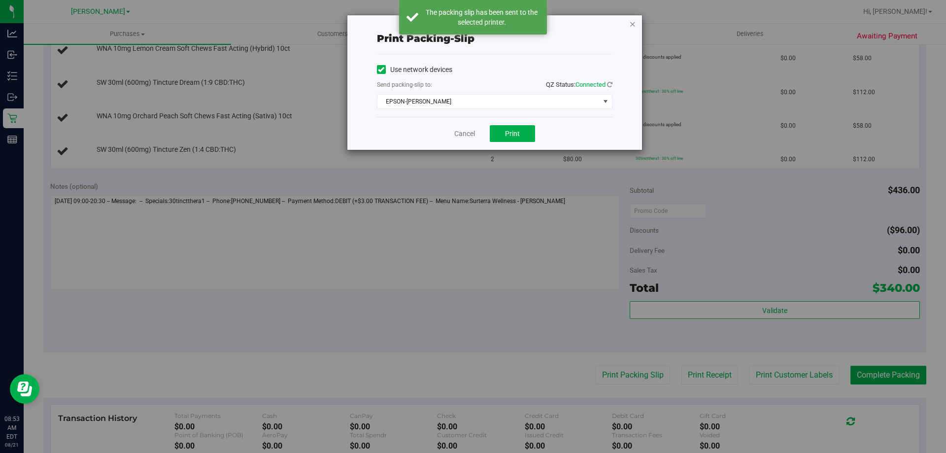
click at [636, 23] on icon "button" at bounding box center [632, 24] width 7 height 12
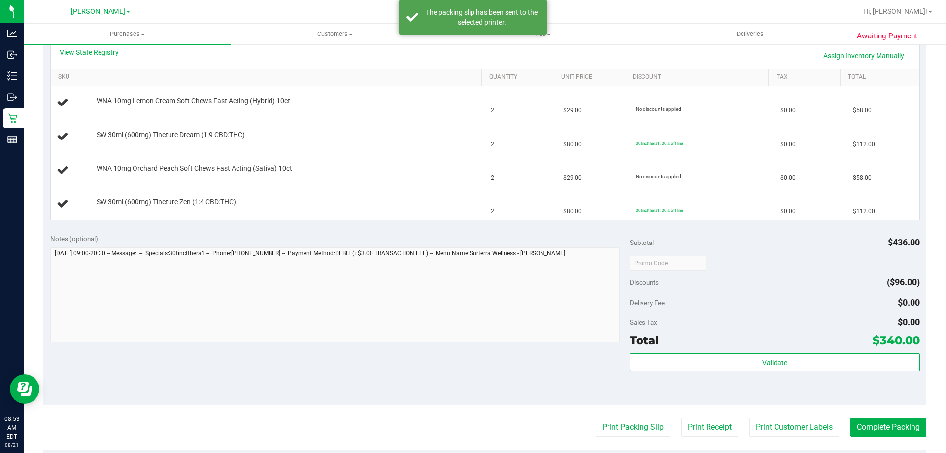
scroll to position [199, 0]
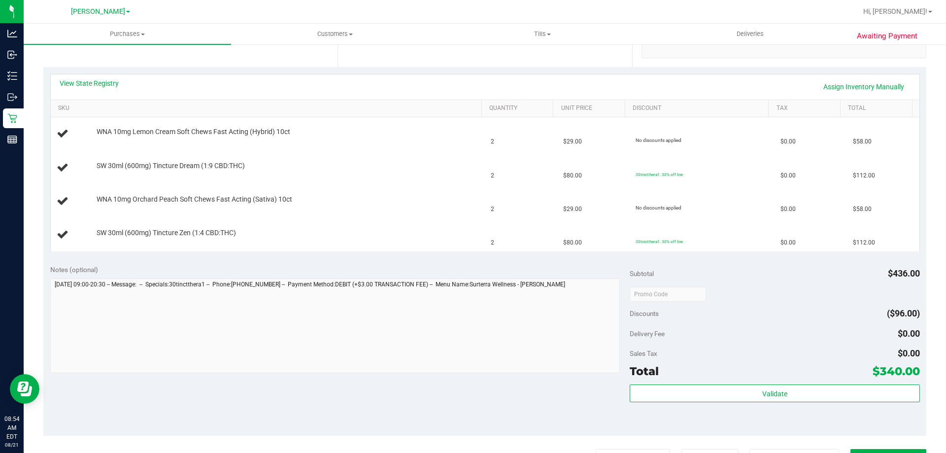
click at [596, 449] on button "Print Packing Slip" at bounding box center [633, 458] width 74 height 19
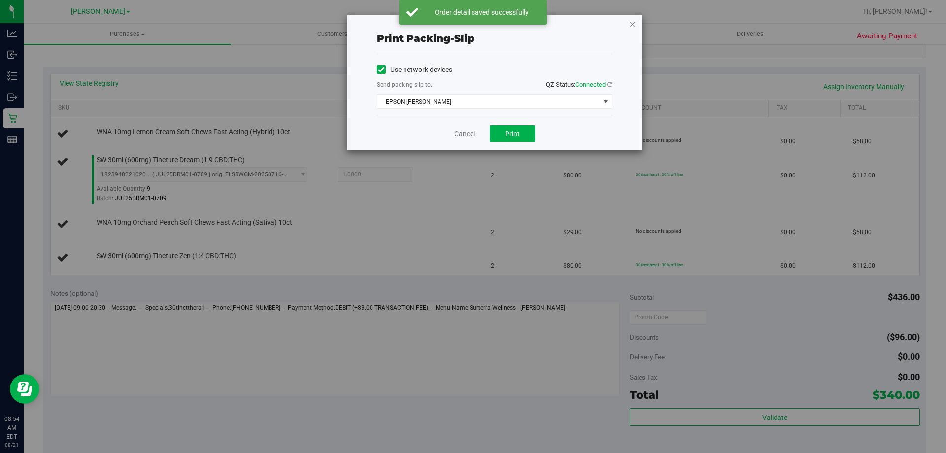
click at [636, 26] on icon "button" at bounding box center [632, 24] width 7 height 12
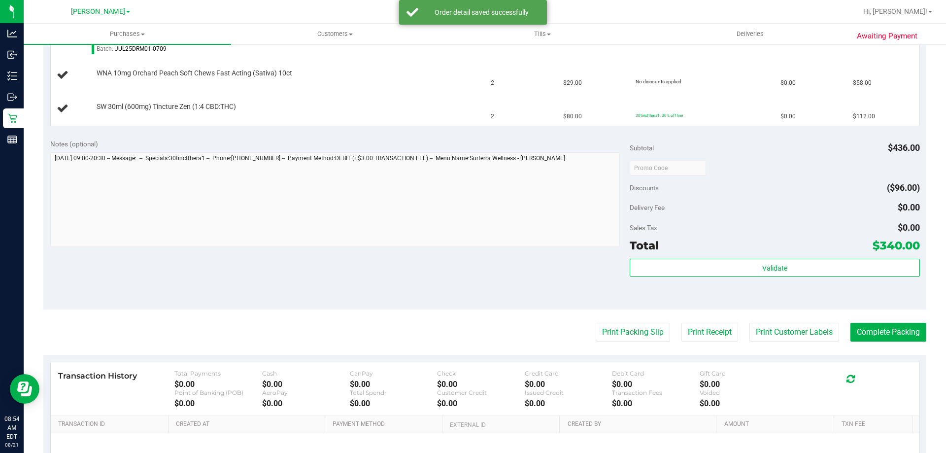
scroll to position [264, 0]
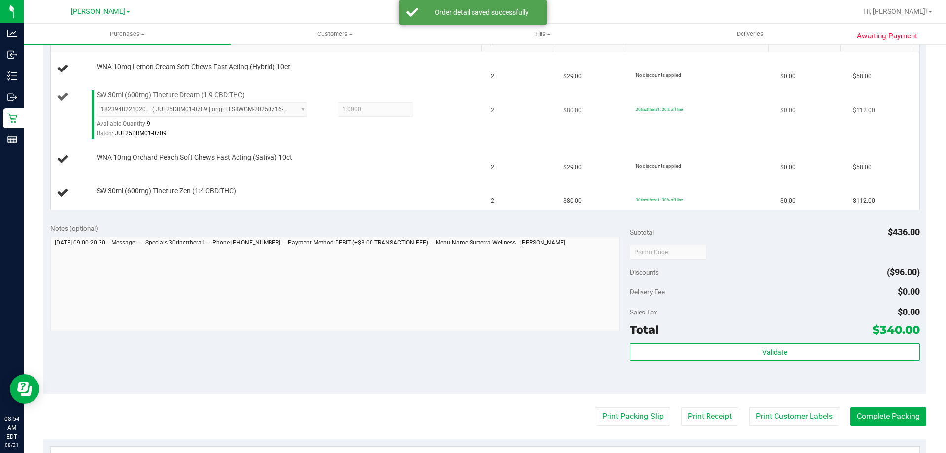
click at [433, 138] on div at bounding box center [287, 138] width 380 height 0
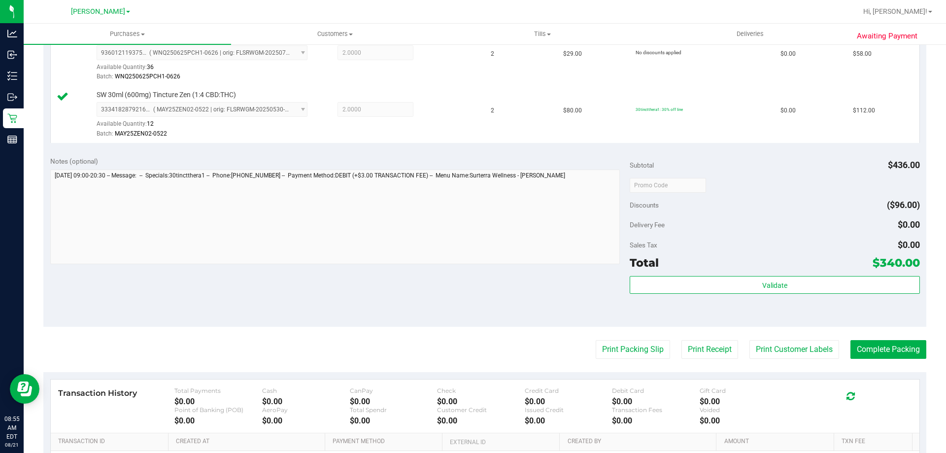
scroll to position [411, 0]
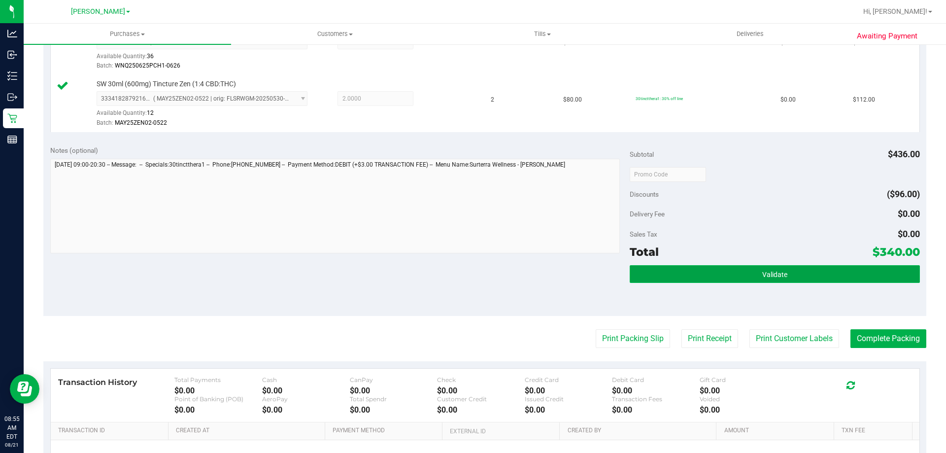
click at [748, 278] on button "Validate" at bounding box center [775, 274] width 290 height 18
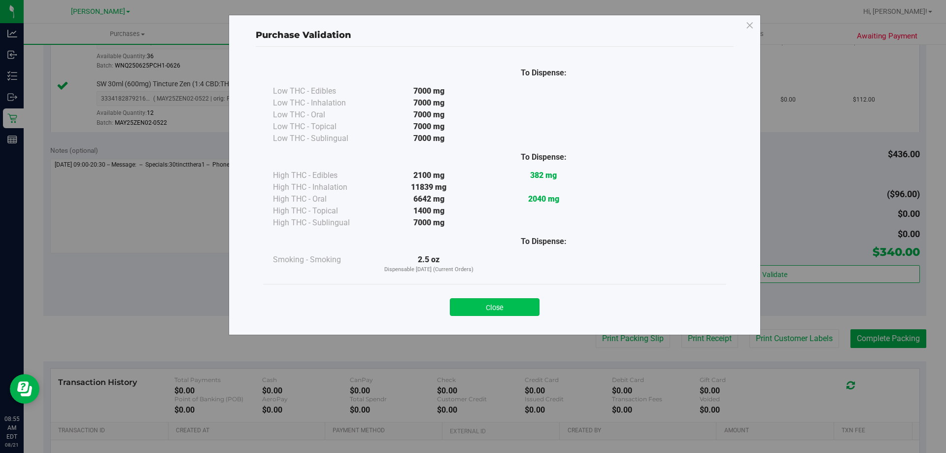
click at [502, 302] on button "Close" at bounding box center [495, 307] width 90 height 18
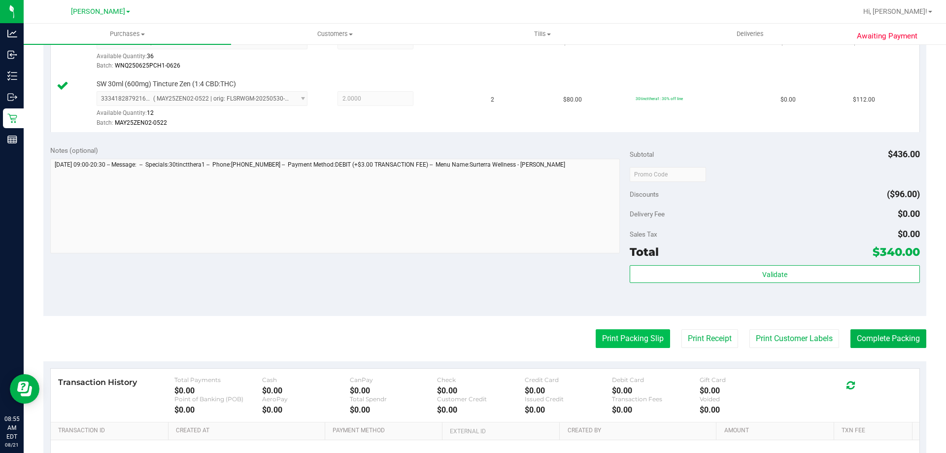
click at [638, 338] on button "Print Packing Slip" at bounding box center [633, 338] width 74 height 19
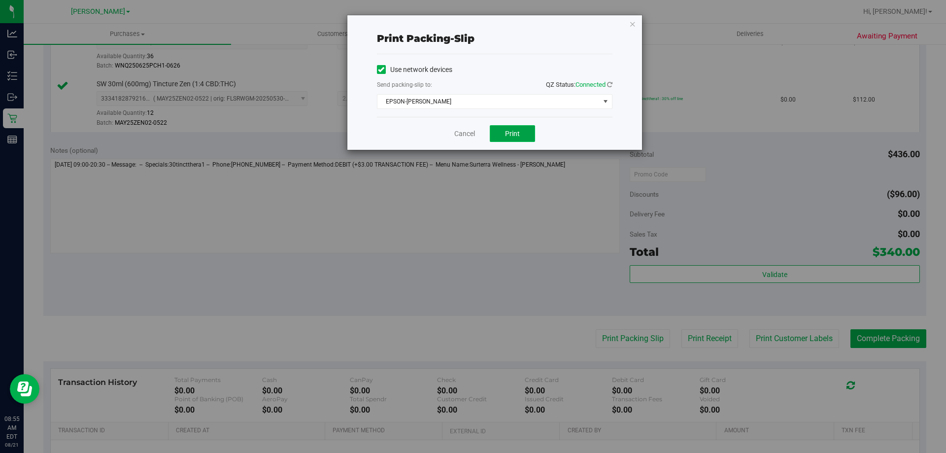
click at [513, 129] on button "Print" at bounding box center [512, 133] width 45 height 17
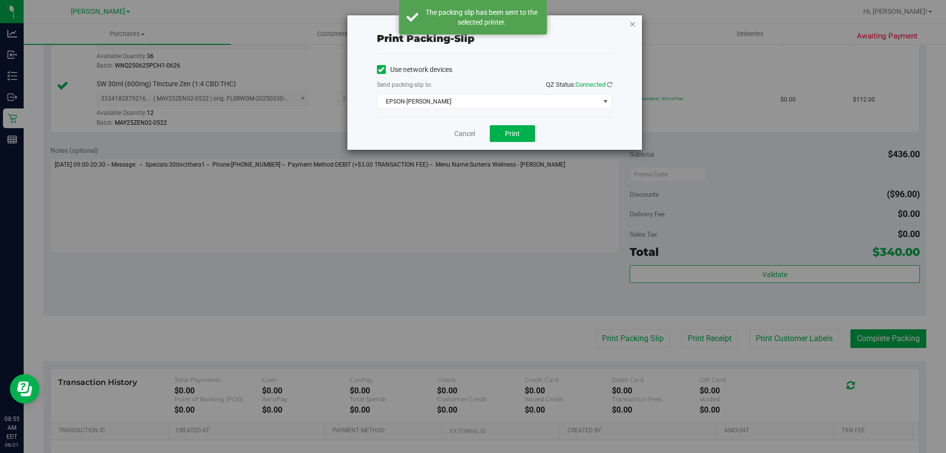
click at [631, 25] on icon "button" at bounding box center [632, 24] width 7 height 12
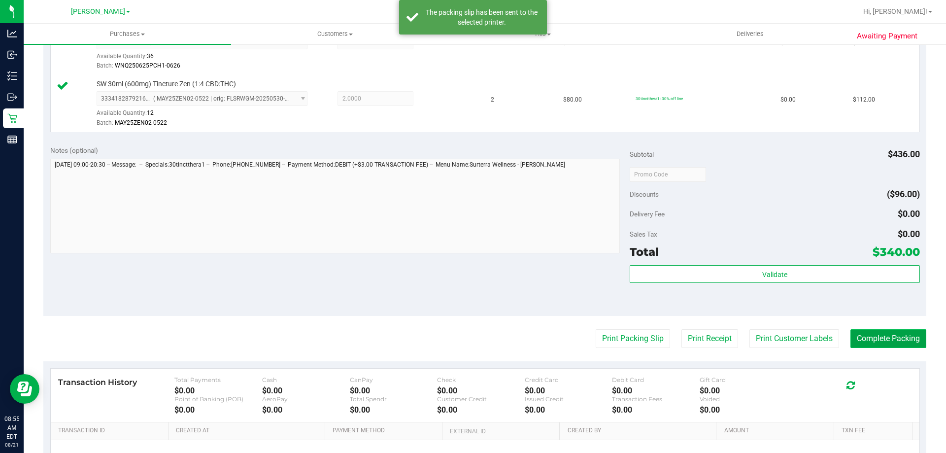
click at [870, 335] on button "Complete Packing" at bounding box center [888, 338] width 76 height 19
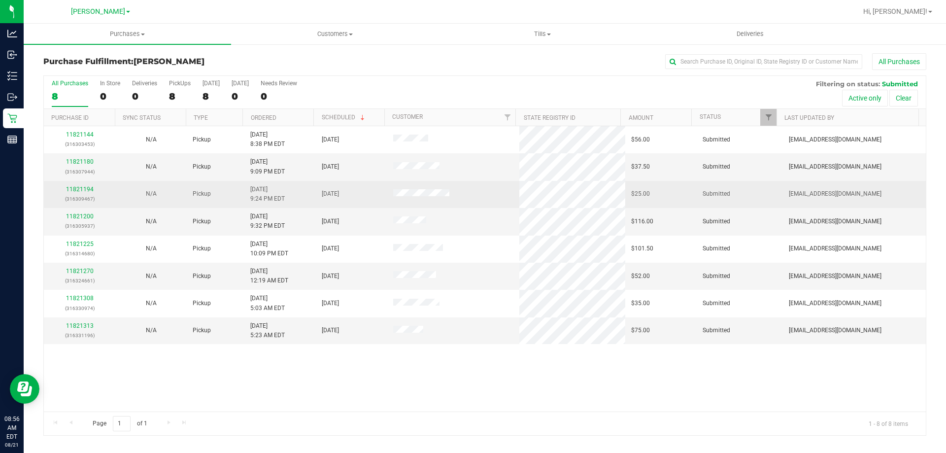
click at [84, 193] on div "11821194 (316309467)" at bounding box center [80, 194] width 60 height 19
click at [83, 188] on link "11821194" at bounding box center [80, 189] width 28 height 7
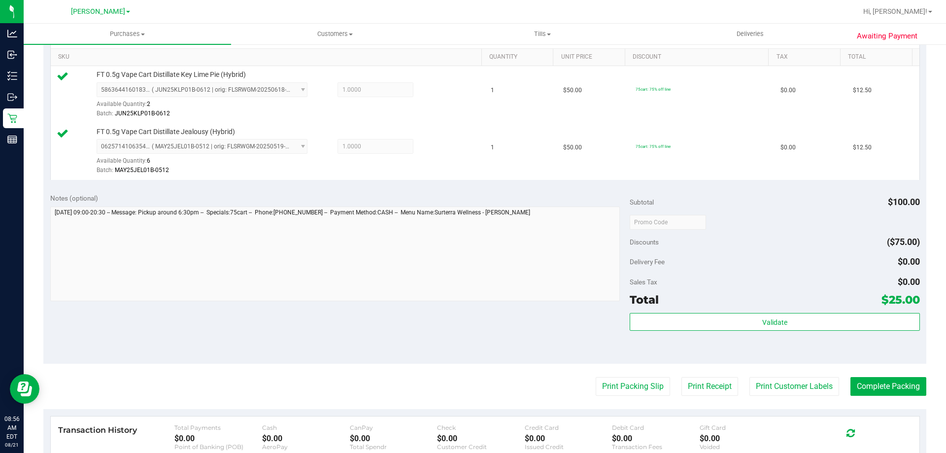
scroll to position [249, 0]
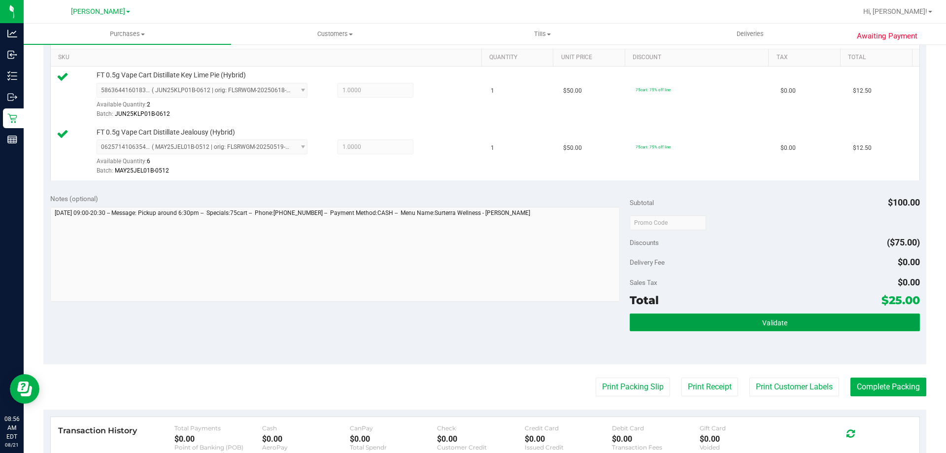
click at [745, 315] on button "Validate" at bounding box center [775, 322] width 290 height 18
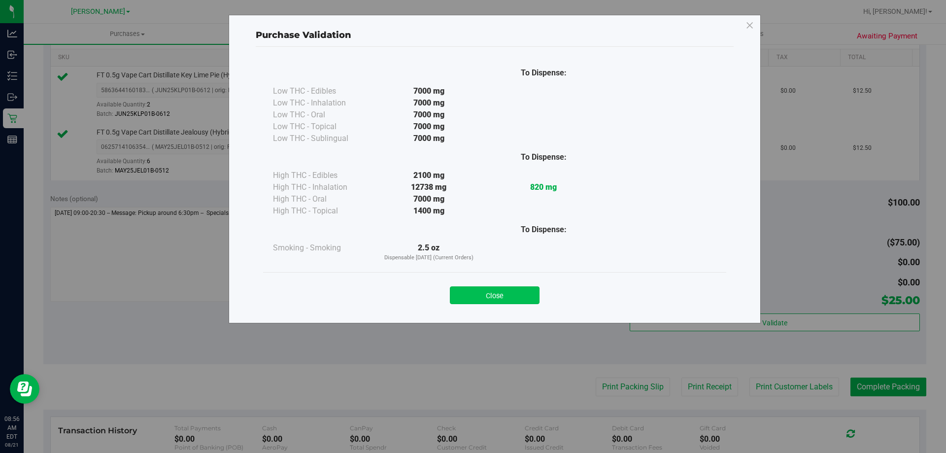
click at [512, 289] on button "Close" at bounding box center [495, 295] width 90 height 18
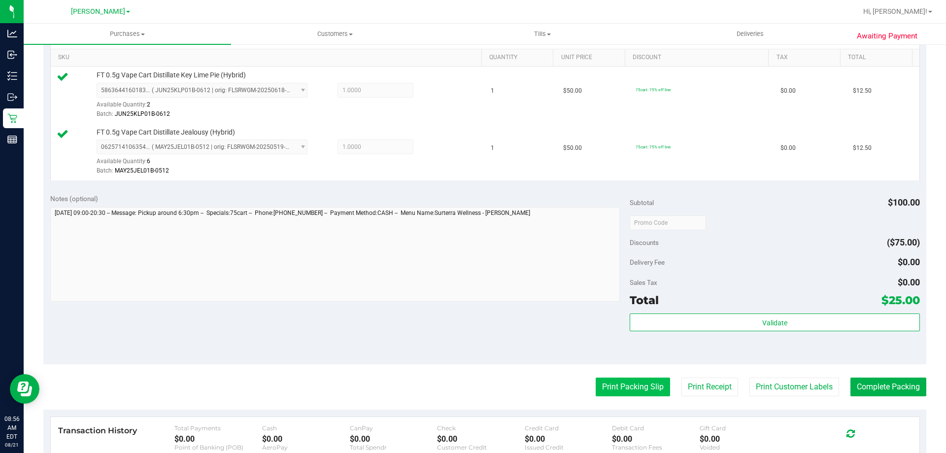
click at [620, 391] on button "Print Packing Slip" at bounding box center [633, 386] width 74 height 19
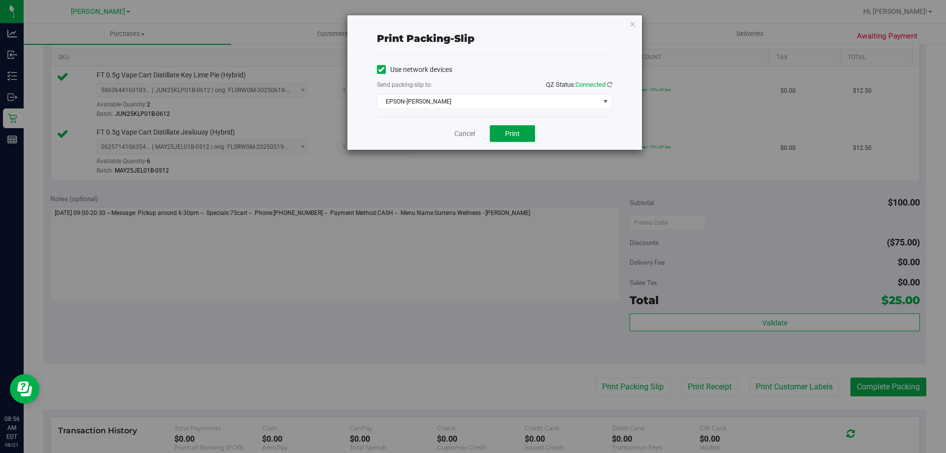
click at [514, 132] on span "Print" at bounding box center [512, 134] width 15 height 8
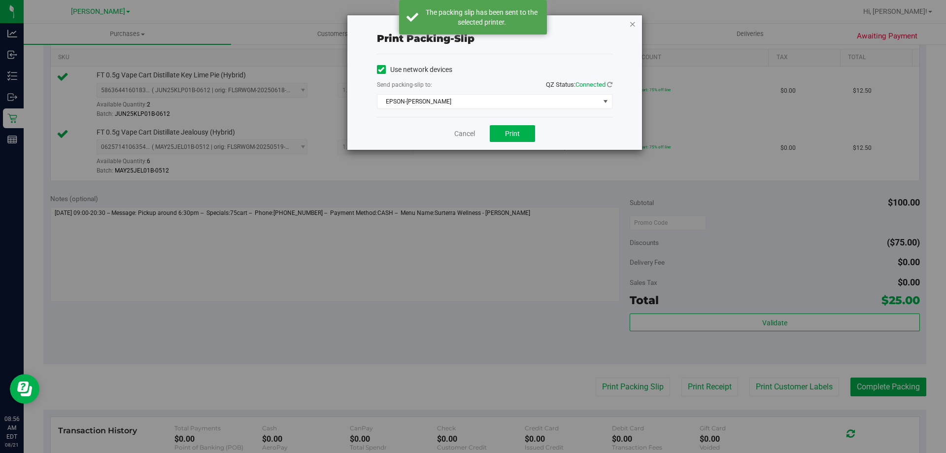
click at [632, 26] on icon "button" at bounding box center [632, 24] width 7 height 12
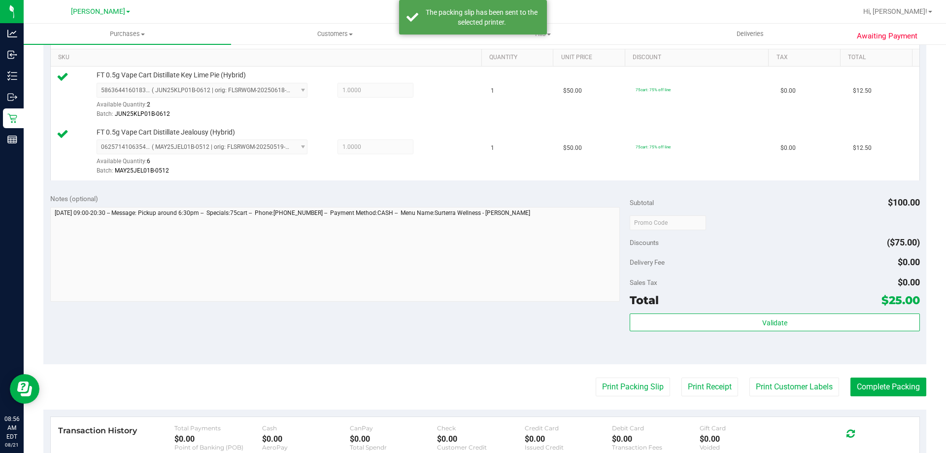
click at [871, 366] on purchase-details "Back Edit Purchase Cancel Purchase View Profile # 11821194 BioTrack ID: - Submi…" at bounding box center [484, 199] width 883 height 790
click at [870, 393] on button "Complete Packing" at bounding box center [888, 386] width 76 height 19
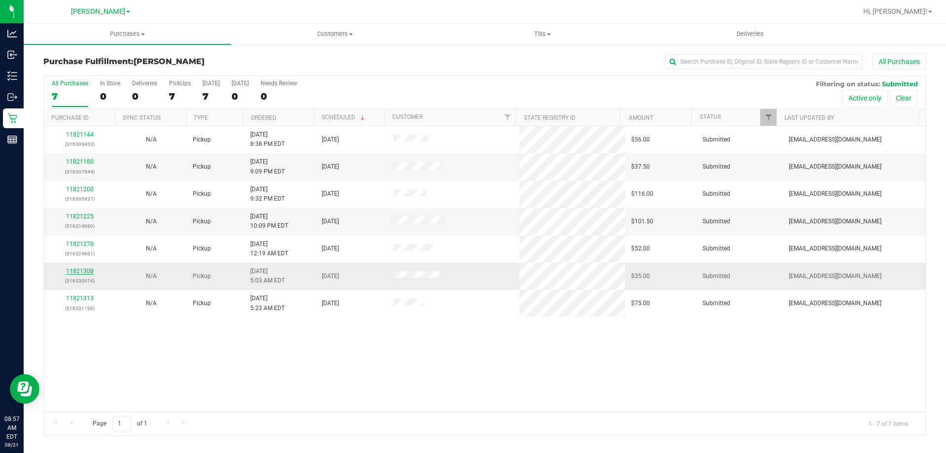
click at [77, 271] on link "11821308" at bounding box center [80, 271] width 28 height 7
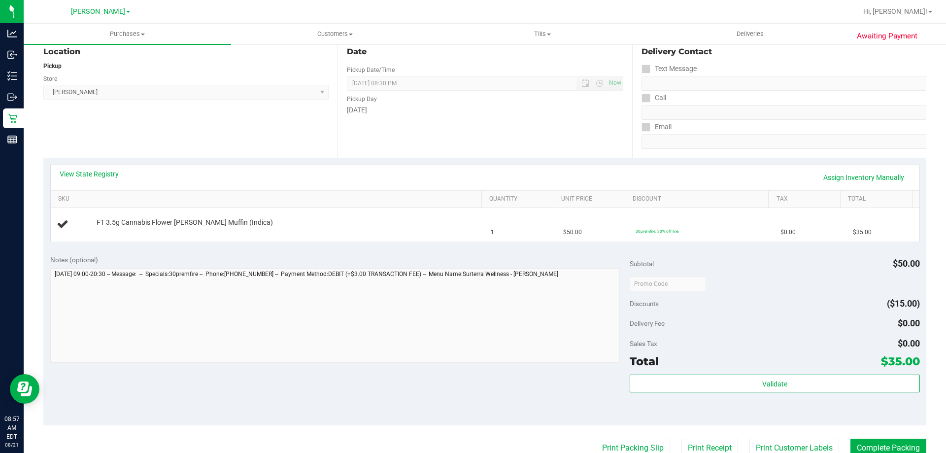
scroll to position [115, 0]
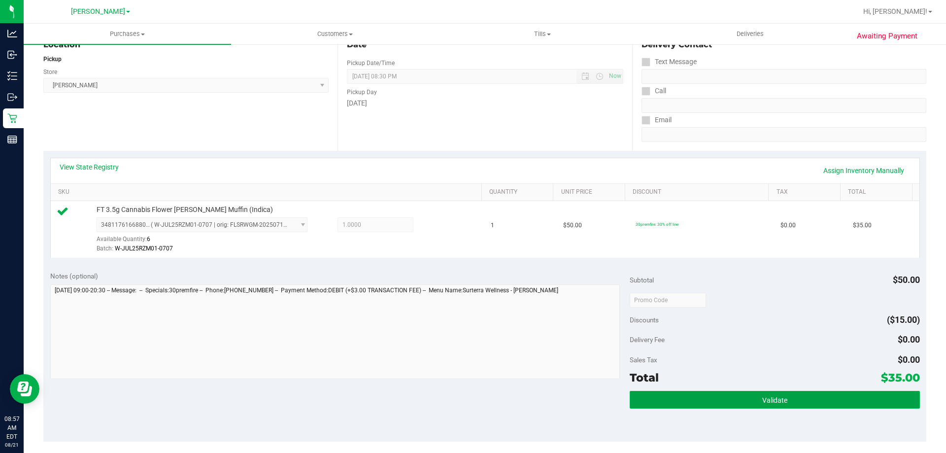
click at [766, 396] on span "Validate" at bounding box center [774, 400] width 25 height 8
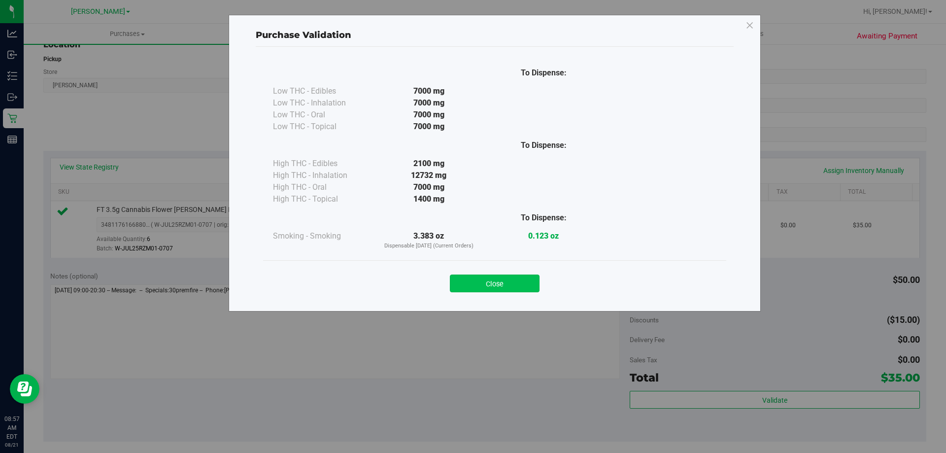
click at [522, 277] on button "Close" at bounding box center [495, 283] width 90 height 18
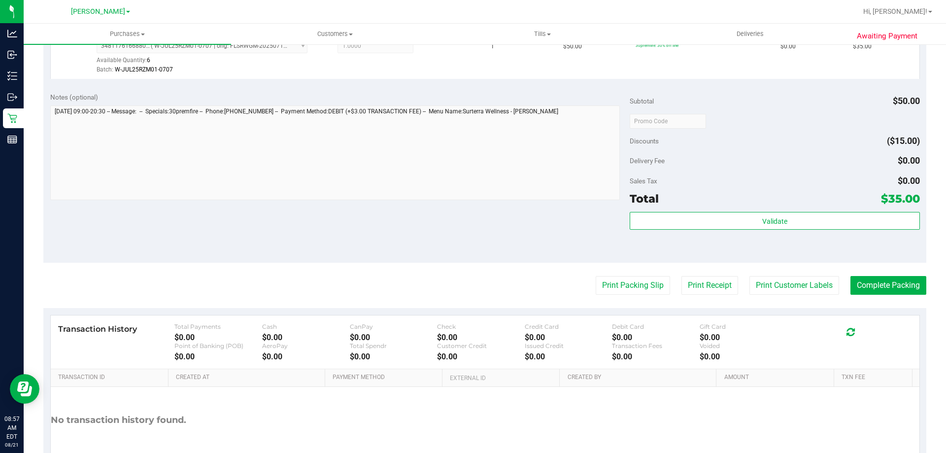
scroll to position [319, 0]
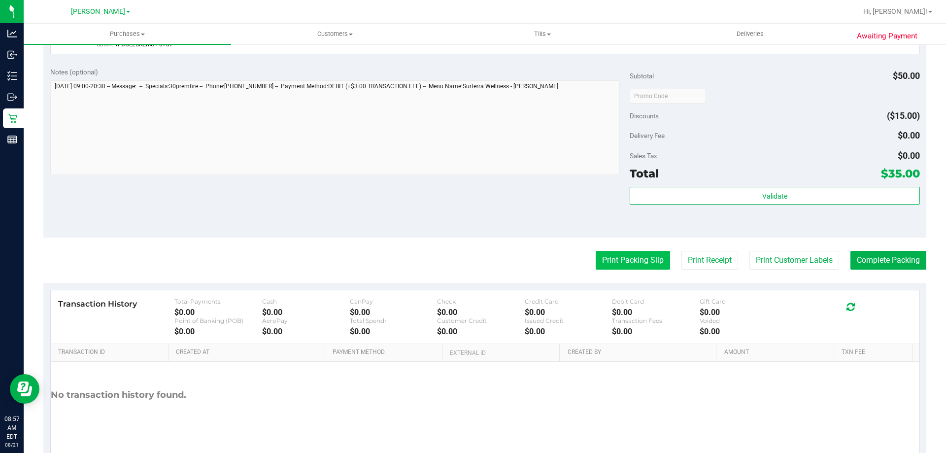
click at [619, 260] on button "Print Packing Slip" at bounding box center [633, 260] width 74 height 19
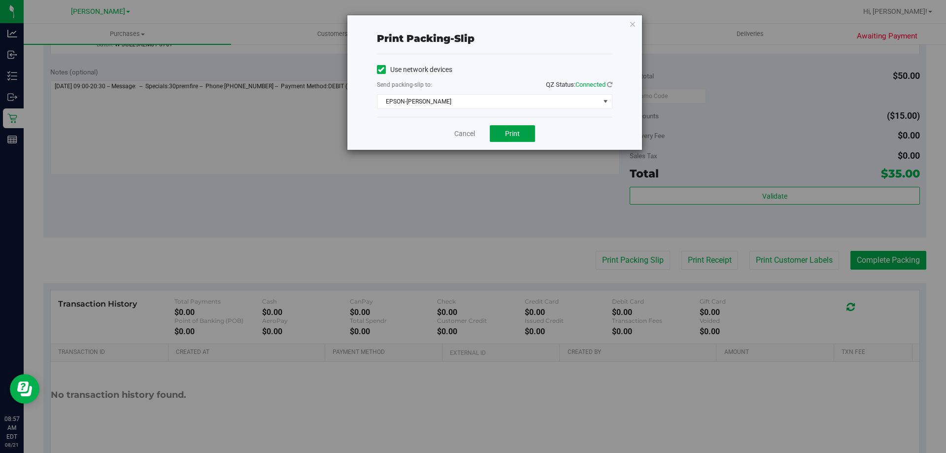
click at [515, 135] on span "Print" at bounding box center [512, 134] width 15 height 8
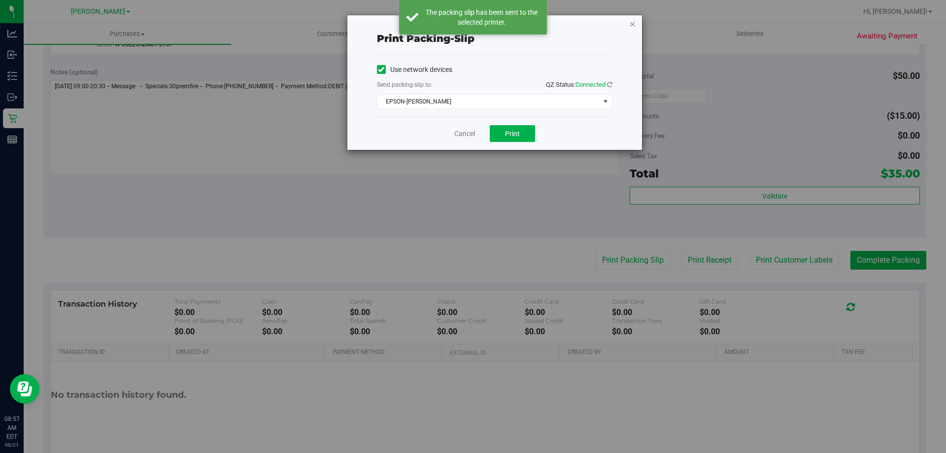
click at [633, 28] on icon "button" at bounding box center [632, 24] width 7 height 12
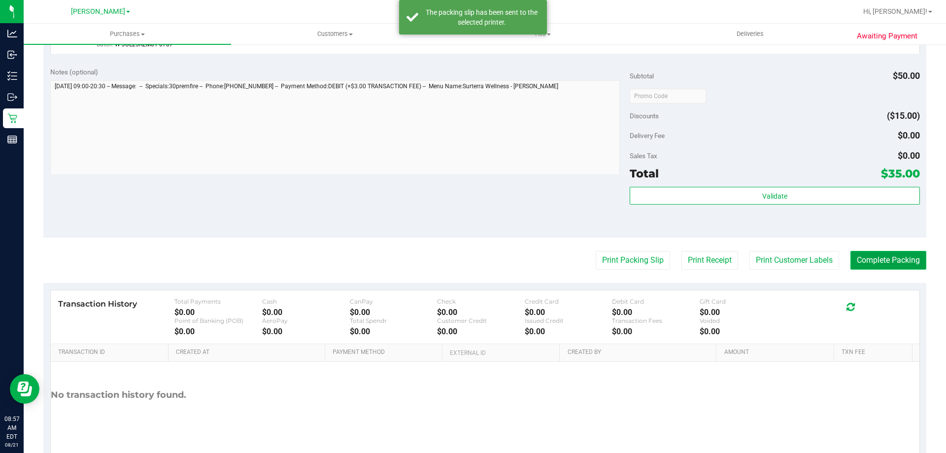
click at [878, 259] on button "Complete Packing" at bounding box center [888, 260] width 76 height 19
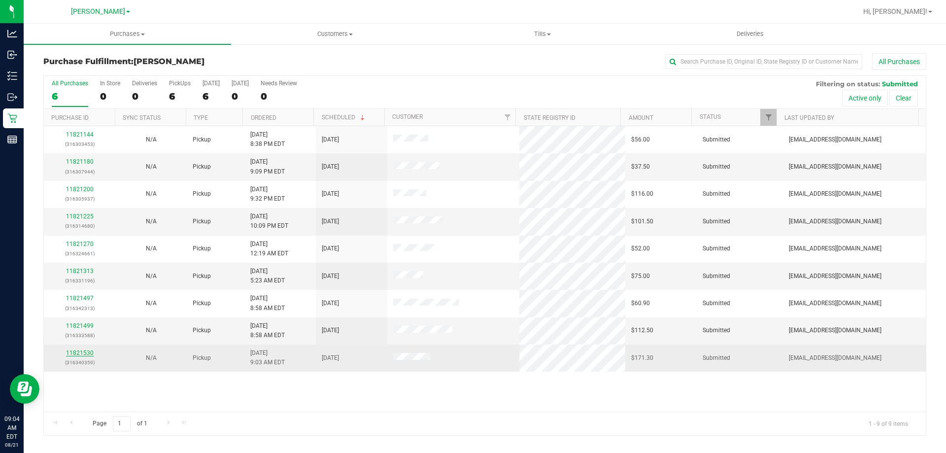
click at [84, 353] on link "11821530" at bounding box center [80, 352] width 28 height 7
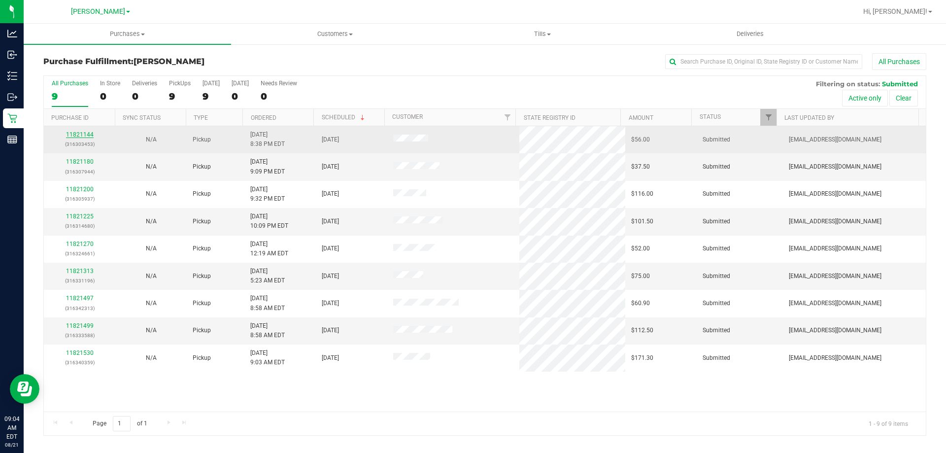
click at [87, 135] on link "11821144" at bounding box center [80, 134] width 28 height 7
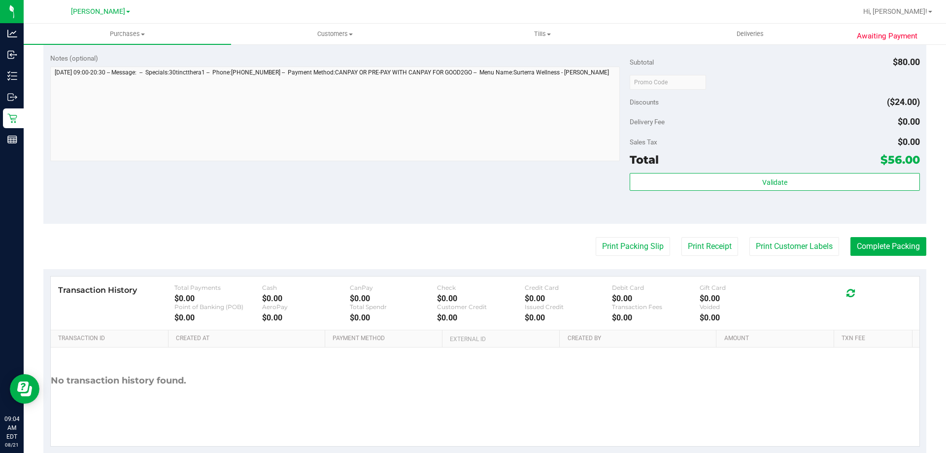
scroll to position [314, 0]
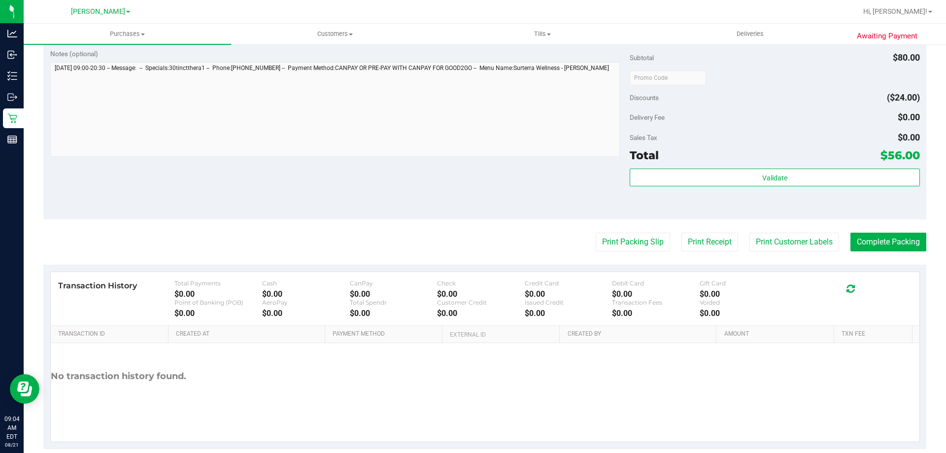
click at [618, 230] on purchase-details "Back Edit Purchase Cancel Purchase View Profile # 11821144 BioTrack ID: - Submi…" at bounding box center [484, 94] width 883 height 710
click at [637, 241] on button "Print Packing Slip" at bounding box center [633, 242] width 74 height 19
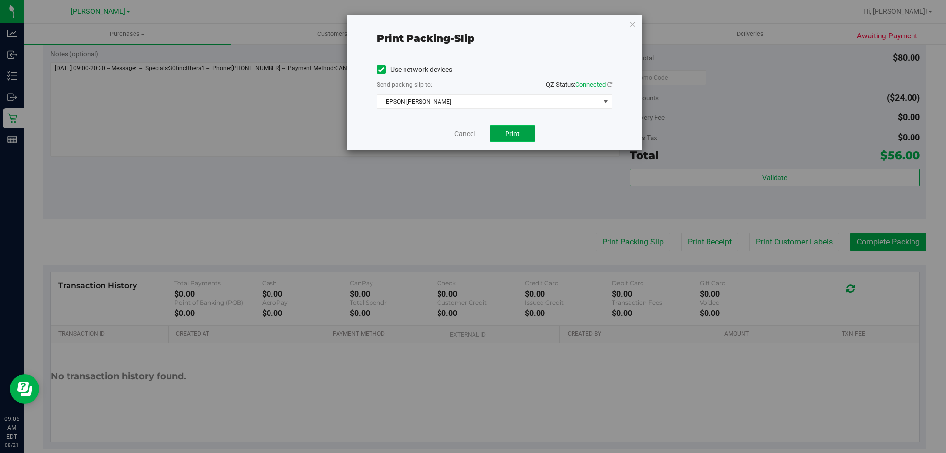
click at [511, 134] on span "Print" at bounding box center [512, 134] width 15 height 8
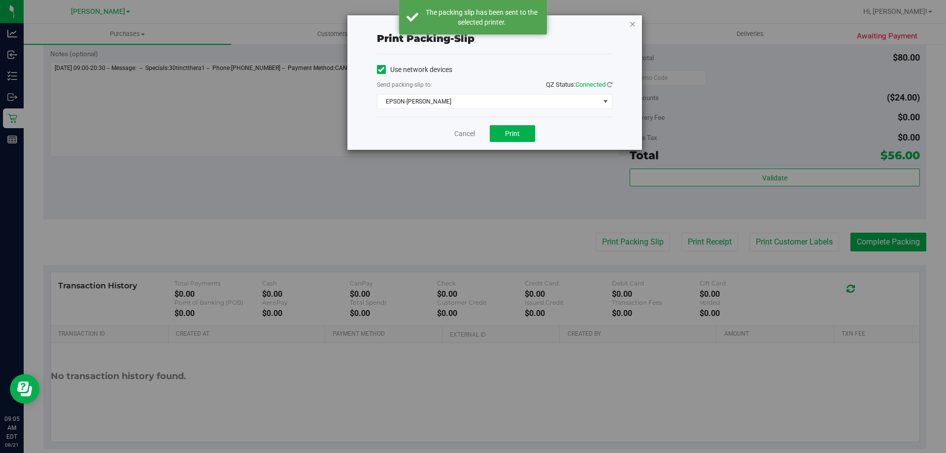
click at [631, 29] on icon "button" at bounding box center [632, 24] width 7 height 12
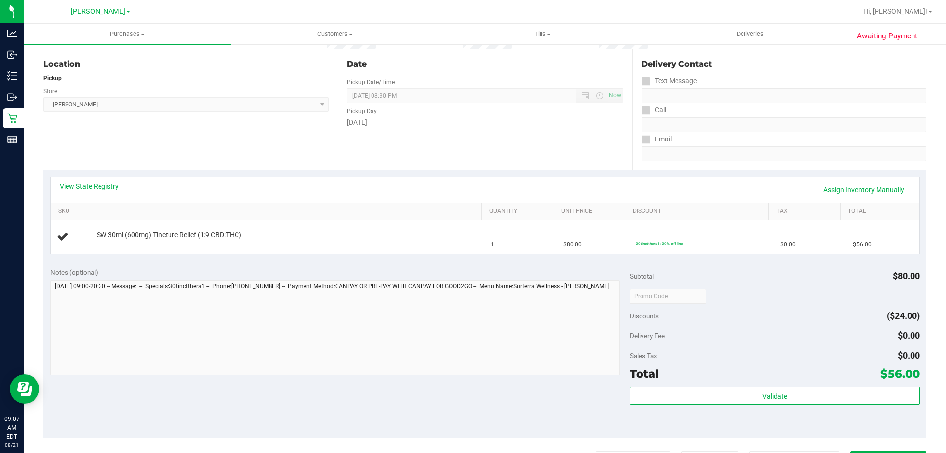
scroll to position [98, 0]
click at [596, 449] on button "Print Packing Slip" at bounding box center [633, 458] width 74 height 19
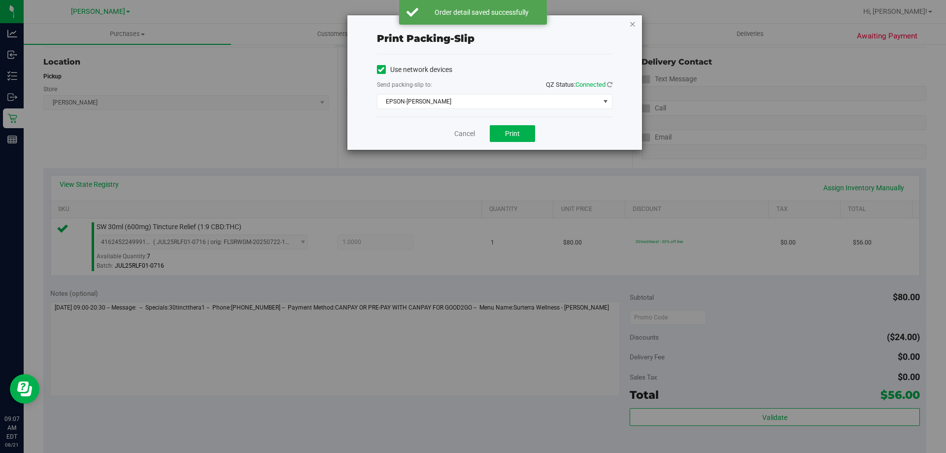
click at [636, 18] on icon "button" at bounding box center [632, 24] width 7 height 12
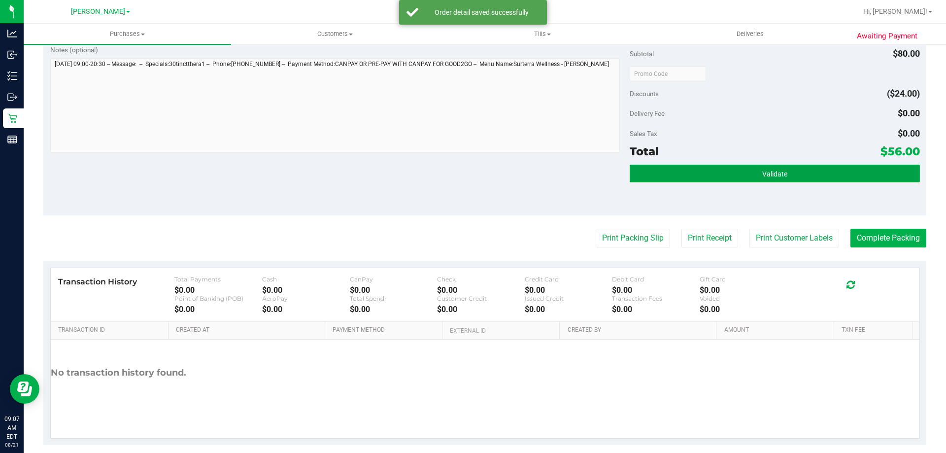
click at [785, 174] on button "Validate" at bounding box center [775, 174] width 290 height 18
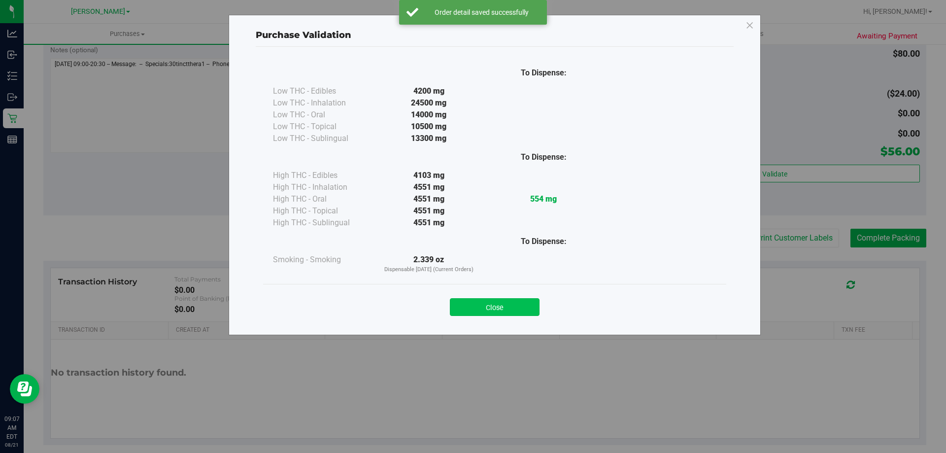
click at [508, 313] on button "Close" at bounding box center [495, 307] width 90 height 18
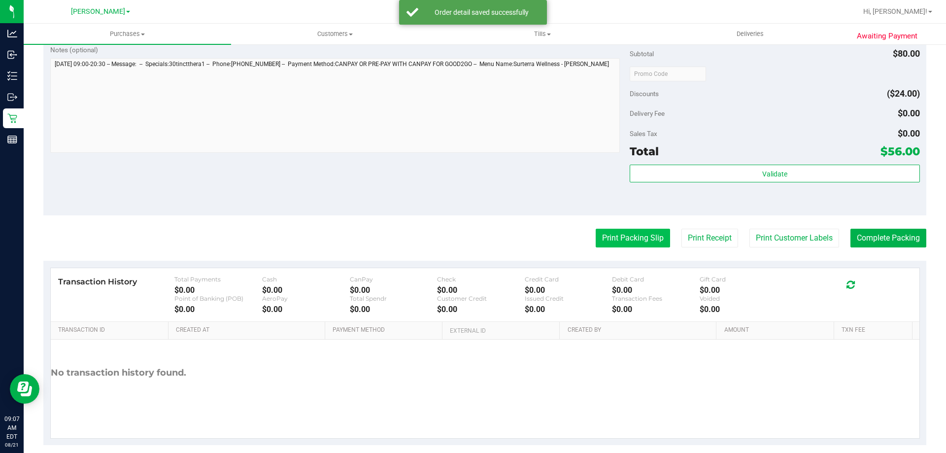
click at [636, 245] on button "Print Packing Slip" at bounding box center [633, 238] width 74 height 19
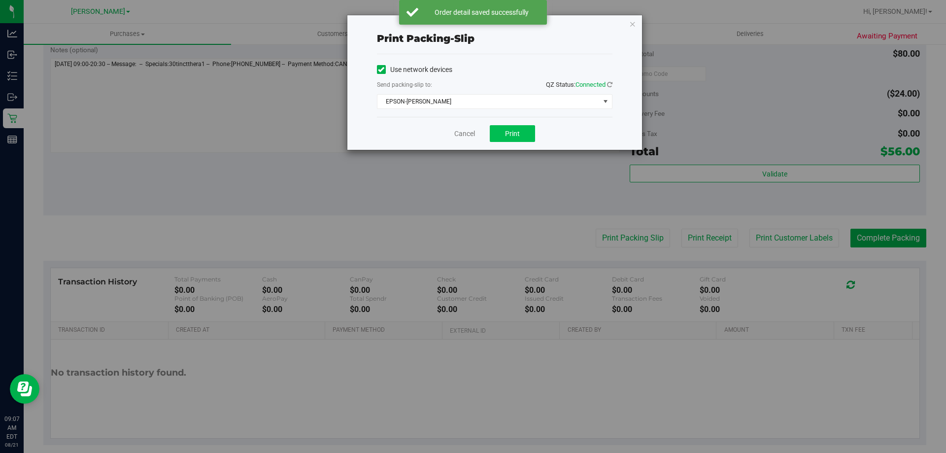
click at [518, 132] on span "Print" at bounding box center [512, 134] width 15 height 8
click at [634, 29] on icon "button" at bounding box center [632, 24] width 7 height 12
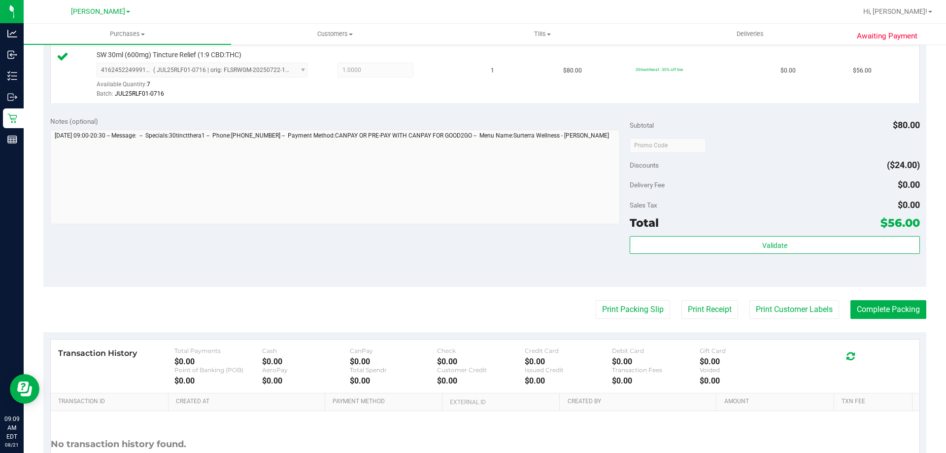
scroll to position [272, 0]
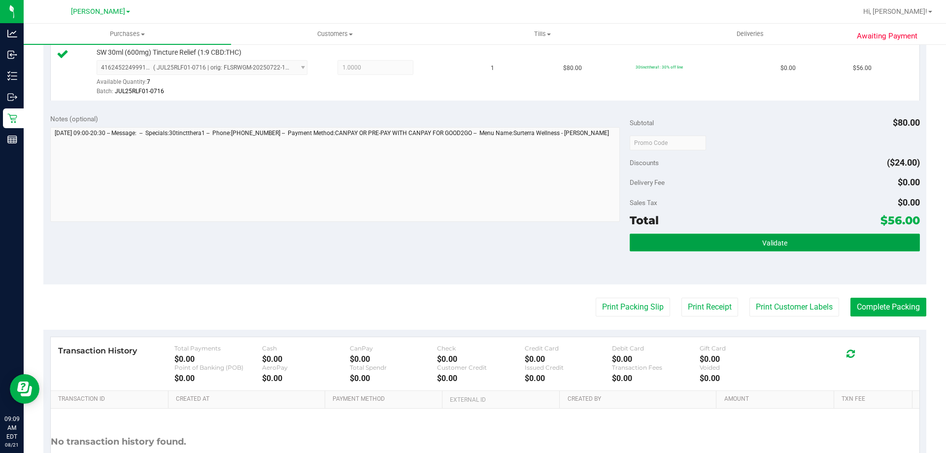
click at [768, 246] on span "Validate" at bounding box center [774, 243] width 25 height 8
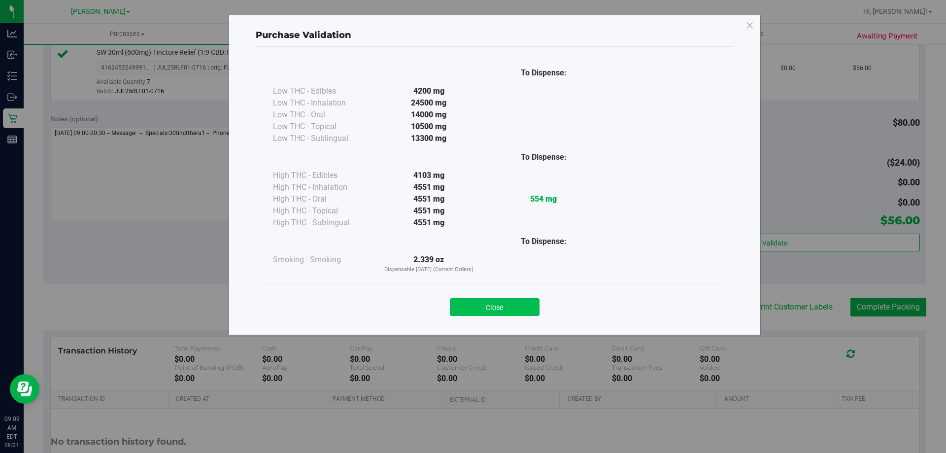
click at [486, 302] on button "Close" at bounding box center [495, 307] width 90 height 18
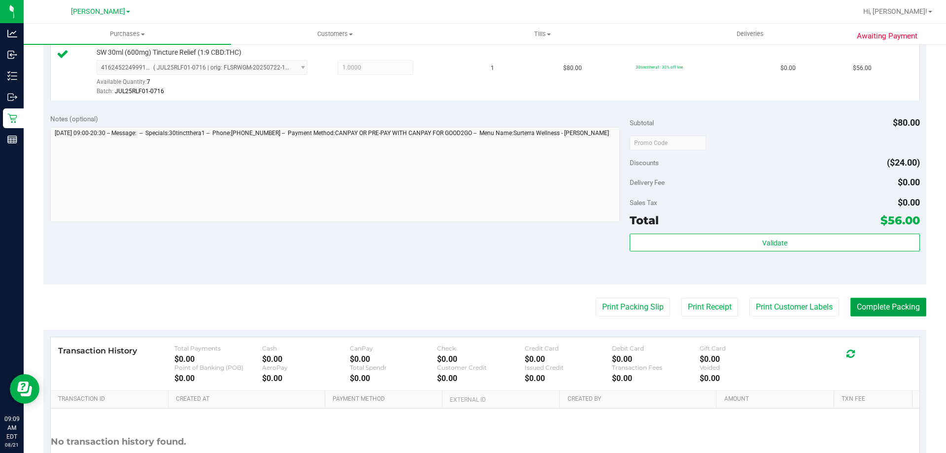
click at [867, 312] on button "Complete Packing" at bounding box center [888, 307] width 76 height 19
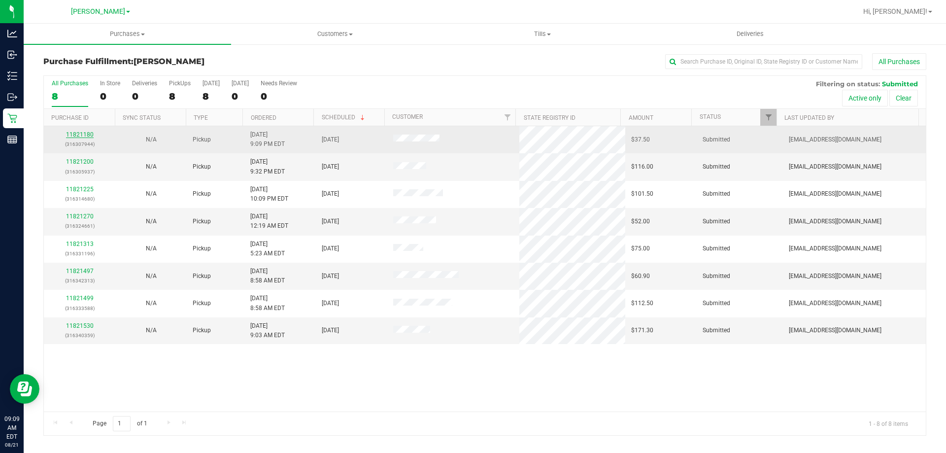
click at [88, 131] on link "11821180" at bounding box center [80, 134] width 28 height 7
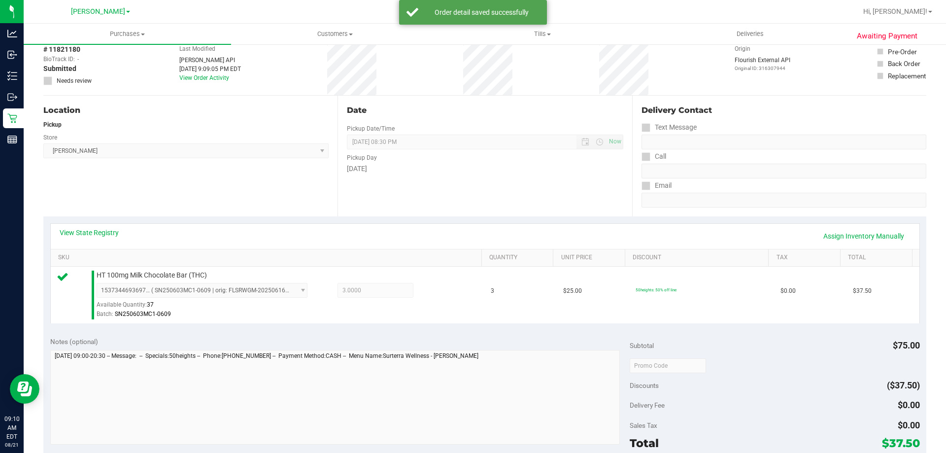
scroll to position [99, 0]
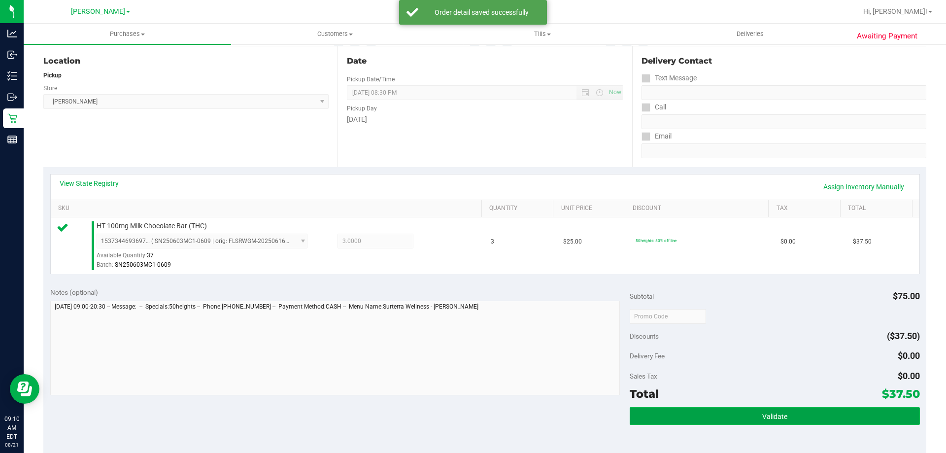
click at [749, 409] on button "Validate" at bounding box center [775, 416] width 290 height 18
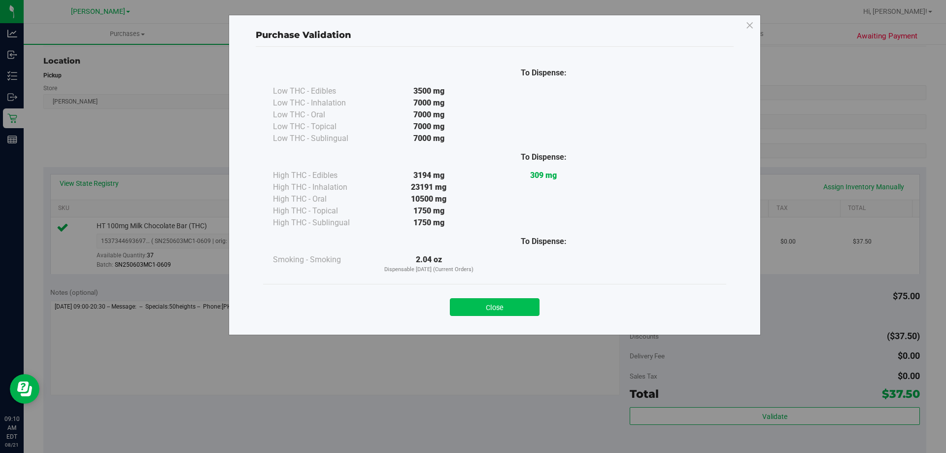
click at [526, 304] on button "Close" at bounding box center [495, 307] width 90 height 18
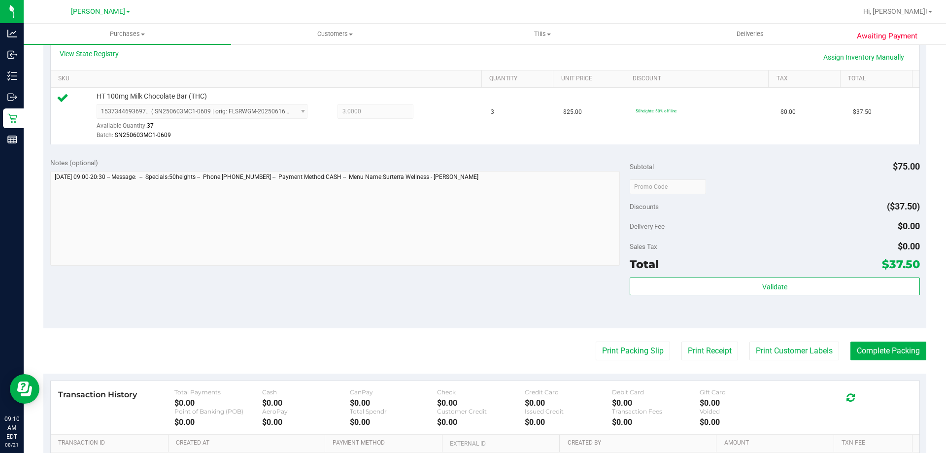
scroll to position [254, 0]
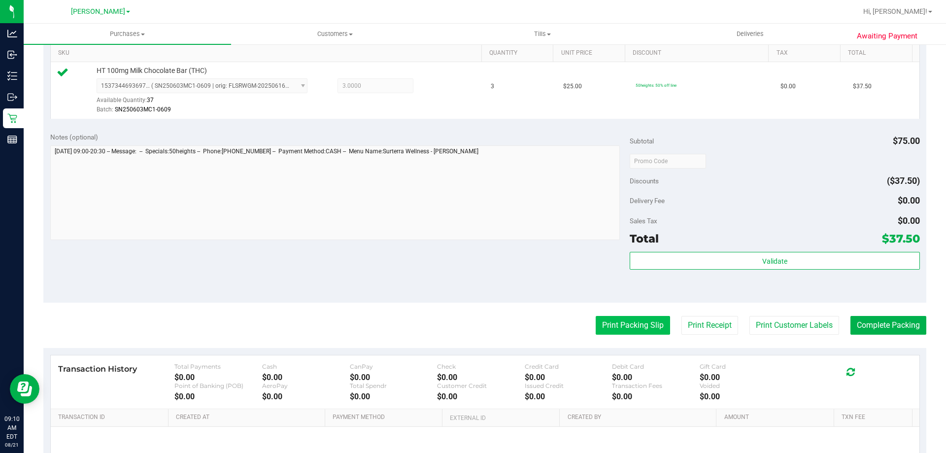
click at [627, 330] on button "Print Packing Slip" at bounding box center [633, 325] width 74 height 19
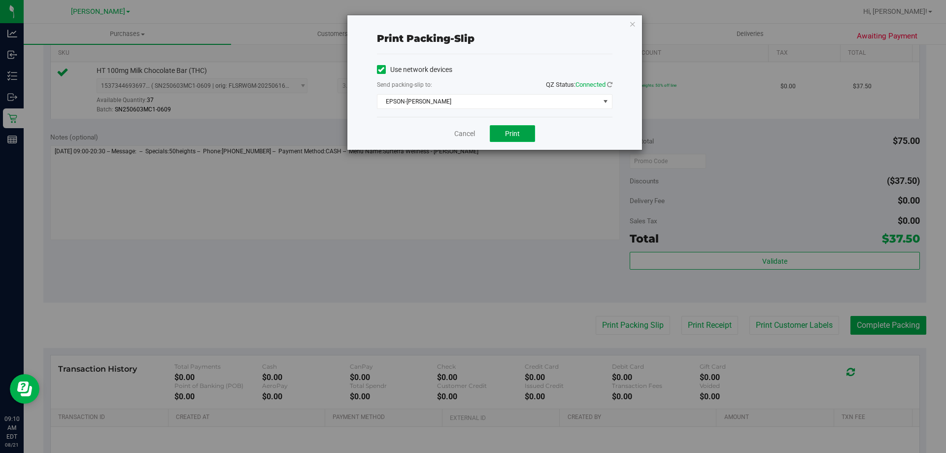
click at [511, 136] on span "Print" at bounding box center [512, 134] width 15 height 8
click at [633, 25] on icon "button" at bounding box center [632, 24] width 7 height 12
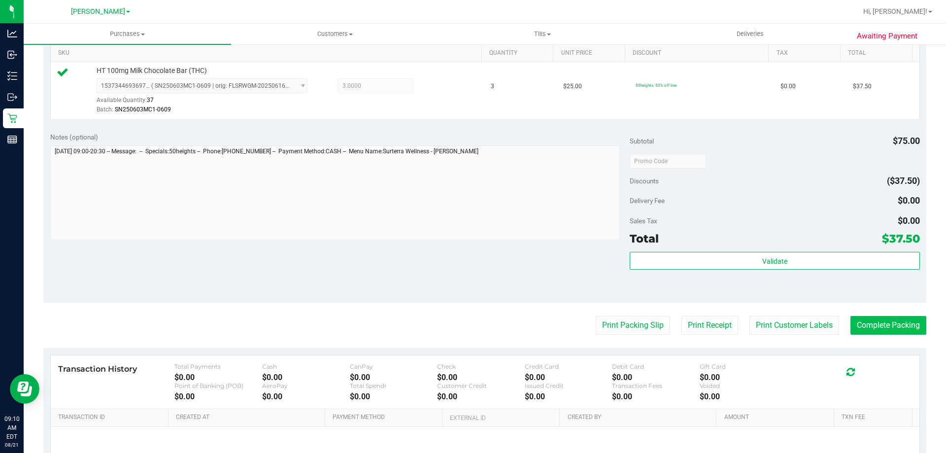
click at [871, 324] on button "Complete Packing" at bounding box center [888, 325] width 76 height 19
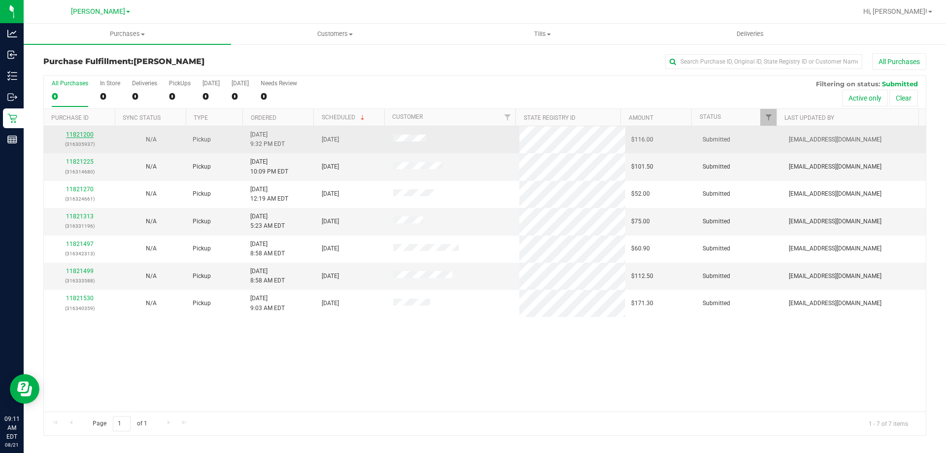
click at [82, 137] on link "11821200" at bounding box center [80, 134] width 28 height 7
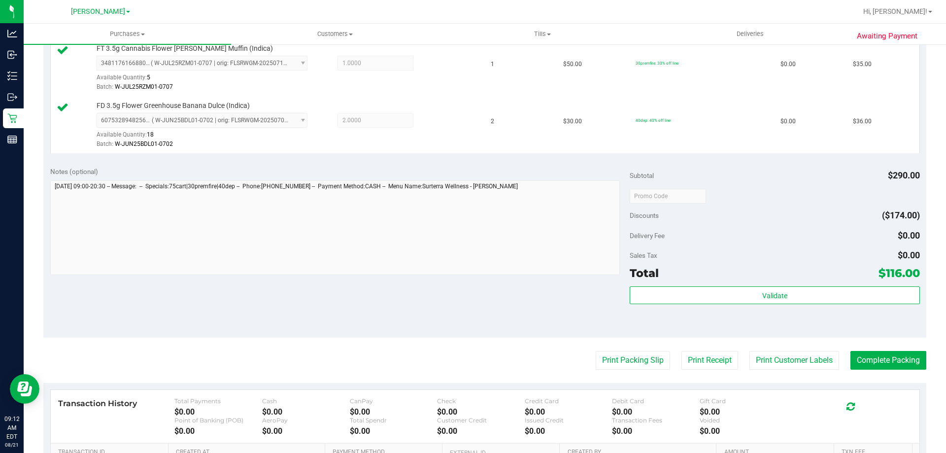
scroll to position [349, 0]
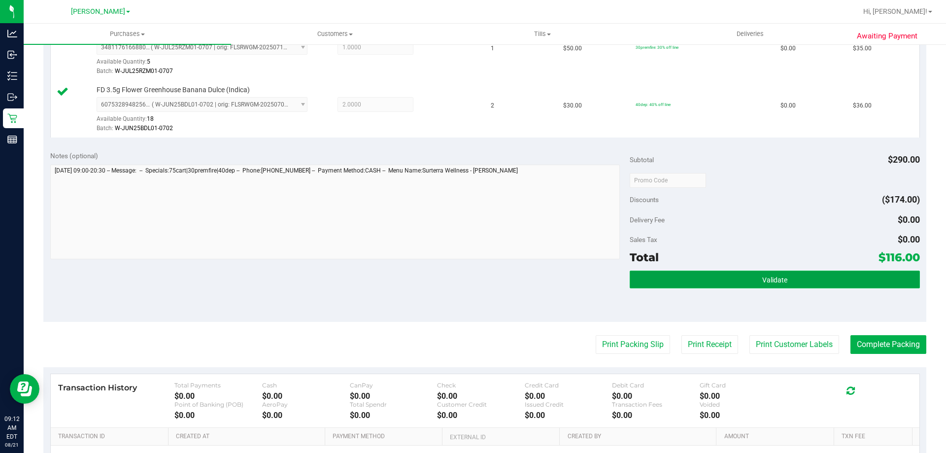
click at [736, 277] on button "Validate" at bounding box center [775, 280] width 290 height 18
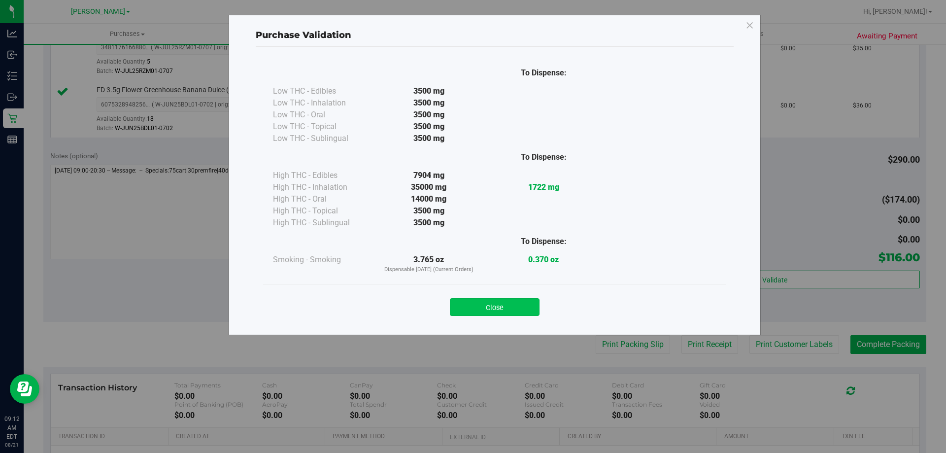
click at [518, 302] on button "Close" at bounding box center [495, 307] width 90 height 18
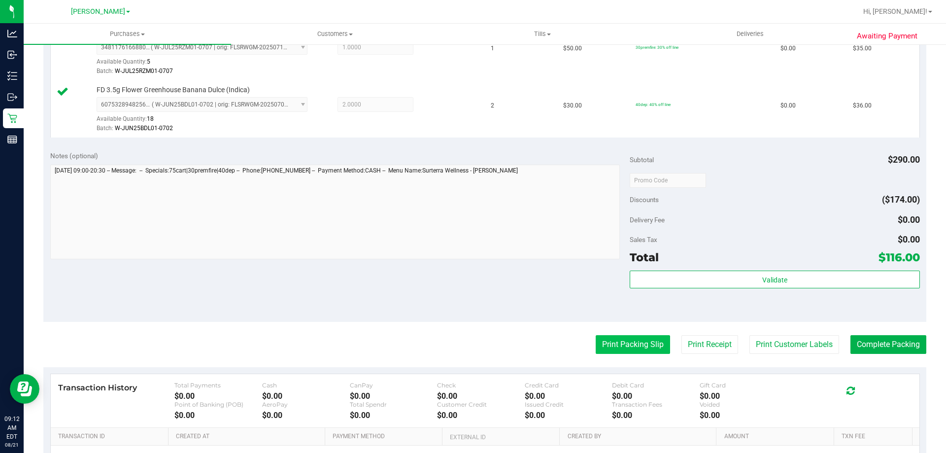
click at [635, 348] on button "Print Packing Slip" at bounding box center [633, 344] width 74 height 19
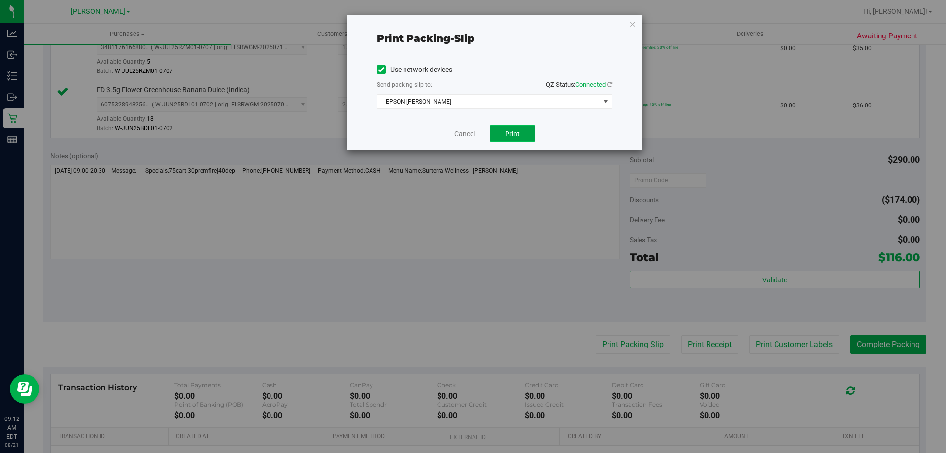
click at [521, 133] on button "Print" at bounding box center [512, 133] width 45 height 17
drag, startPoint x: 632, startPoint y: 23, endPoint x: 639, endPoint y: 23, distance: 7.4
click at [633, 23] on icon "button" at bounding box center [632, 24] width 7 height 12
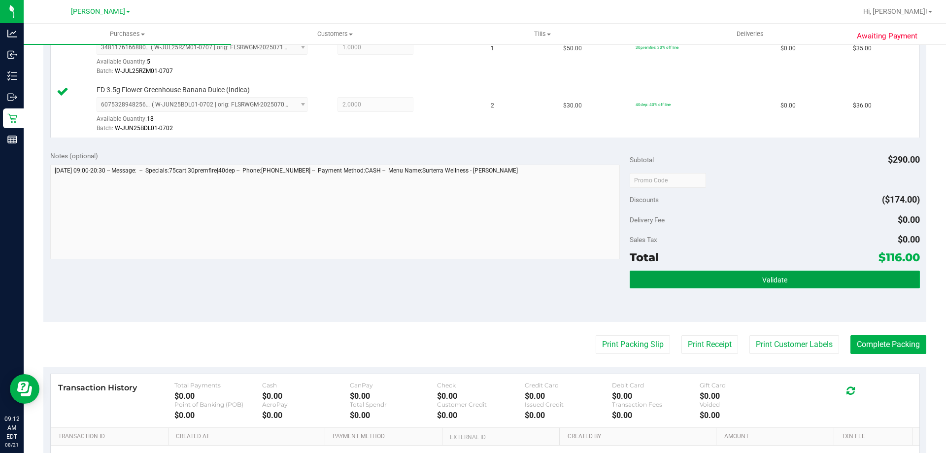
click at [786, 275] on button "Validate" at bounding box center [775, 280] width 290 height 18
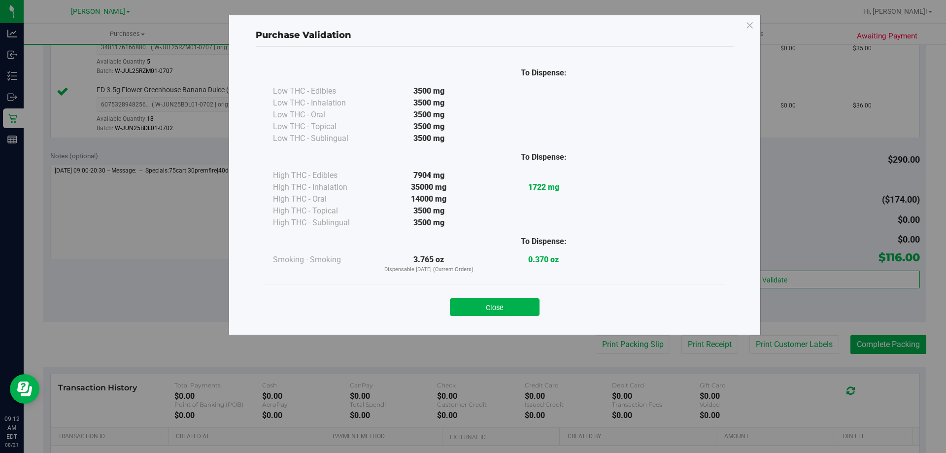
drag, startPoint x: 507, startPoint y: 306, endPoint x: 523, endPoint y: 306, distance: 15.8
click at [510, 306] on button "Close" at bounding box center [495, 307] width 90 height 18
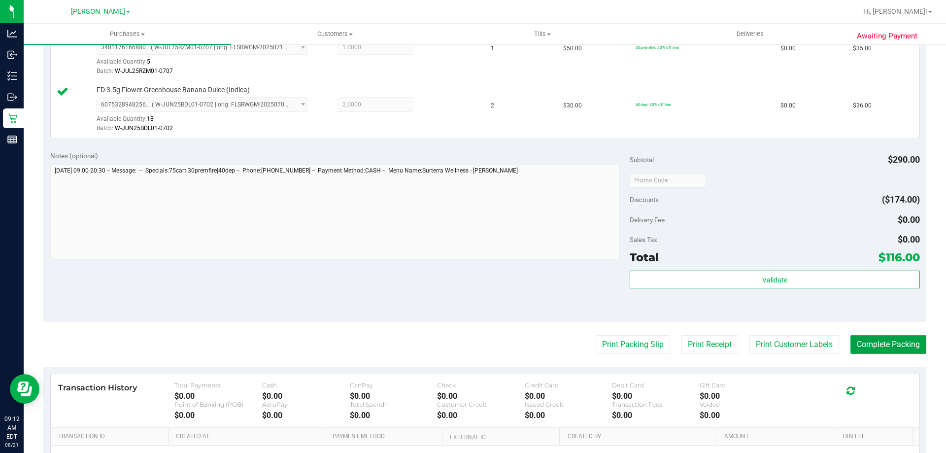
click at [884, 337] on button "Complete Packing" at bounding box center [888, 344] width 76 height 19
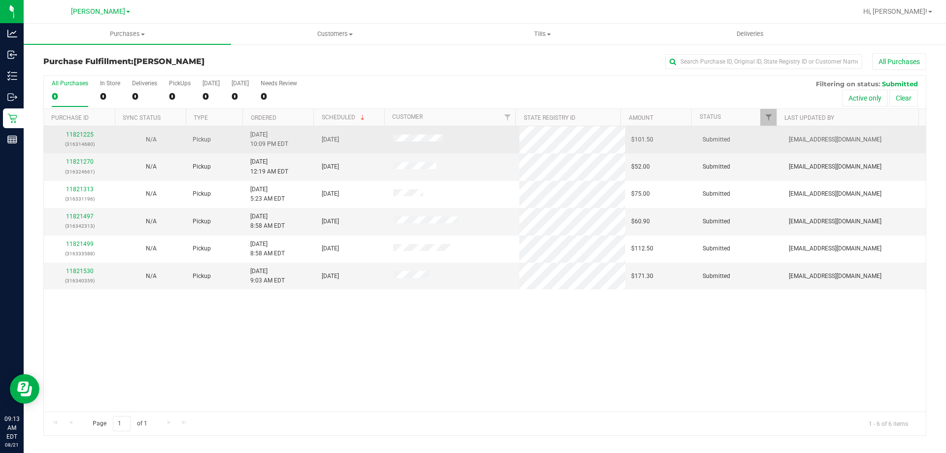
click at [72, 131] on div "11821225 (316314680)" at bounding box center [80, 139] width 60 height 19
click at [77, 135] on link "11821225" at bounding box center [80, 134] width 28 height 7
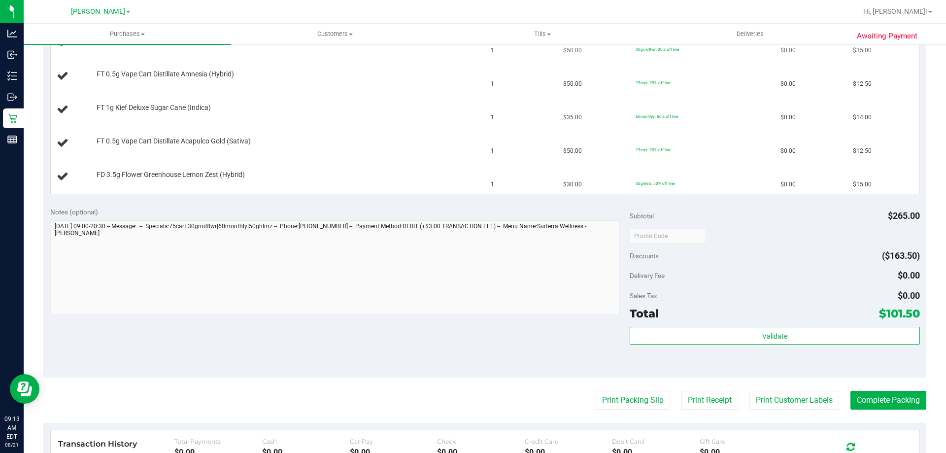
scroll to position [327, 0]
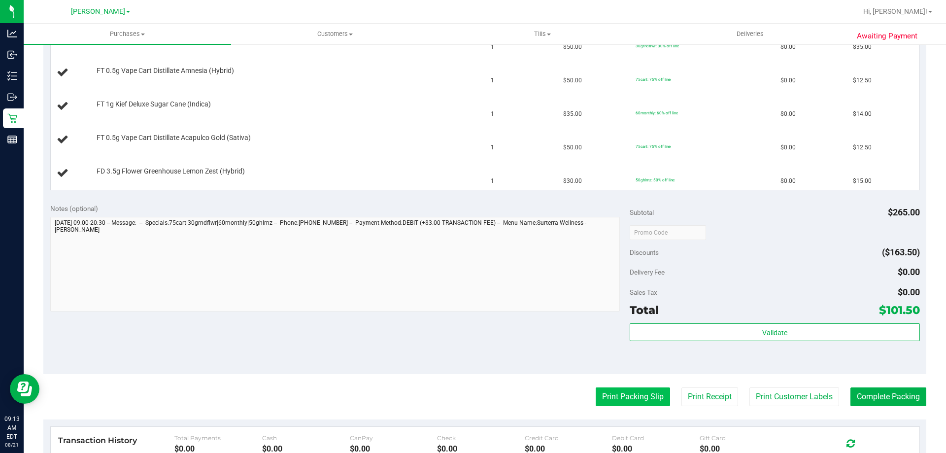
click at [628, 403] on button "Print Packing Slip" at bounding box center [633, 396] width 74 height 19
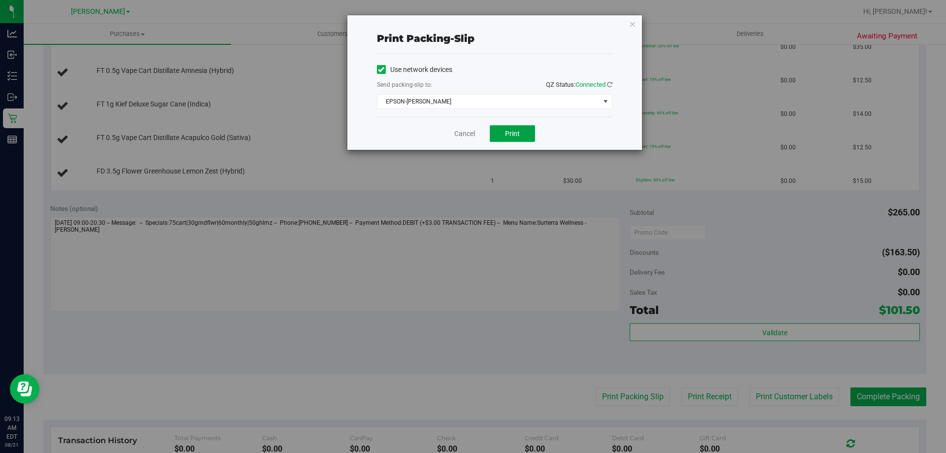
click at [527, 140] on button "Print" at bounding box center [512, 133] width 45 height 17
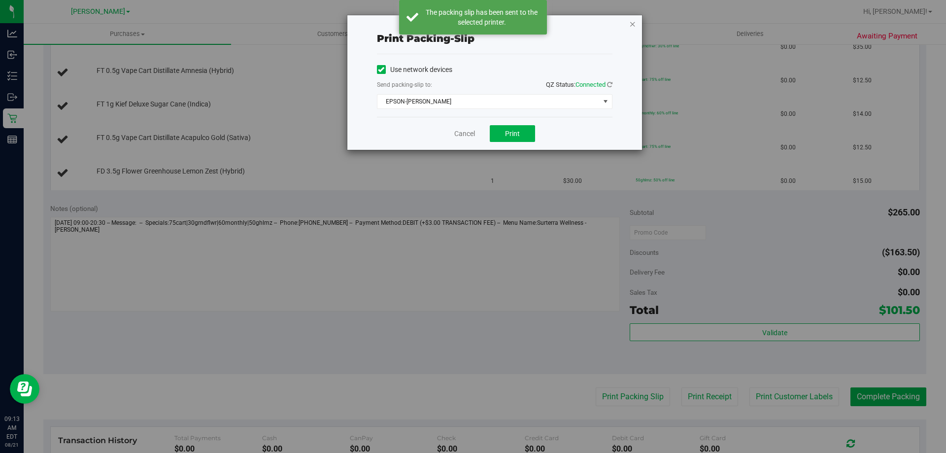
click at [634, 27] on icon "button" at bounding box center [632, 24] width 7 height 12
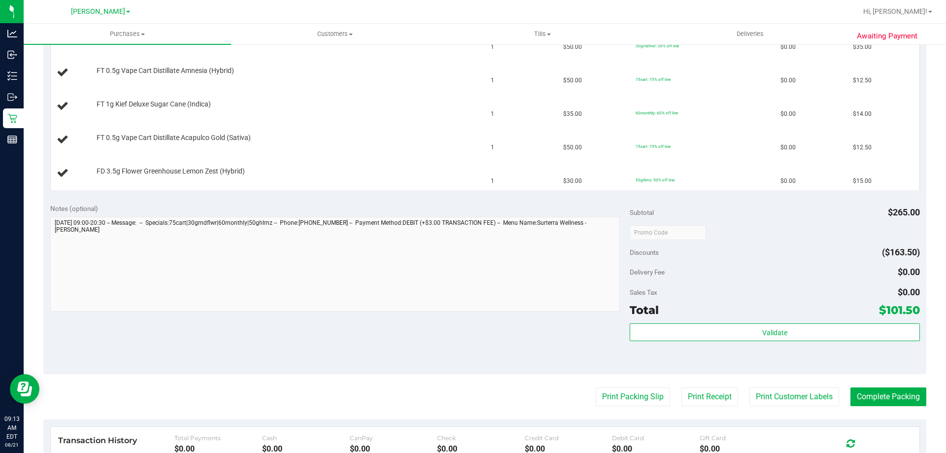
click at [596, 387] on button "Print Packing Slip" at bounding box center [633, 396] width 74 height 19
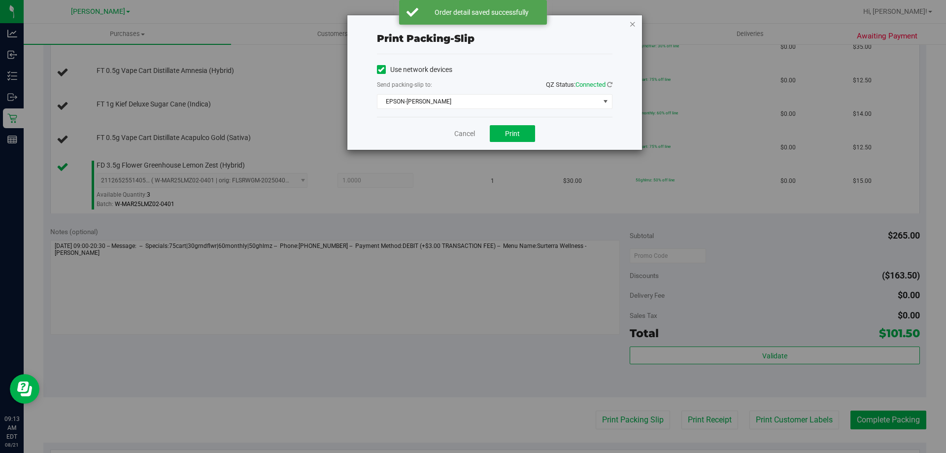
click at [632, 24] on icon "button" at bounding box center [632, 24] width 7 height 12
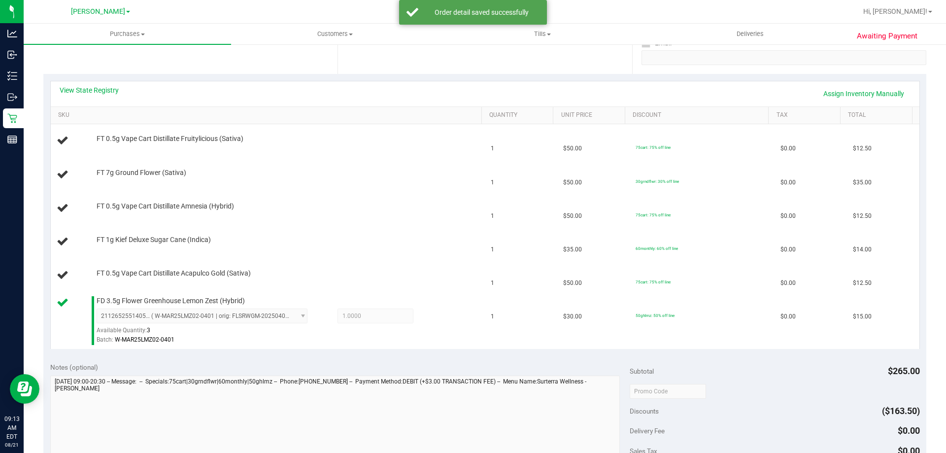
scroll to position [190, 0]
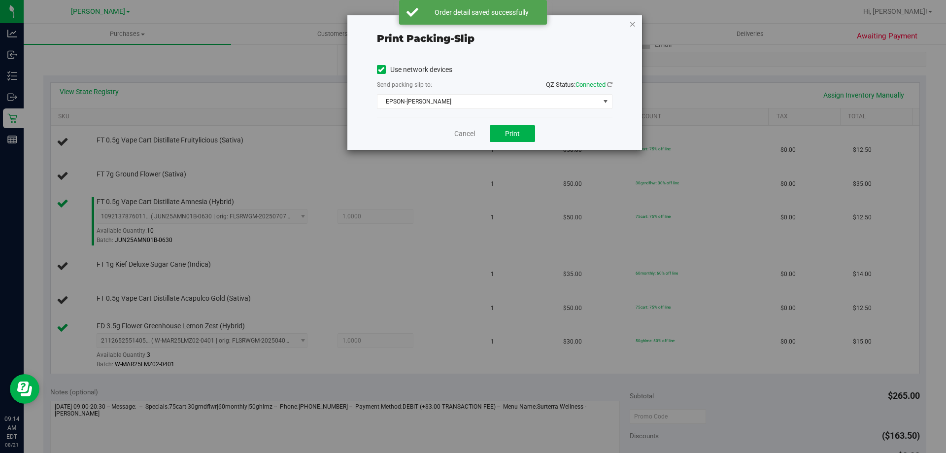
click at [633, 26] on icon "button" at bounding box center [632, 24] width 7 height 12
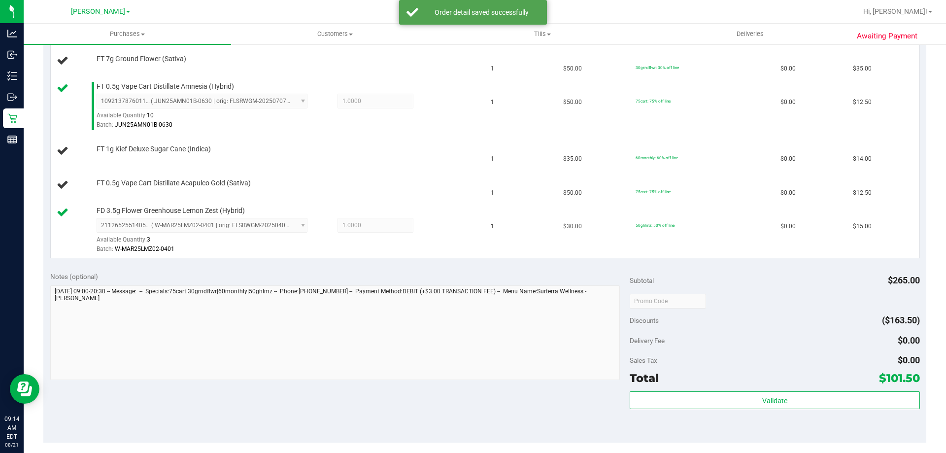
scroll to position [305, 0]
click at [426, 171] on td "FT 0.5g Vape Cart Distillate Acapulco Gold (Sativa)" at bounding box center [268, 186] width 435 height 34
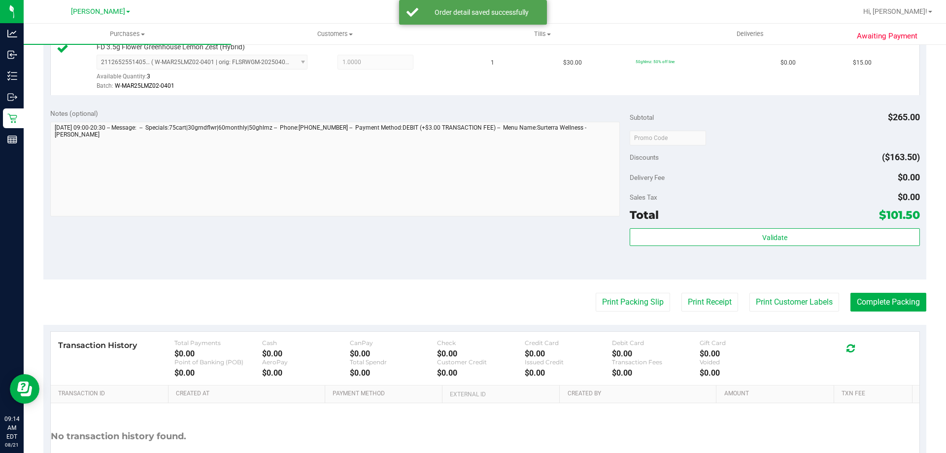
scroll to position [568, 0]
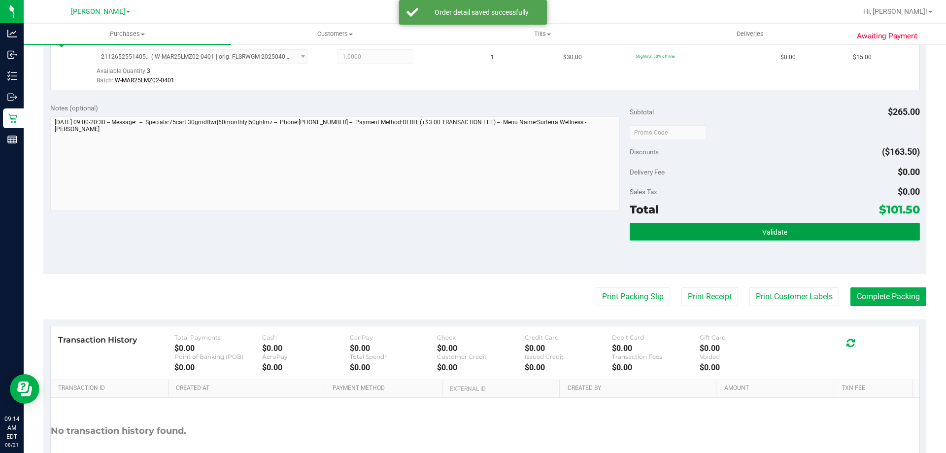
click at [739, 227] on button "Validate" at bounding box center [775, 232] width 290 height 18
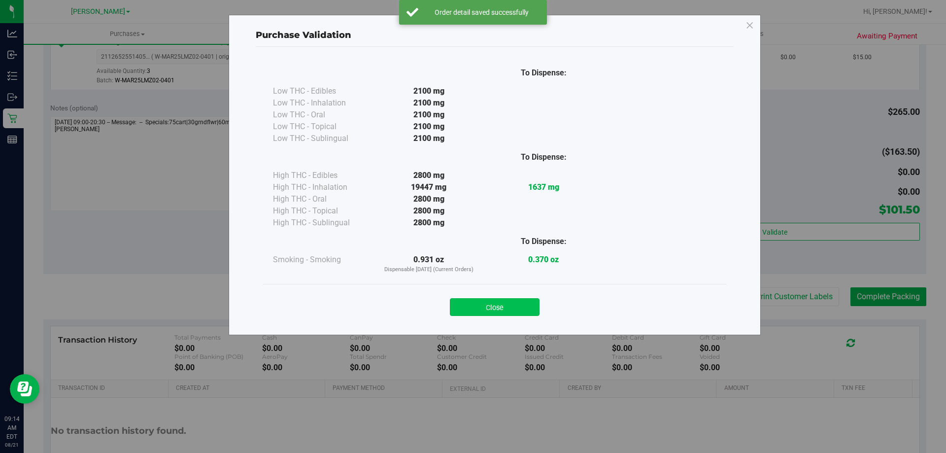
click at [506, 312] on button "Close" at bounding box center [495, 307] width 90 height 18
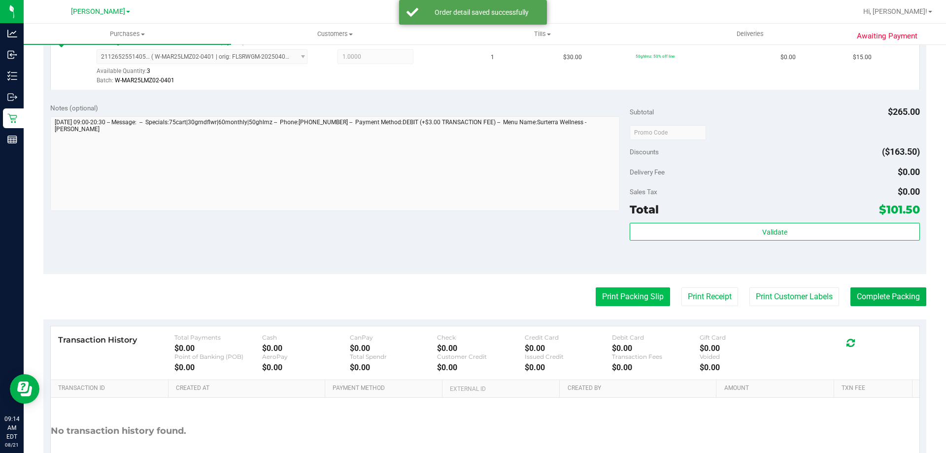
click at [643, 293] on button "Print Packing Slip" at bounding box center [633, 296] width 74 height 19
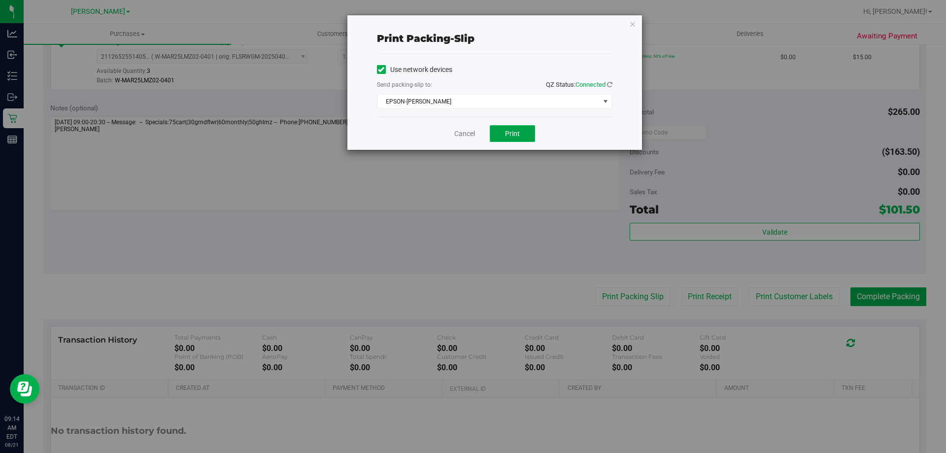
click at [510, 135] on span "Print" at bounding box center [512, 134] width 15 height 8
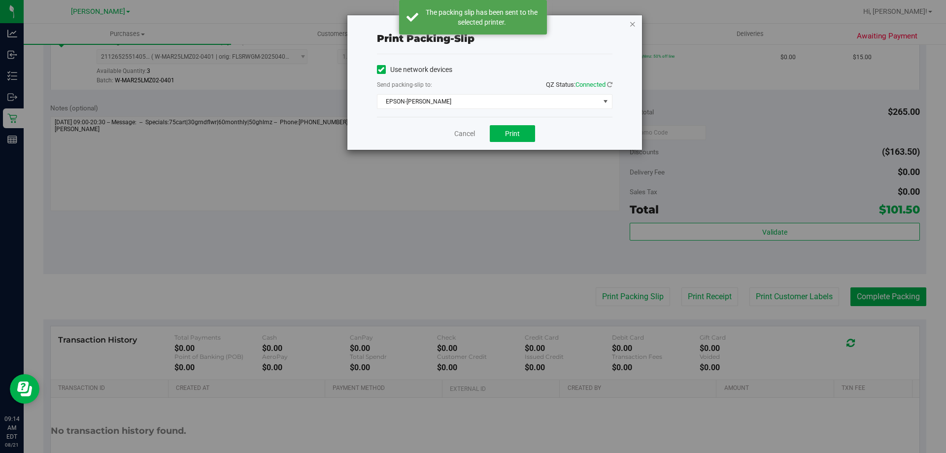
click at [634, 29] on icon "button" at bounding box center [632, 24] width 7 height 12
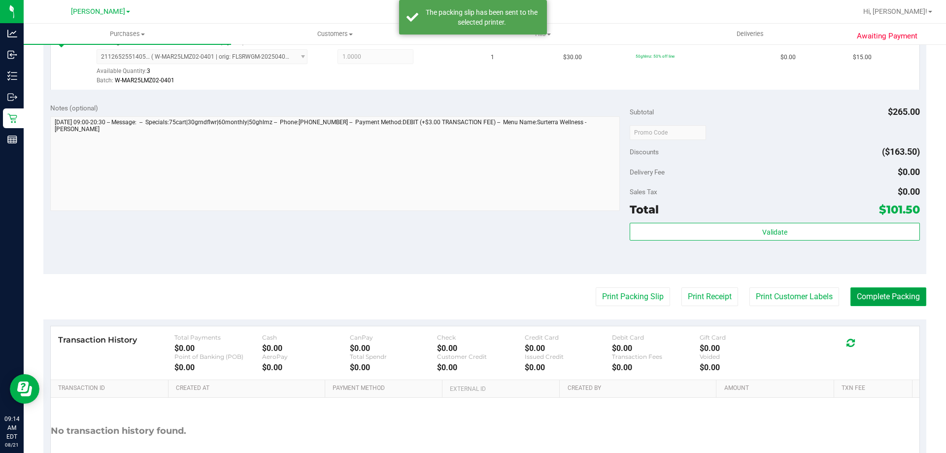
click at [883, 300] on button "Complete Packing" at bounding box center [888, 296] width 76 height 19
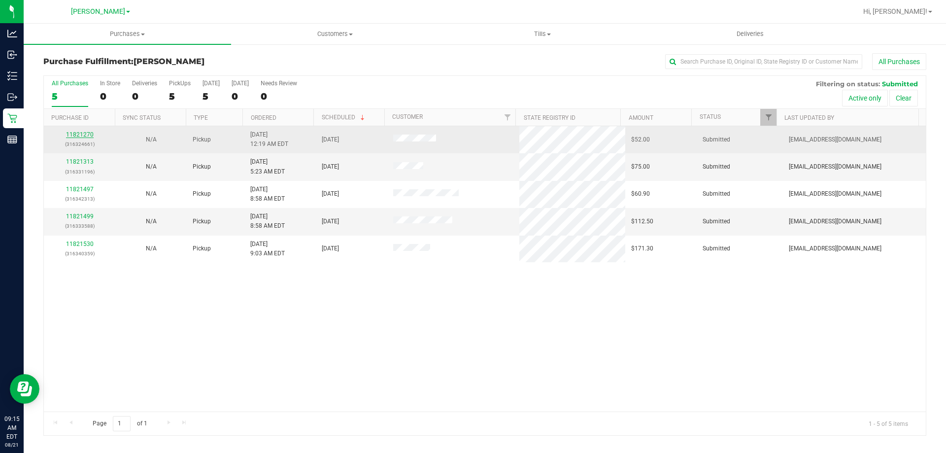
click at [79, 136] on link "11821270" at bounding box center [80, 134] width 28 height 7
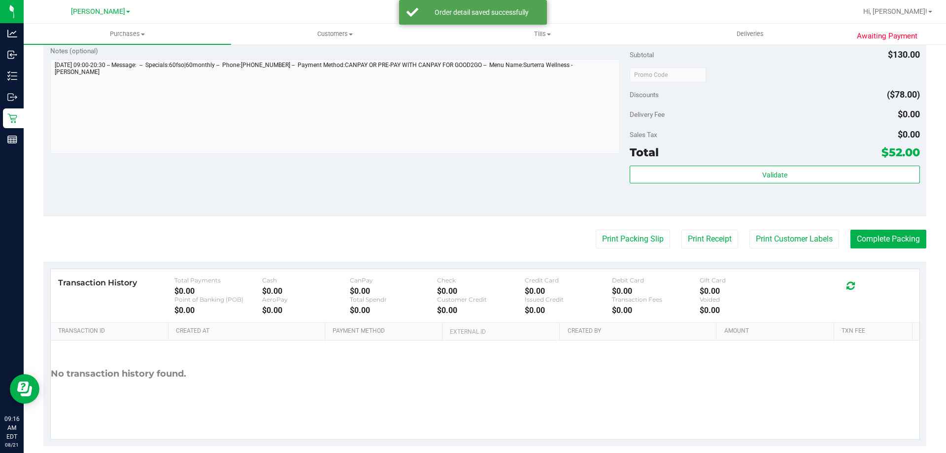
scroll to position [407, 0]
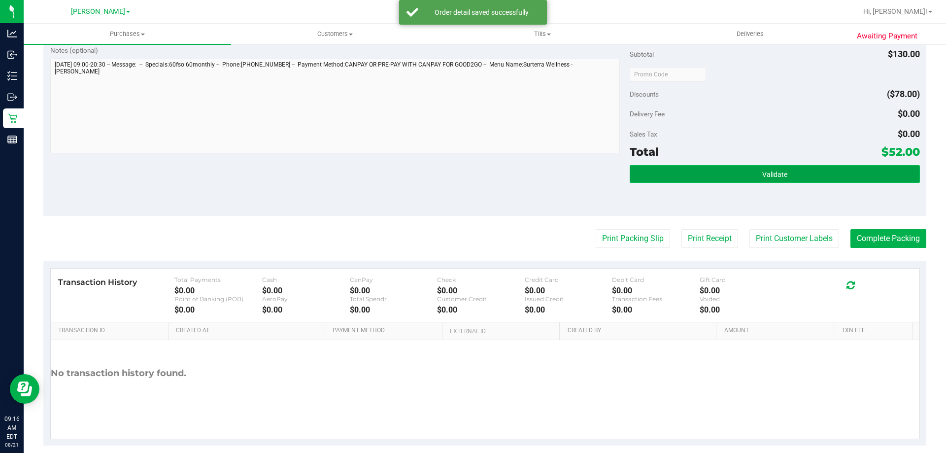
click at [762, 174] on span "Validate" at bounding box center [774, 174] width 25 height 8
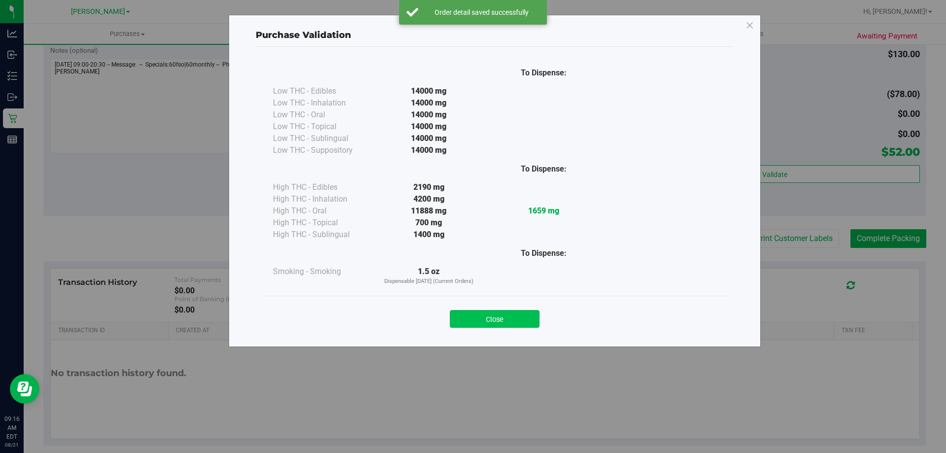
click at [494, 320] on button "Close" at bounding box center [495, 319] width 90 height 18
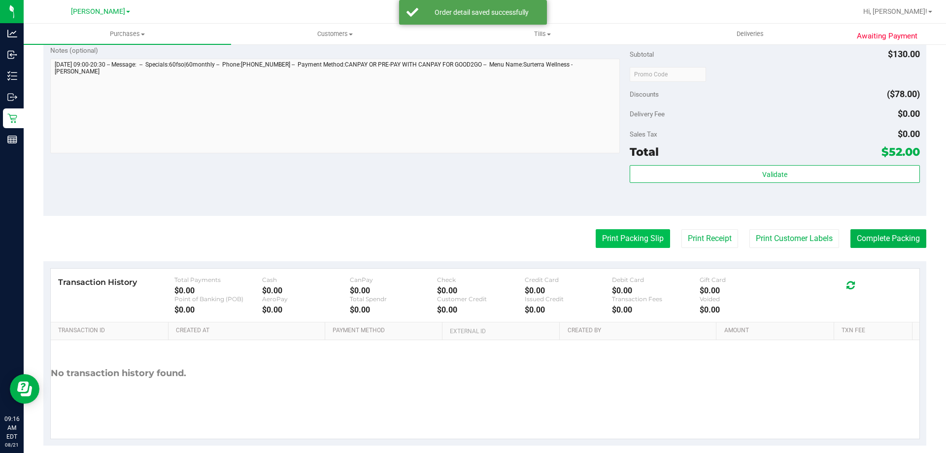
click at [623, 243] on button "Print Packing Slip" at bounding box center [633, 238] width 74 height 19
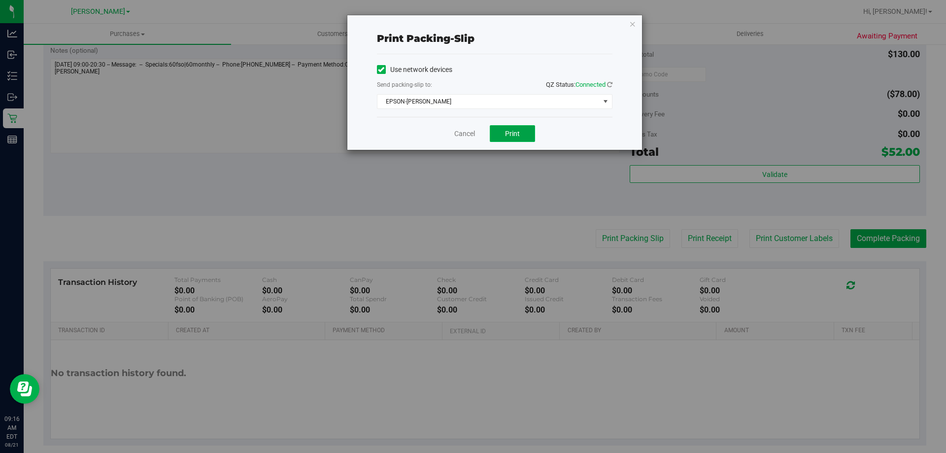
click at [508, 140] on button "Print" at bounding box center [512, 133] width 45 height 17
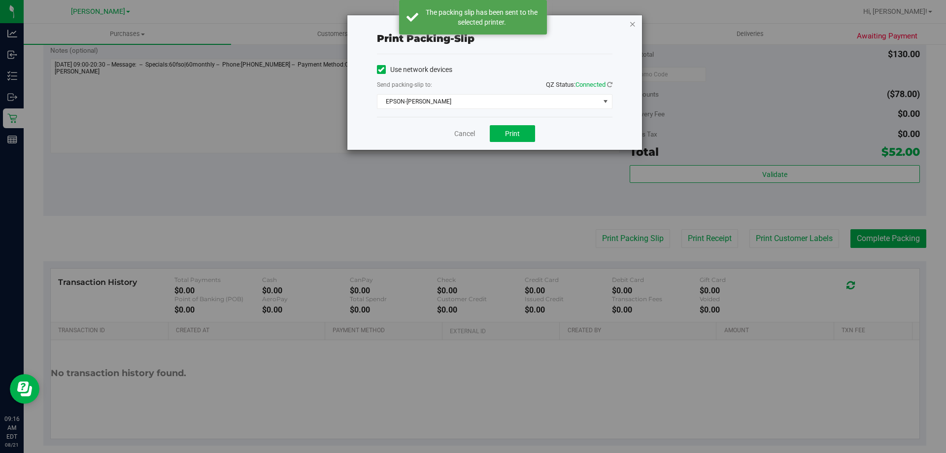
click at [630, 26] on icon "button" at bounding box center [632, 24] width 7 height 12
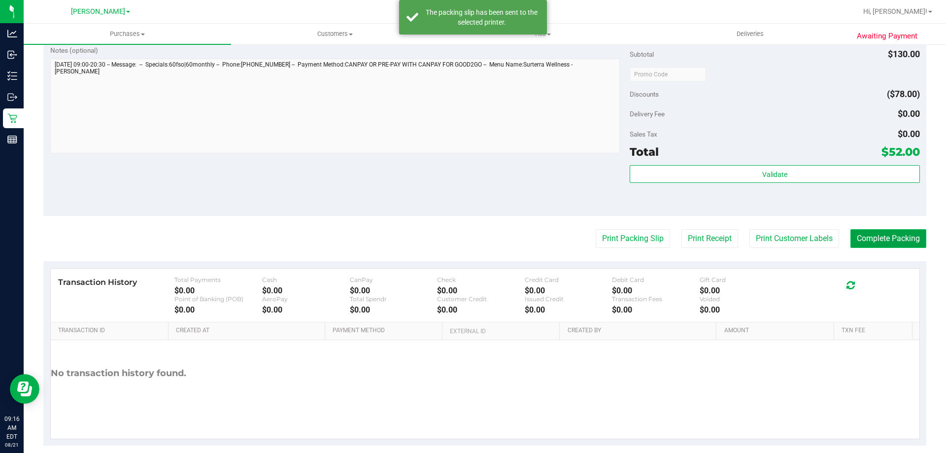
click at [866, 239] on button "Complete Packing" at bounding box center [888, 238] width 76 height 19
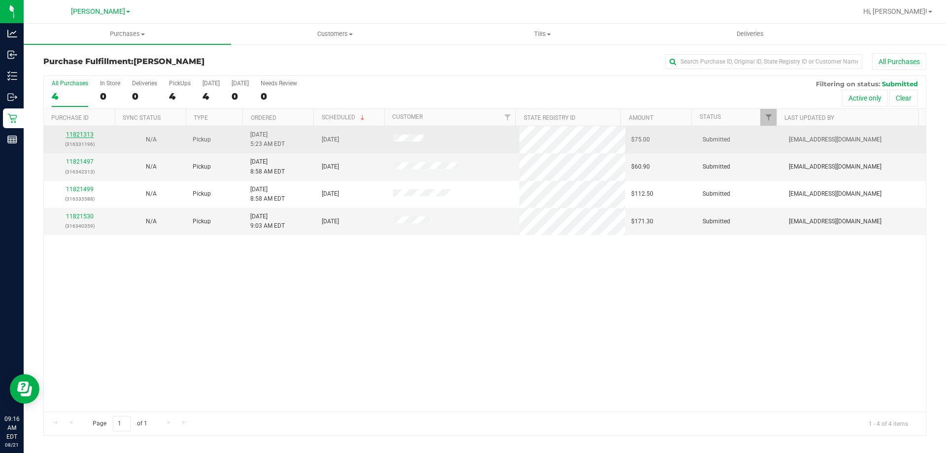
click at [76, 136] on link "11821313" at bounding box center [80, 134] width 28 height 7
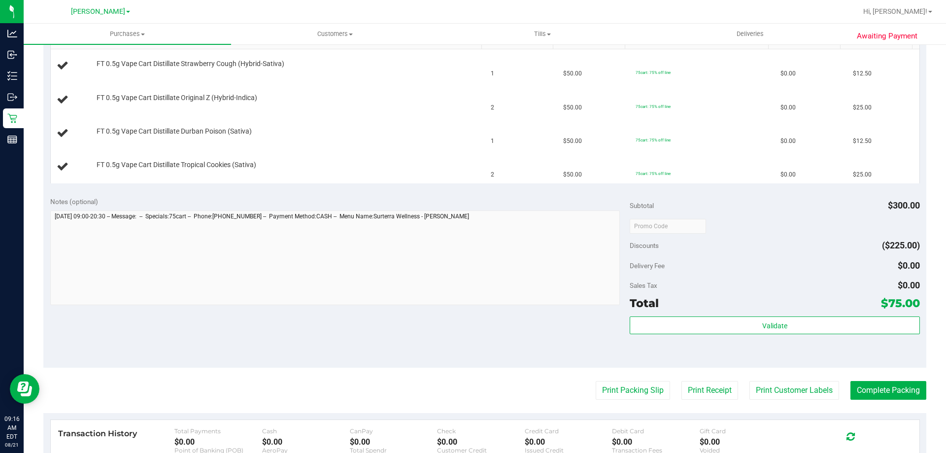
scroll to position [305, 0]
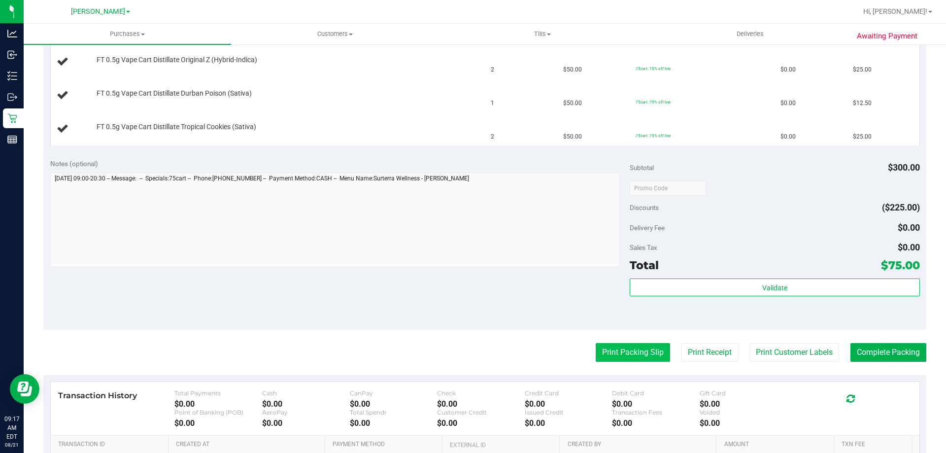
click at [622, 357] on button "Print Packing Slip" at bounding box center [633, 352] width 74 height 19
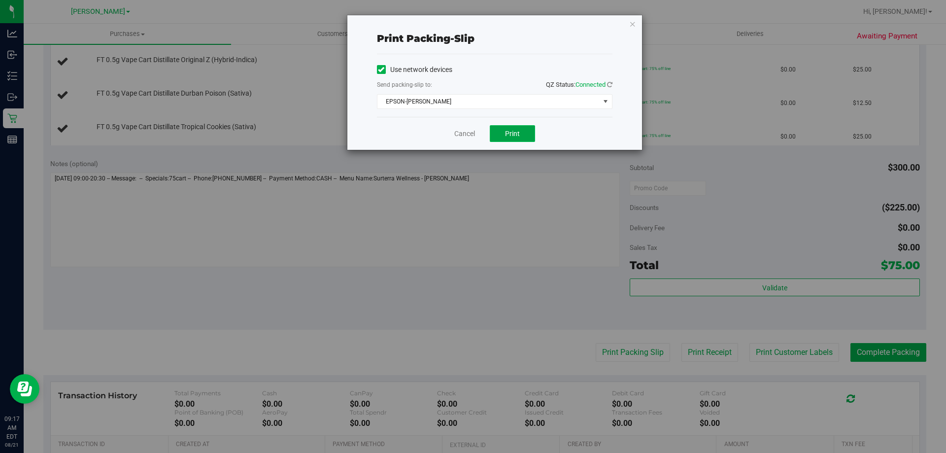
click at [520, 137] on button "Print" at bounding box center [512, 133] width 45 height 17
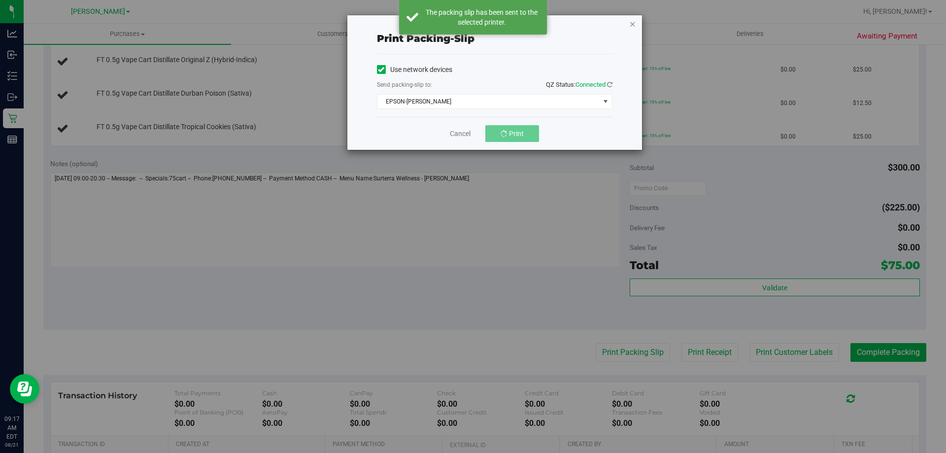
click at [631, 28] on icon "button" at bounding box center [632, 24] width 7 height 12
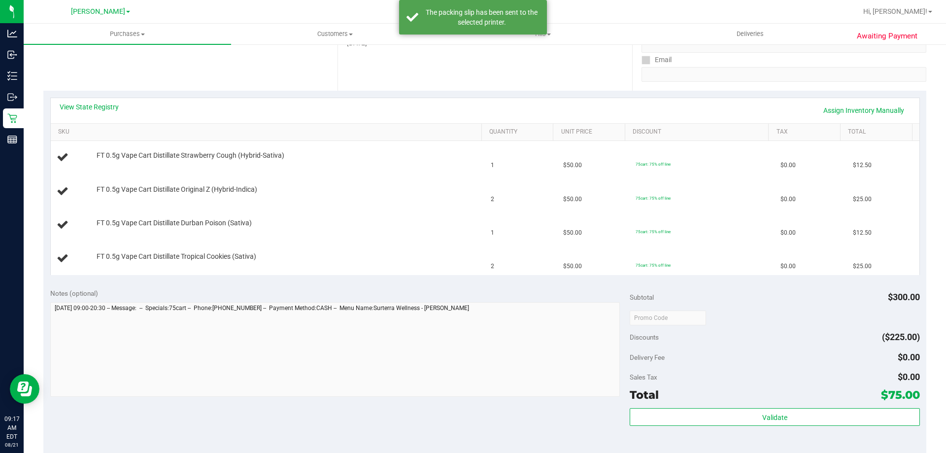
scroll to position [171, 0]
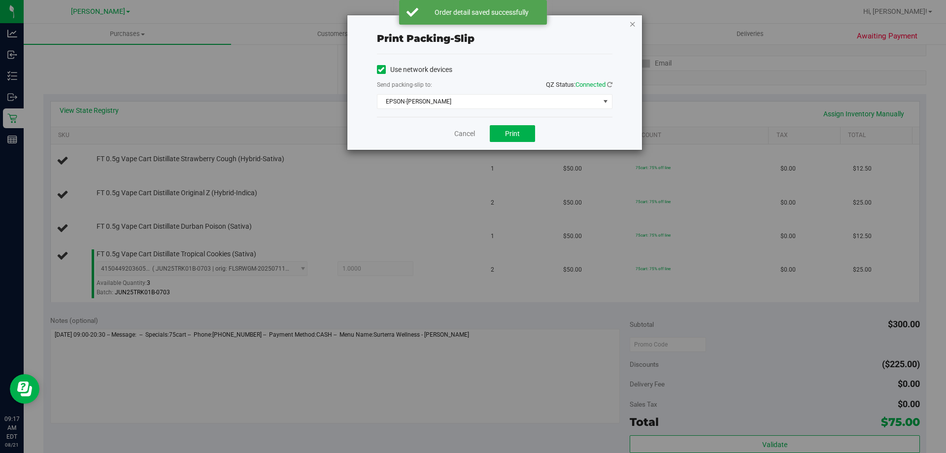
click at [634, 25] on icon "button" at bounding box center [632, 24] width 7 height 12
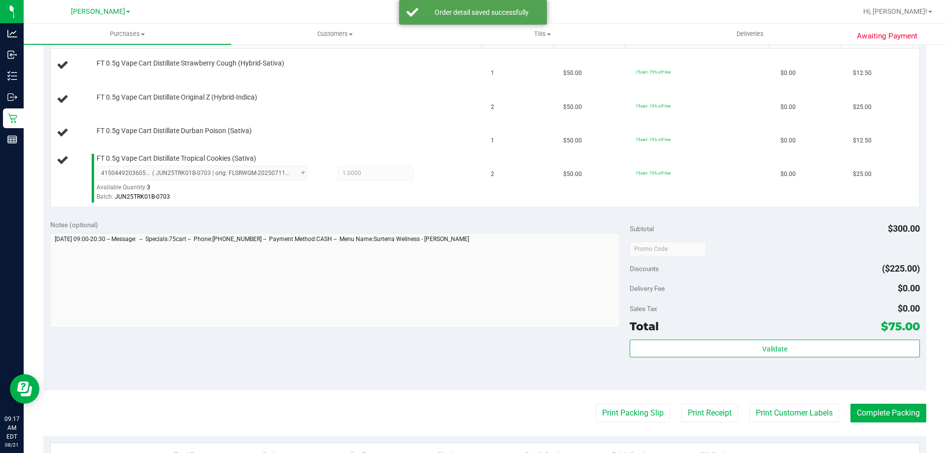
scroll to position [263, 0]
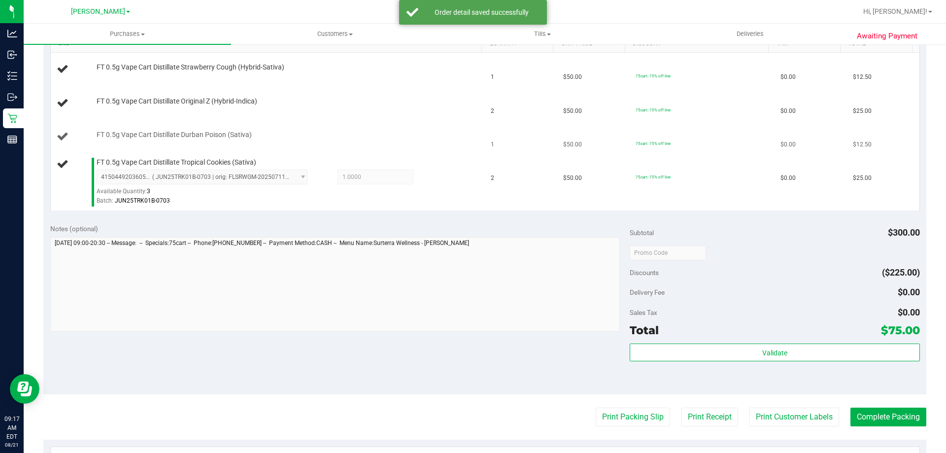
click at [431, 121] on td "FT 0.5g Vape Cart Distillate Durban Poison (Sativa)" at bounding box center [268, 137] width 435 height 34
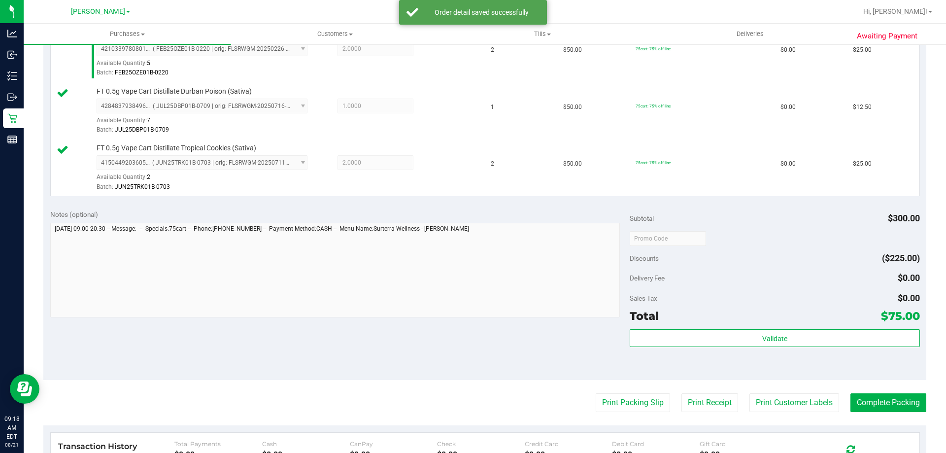
scroll to position [376, 0]
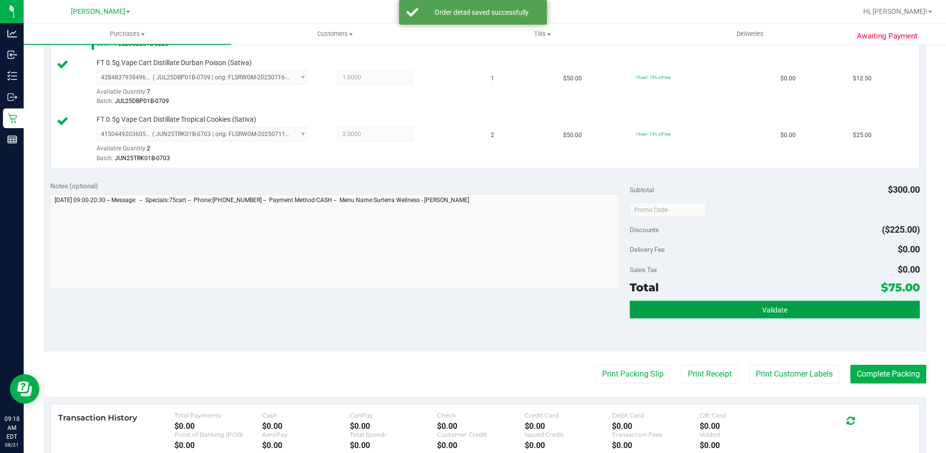
click at [769, 302] on button "Validate" at bounding box center [775, 310] width 290 height 18
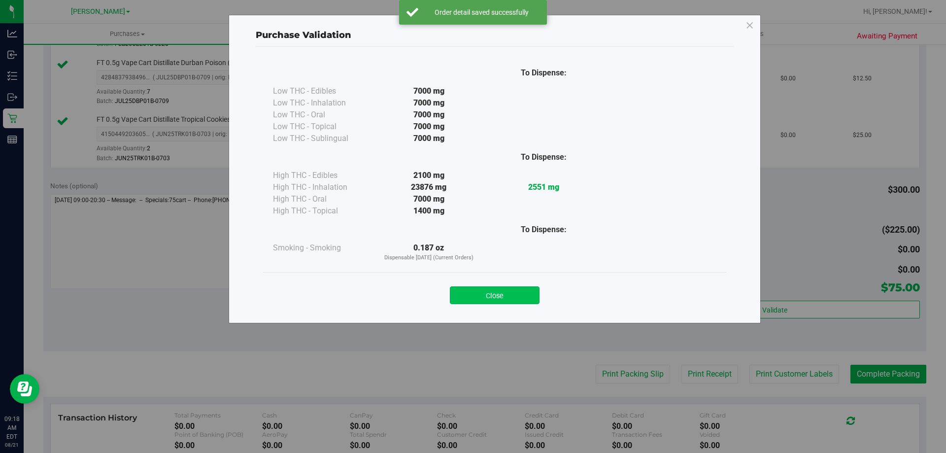
click at [517, 298] on button "Close" at bounding box center [495, 295] width 90 height 18
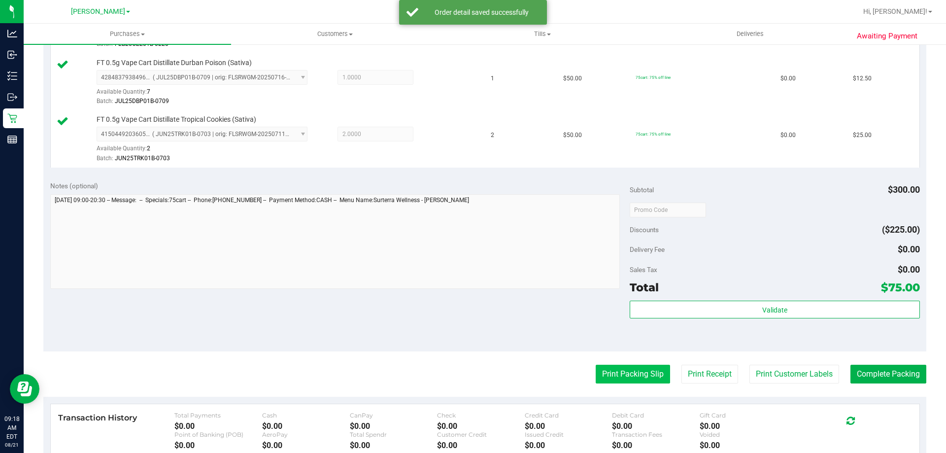
click at [621, 376] on button "Print Packing Slip" at bounding box center [633, 374] width 74 height 19
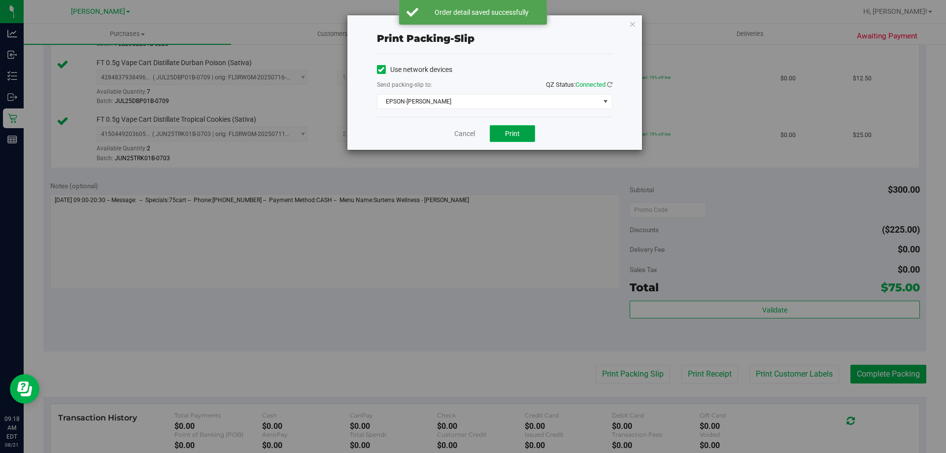
click at [514, 134] on span "Print" at bounding box center [512, 134] width 15 height 8
click at [634, 29] on icon "button" at bounding box center [632, 24] width 7 height 12
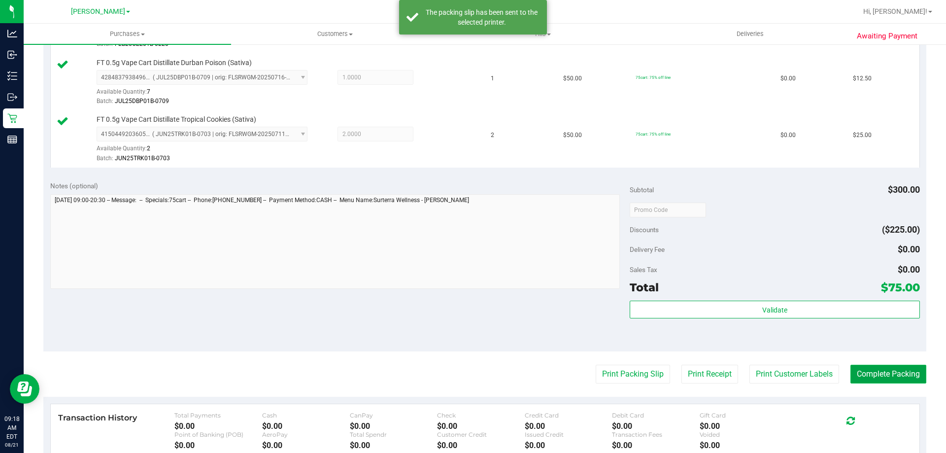
click at [885, 374] on button "Complete Packing" at bounding box center [888, 374] width 76 height 19
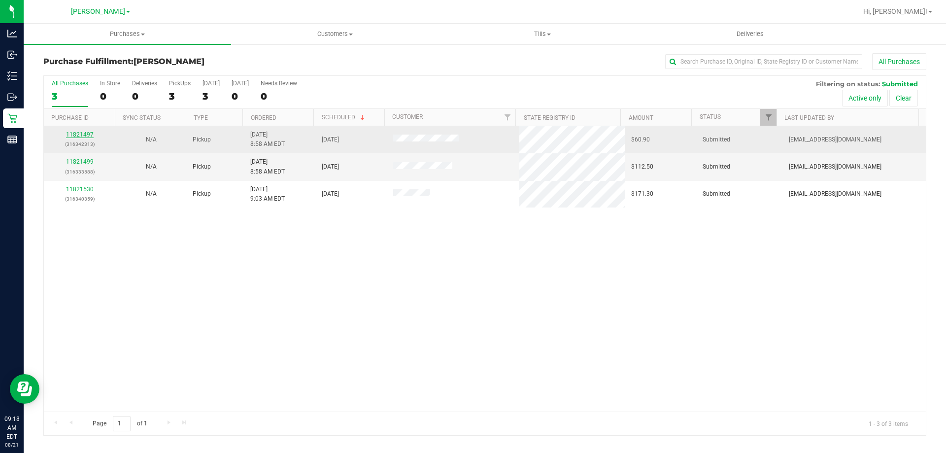
click at [76, 134] on link "11821497" at bounding box center [80, 134] width 28 height 7
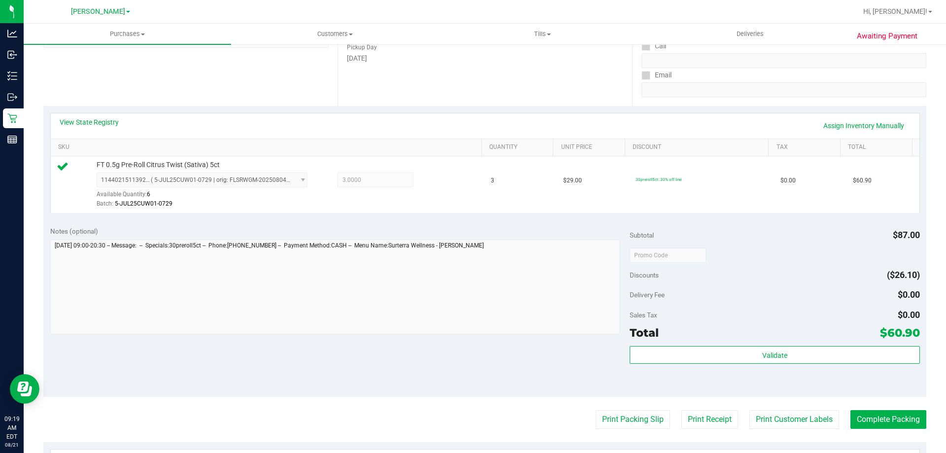
scroll to position [210, 0]
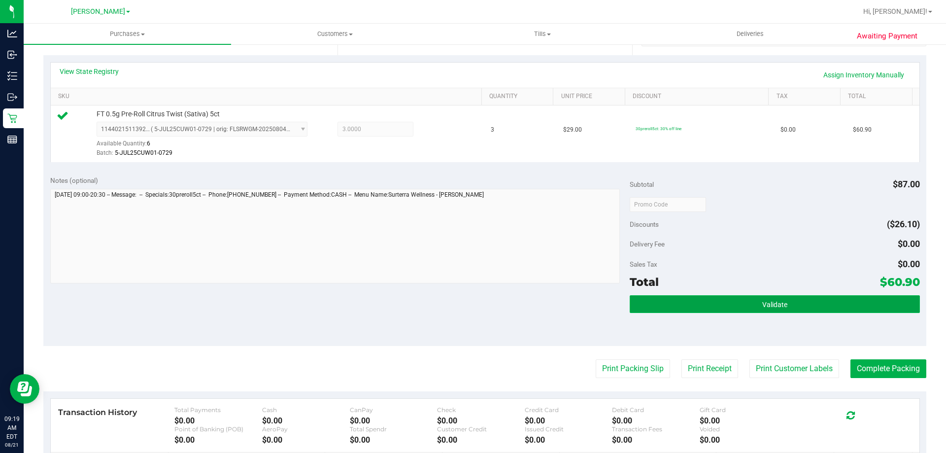
click at [725, 310] on button "Validate" at bounding box center [775, 304] width 290 height 18
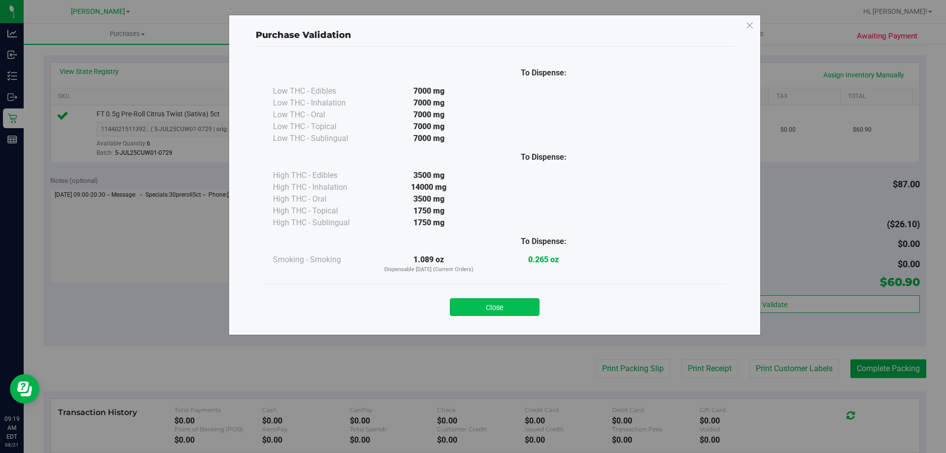
click at [515, 309] on button "Close" at bounding box center [495, 307] width 90 height 18
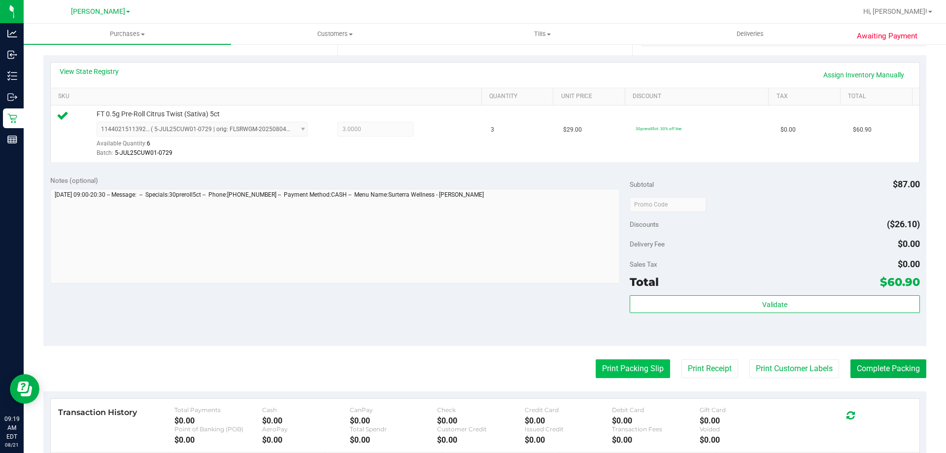
click at [648, 362] on button "Print Packing Slip" at bounding box center [633, 368] width 74 height 19
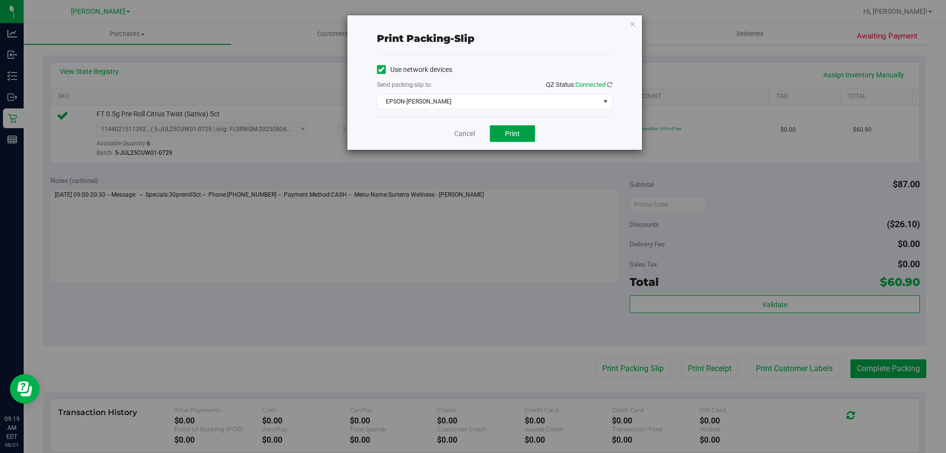
click at [516, 139] on button "Print" at bounding box center [512, 133] width 45 height 17
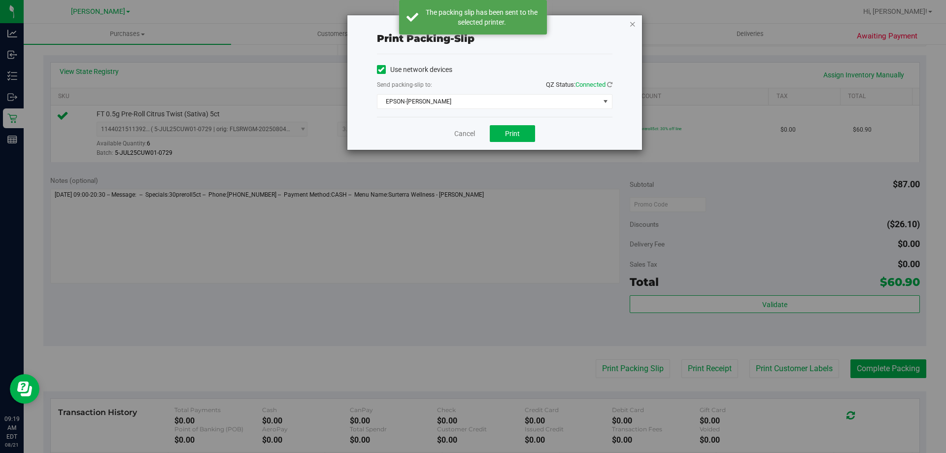
click at [631, 25] on icon "button" at bounding box center [632, 24] width 7 height 12
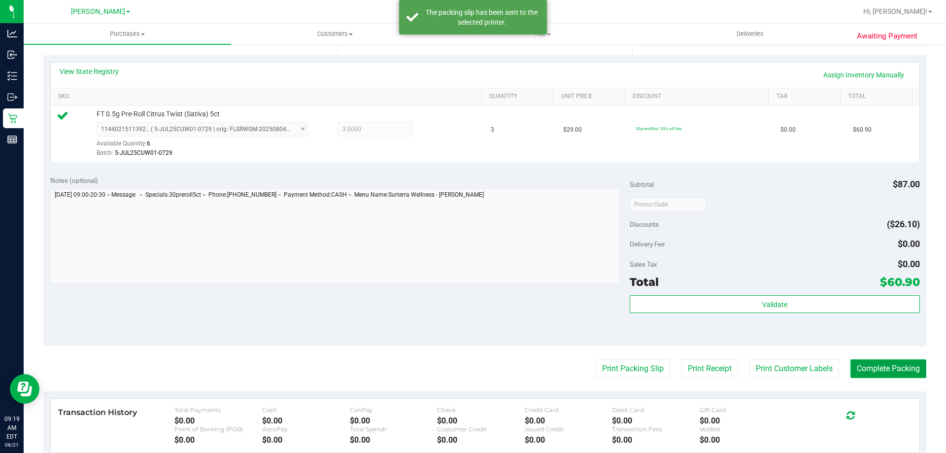
click at [891, 378] on button "Complete Packing" at bounding box center [888, 368] width 76 height 19
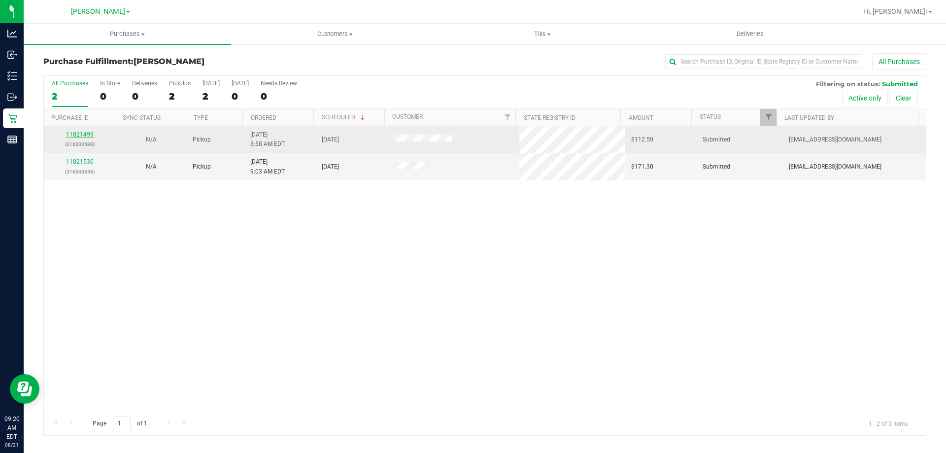
click at [76, 132] on link "11821499" at bounding box center [80, 134] width 28 height 7
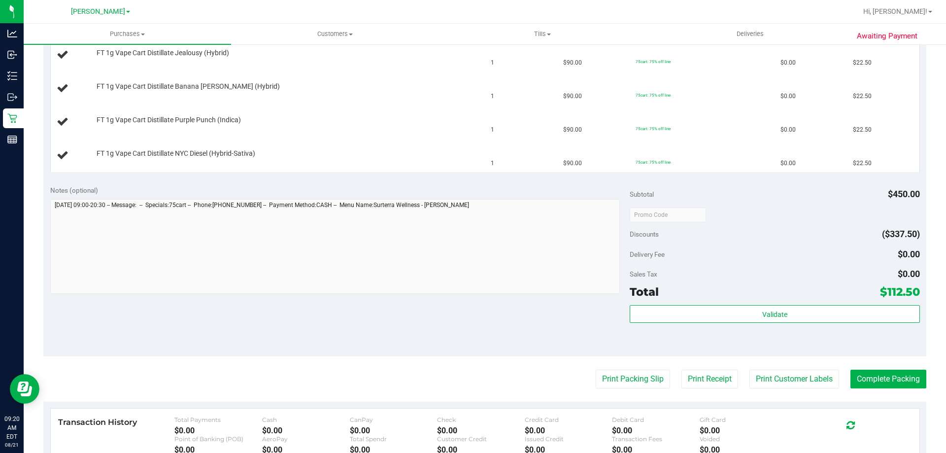
scroll to position [329, 0]
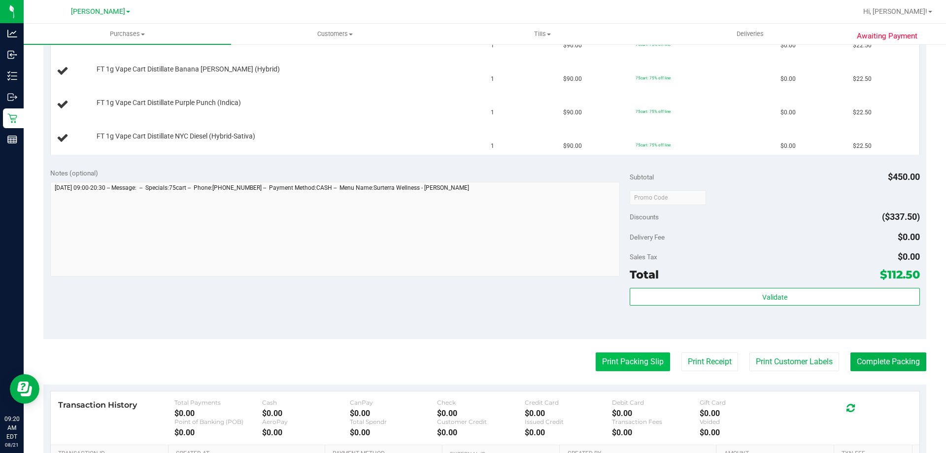
click at [629, 357] on button "Print Packing Slip" at bounding box center [633, 361] width 74 height 19
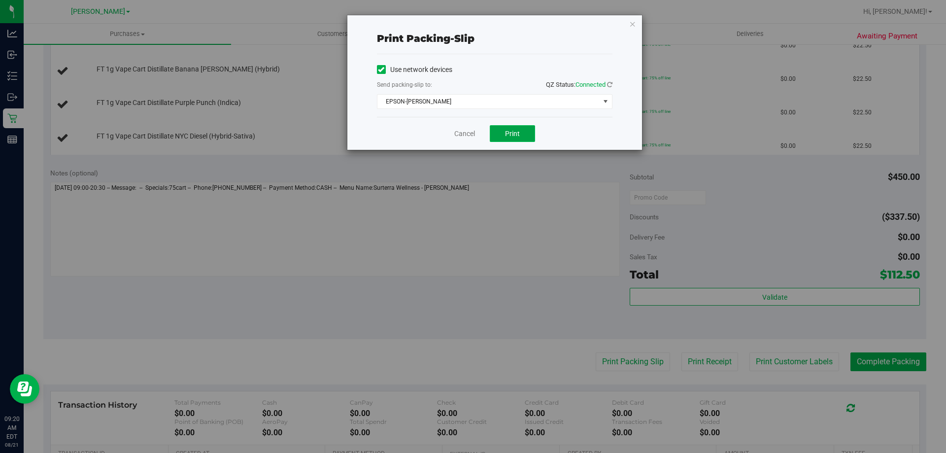
click at [515, 136] on span "Print" at bounding box center [512, 134] width 15 height 8
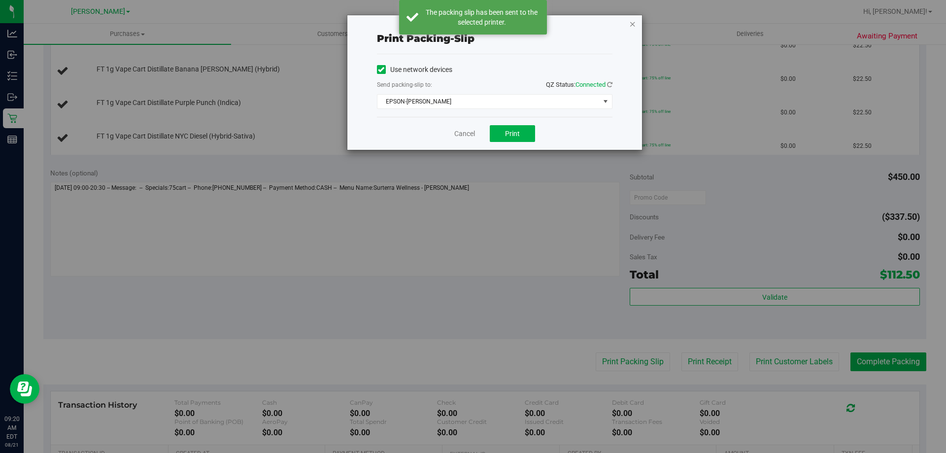
click at [635, 26] on icon "button" at bounding box center [632, 24] width 7 height 12
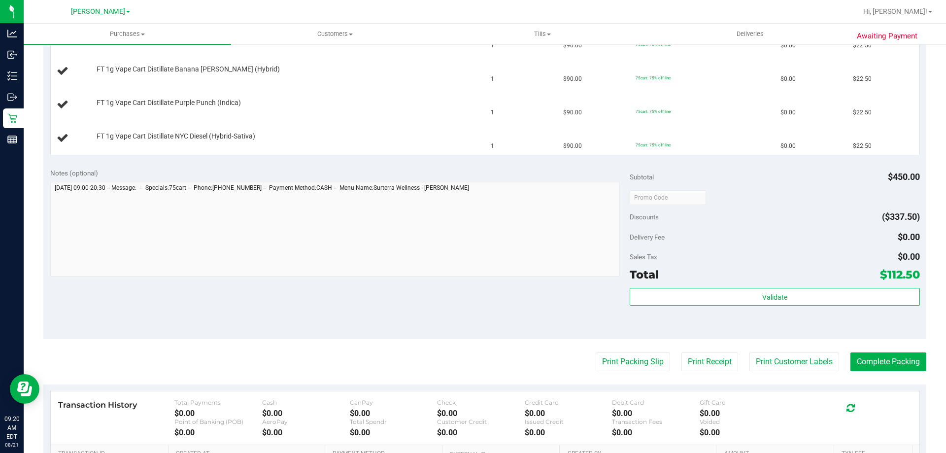
click at [596, 352] on button "Print Packing Slip" at bounding box center [633, 361] width 74 height 19
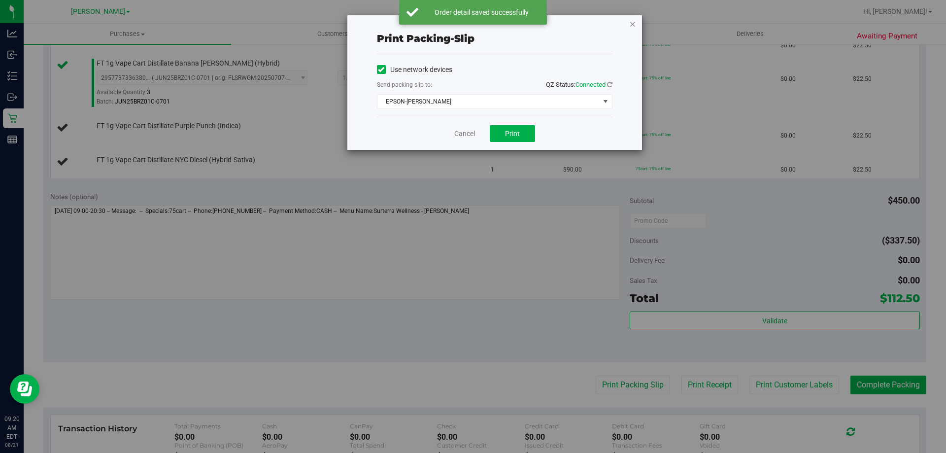
click at [632, 27] on icon "button" at bounding box center [632, 24] width 7 height 12
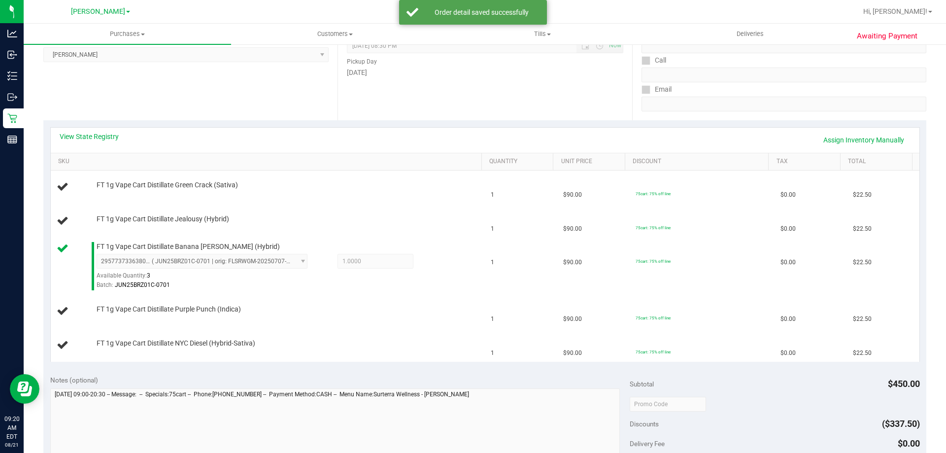
scroll to position [146, 0]
click at [446, 222] on div "FT 1g Vape Cart Distillate Jealousy (Hybrid)" at bounding box center [284, 219] width 385 height 10
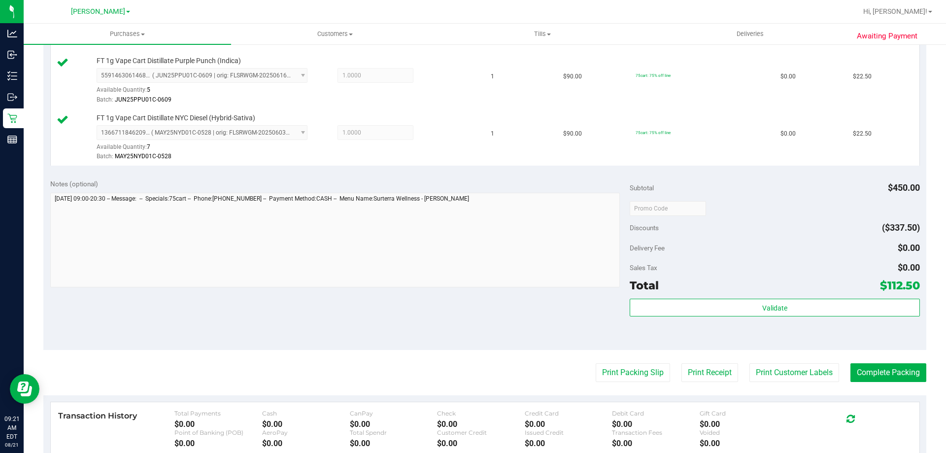
scroll to position [447, 0]
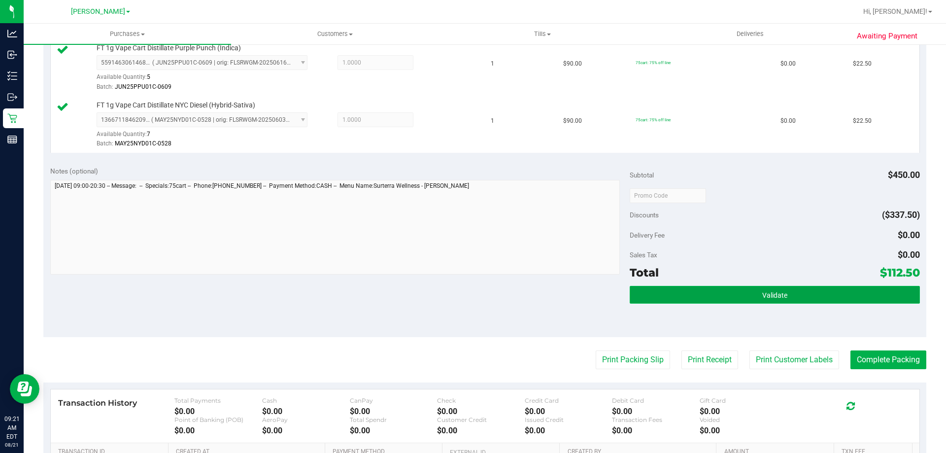
click at [682, 300] on button "Validate" at bounding box center [775, 295] width 290 height 18
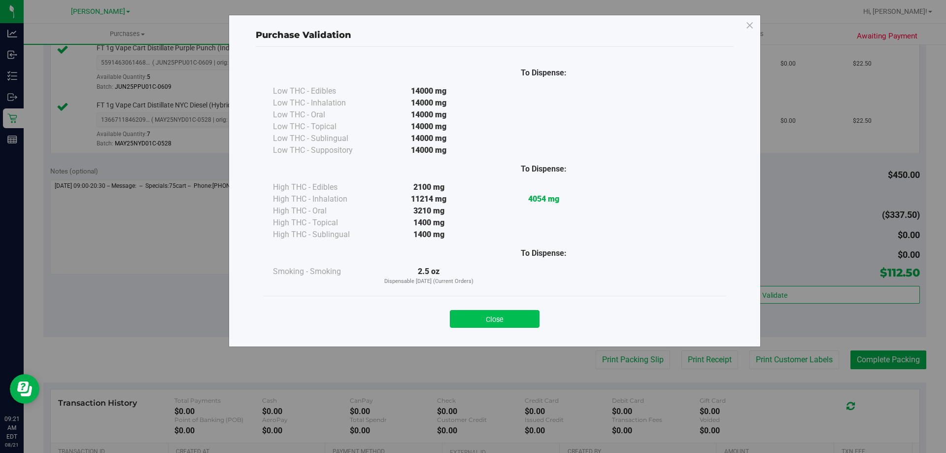
click at [495, 314] on button "Close" at bounding box center [495, 319] width 90 height 18
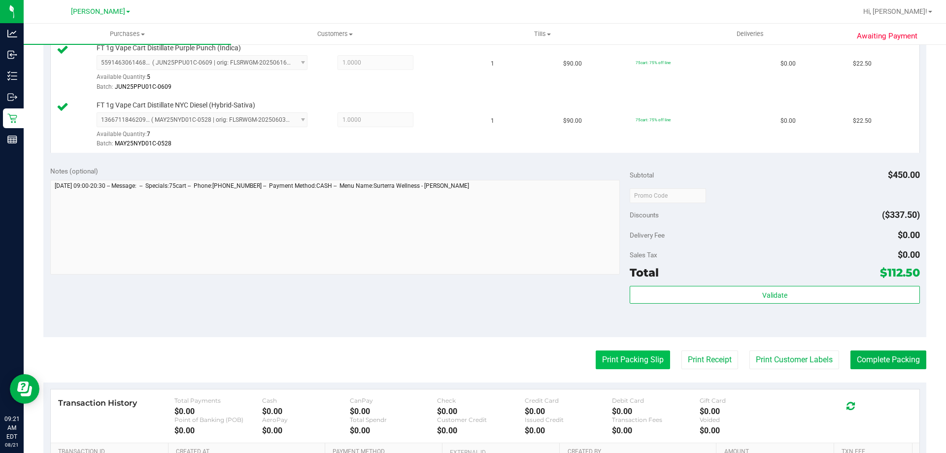
click at [622, 364] on button "Print Packing Slip" at bounding box center [633, 359] width 74 height 19
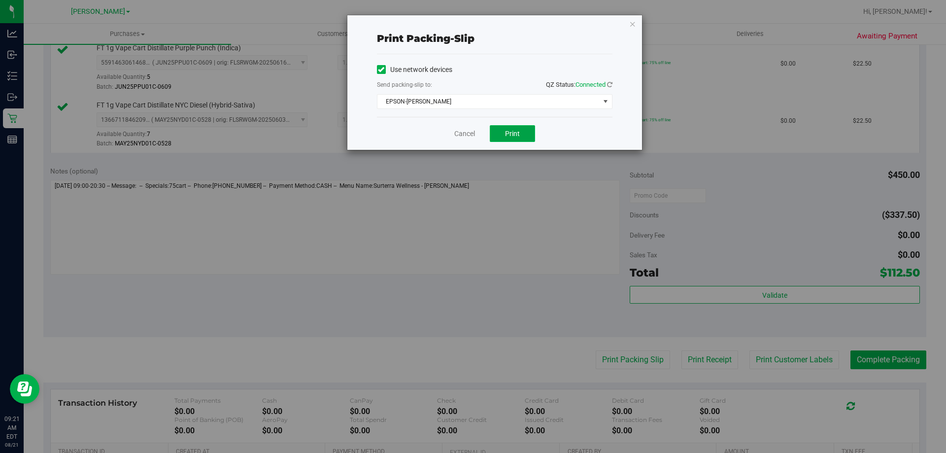
click at [511, 137] on span "Print" at bounding box center [512, 134] width 15 height 8
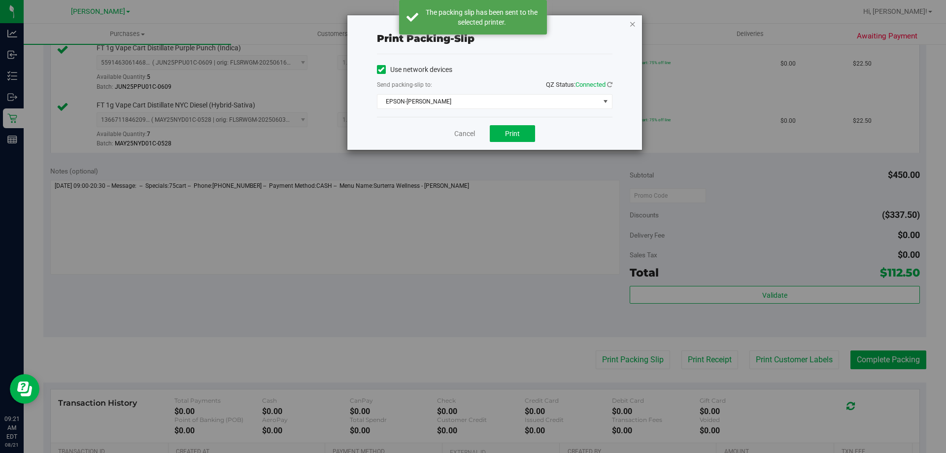
click at [632, 26] on icon "button" at bounding box center [632, 24] width 7 height 12
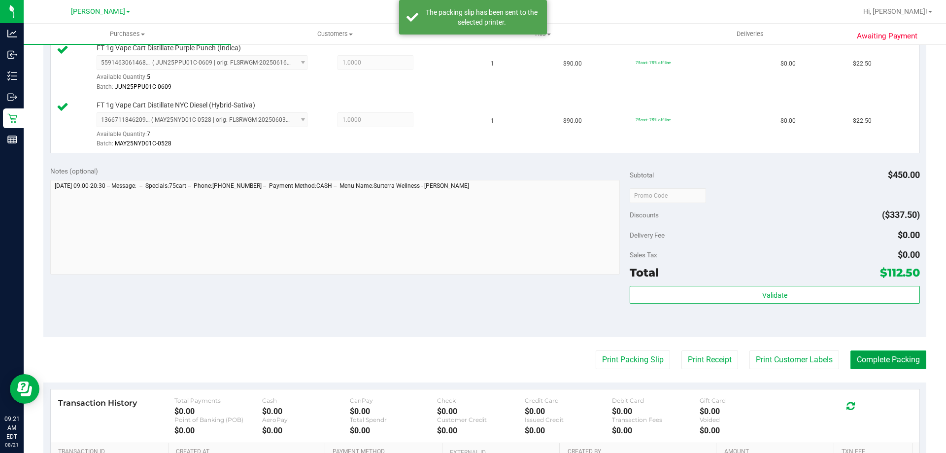
click at [885, 363] on button "Complete Packing" at bounding box center [888, 359] width 76 height 19
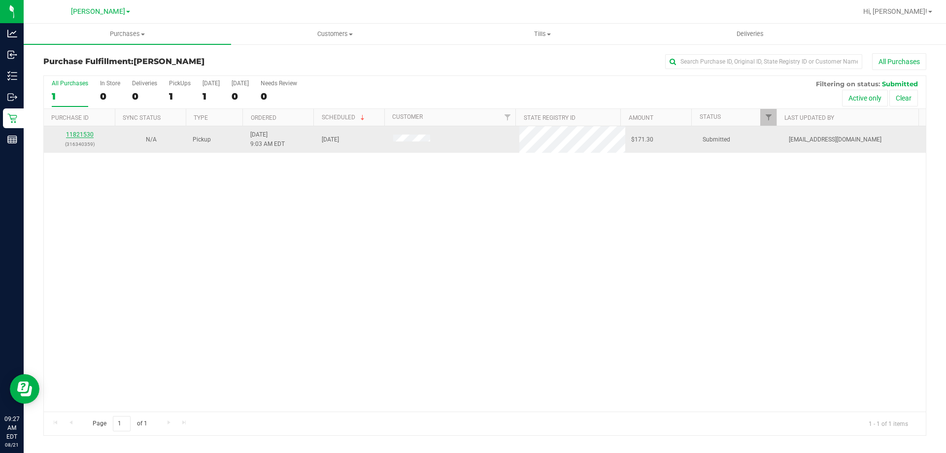
click at [90, 134] on link "11821530" at bounding box center [80, 134] width 28 height 7
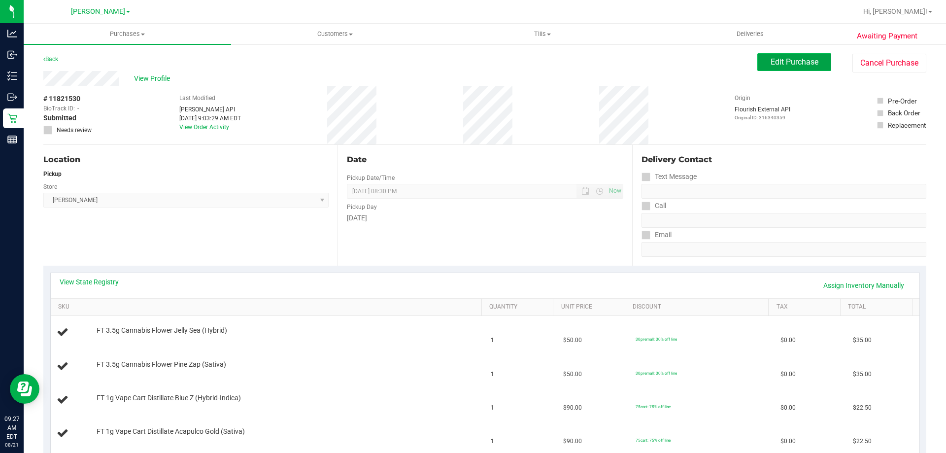
click at [787, 64] on span "Edit Purchase" at bounding box center [795, 61] width 48 height 9
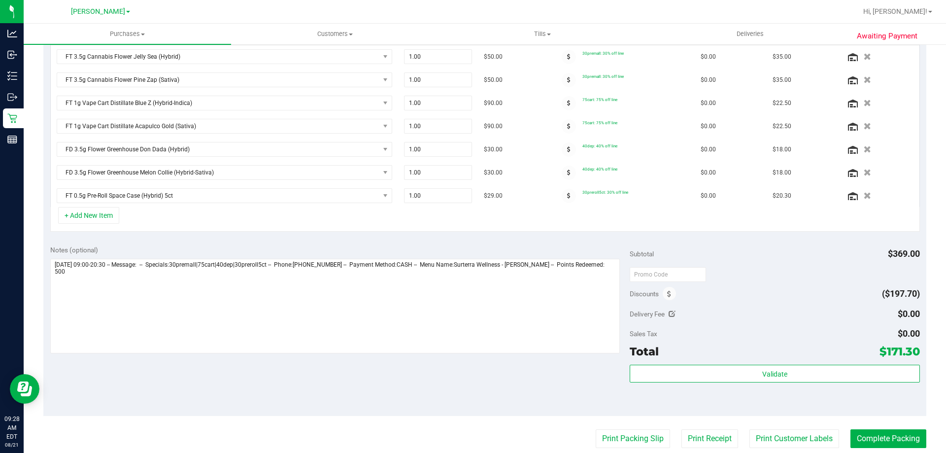
scroll to position [272, 0]
click at [669, 310] on icon at bounding box center [672, 311] width 7 height 7
type input "$0.00"
click at [822, 317] on icon "Cancel button" at bounding box center [824, 312] width 8 height 7
click at [669, 291] on span at bounding box center [669, 291] width 13 height 13
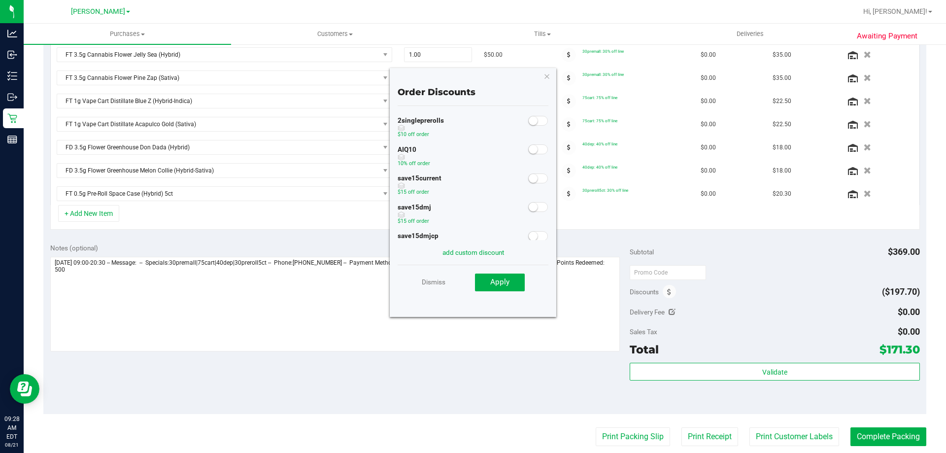
click at [530, 151] on span at bounding box center [538, 149] width 20 height 10
click at [499, 290] on button "Apply" at bounding box center [500, 282] width 50 height 18
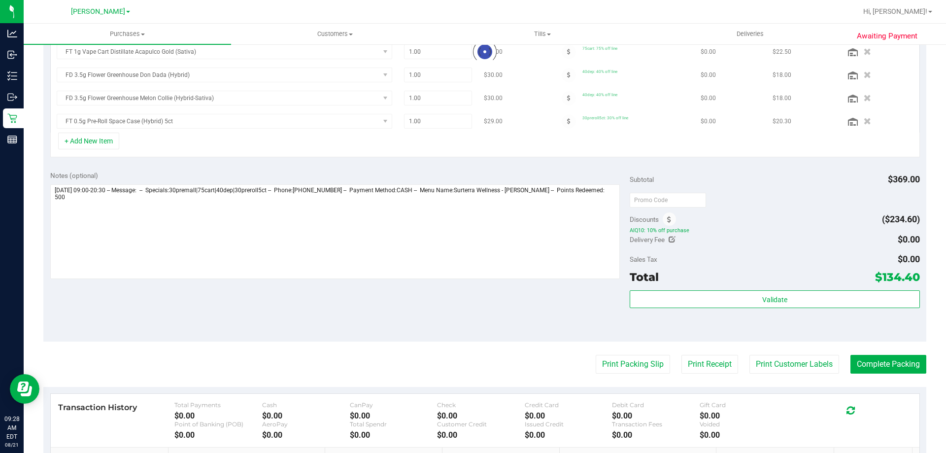
scroll to position [350, 0]
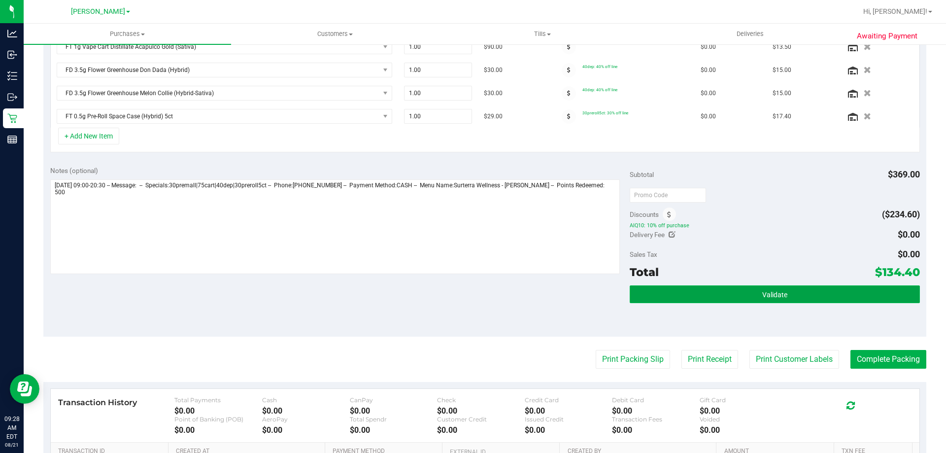
click at [723, 291] on button "Validate" at bounding box center [775, 294] width 290 height 18
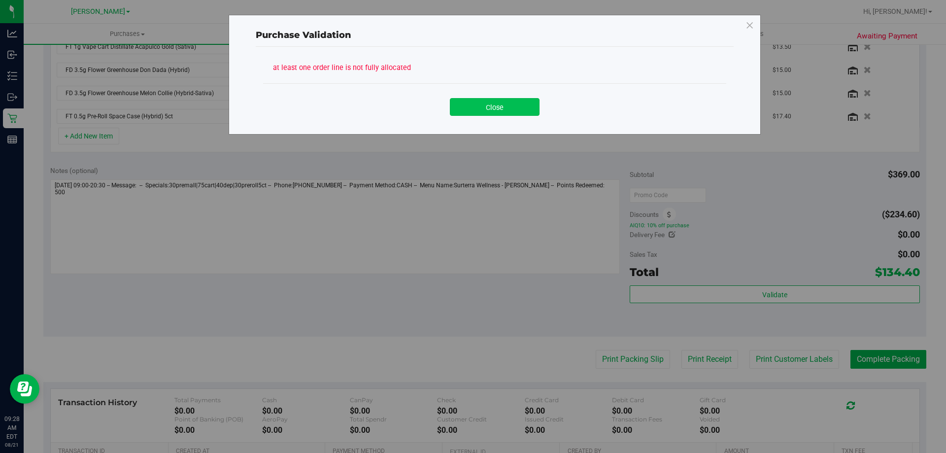
click at [509, 107] on button "Close" at bounding box center [495, 107] width 90 height 18
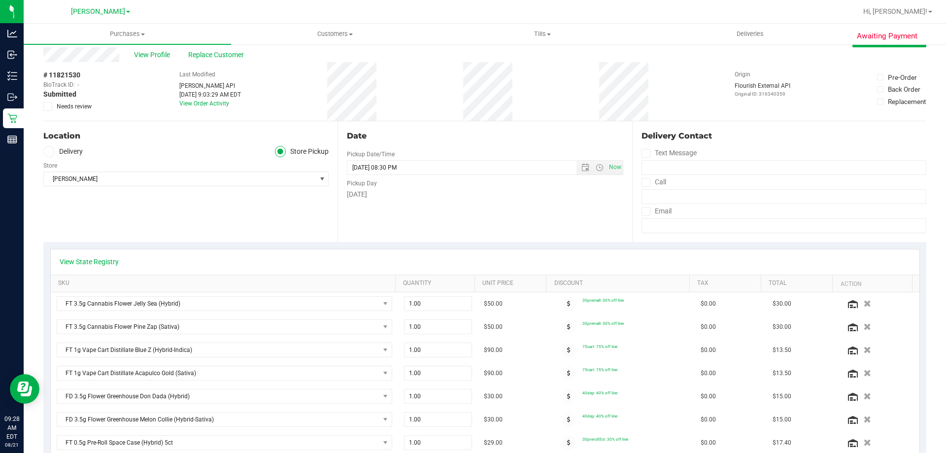
scroll to position [0, 0]
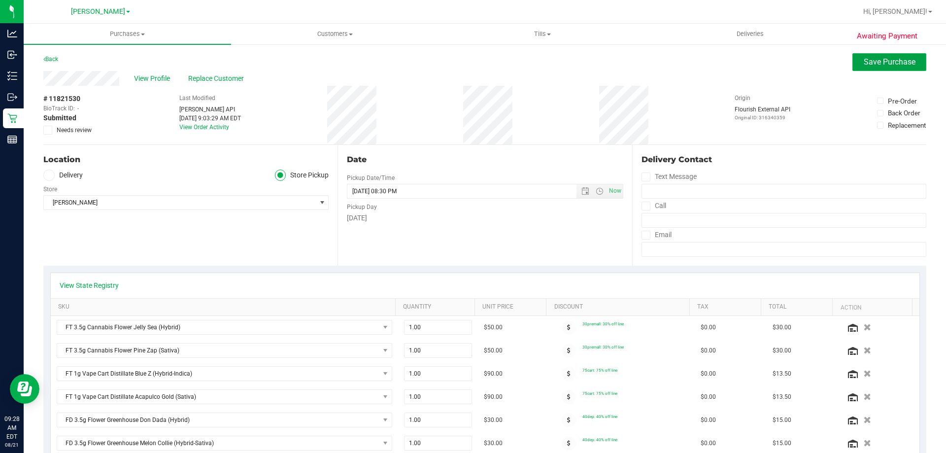
click at [880, 68] on button "Save Purchase" at bounding box center [889, 62] width 74 height 18
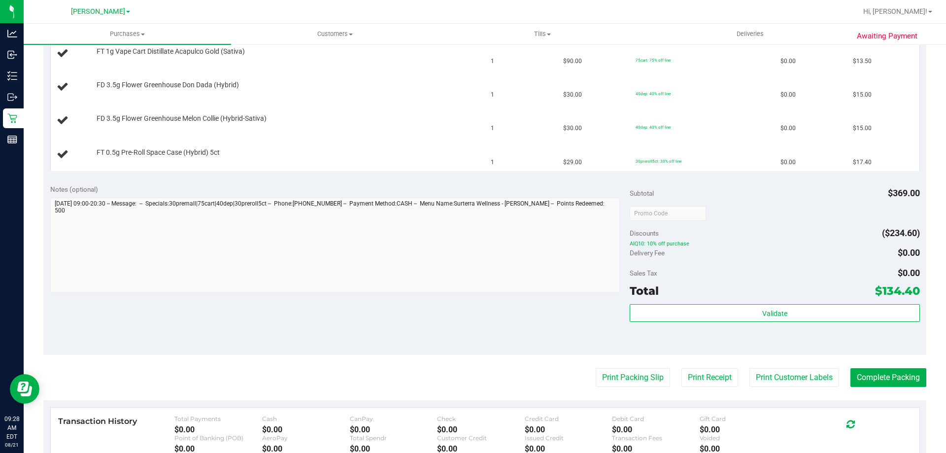
scroll to position [381, 0]
click at [610, 369] on button "Print Packing Slip" at bounding box center [633, 376] width 74 height 19
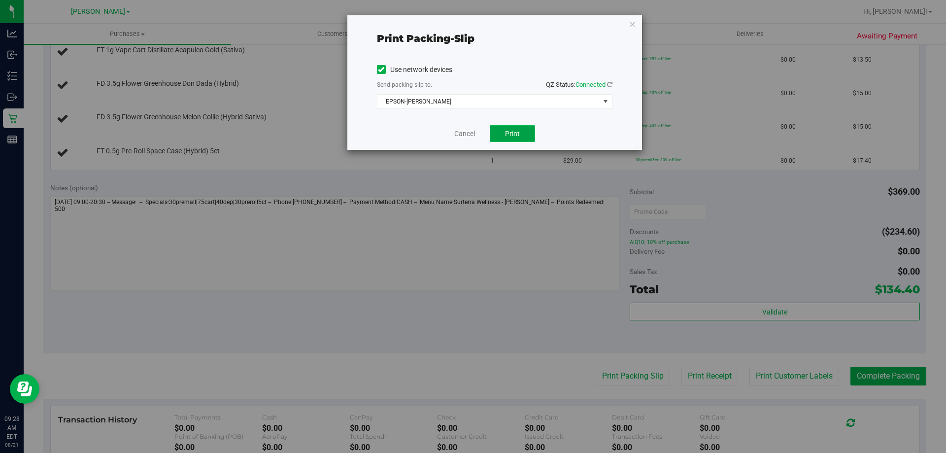
click at [529, 138] on button "Print" at bounding box center [512, 133] width 45 height 17
click at [632, 22] on icon "button" at bounding box center [632, 24] width 7 height 12
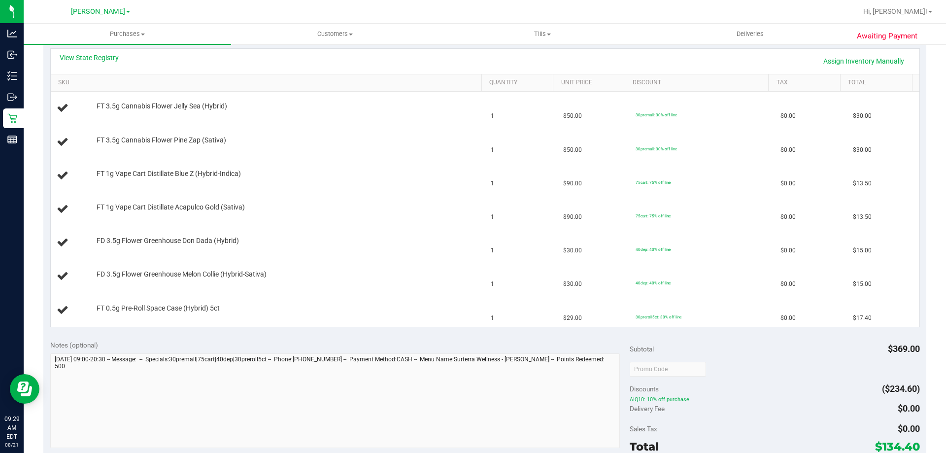
scroll to position [222, 0]
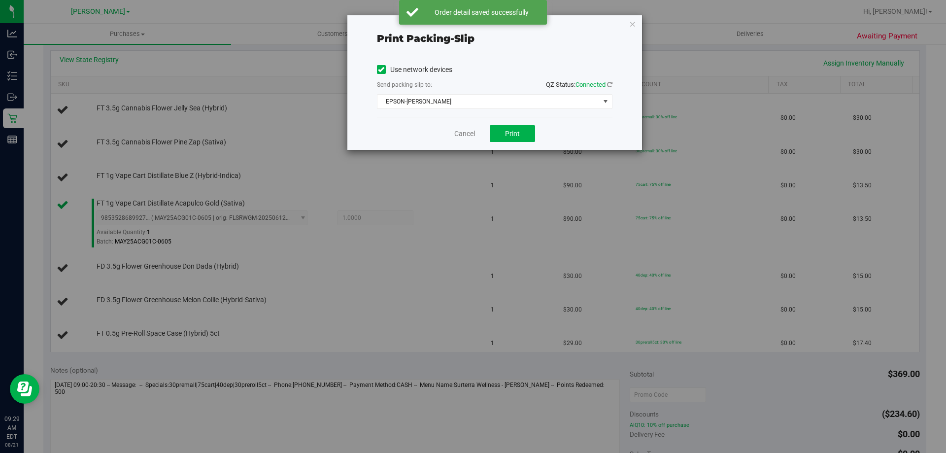
click at [647, 21] on div "Print packing-slip Use network devices Send packing-slip to: QZ Status: Connect…" at bounding box center [476, 226] width 953 height 453
click at [632, 27] on icon "button" at bounding box center [632, 24] width 7 height 12
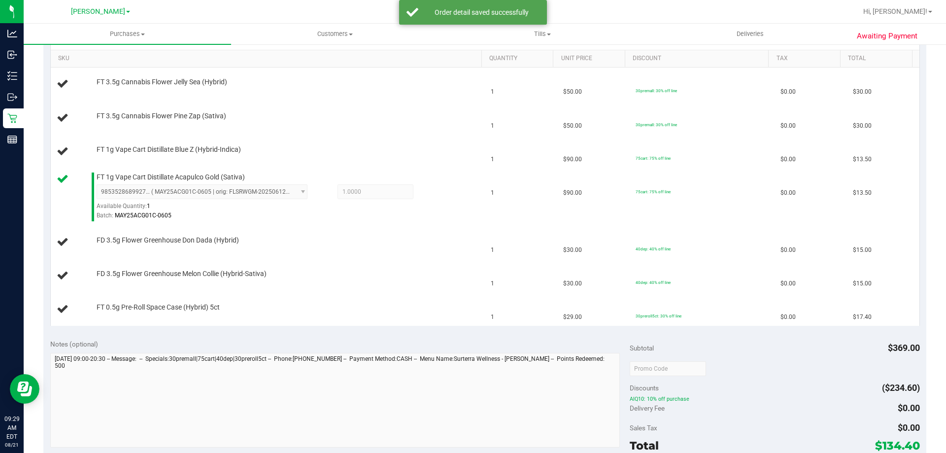
scroll to position [249, 0]
click at [438, 144] on div "FT 1g Vape Cart Distillate Blue Z (Hybrid-Indica)" at bounding box center [284, 149] width 385 height 10
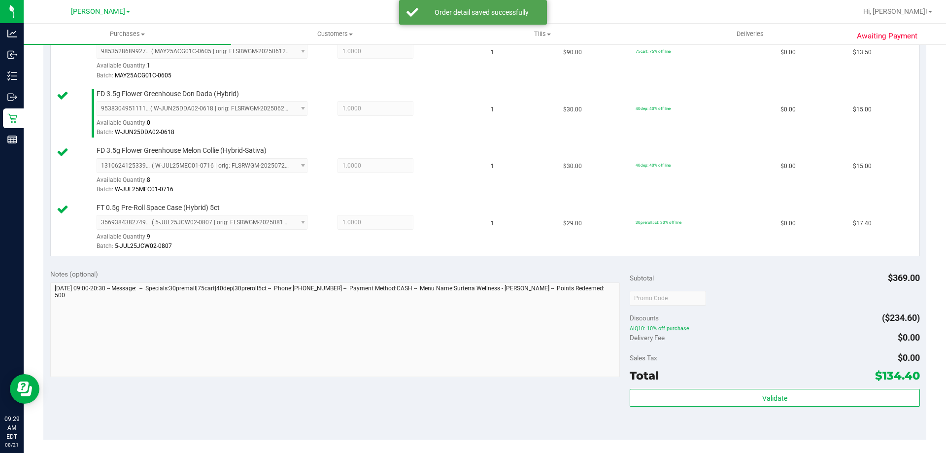
scroll to position [485, 0]
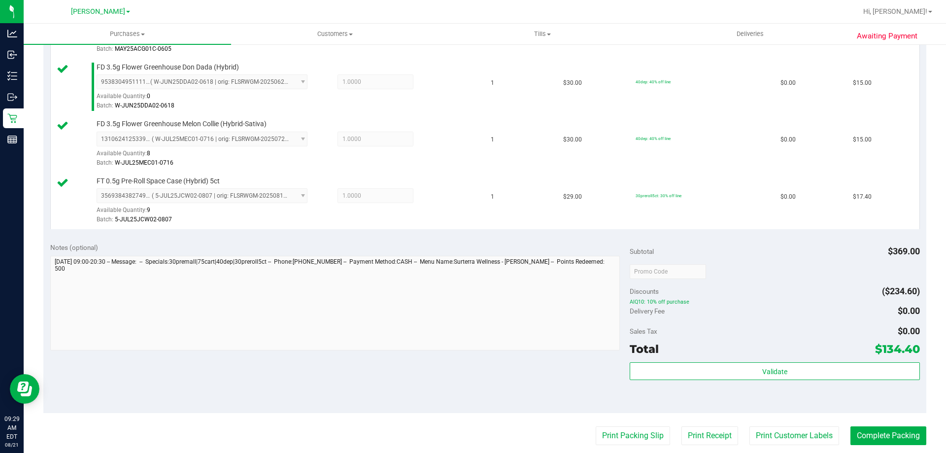
click at [748, 348] on div "Total $134.40" at bounding box center [775, 349] width 290 height 18
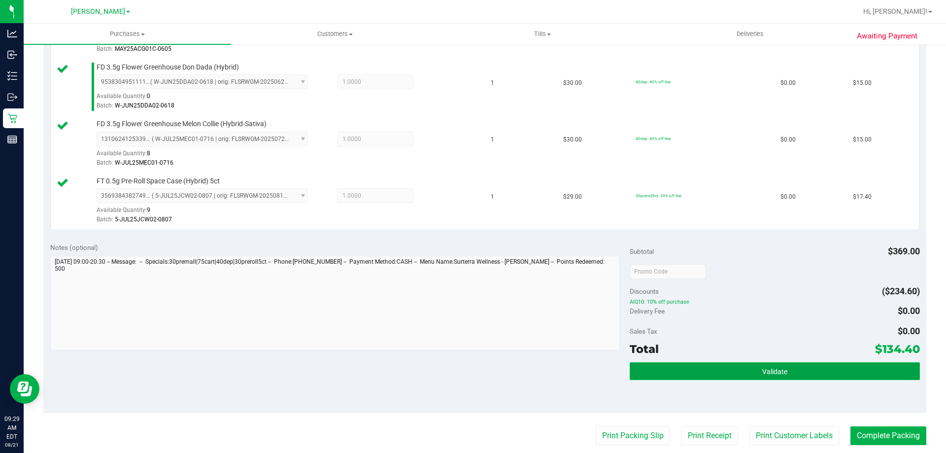
click at [755, 374] on button "Validate" at bounding box center [775, 371] width 290 height 18
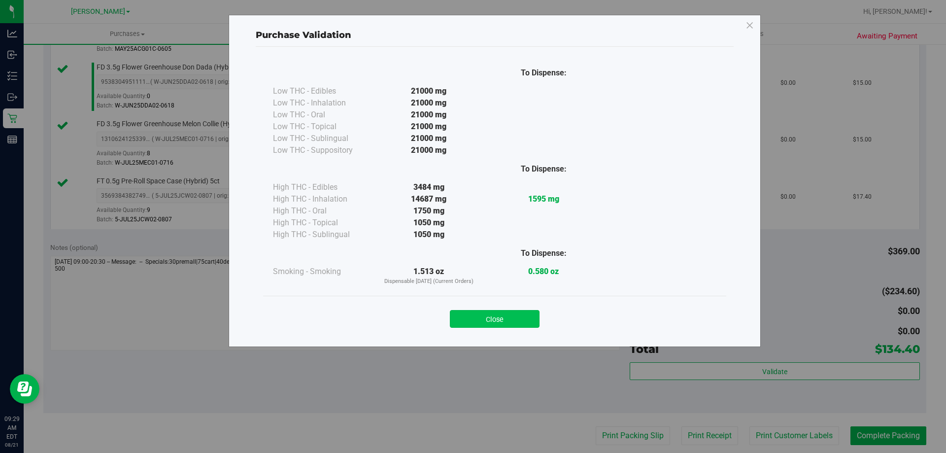
click at [519, 327] on button "Close" at bounding box center [495, 319] width 90 height 18
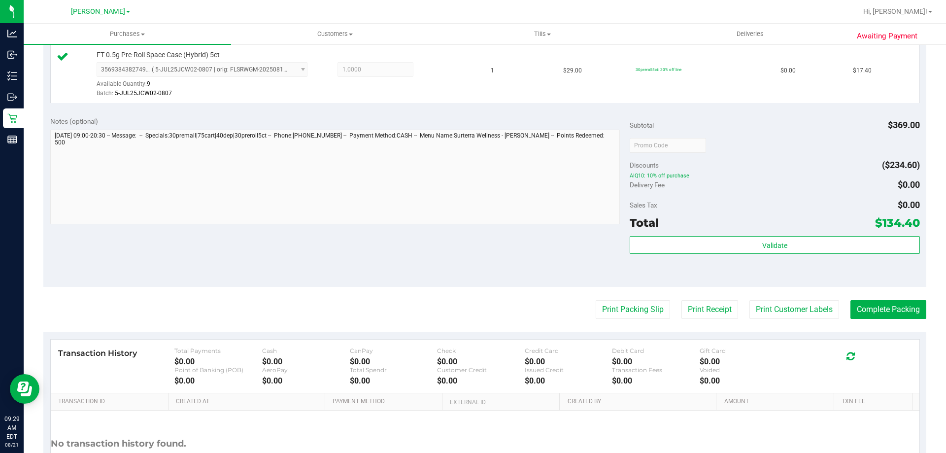
scroll to position [618, 0]
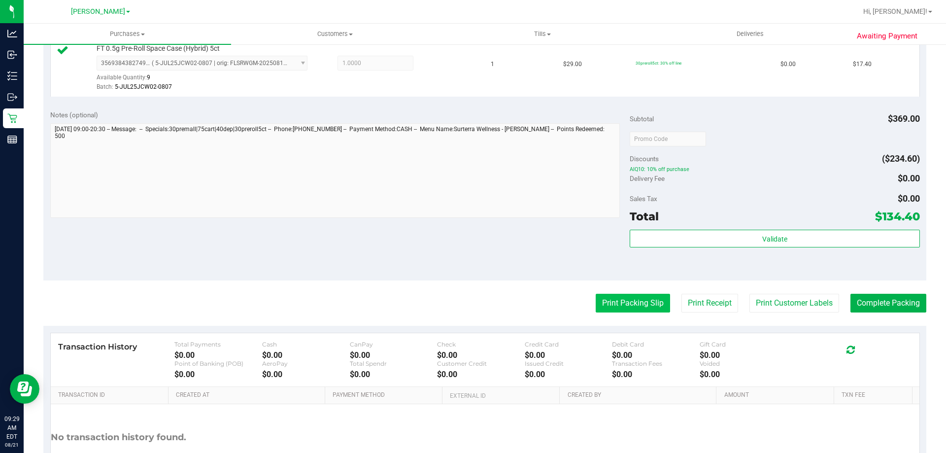
click at [624, 300] on button "Print Packing Slip" at bounding box center [633, 303] width 74 height 19
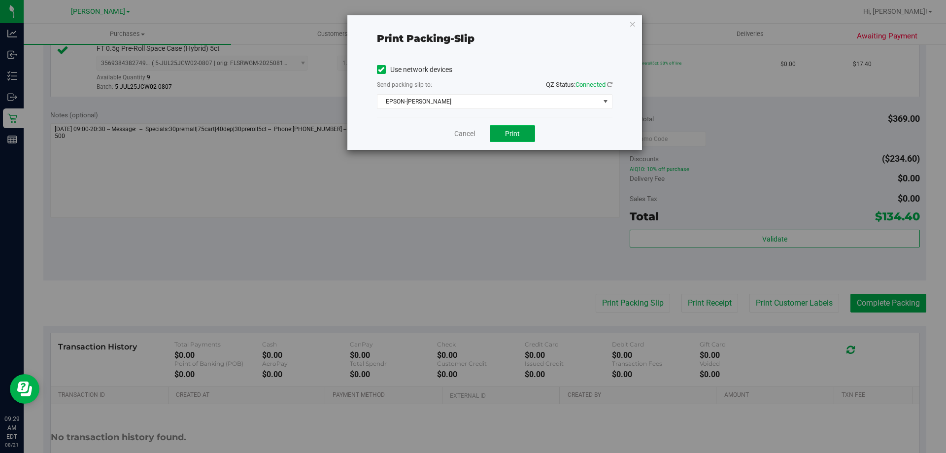
click at [512, 135] on span "Print" at bounding box center [512, 134] width 15 height 8
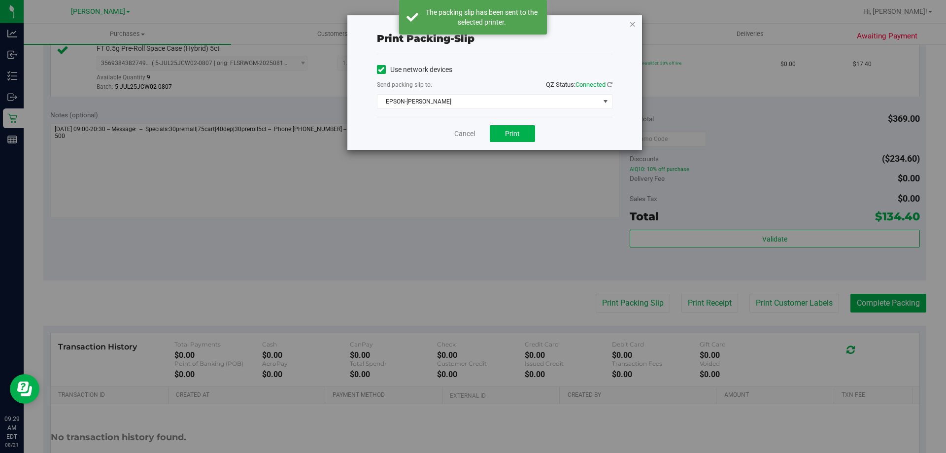
click at [632, 27] on icon "button" at bounding box center [632, 24] width 7 height 12
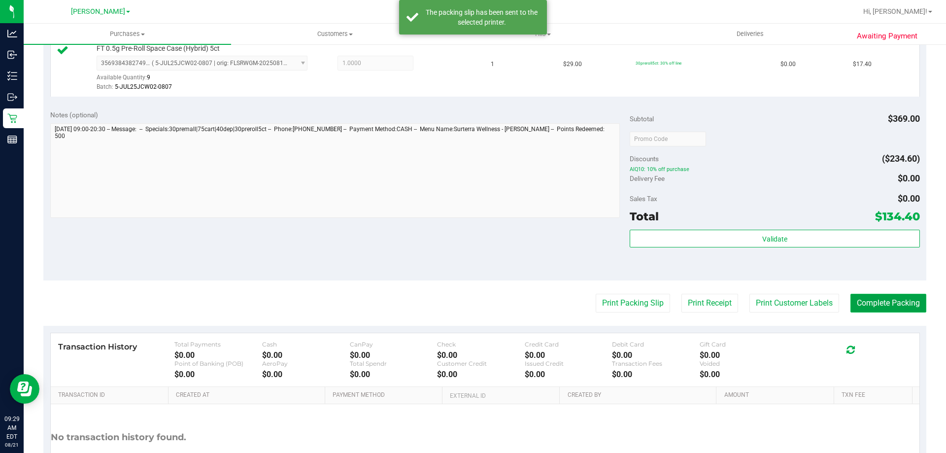
click at [884, 299] on button "Complete Packing" at bounding box center [888, 303] width 76 height 19
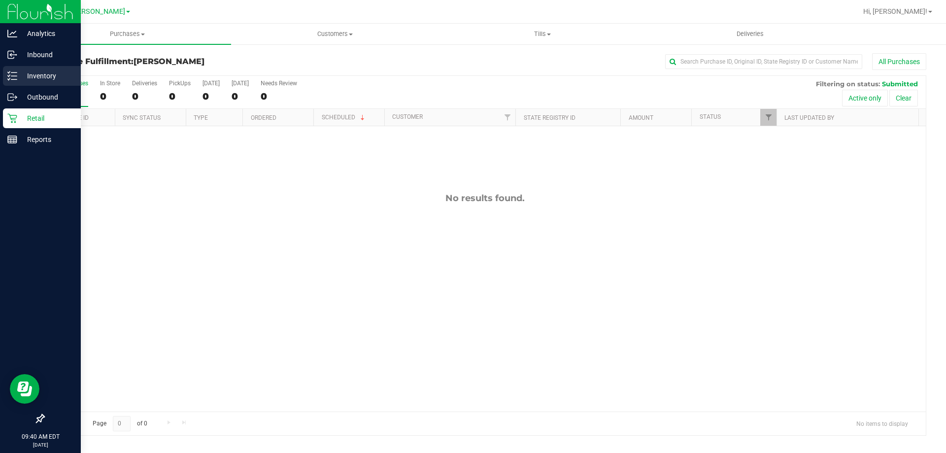
click at [16, 81] on div "Inventory" at bounding box center [42, 76] width 78 height 20
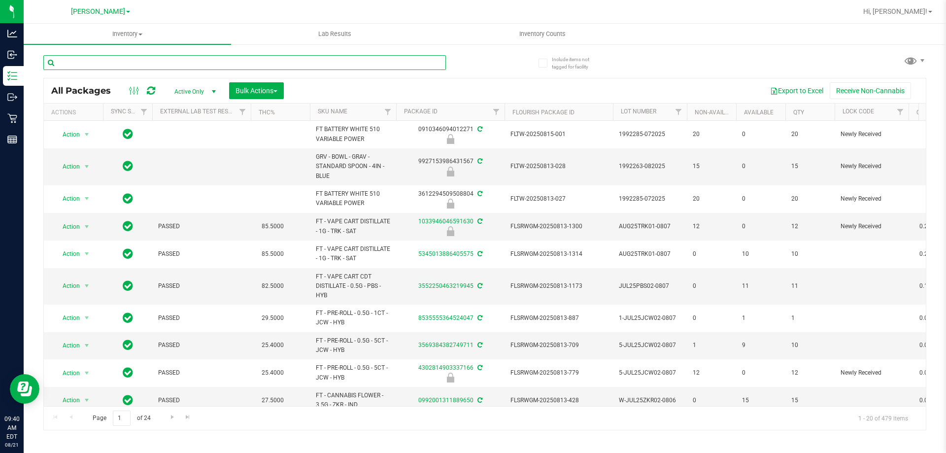
click at [180, 59] on input "text" at bounding box center [244, 62] width 403 height 15
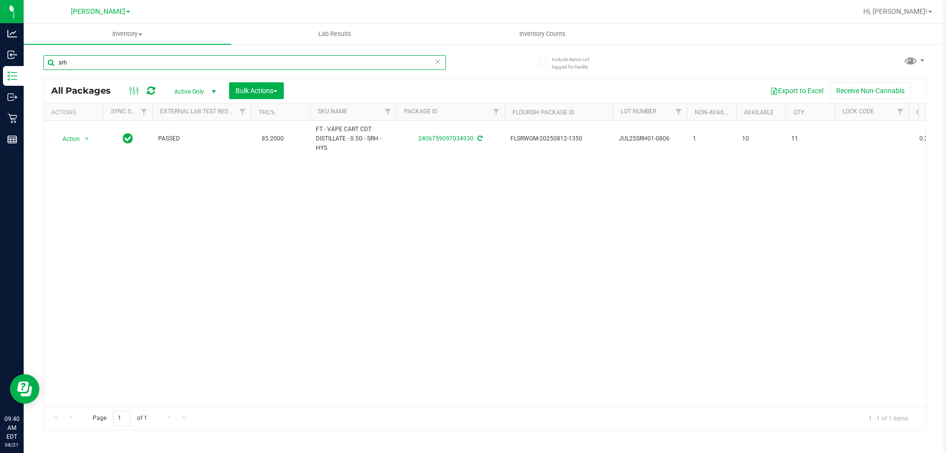
type input "srh"
click at [352, 233] on div "Action Action Adjust qty Create package Edit attributes Global inventory Locate…" at bounding box center [485, 263] width 882 height 285
click at [272, 204] on div "Action Action Adjust qty Create package Edit attributes Global inventory Locate…" at bounding box center [485, 263] width 882 height 285
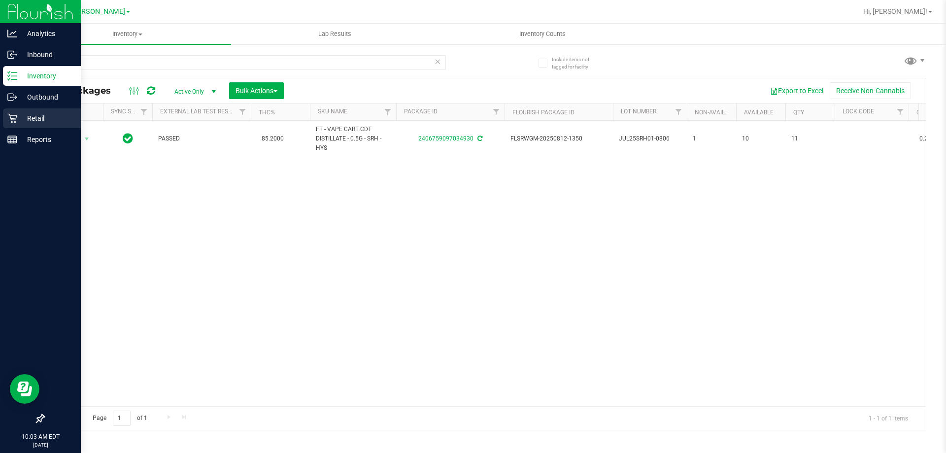
click at [29, 120] on p "Retail" at bounding box center [46, 118] width 59 height 12
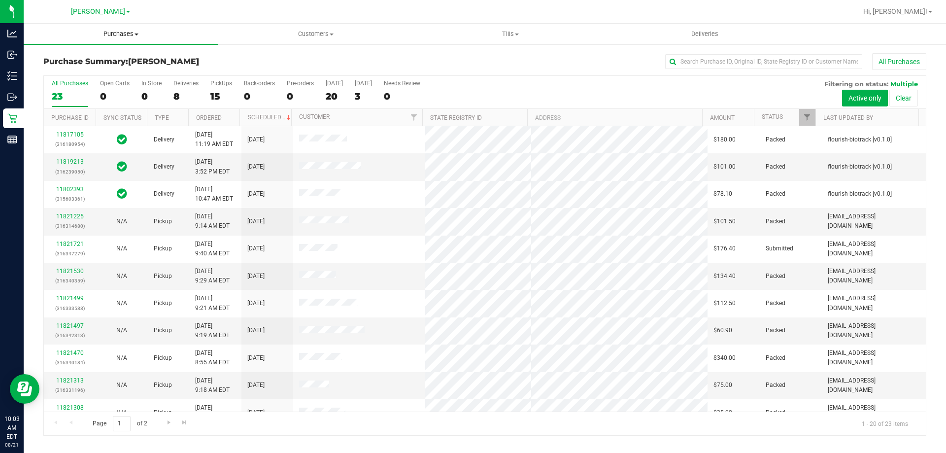
click at [123, 35] on span "Purchases" at bounding box center [121, 34] width 195 height 9
click at [89, 74] on li "Fulfillment" at bounding box center [121, 72] width 195 height 12
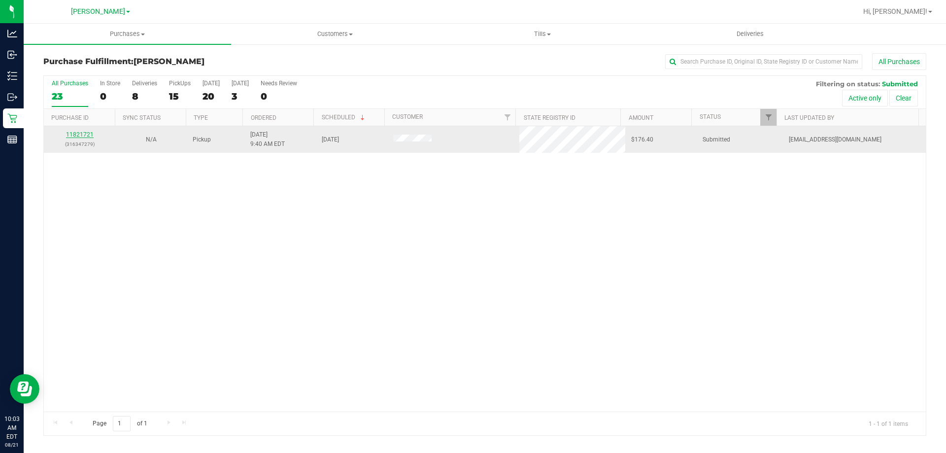
click at [77, 134] on link "11821721" at bounding box center [80, 134] width 28 height 7
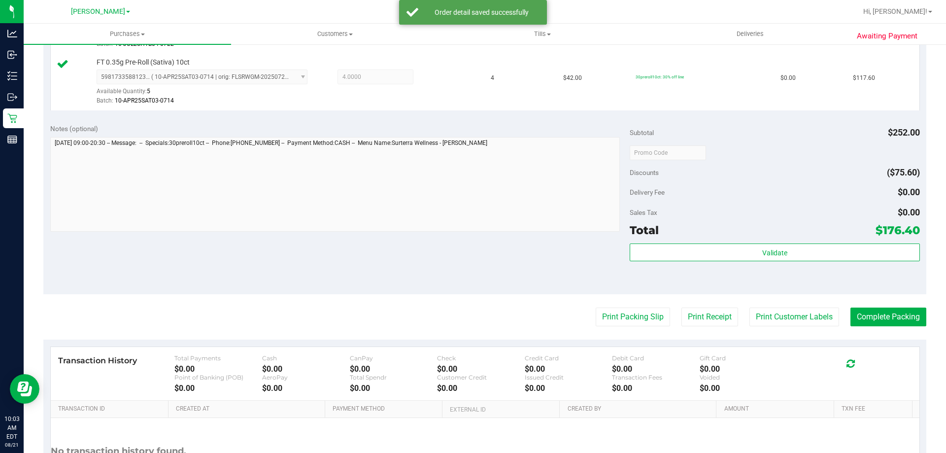
scroll to position [321, 0]
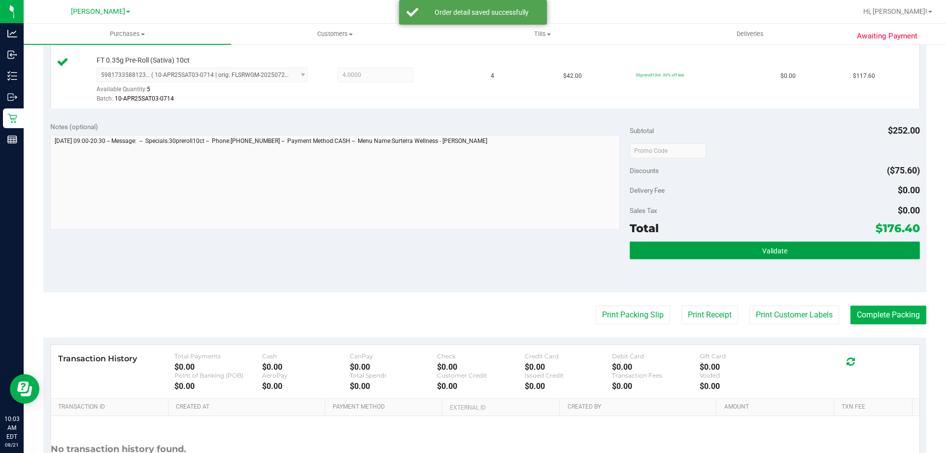
click at [721, 245] on button "Validate" at bounding box center [775, 250] width 290 height 18
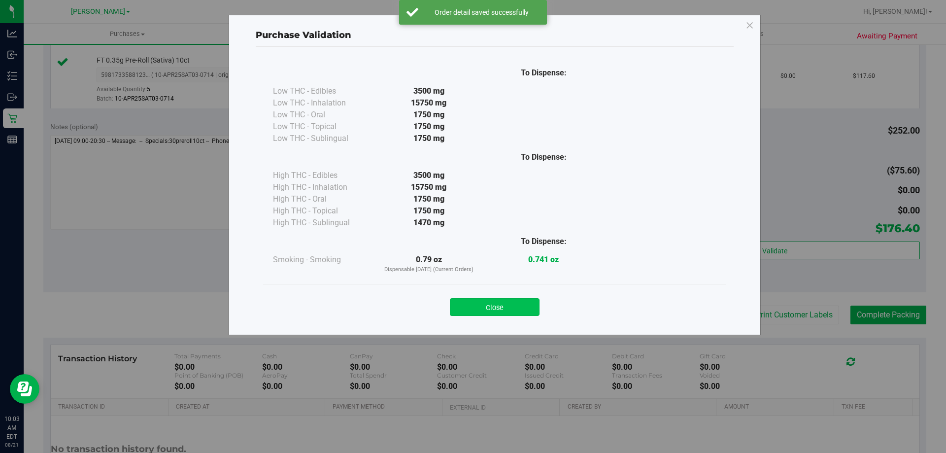
click at [499, 312] on button "Close" at bounding box center [495, 307] width 90 height 18
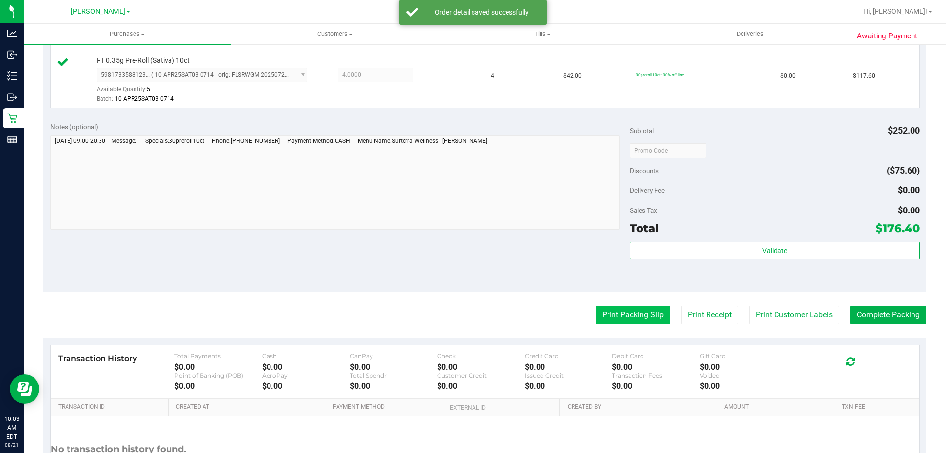
click at [631, 312] on button "Print Packing Slip" at bounding box center [633, 315] width 74 height 19
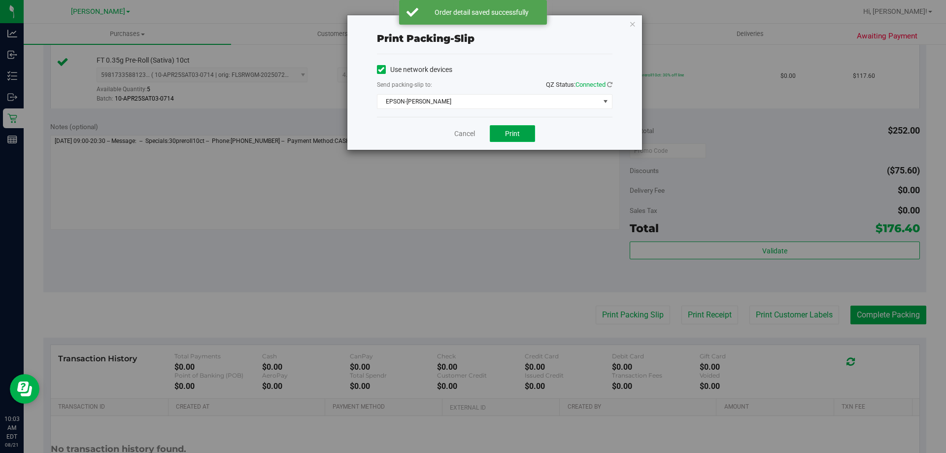
click at [507, 139] on button "Print" at bounding box center [512, 133] width 45 height 17
click at [633, 23] on icon "button" at bounding box center [632, 24] width 7 height 12
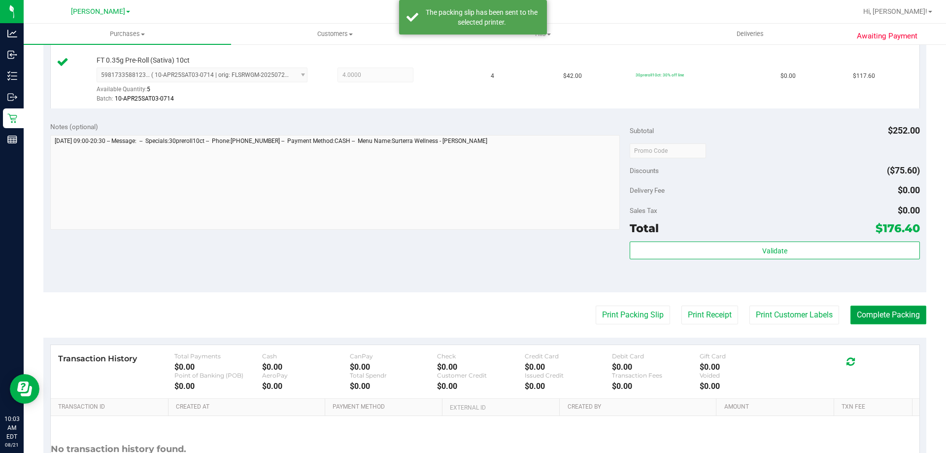
click at [876, 318] on button "Complete Packing" at bounding box center [888, 315] width 76 height 19
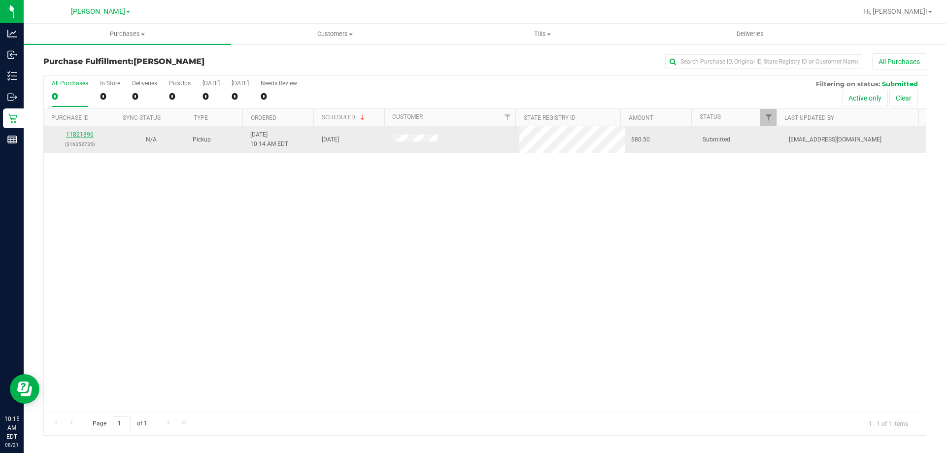
click at [80, 135] on link "11821896" at bounding box center [80, 134] width 28 height 7
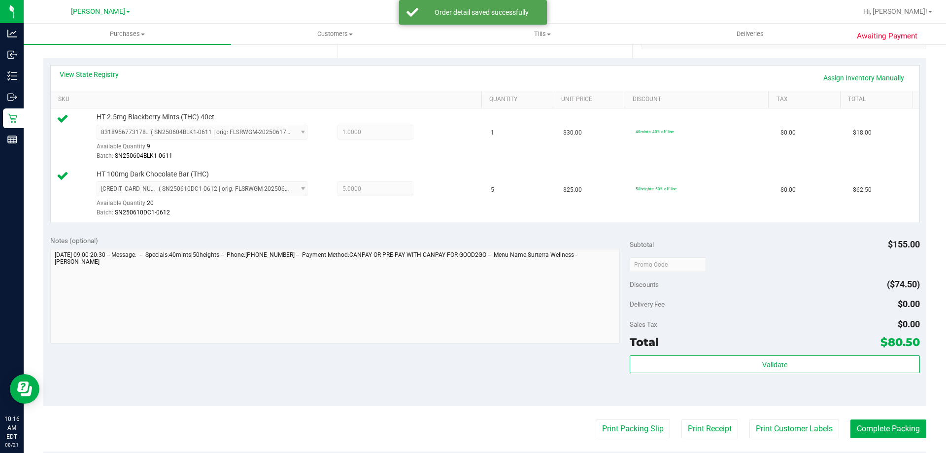
scroll to position [216, 0]
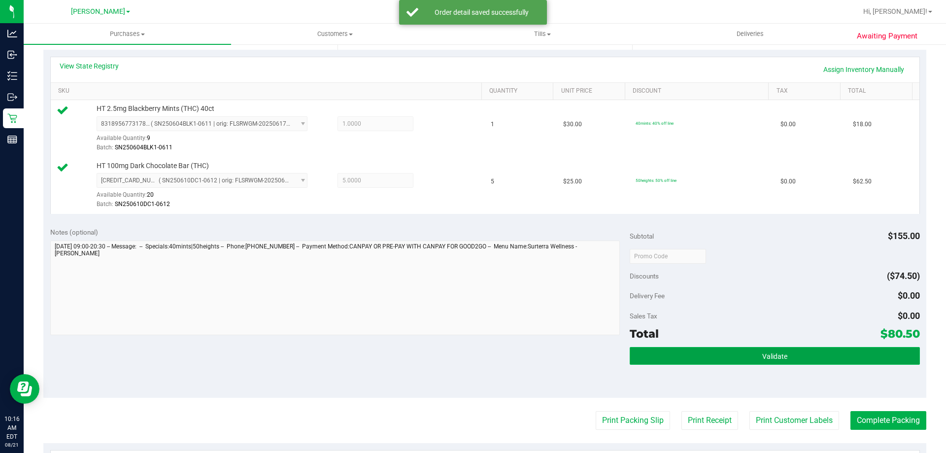
click at [761, 349] on button "Validate" at bounding box center [775, 356] width 290 height 18
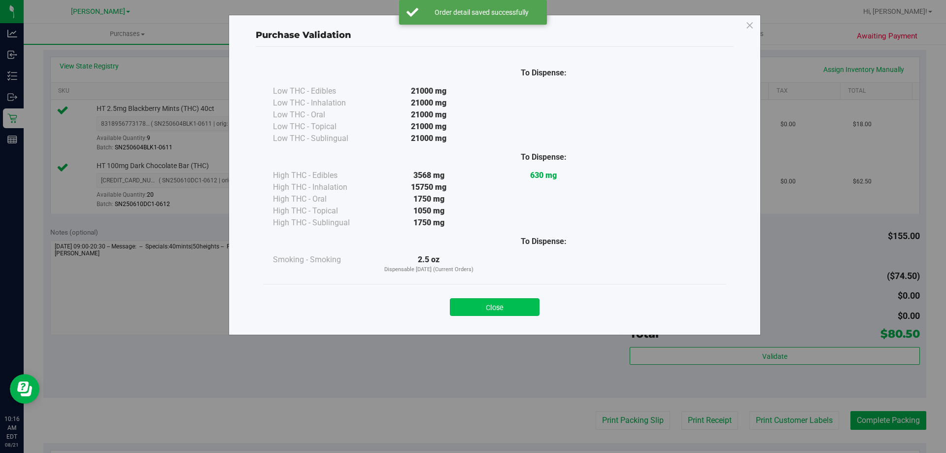
click at [522, 308] on button "Close" at bounding box center [495, 307] width 90 height 18
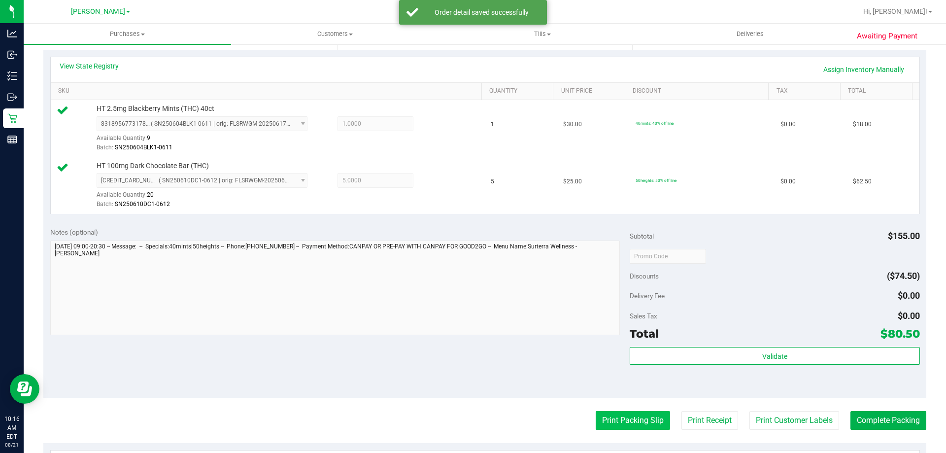
click at [603, 421] on button "Print Packing Slip" at bounding box center [633, 420] width 74 height 19
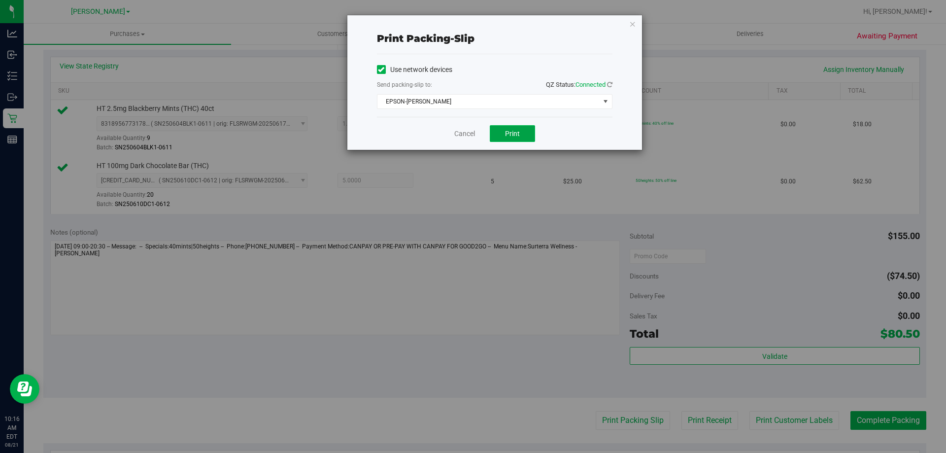
click at [518, 130] on span "Print" at bounding box center [512, 134] width 15 height 8
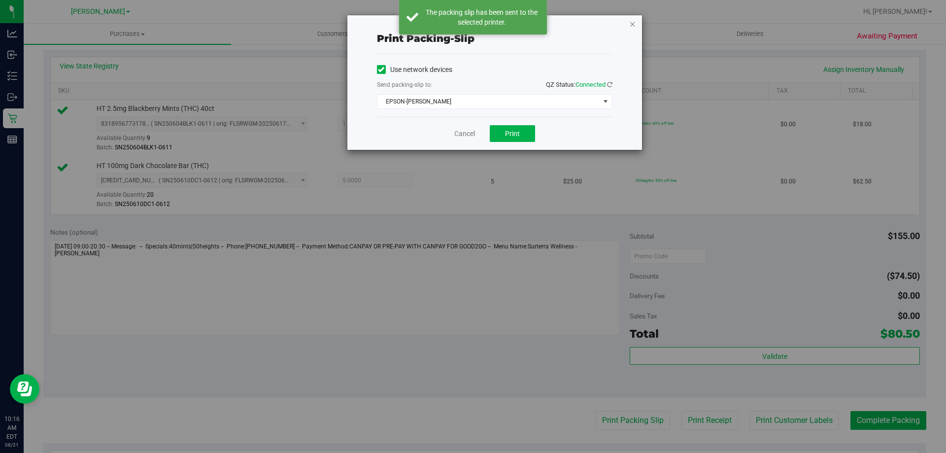
click at [633, 27] on icon "button" at bounding box center [632, 24] width 7 height 12
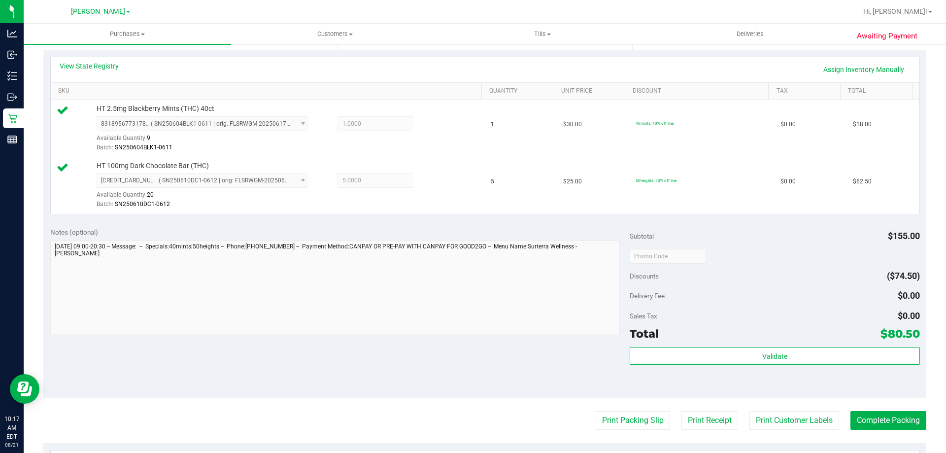
click at [596, 411] on button "Print Packing Slip" at bounding box center [633, 420] width 74 height 19
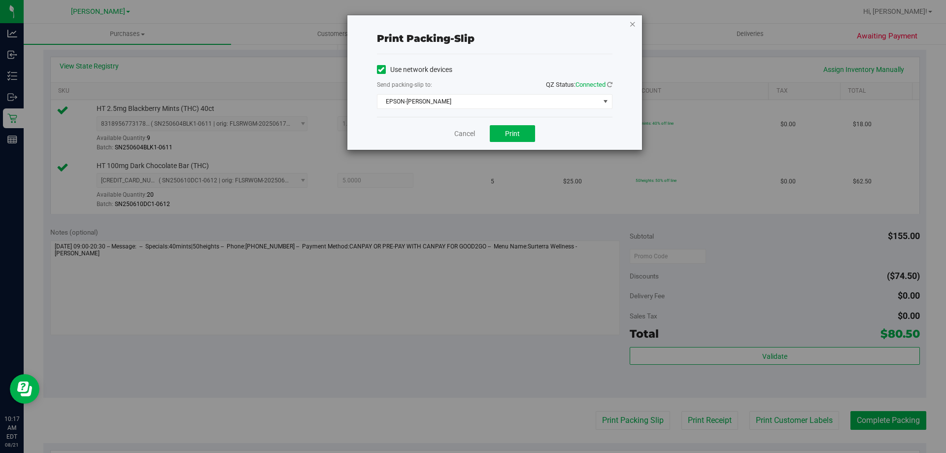
click at [630, 24] on icon "button" at bounding box center [632, 24] width 7 height 12
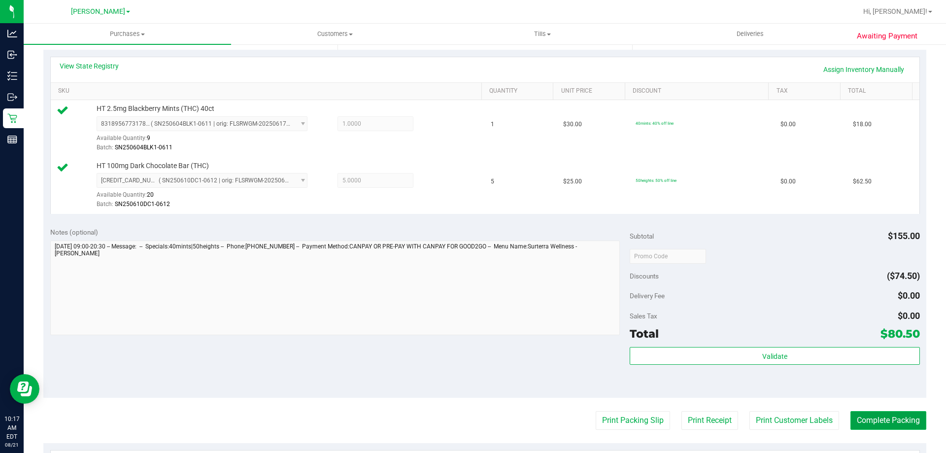
click at [894, 414] on button "Complete Packing" at bounding box center [888, 420] width 76 height 19
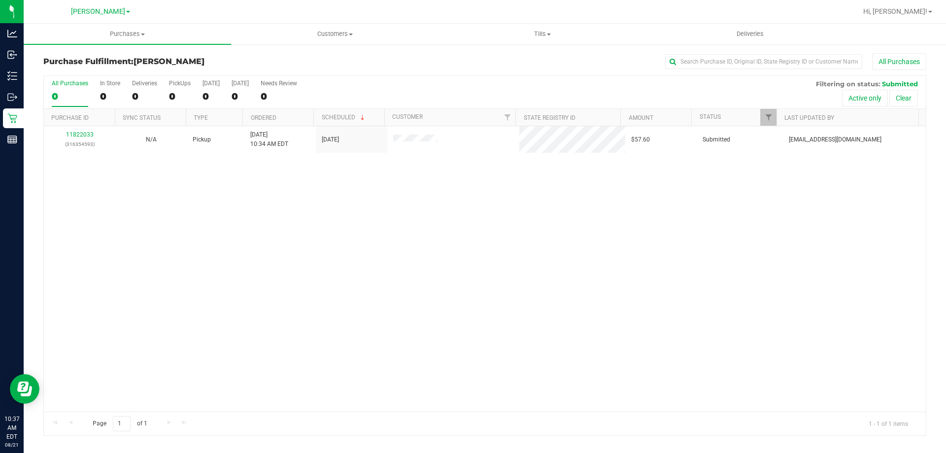
click at [359, 278] on div "11822033 (316354593) N/A Pickup 8/21/2025 10:34 AM EDT 8/21/2025 $57.60 Submitt…" at bounding box center [485, 268] width 882 height 285
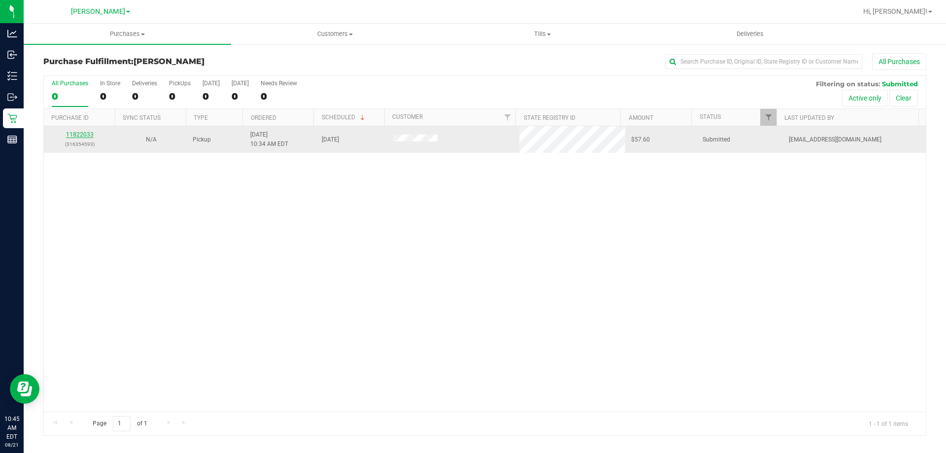
click at [80, 136] on link "11822033" at bounding box center [80, 134] width 28 height 7
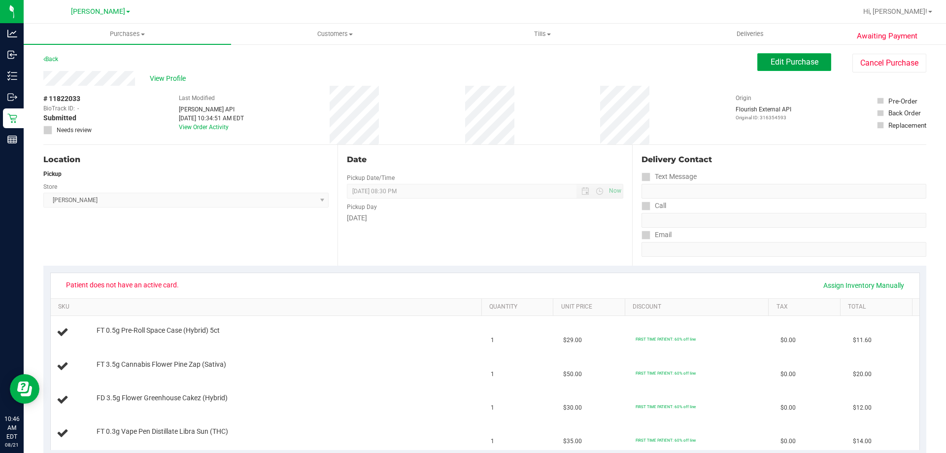
click at [783, 64] on span "Edit Purchase" at bounding box center [795, 61] width 48 height 9
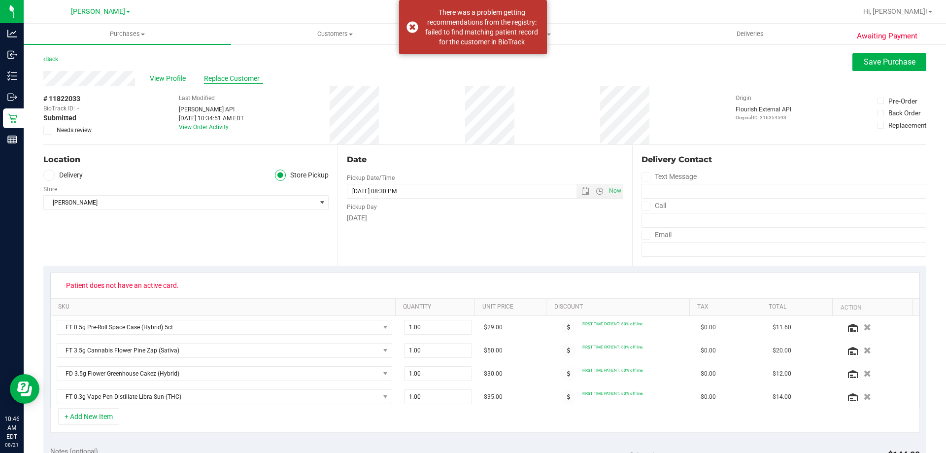
click at [238, 77] on span "Replace Customer" at bounding box center [233, 78] width 59 height 10
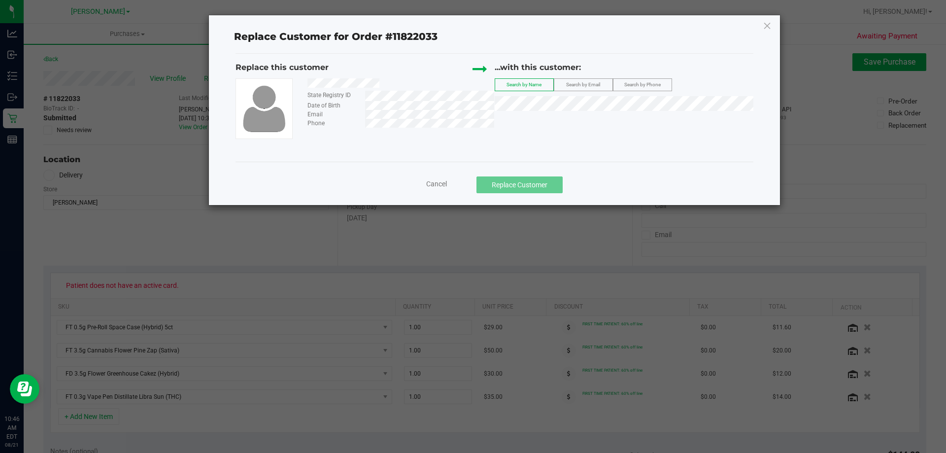
click at [627, 83] on span "Search by Phone" at bounding box center [642, 84] width 36 height 5
click at [532, 85] on span "Search by Name" at bounding box center [524, 84] width 35 height 5
click at [549, 112] on div "...with this customer: Search by Name Search by Email Search by Phone" at bounding box center [624, 89] width 259 height 54
click at [569, 123] on li "BRITTNEY EDWARDS" at bounding box center [624, 120] width 258 height 14
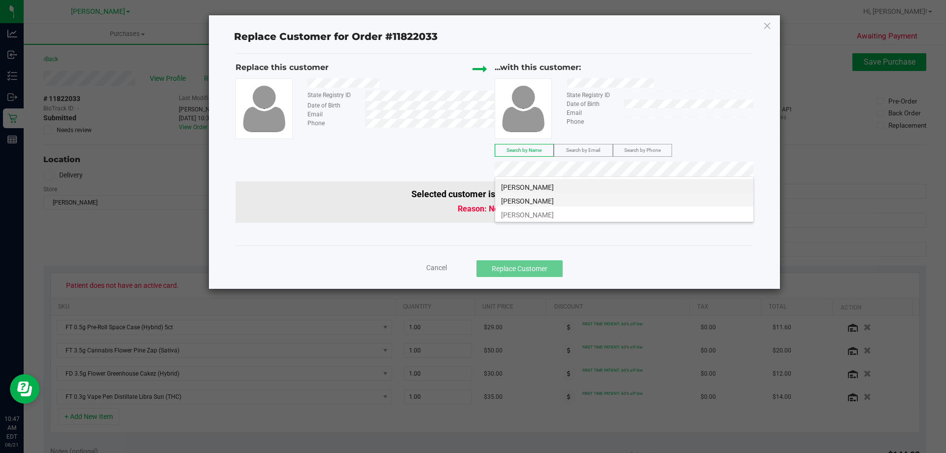
click at [694, 200] on li "Brittney Edwards" at bounding box center [624, 200] width 258 height 14
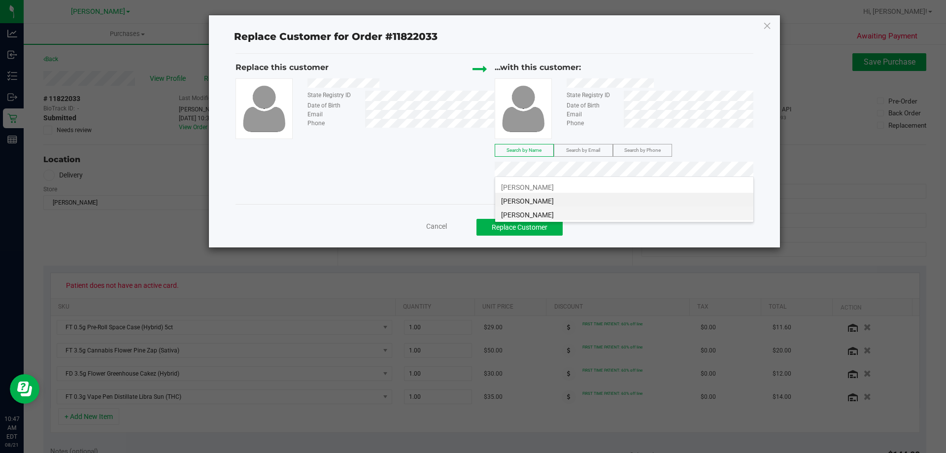
click at [707, 216] on li "brittney edwards" at bounding box center [624, 213] width 258 height 14
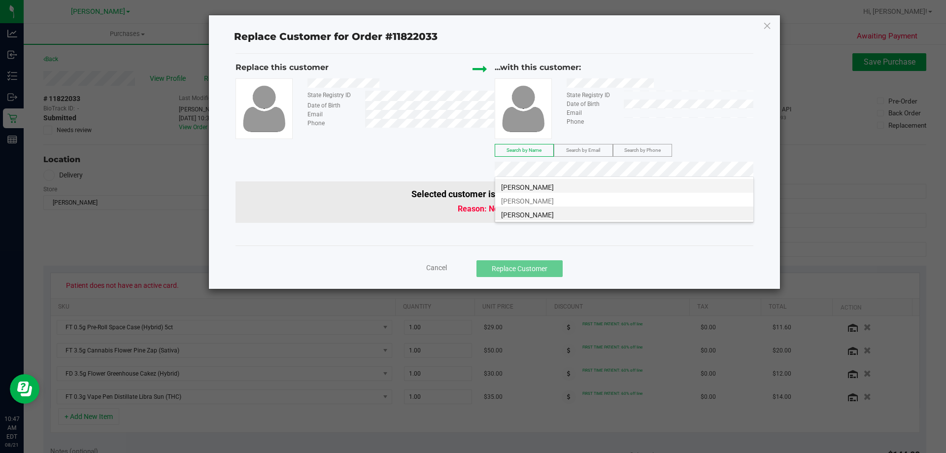
click at [724, 181] on li "BRITTNEY EDWARDS" at bounding box center [624, 186] width 258 height 14
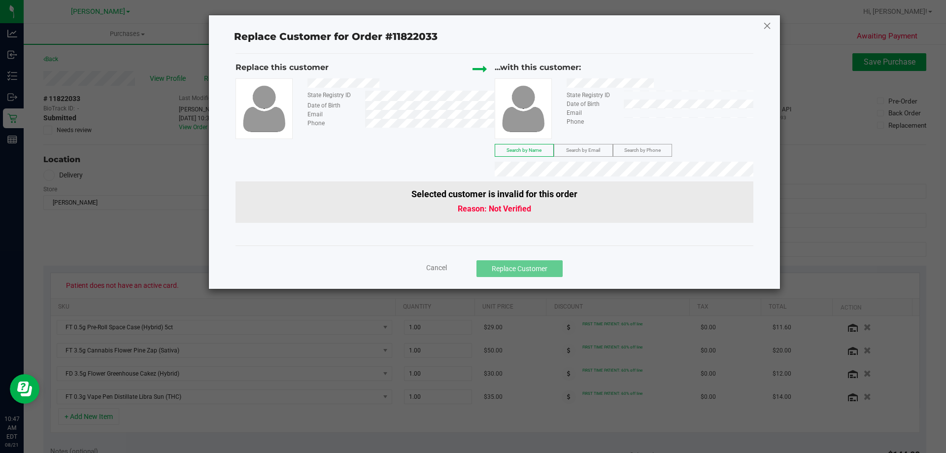
click at [766, 24] on icon at bounding box center [767, 26] width 9 height 16
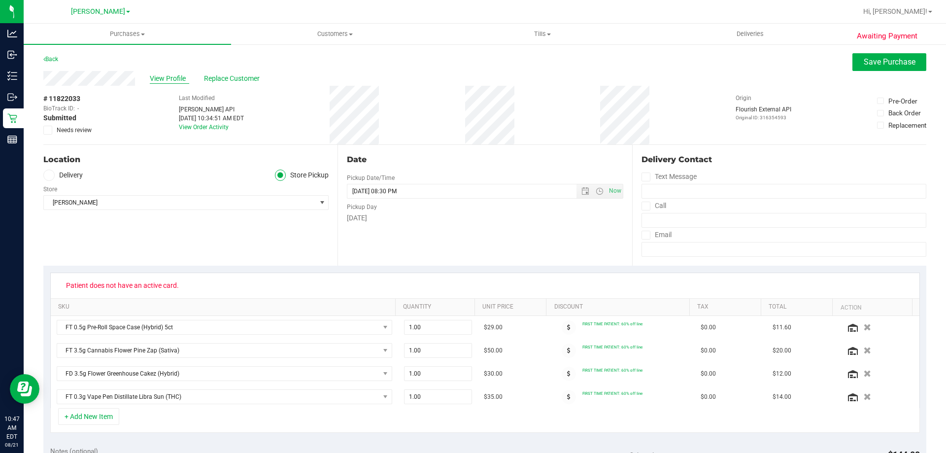
click at [160, 81] on span "View Profile" at bounding box center [169, 78] width 39 height 10
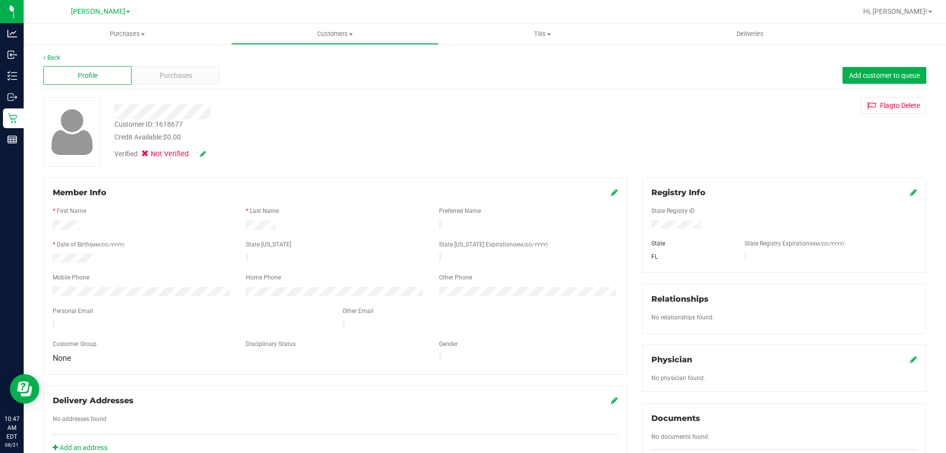
click at [910, 194] on icon at bounding box center [913, 192] width 7 height 8
click at [586, 233] on div "Member Info * First Name * Last Name Preferred Name * Date of Birth (MM/DD/YYYY…" at bounding box center [485, 431] width 898 height 508
click at [908, 194] on icon at bounding box center [912, 193] width 9 height 8
click at [296, 150] on div "Verified: Not Verified" at bounding box center [331, 153] width 449 height 22
click at [165, 74] on span "Purchases" at bounding box center [176, 75] width 33 height 10
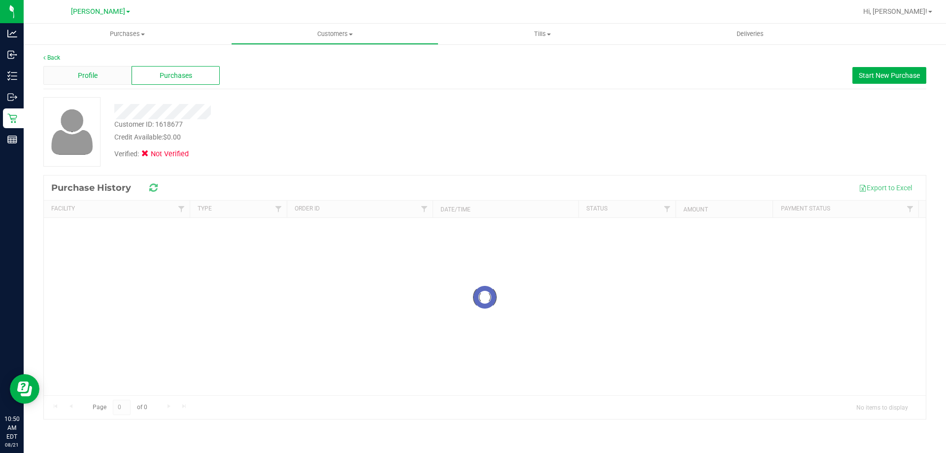
click at [88, 77] on span "Profile" at bounding box center [88, 75] width 20 height 10
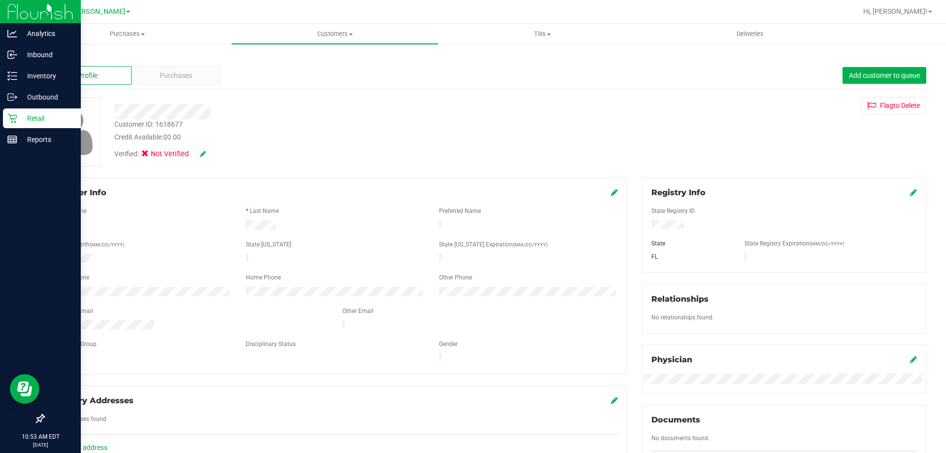
click at [13, 112] on div "Retail" at bounding box center [42, 118] width 78 height 20
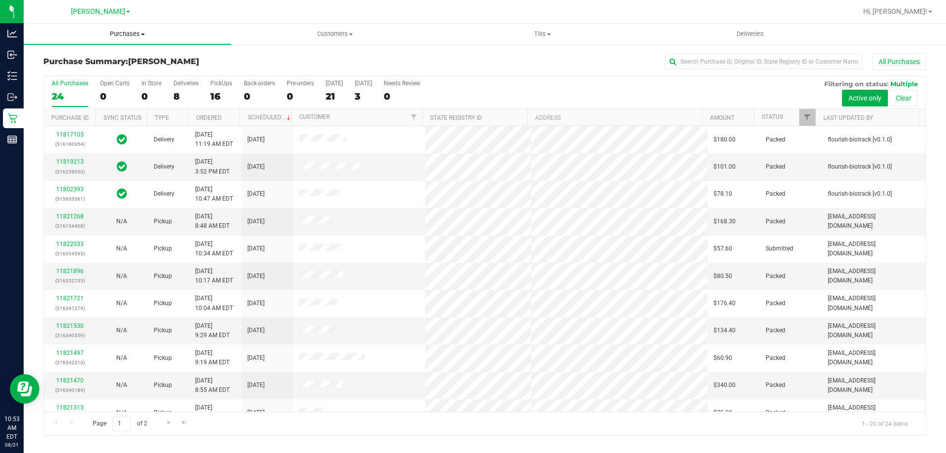
click at [120, 33] on span "Purchases" at bounding box center [127, 34] width 207 height 9
click at [110, 69] on li "Fulfillment" at bounding box center [127, 72] width 207 height 12
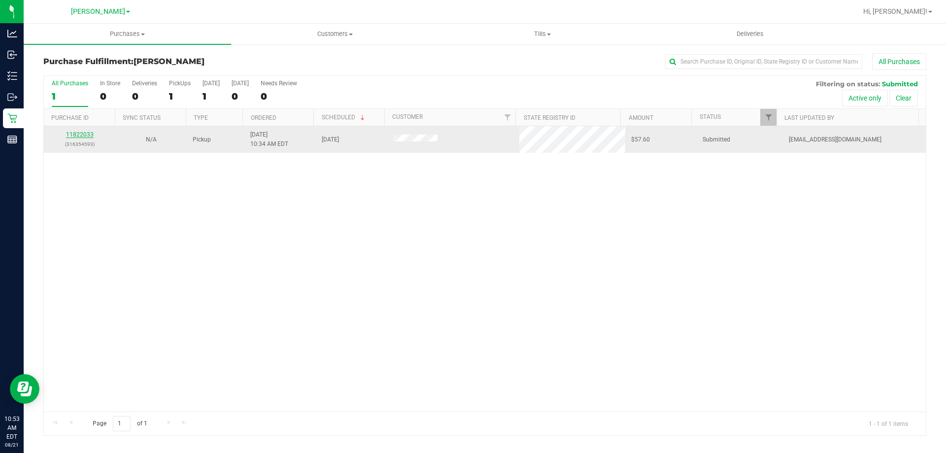
click at [83, 132] on link "11822033" at bounding box center [80, 134] width 28 height 7
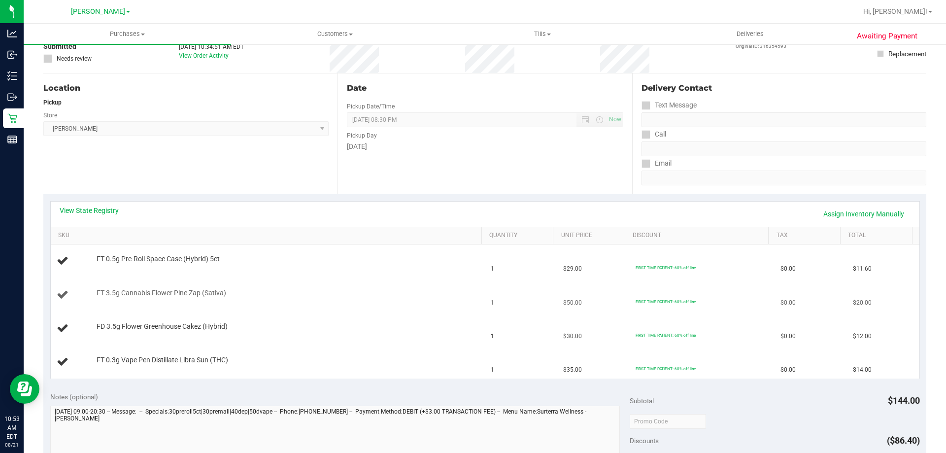
scroll to position [148, 0]
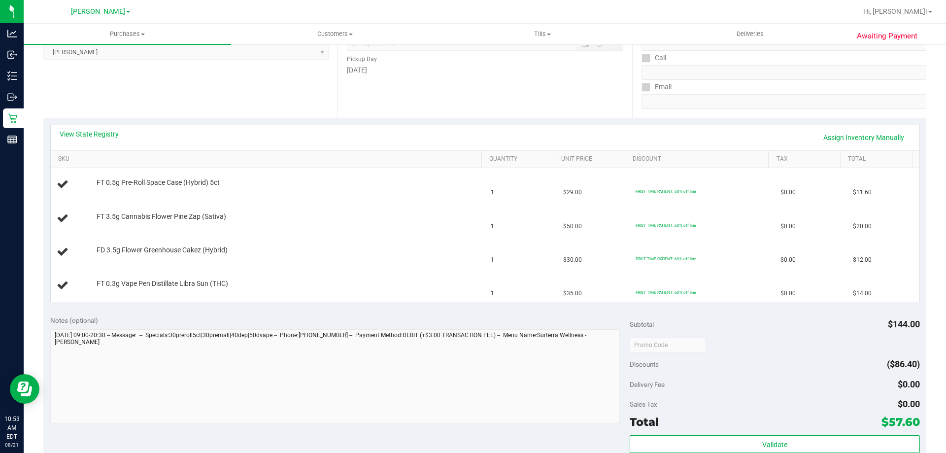
click at [369, 139] on div "View State Registry Assign Inventory Manually" at bounding box center [485, 137] width 851 height 17
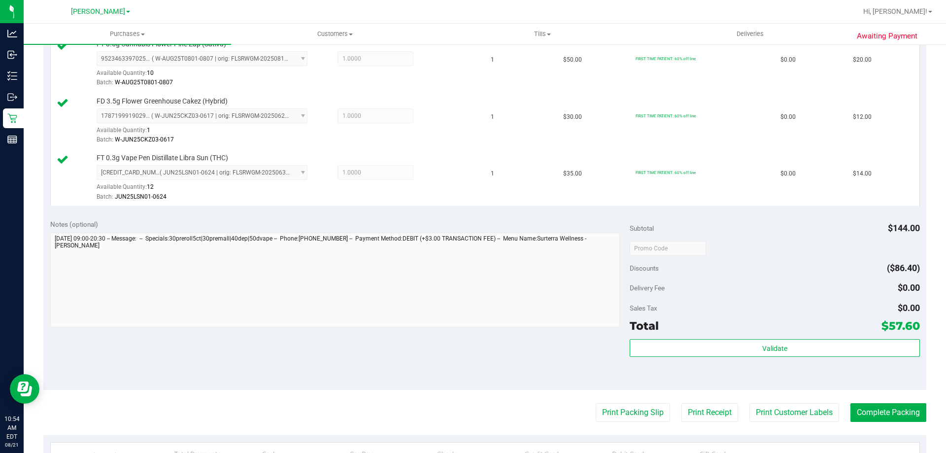
scroll to position [345, 0]
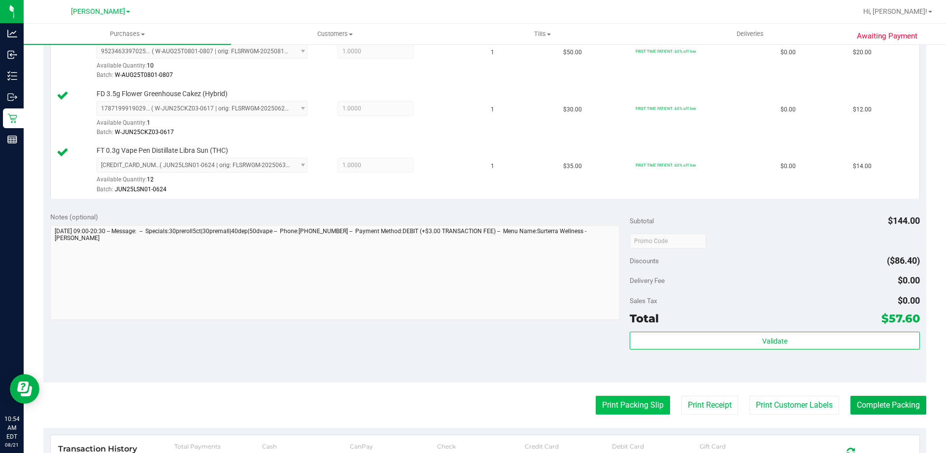
click at [627, 406] on button "Print Packing Slip" at bounding box center [633, 405] width 74 height 19
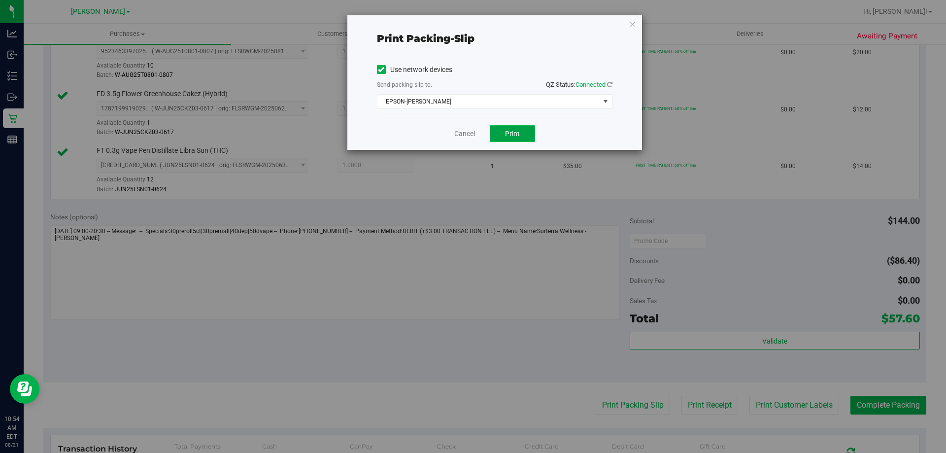
click at [511, 131] on span "Print" at bounding box center [512, 134] width 15 height 8
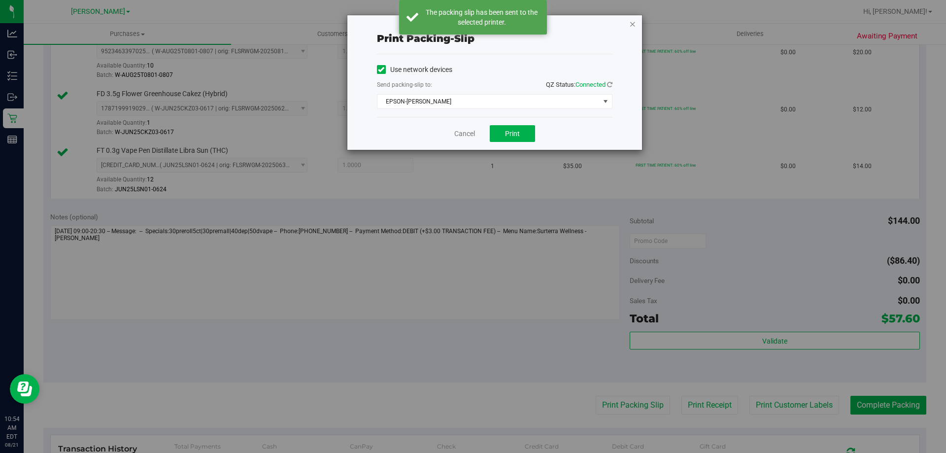
click at [631, 24] on icon "button" at bounding box center [632, 24] width 7 height 12
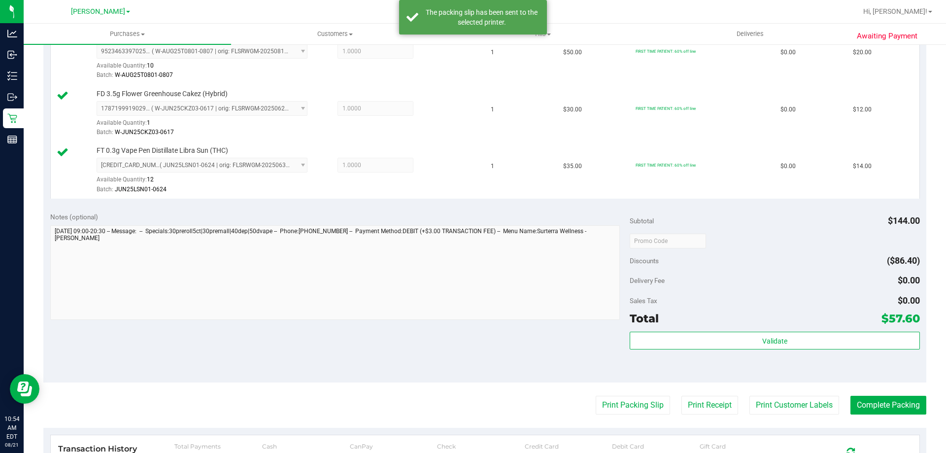
click at [876, 394] on purchase-details "Back Edit Purchase Cancel Purchase View Profile # 11822033 BioTrack ID: - Submi…" at bounding box center [484, 160] width 883 height 904
click at [879, 400] on button "Complete Packing" at bounding box center [888, 405] width 76 height 19
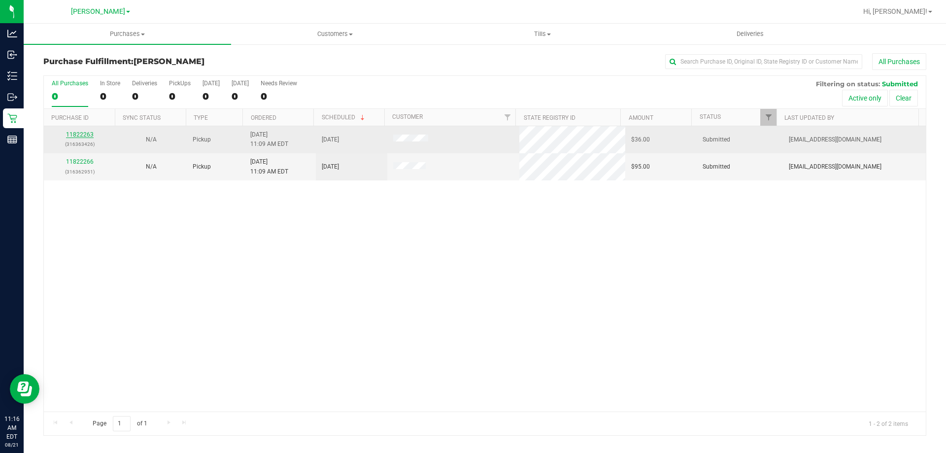
click at [88, 134] on link "11822263" at bounding box center [80, 134] width 28 height 7
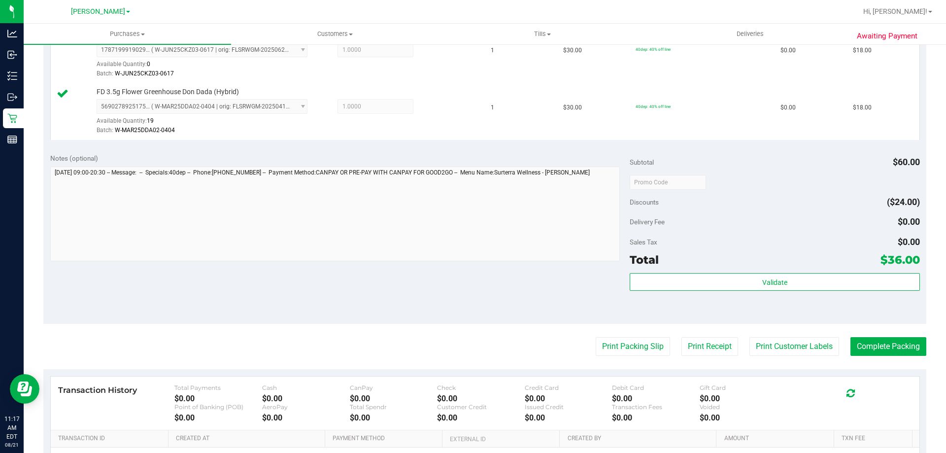
scroll to position [297, 0]
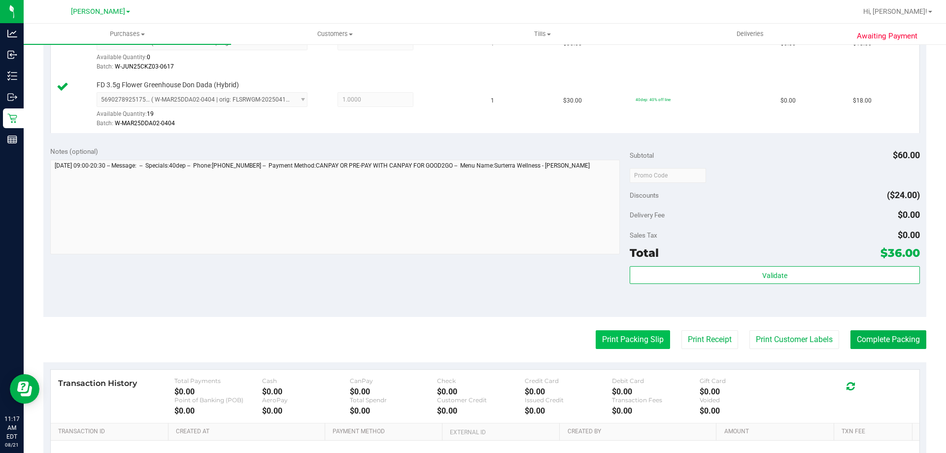
click at [623, 332] on button "Print Packing Slip" at bounding box center [633, 339] width 74 height 19
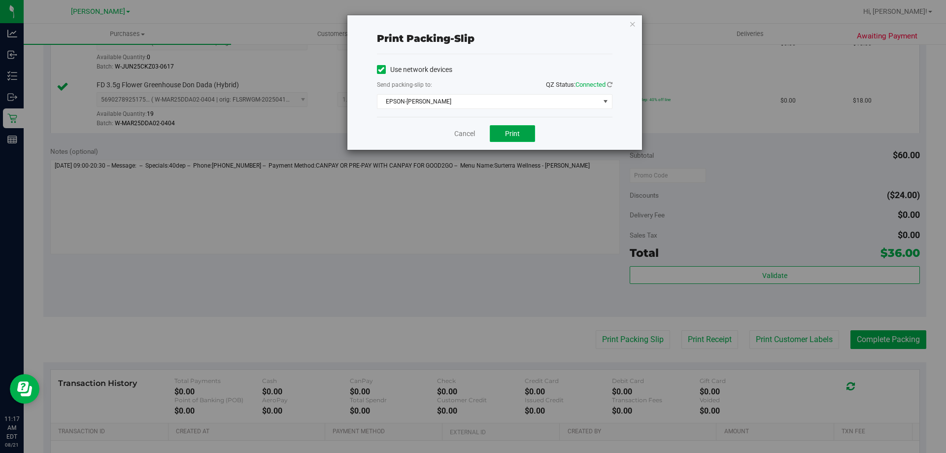
click at [516, 140] on button "Print" at bounding box center [512, 133] width 45 height 17
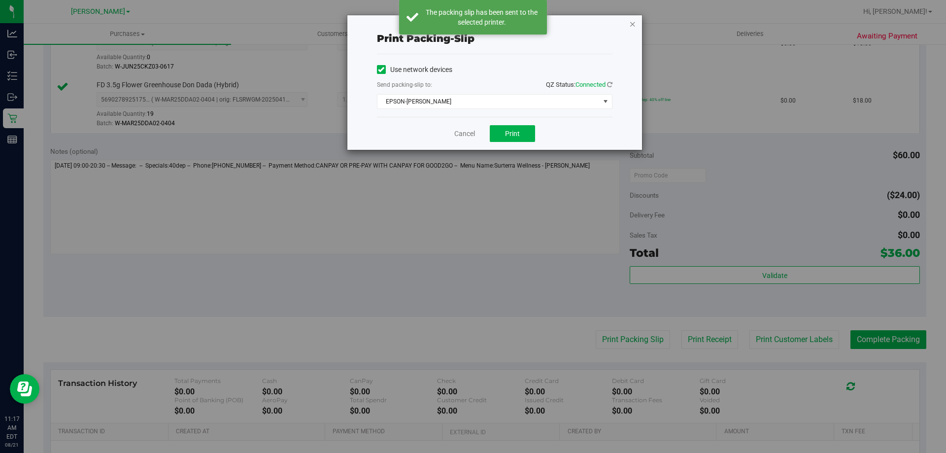
click at [632, 26] on icon "button" at bounding box center [632, 24] width 7 height 12
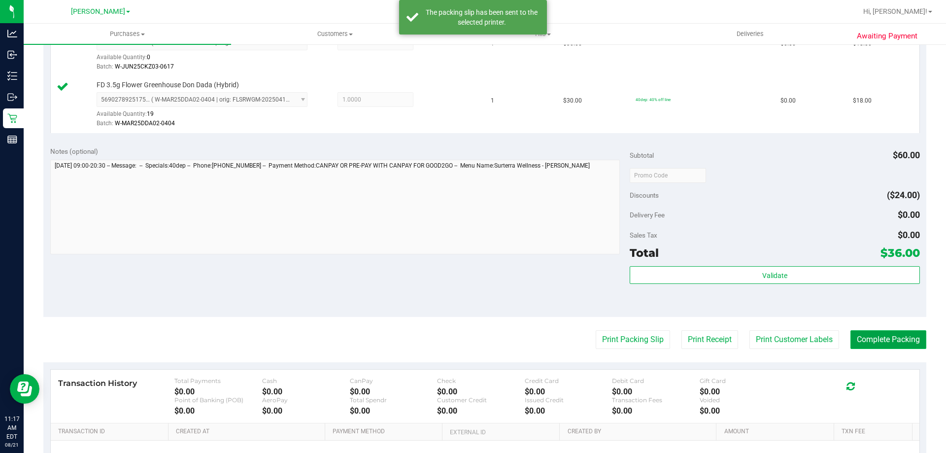
click at [875, 346] on button "Complete Packing" at bounding box center [888, 339] width 76 height 19
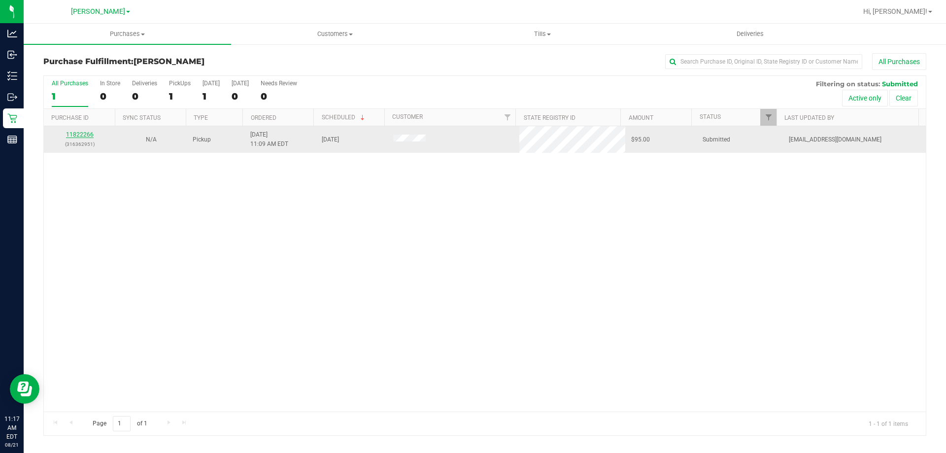
click at [80, 136] on link "11822266" at bounding box center [80, 134] width 28 height 7
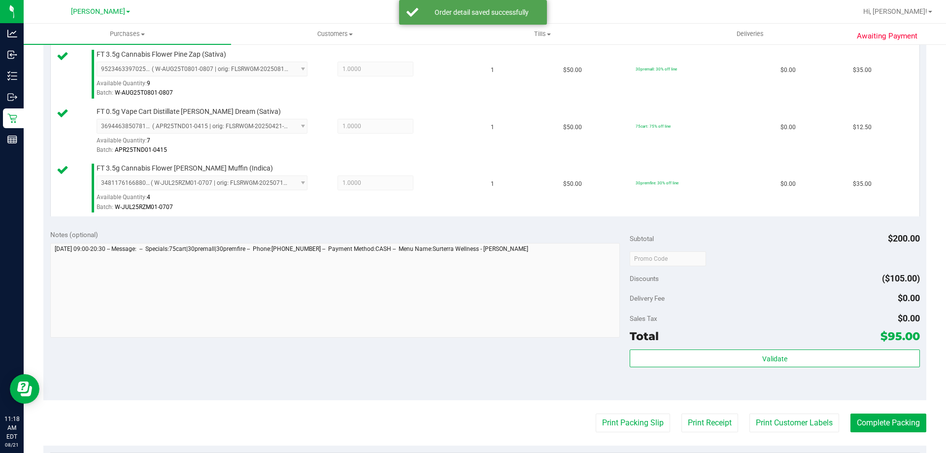
scroll to position [332, 0]
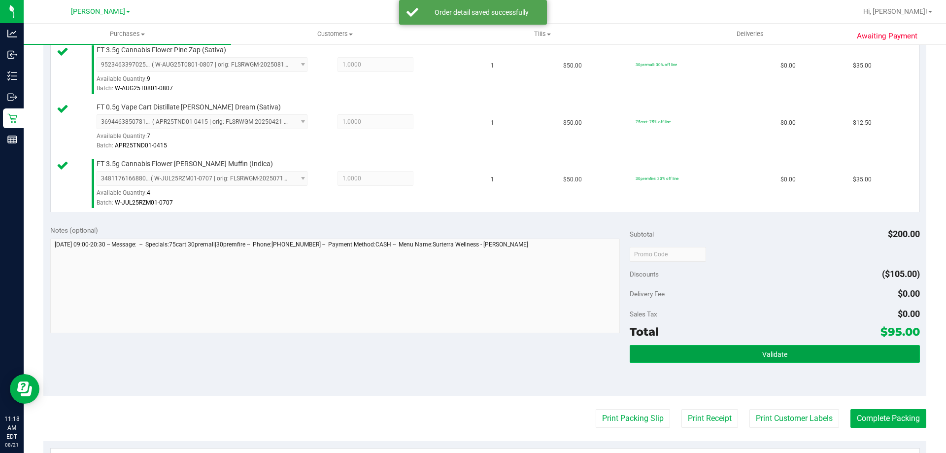
click at [699, 348] on button "Validate" at bounding box center [775, 354] width 290 height 18
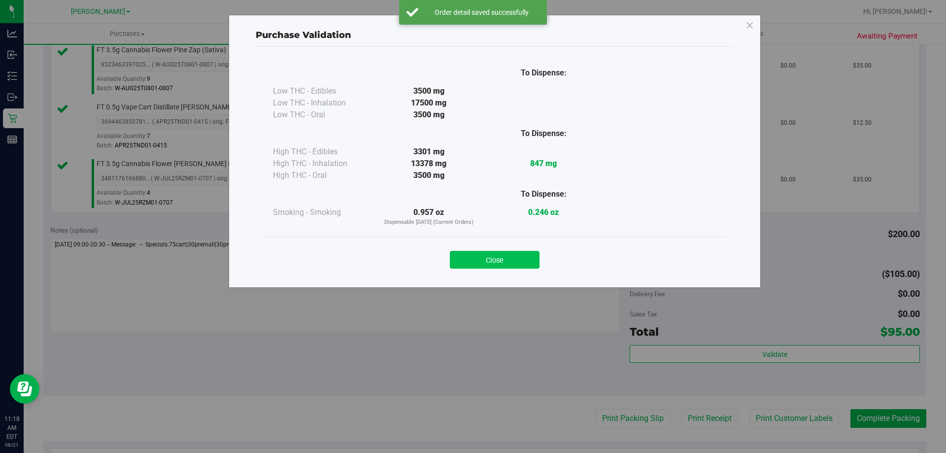
click at [497, 262] on button "Close" at bounding box center [495, 260] width 90 height 18
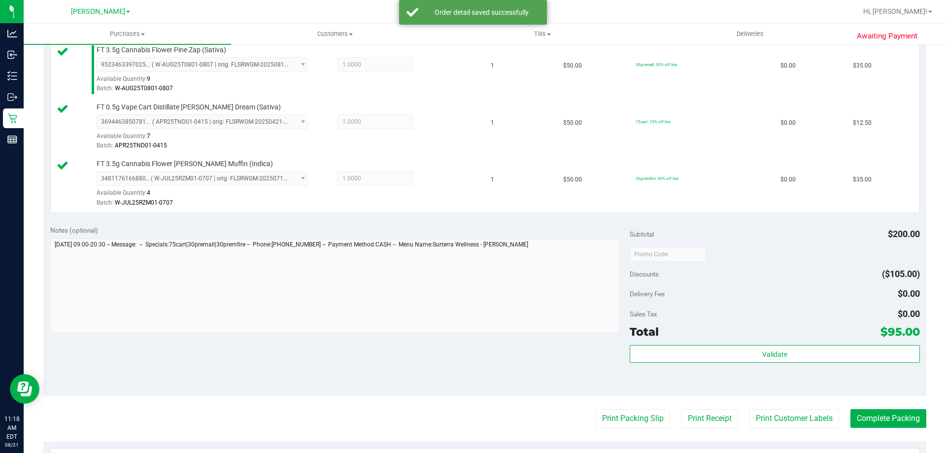
click at [592, 396] on purchase-details "Back Edit Purchase Cancel Purchase View Profile # 11822266 BioTrack ID: - Submi…" at bounding box center [484, 174] width 883 height 904
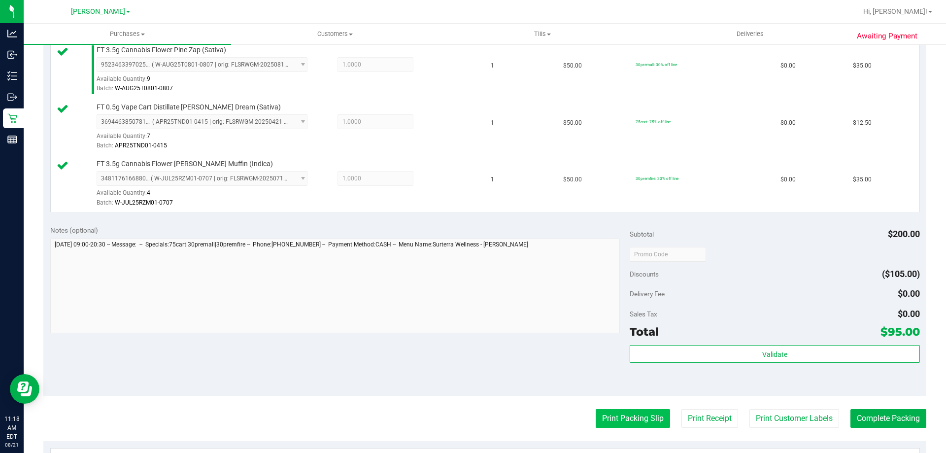
click at [623, 426] on button "Print Packing Slip" at bounding box center [633, 418] width 74 height 19
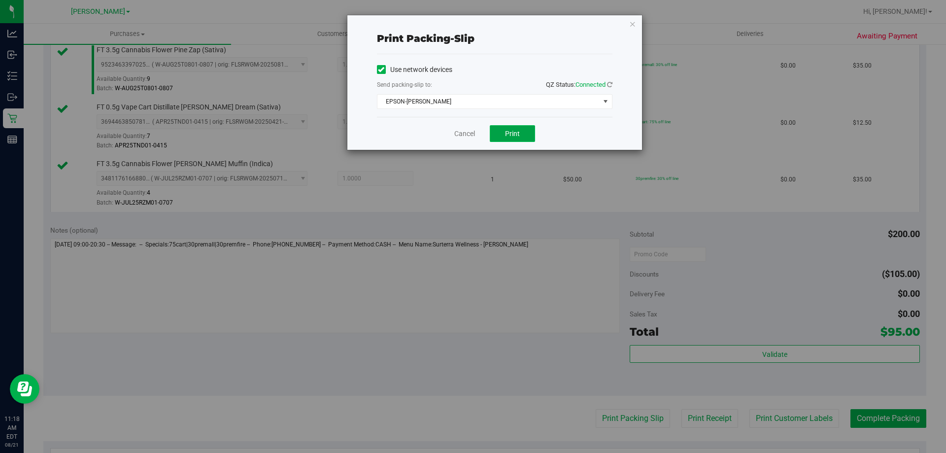
click at [522, 131] on button "Print" at bounding box center [512, 133] width 45 height 17
click at [632, 24] on icon "button" at bounding box center [632, 24] width 7 height 12
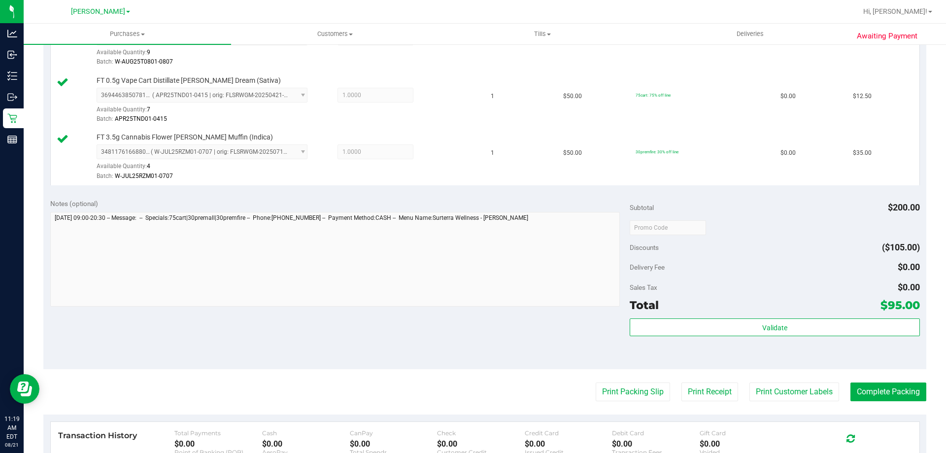
scroll to position [359, 0]
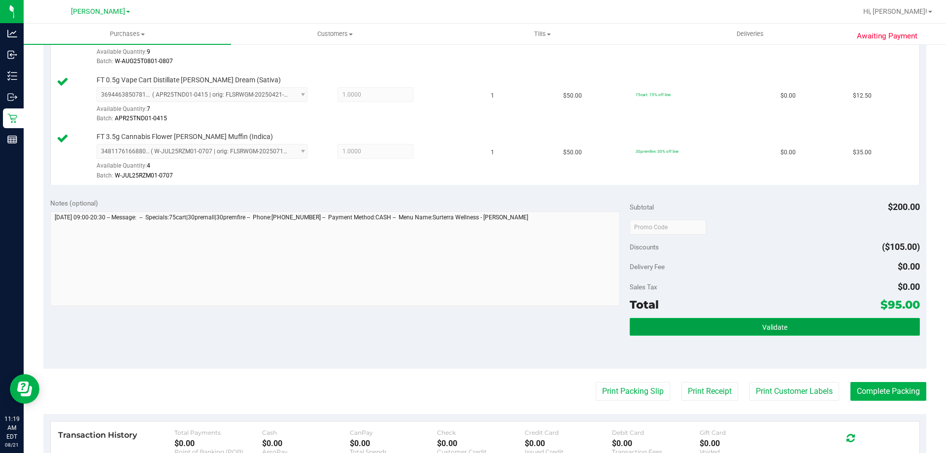
click at [744, 320] on button "Validate" at bounding box center [775, 327] width 290 height 18
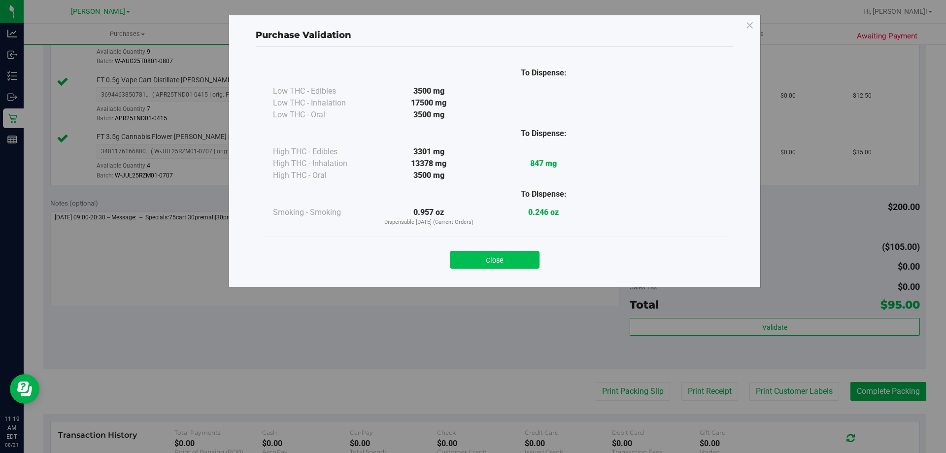
click at [510, 258] on button "Close" at bounding box center [495, 260] width 90 height 18
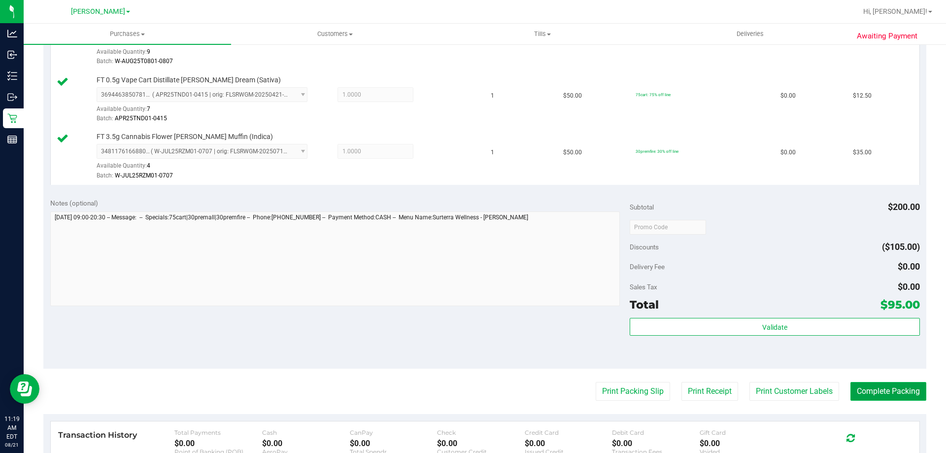
click at [868, 388] on button "Complete Packing" at bounding box center [888, 391] width 76 height 19
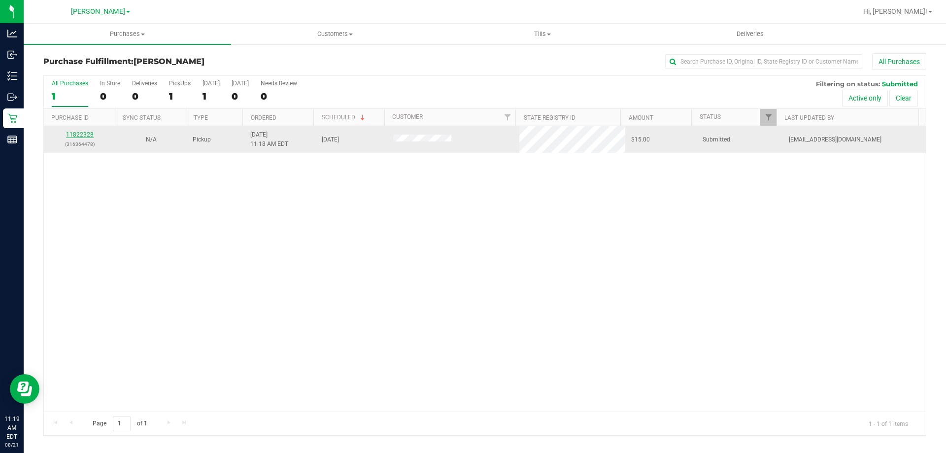
click at [83, 136] on link "11822328" at bounding box center [80, 134] width 28 height 7
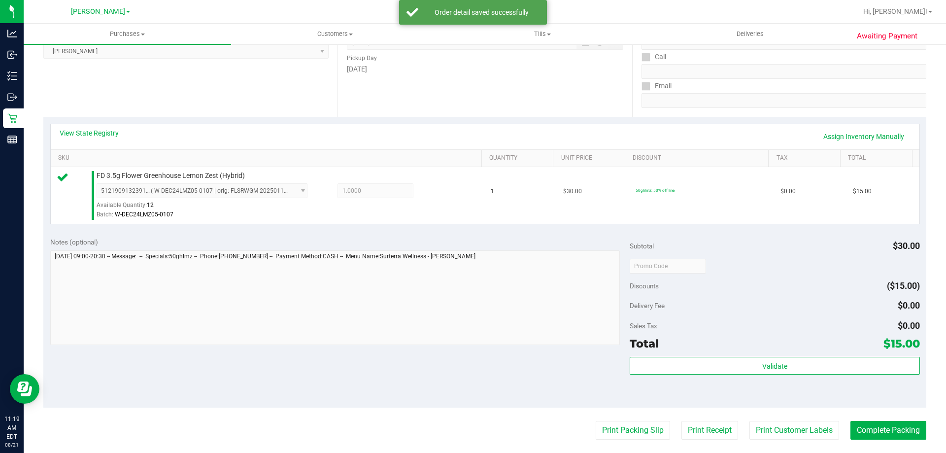
scroll to position [151, 0]
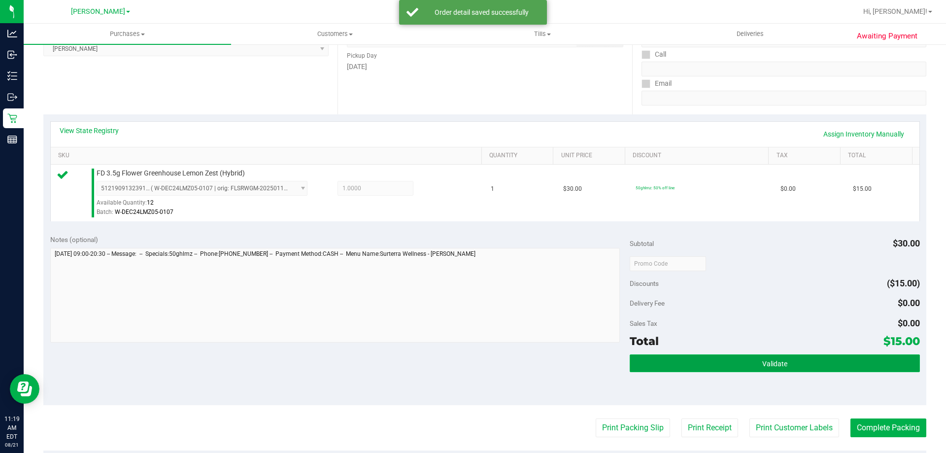
click at [743, 370] on button "Validate" at bounding box center [775, 363] width 290 height 18
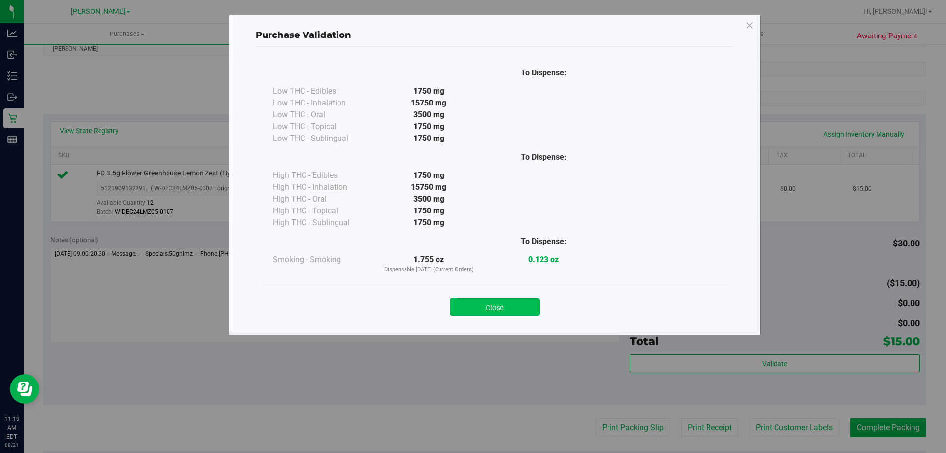
click at [514, 300] on button "Close" at bounding box center [495, 307] width 90 height 18
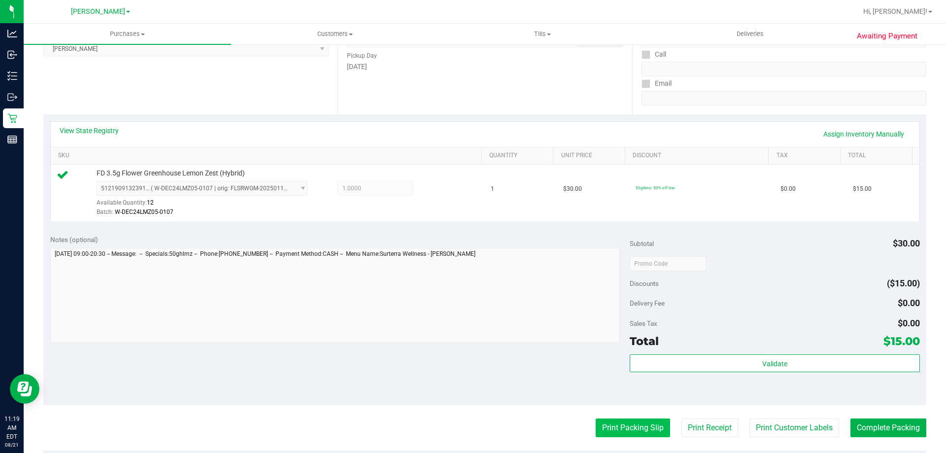
click at [615, 431] on button "Print Packing Slip" at bounding box center [633, 427] width 74 height 19
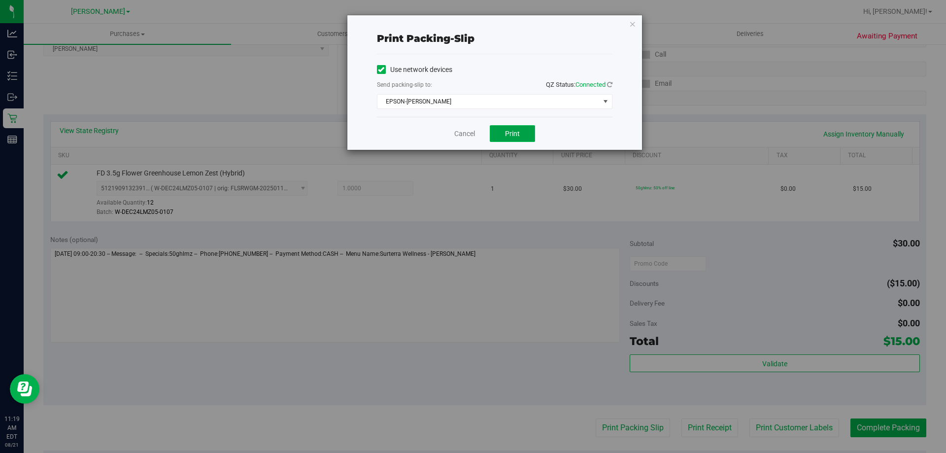
click at [511, 137] on span "Print" at bounding box center [512, 134] width 15 height 8
click at [632, 22] on icon "button" at bounding box center [632, 24] width 7 height 12
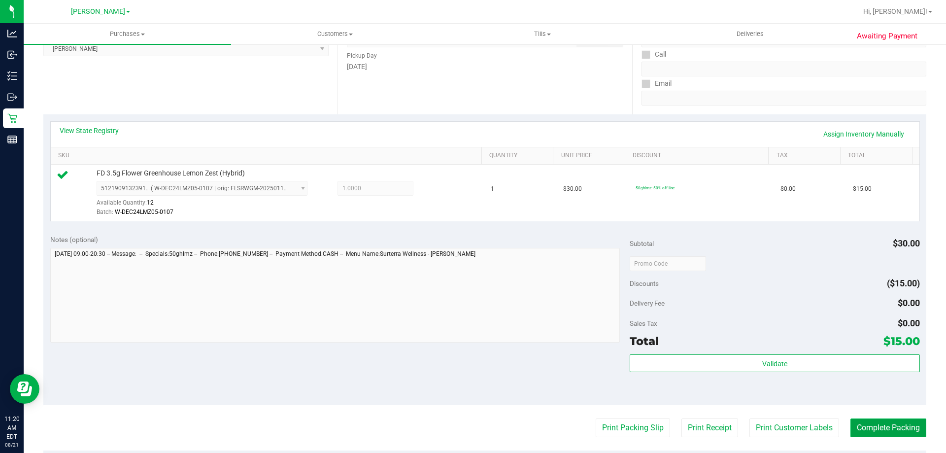
click at [891, 425] on button "Complete Packing" at bounding box center [888, 427] width 76 height 19
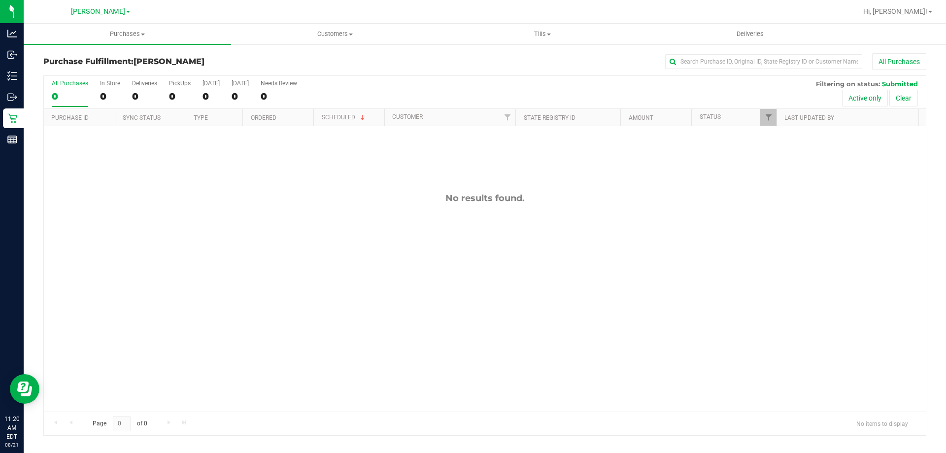
click at [395, 86] on div "All Purchases 0 In Store 0 Deliveries 0 PickUps 0 Today 0 Tomorrow 0 Needs Revi…" at bounding box center [485, 92] width 882 height 33
